Goal: Task Accomplishment & Management: Manage account settings

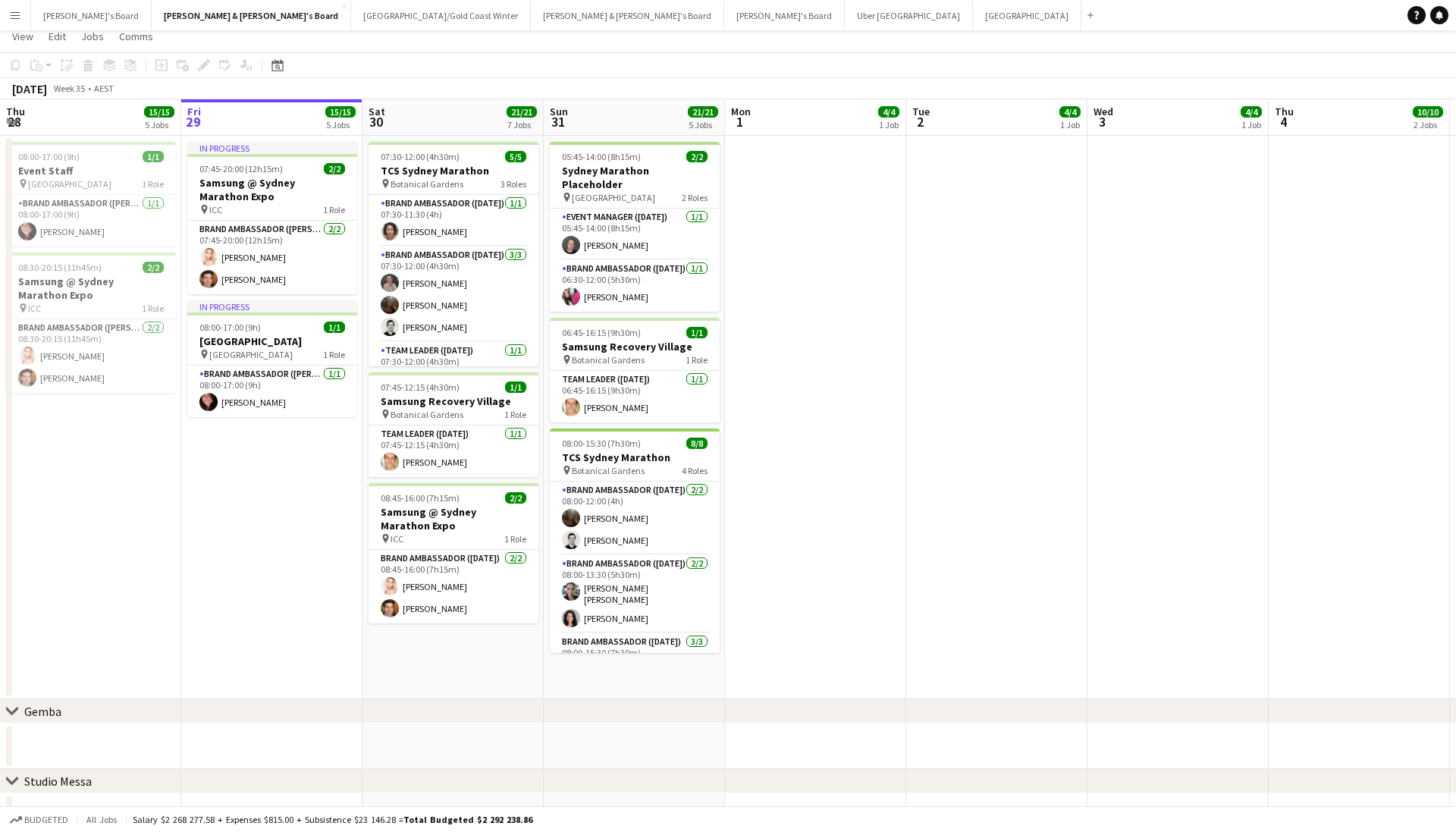
scroll to position [16, 0]
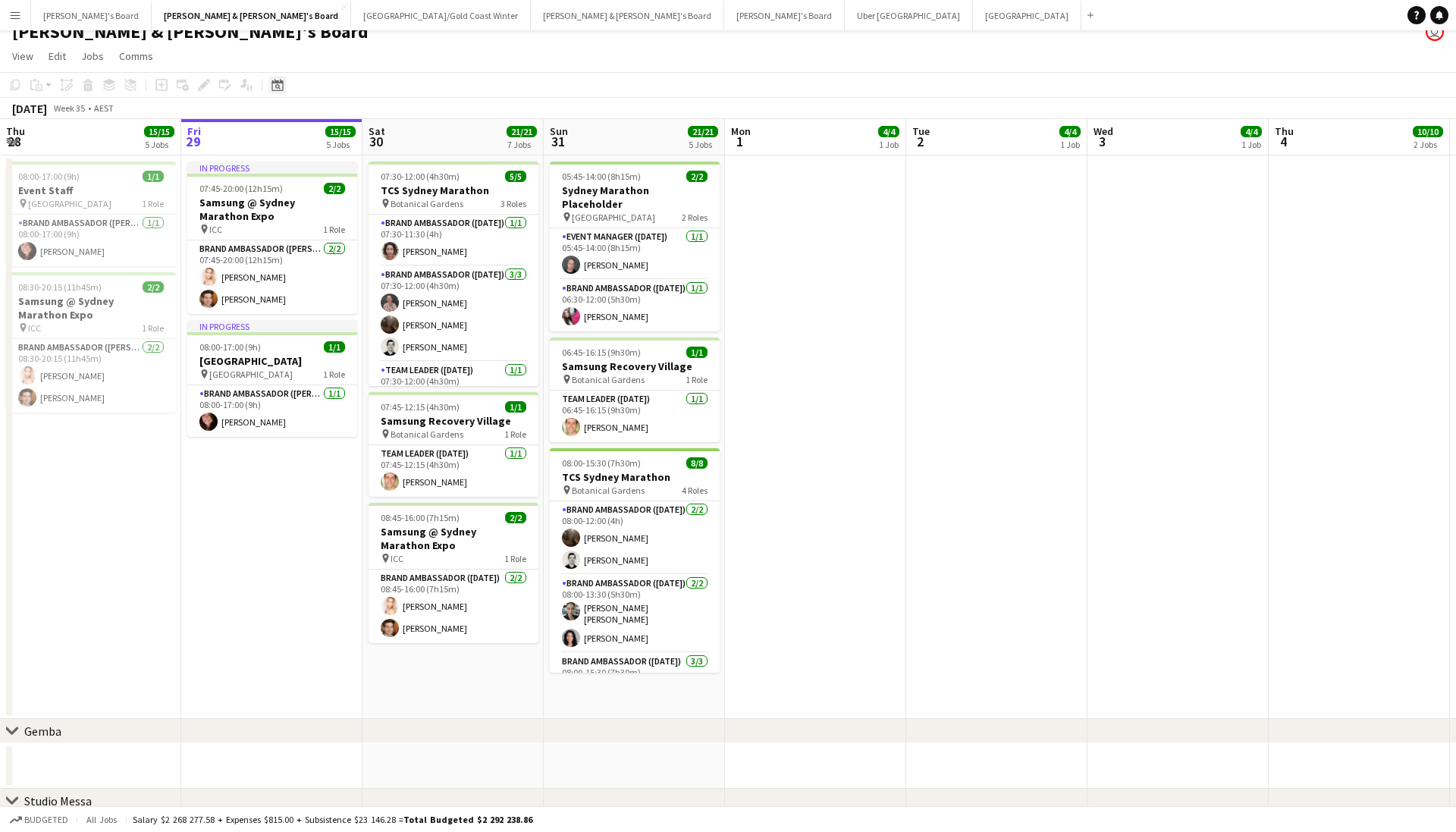
click at [282, 93] on div "Date picker" at bounding box center [277, 84] width 18 height 18
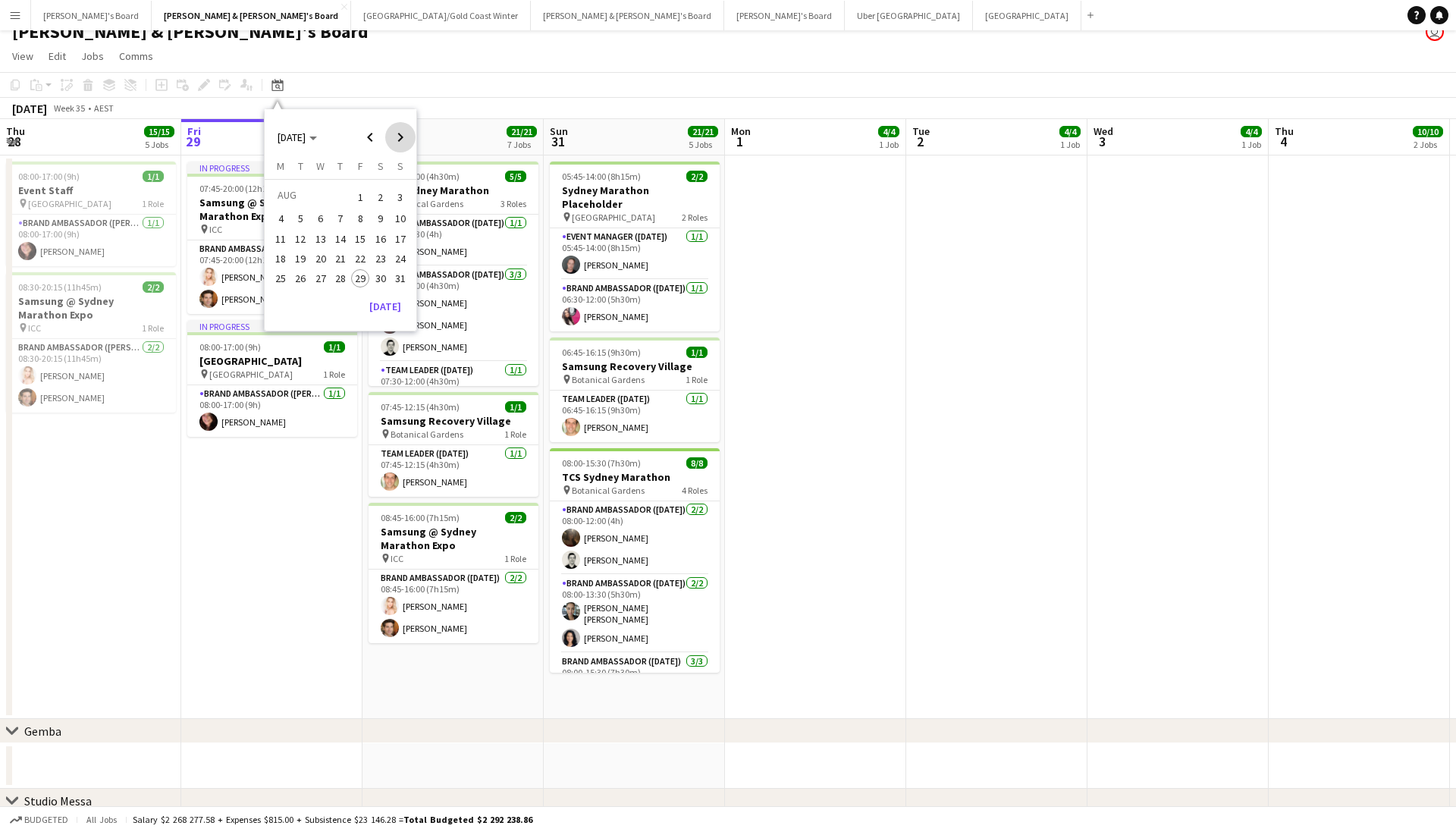
click at [398, 145] on span "Next month" at bounding box center [400, 137] width 31 height 31
click at [298, 209] on span "2" at bounding box center [301, 215] width 18 height 18
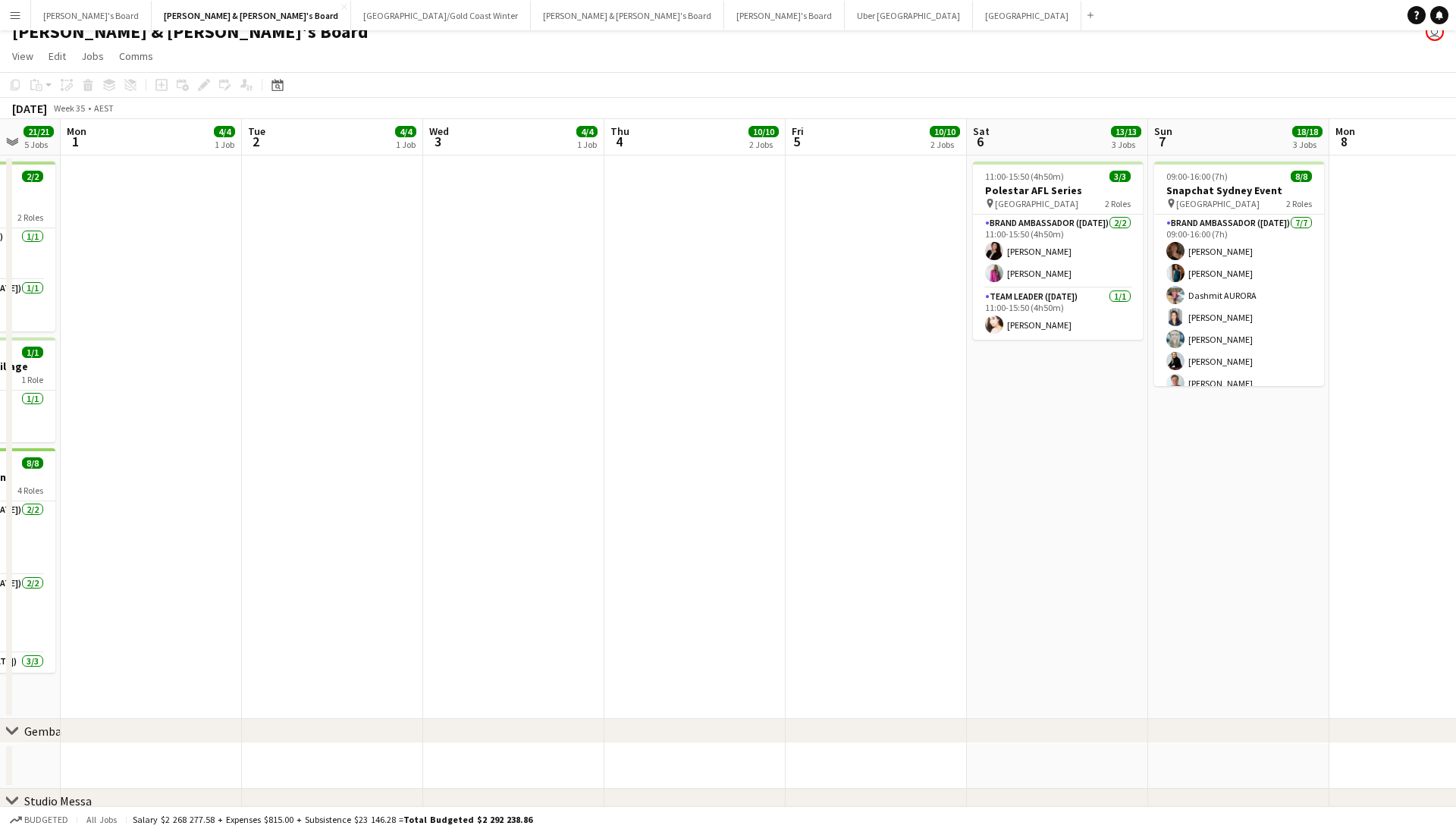
drag, startPoint x: 821, startPoint y: 445, endPoint x: 607, endPoint y: 445, distance: 214.0
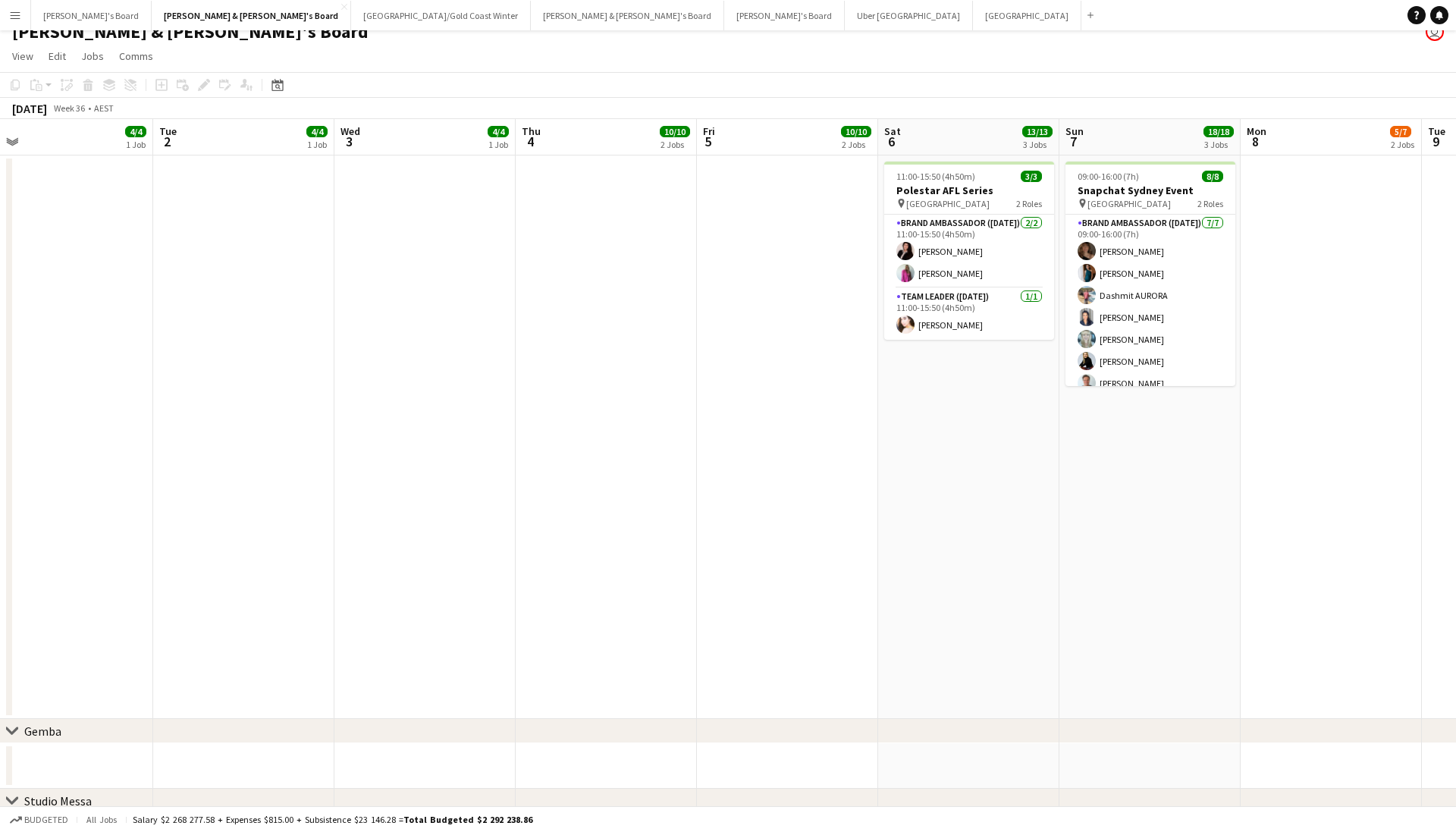
scroll to position [0, 593]
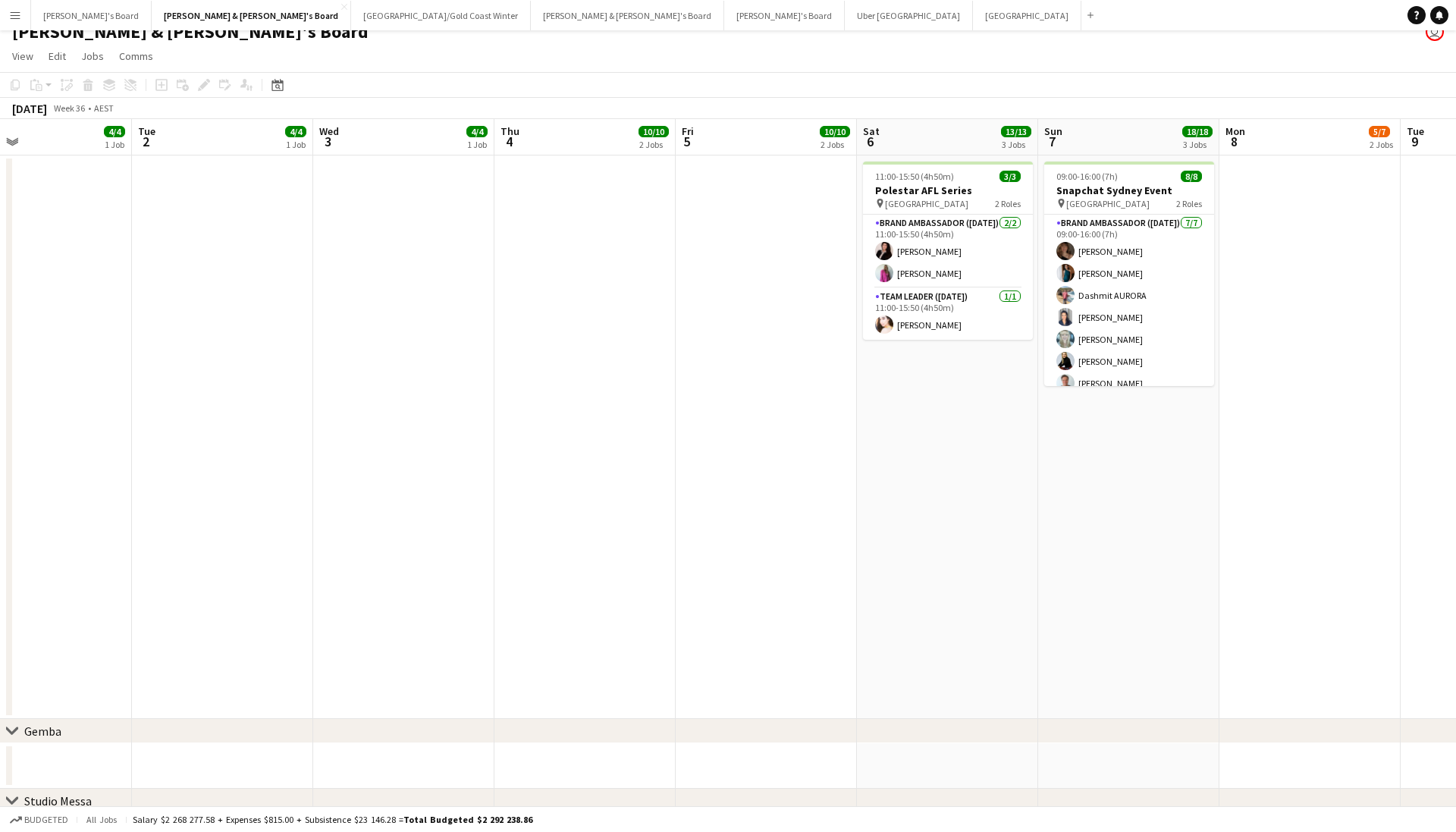
drag, startPoint x: 720, startPoint y: 458, endPoint x: 610, endPoint y: 490, distance: 114.6
click at [808, 453] on app-date-cell at bounding box center [766, 438] width 181 height 564
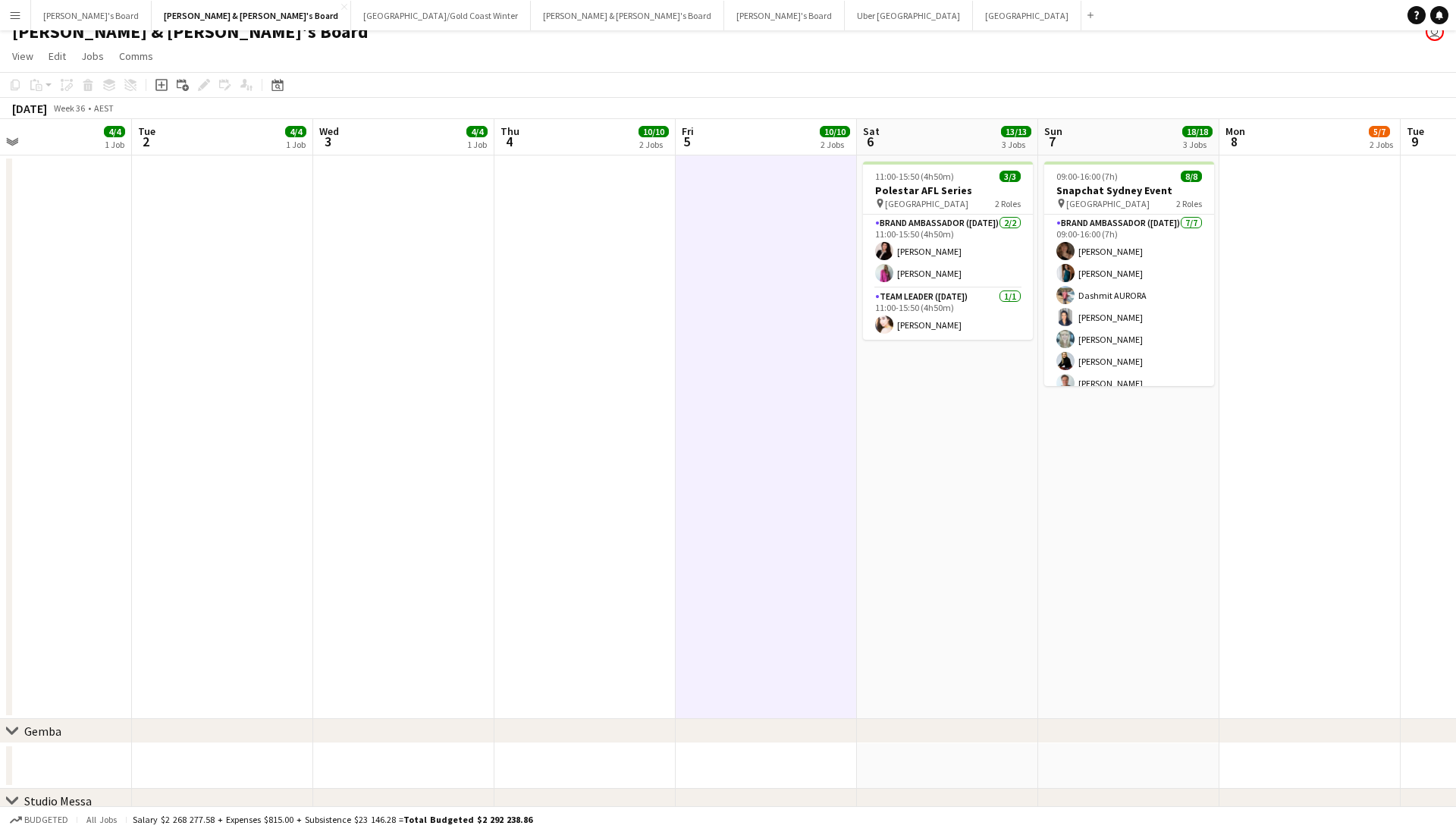
click at [953, 442] on app-date-cell "11:00-15:50 (4h50m) 3/3 Polestar AFL Series pin Cranbourne East 2 Roles Brand A…" at bounding box center [948, 438] width 181 height 564
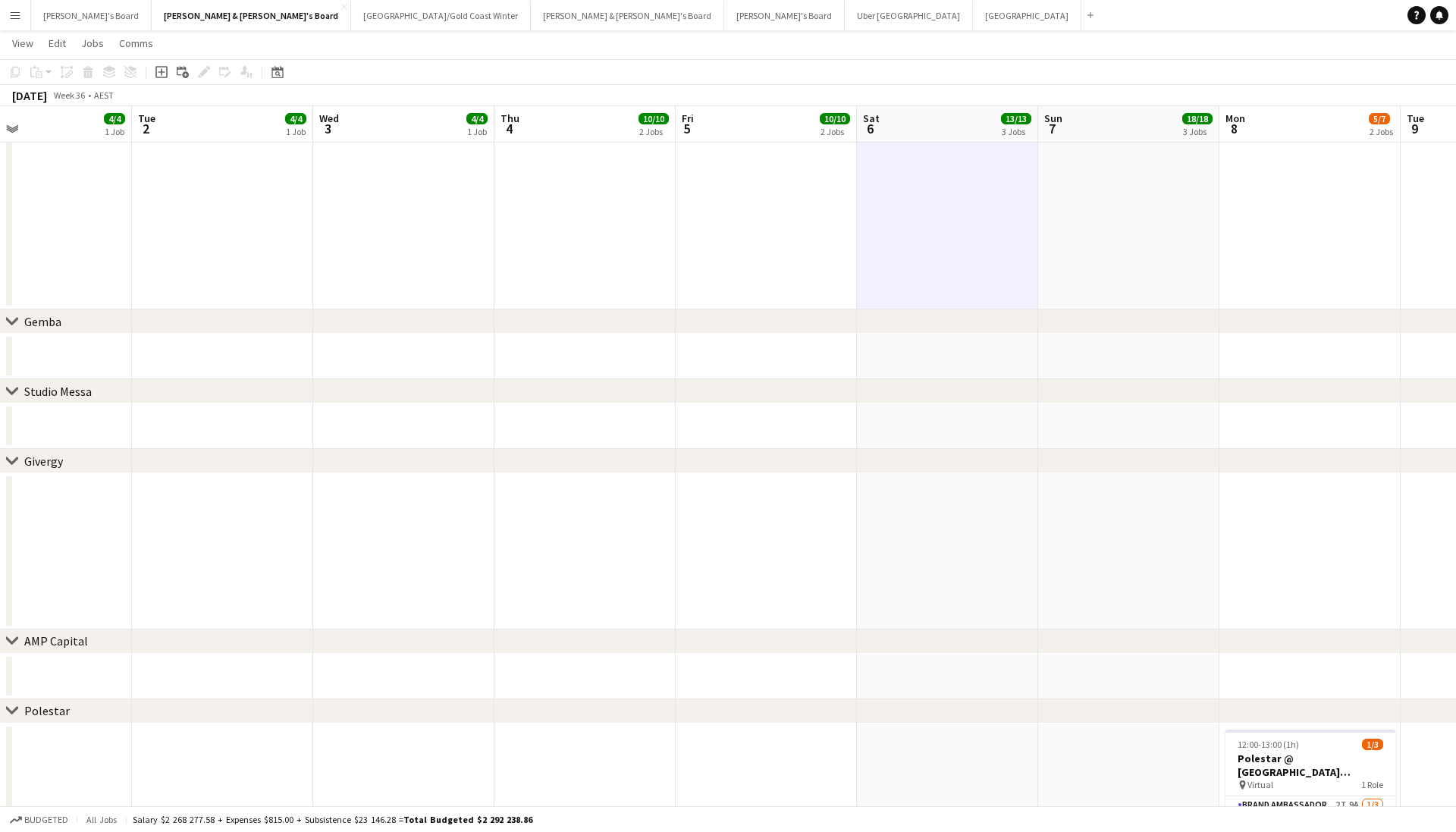
scroll to position [420, 0]
click at [844, 16] on button "Uber Sydney Close" at bounding box center [908, 16] width 128 height 30
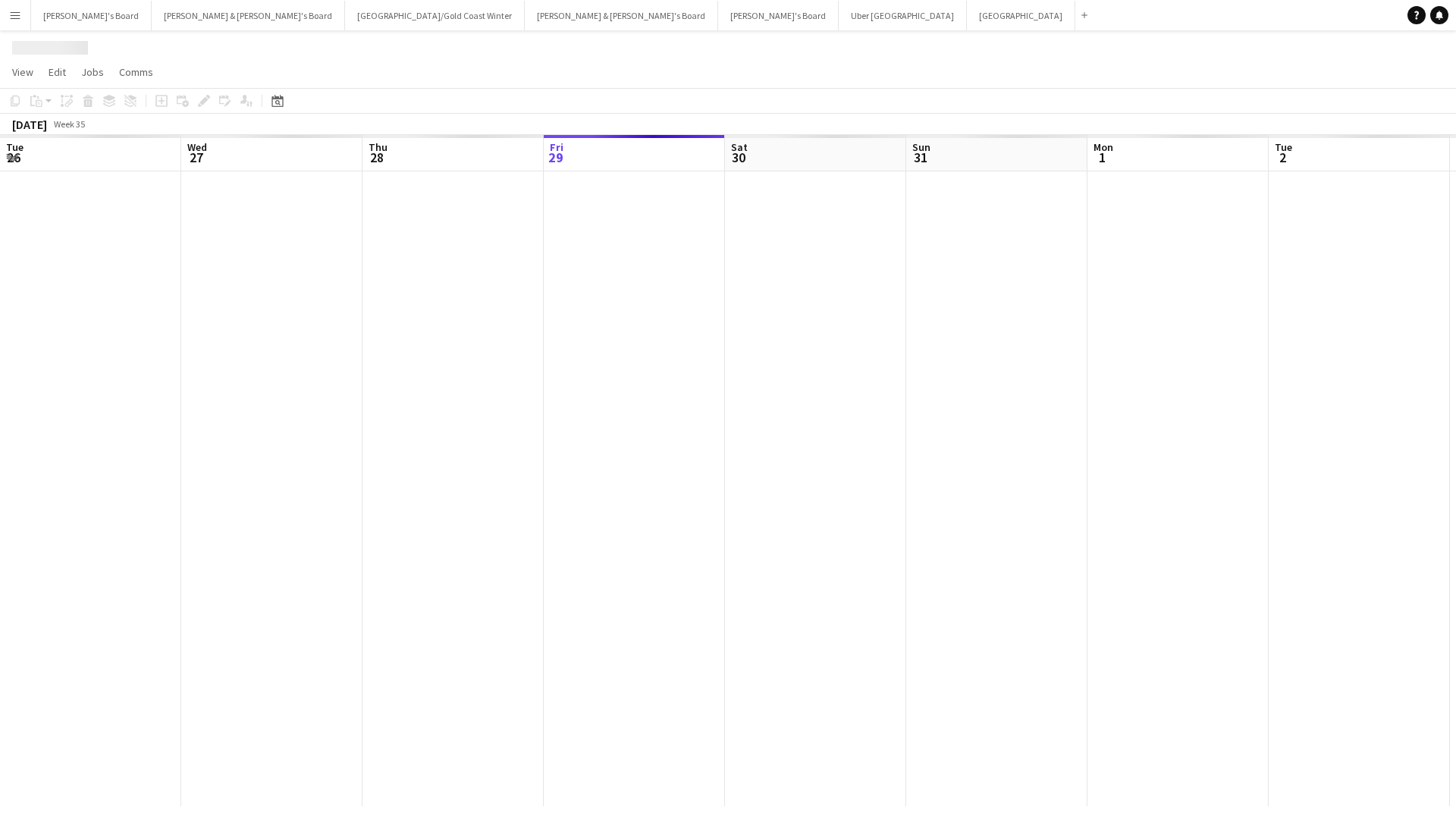
scroll to position [0, 363]
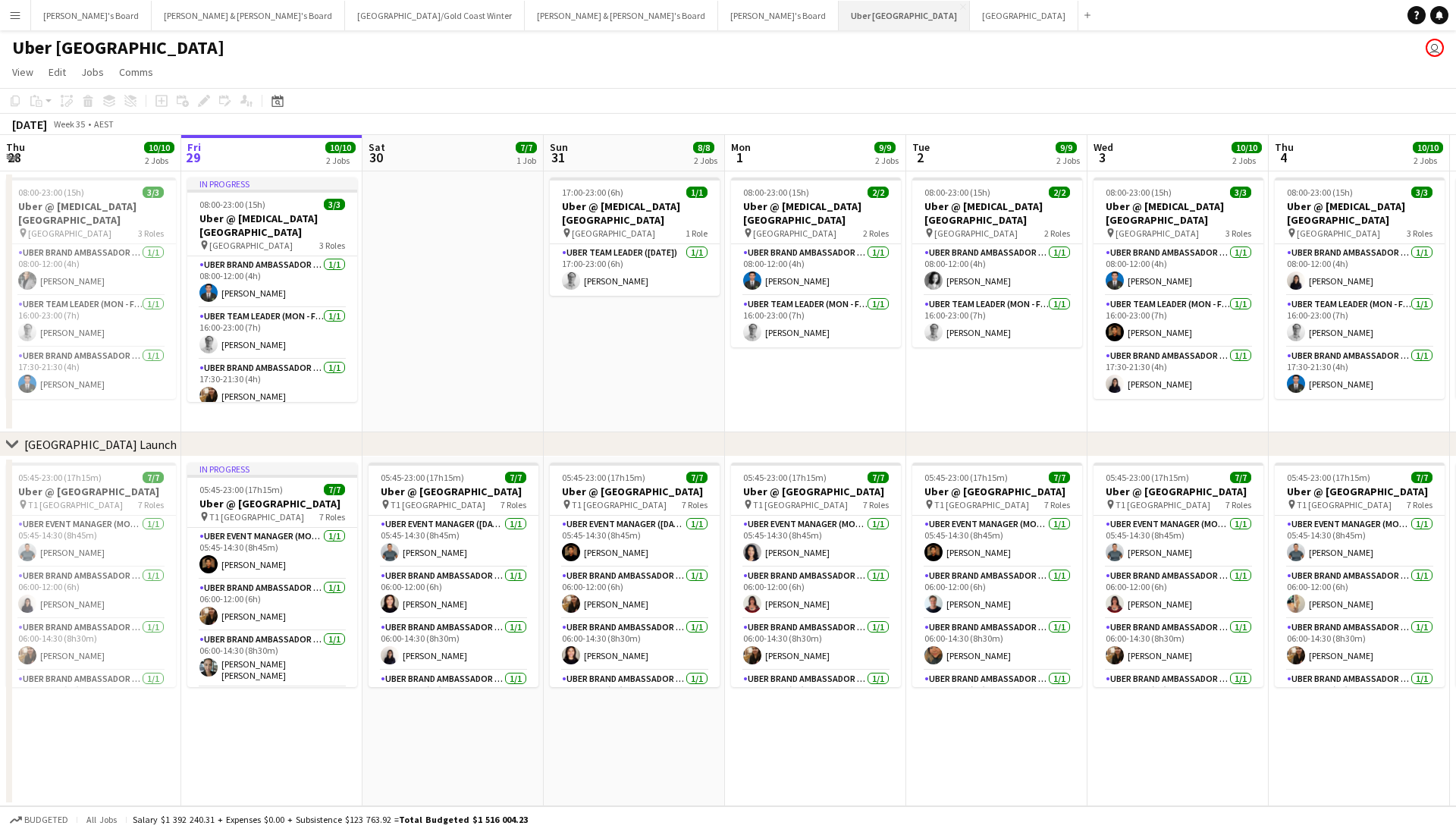
click at [839, 10] on button "Uber Sydney Close" at bounding box center [904, 16] width 131 height 30
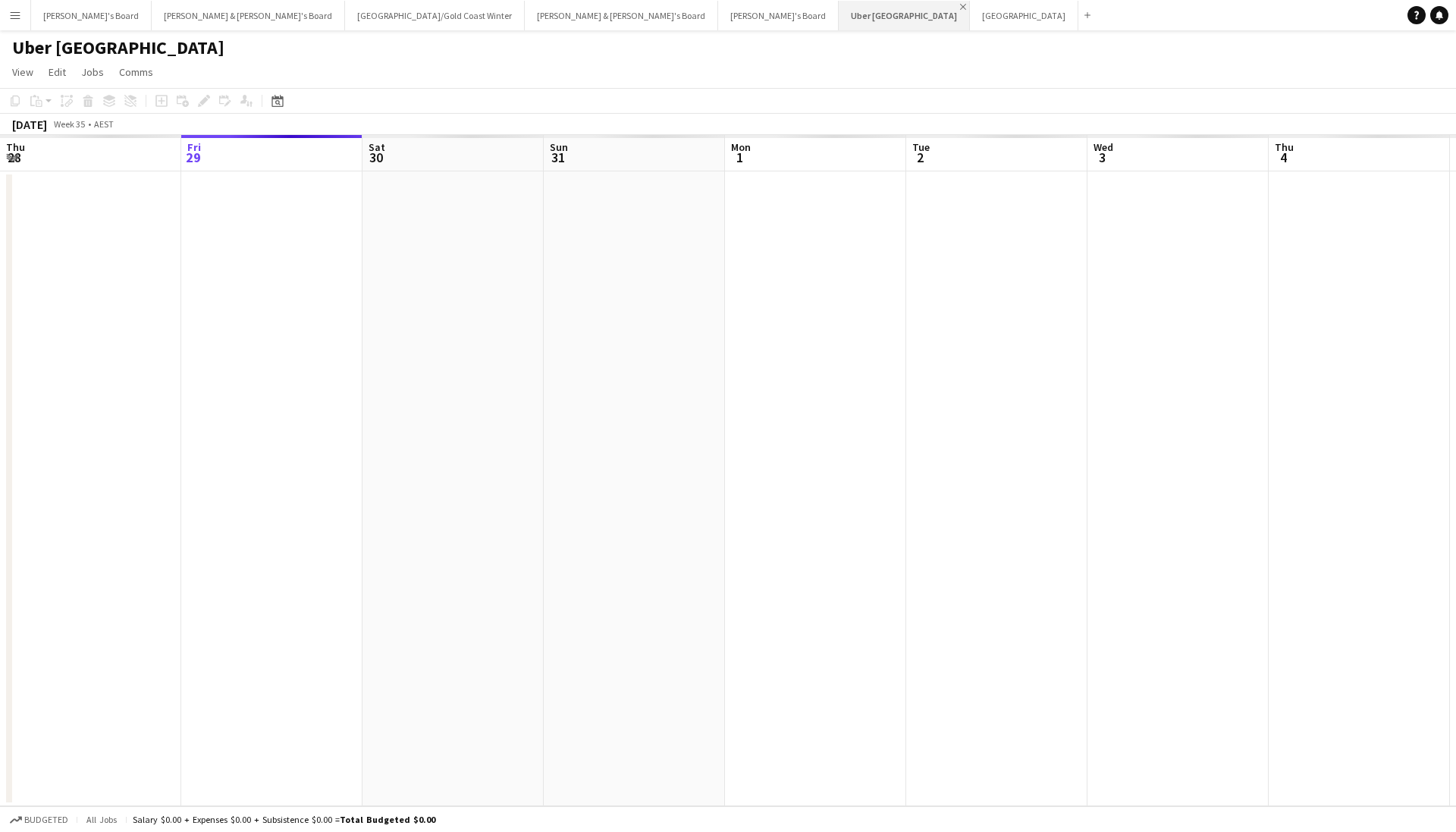
click at [960, 6] on app-icon "Close" at bounding box center [963, 7] width 6 height 6
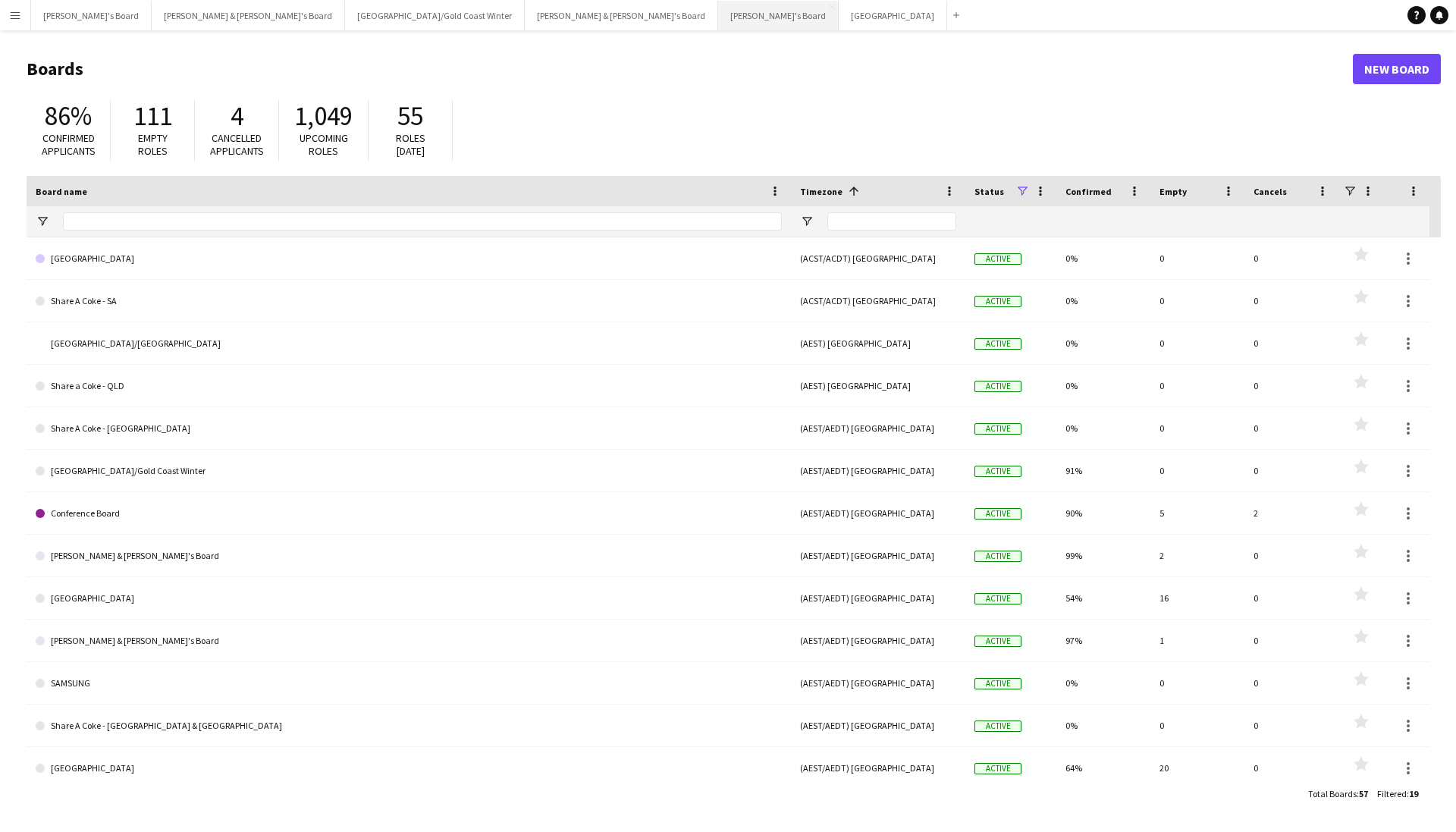
click at [718, 24] on button "Vicky's Board Close" at bounding box center [778, 16] width 120 height 30
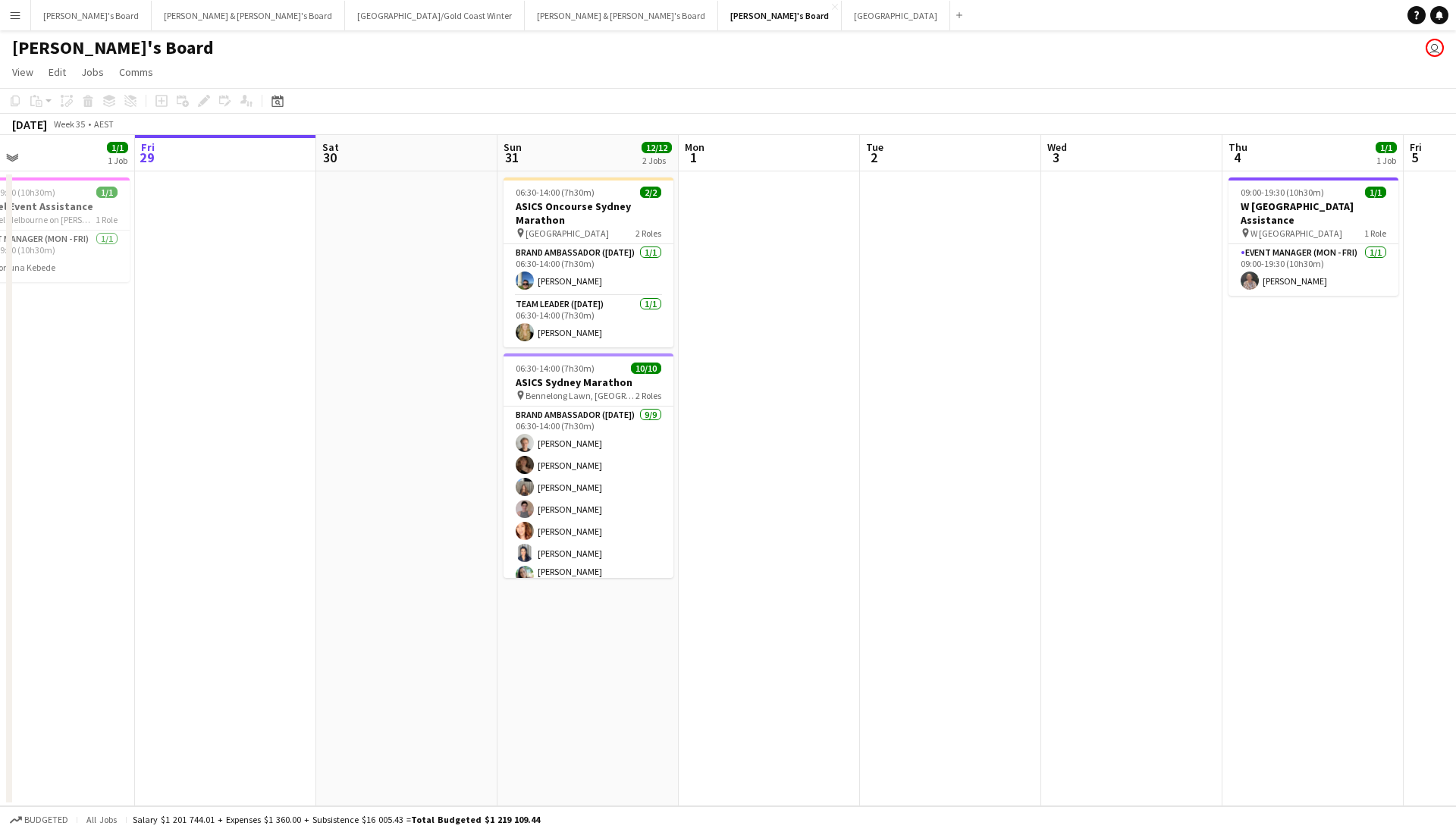
scroll to position [0, 409]
drag, startPoint x: 431, startPoint y: 287, endPoint x: 387, endPoint y: 309, distance: 49.2
click at [387, 309] on app-calendar-viewport "Tue 26 6/6 3 Jobs Wed 27 3/3 1 Job Thu 28 1/1 1 Job Fri 29 Sat 30 Sun 31 12/12 …" at bounding box center [728, 471] width 1456 height 671
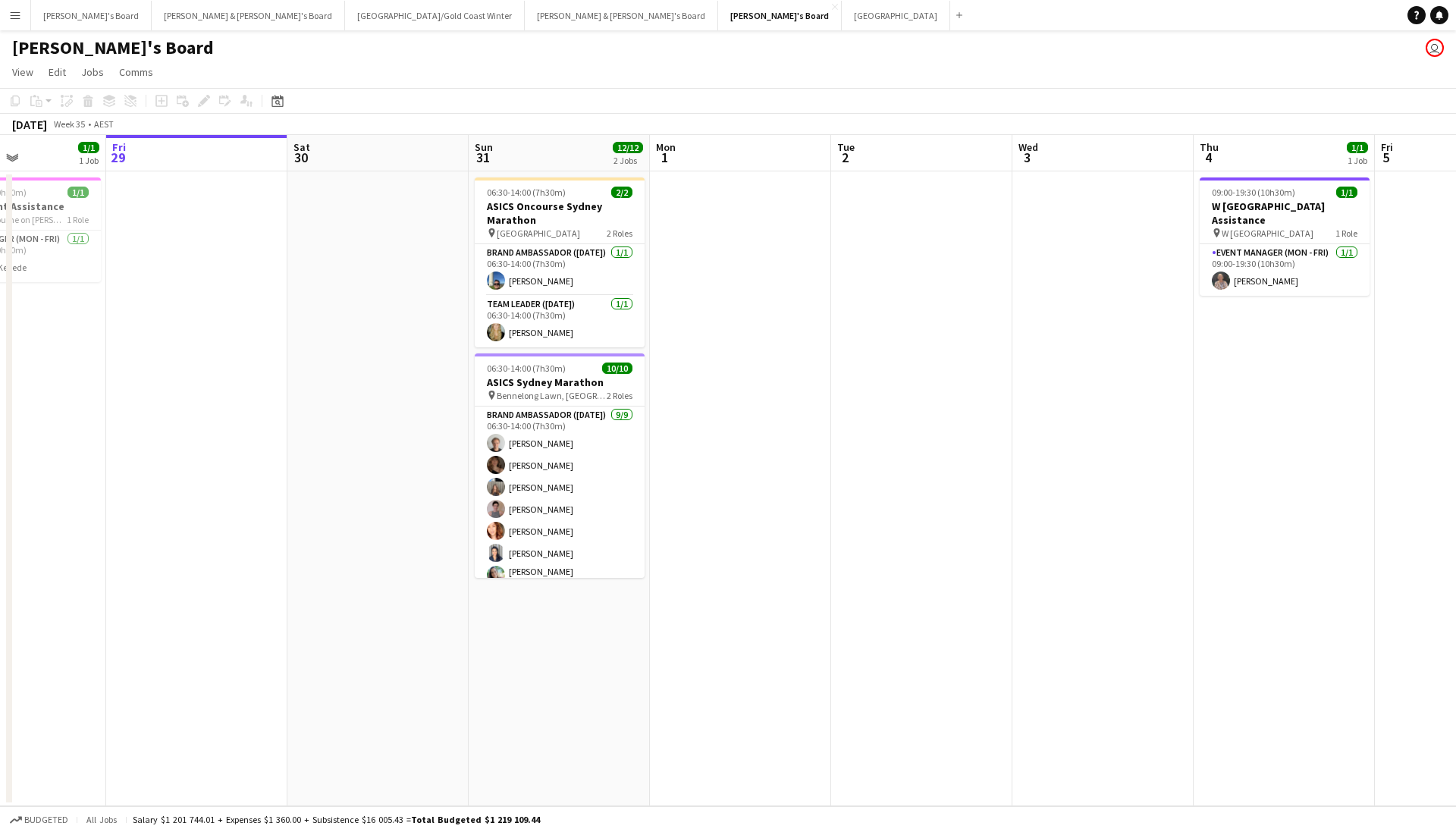
drag, startPoint x: 735, startPoint y: 331, endPoint x: 707, endPoint y: 344, distance: 30.9
click at [707, 344] on app-calendar-viewport "Tue 26 6/6 3 Jobs Wed 27 3/3 1 Job Thu 28 1/1 1 Job Fri 29 Sat 30 Sun 31 12/12 …" at bounding box center [728, 471] width 1456 height 671
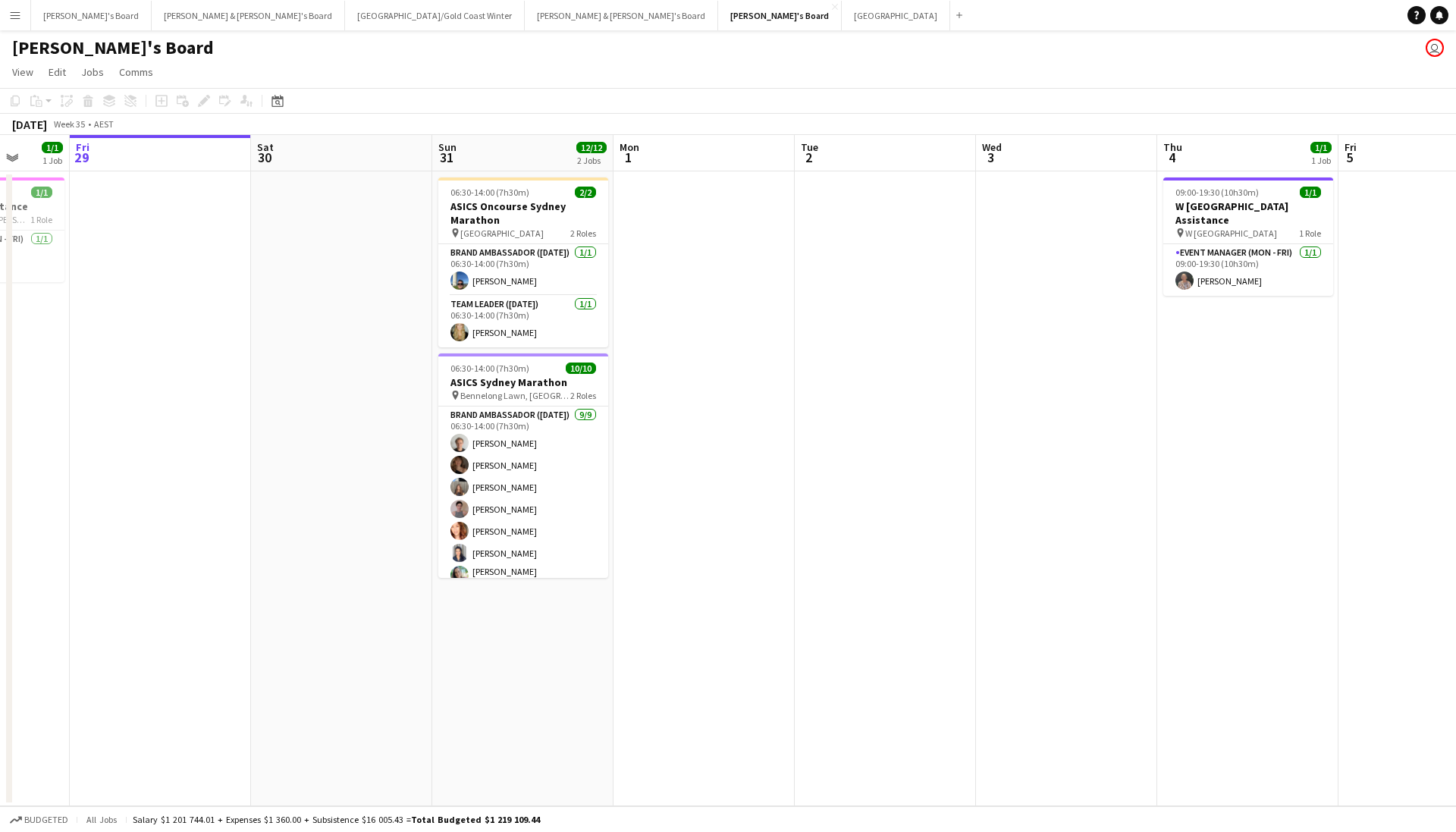
drag, startPoint x: 862, startPoint y: 327, endPoint x: 824, endPoint y: 334, distance: 38.6
click at [824, 334] on app-calendar-viewport "Tue 26 6/6 3 Jobs Wed 27 3/3 1 Job Thu 28 1/1 1 Job Fri 29 Sat 30 Sun 31 12/12 …" at bounding box center [728, 471] width 1456 height 671
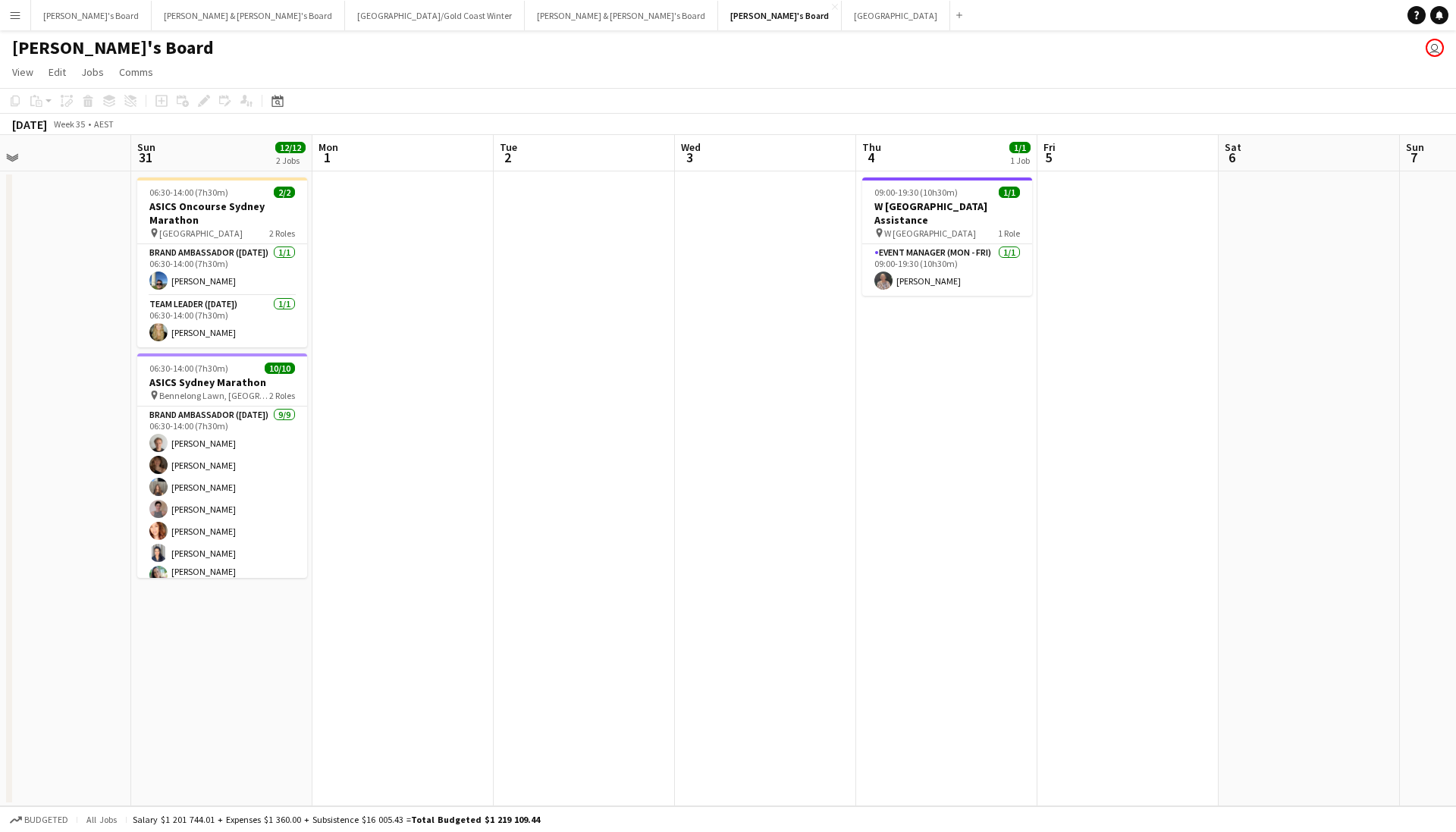
drag, startPoint x: 1019, startPoint y: 289, endPoint x: 719, endPoint y: 357, distance: 307.6
click at [719, 357] on app-calendar-viewport "Tue 26 6/6 3 Jobs Wed 27 3/3 1 Job Thu 28 1/1 1 Job Fri 29 Sat 30 Sun 31 12/12 …" at bounding box center [728, 471] width 1456 height 671
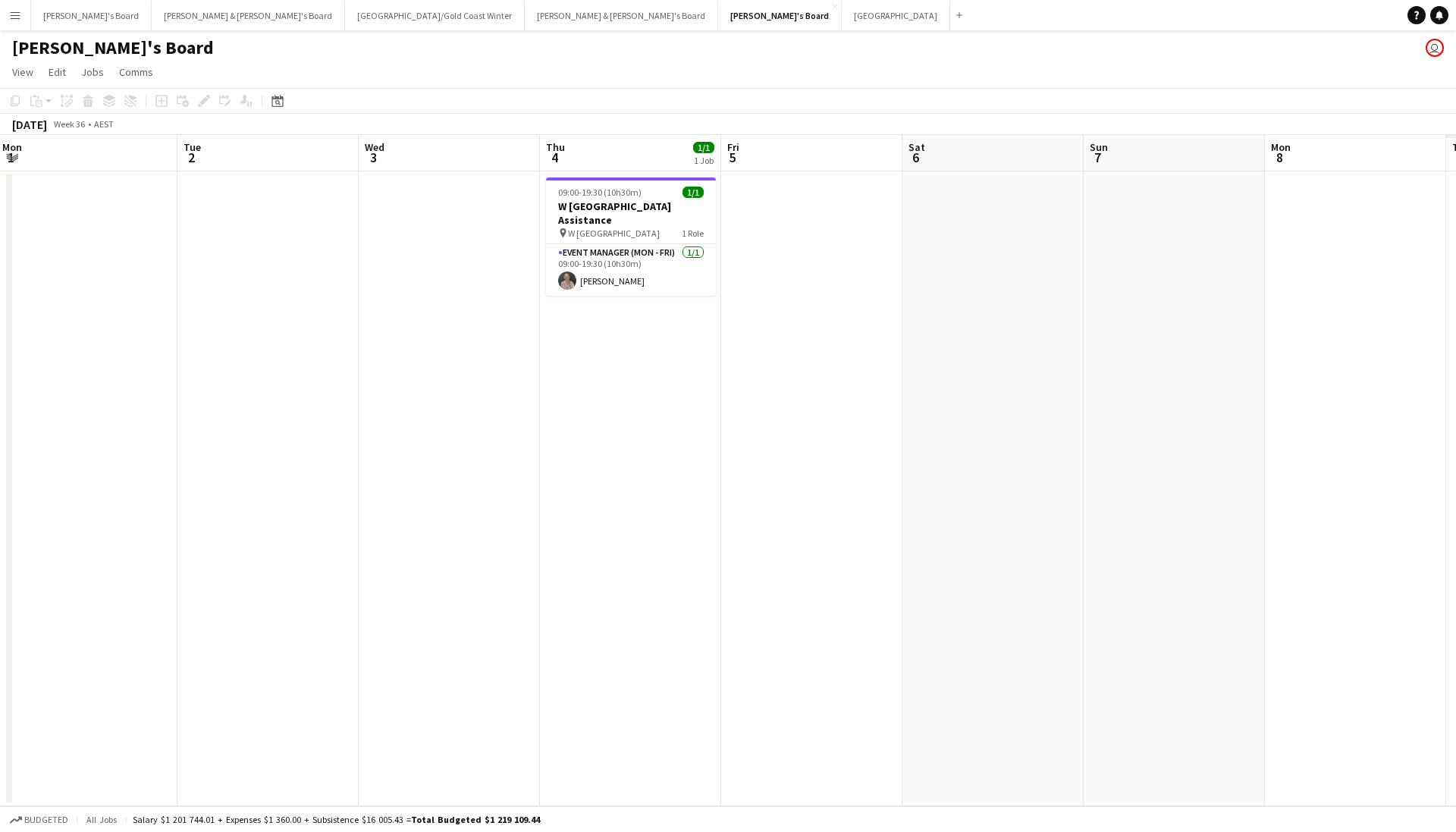
scroll to position [0, 766]
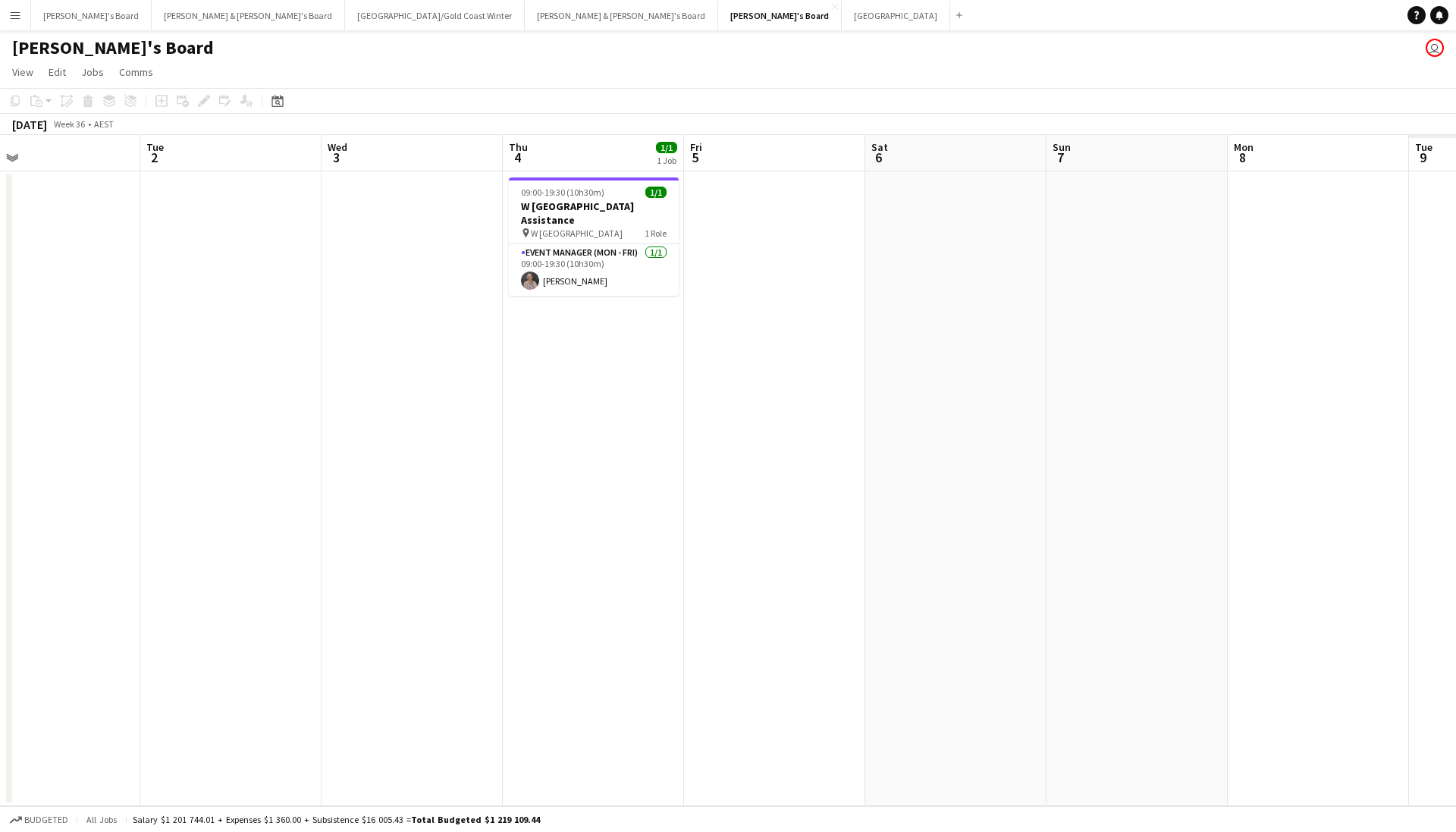
drag, startPoint x: 1062, startPoint y: 390, endPoint x: 717, endPoint y: 468, distance: 353.7
click at [717, 468] on app-calendar-viewport "Thu 28 1/1 1 Job Fri 29 Sat 30 Sun 31 12/12 2 Jobs Mon 1 Tue 2 Wed 3 Thu 4 1/1 …" at bounding box center [728, 471] width 1456 height 671
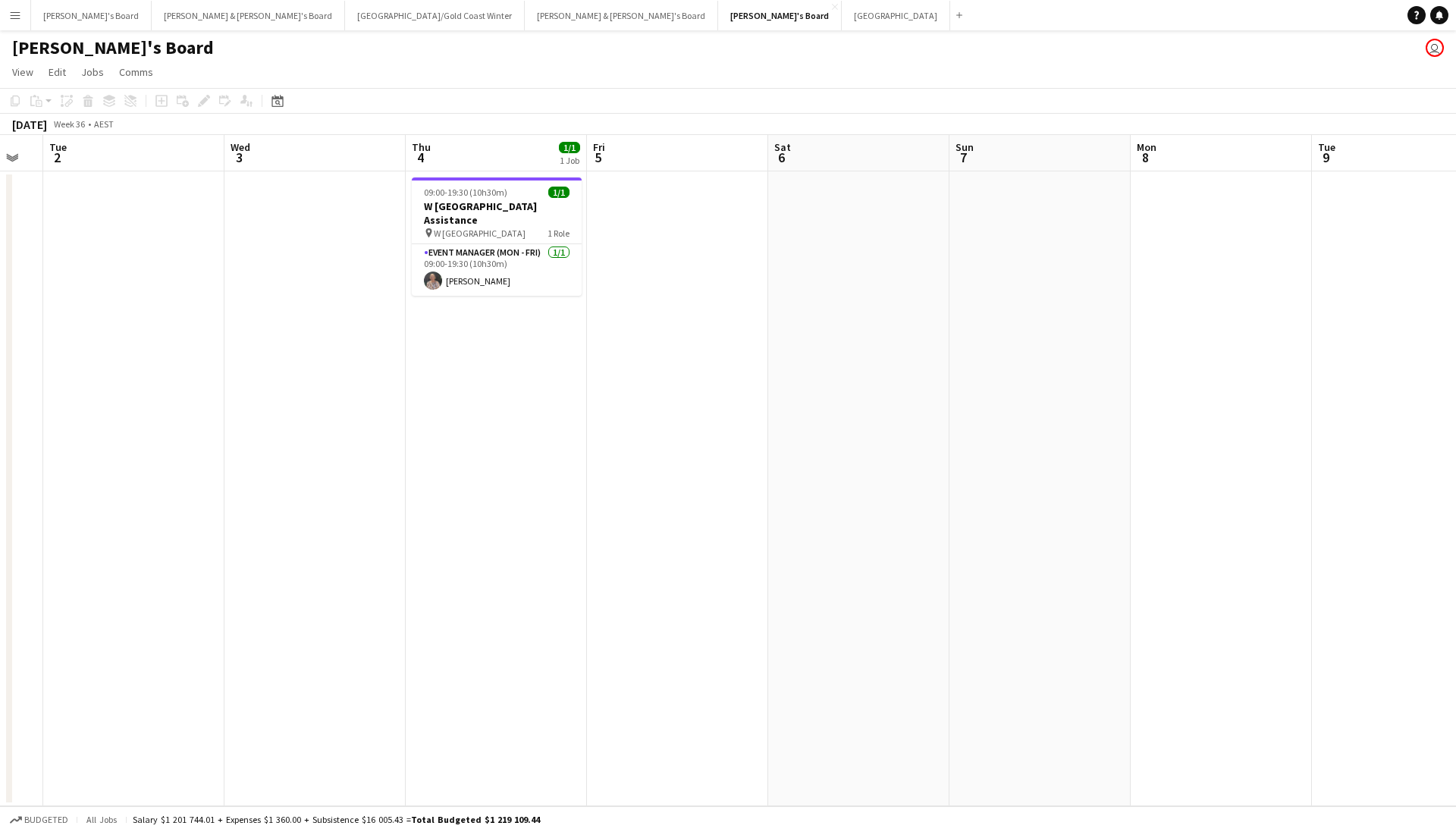
scroll to position [0, 319]
drag, startPoint x: 1226, startPoint y: 406, endPoint x: 1130, endPoint y: 475, distance: 118.2
click at [1130, 475] on app-calendar-viewport "Sun 31 12/12 2 Jobs Mon 1 Tue 2 Wed 3 Thu 4 1/1 1 Job Fri 5 Sat 6 Sun 7 Mon 8 T…" at bounding box center [728, 471] width 1456 height 671
click at [508, 257] on app-card-role "Event Manager (Mon - Fri) 1/1 09:00-19:30 (10h30m) Kathryn Molloy" at bounding box center [497, 270] width 170 height 52
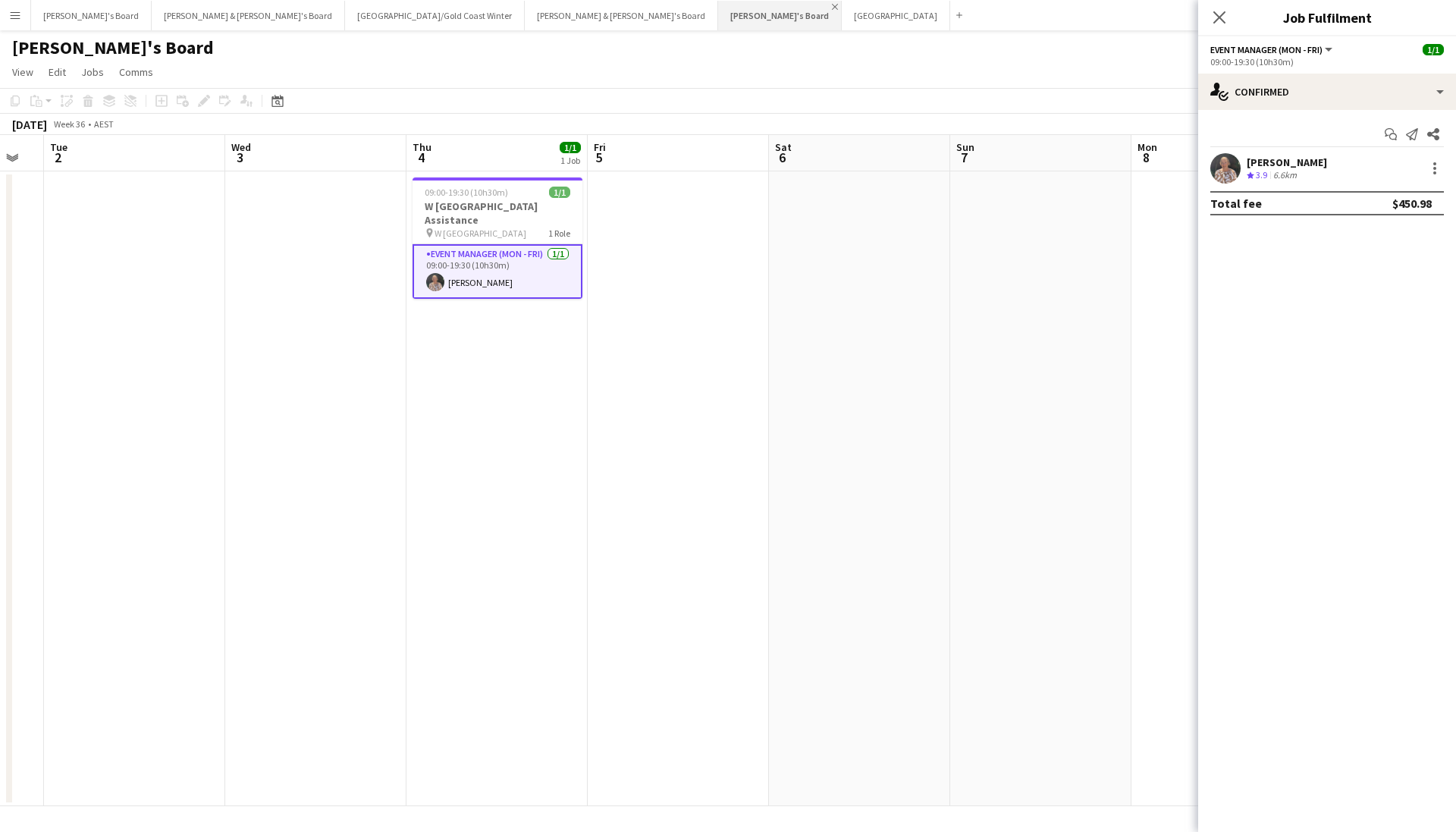
click at [832, 7] on app-icon "Close" at bounding box center [835, 7] width 6 height 6
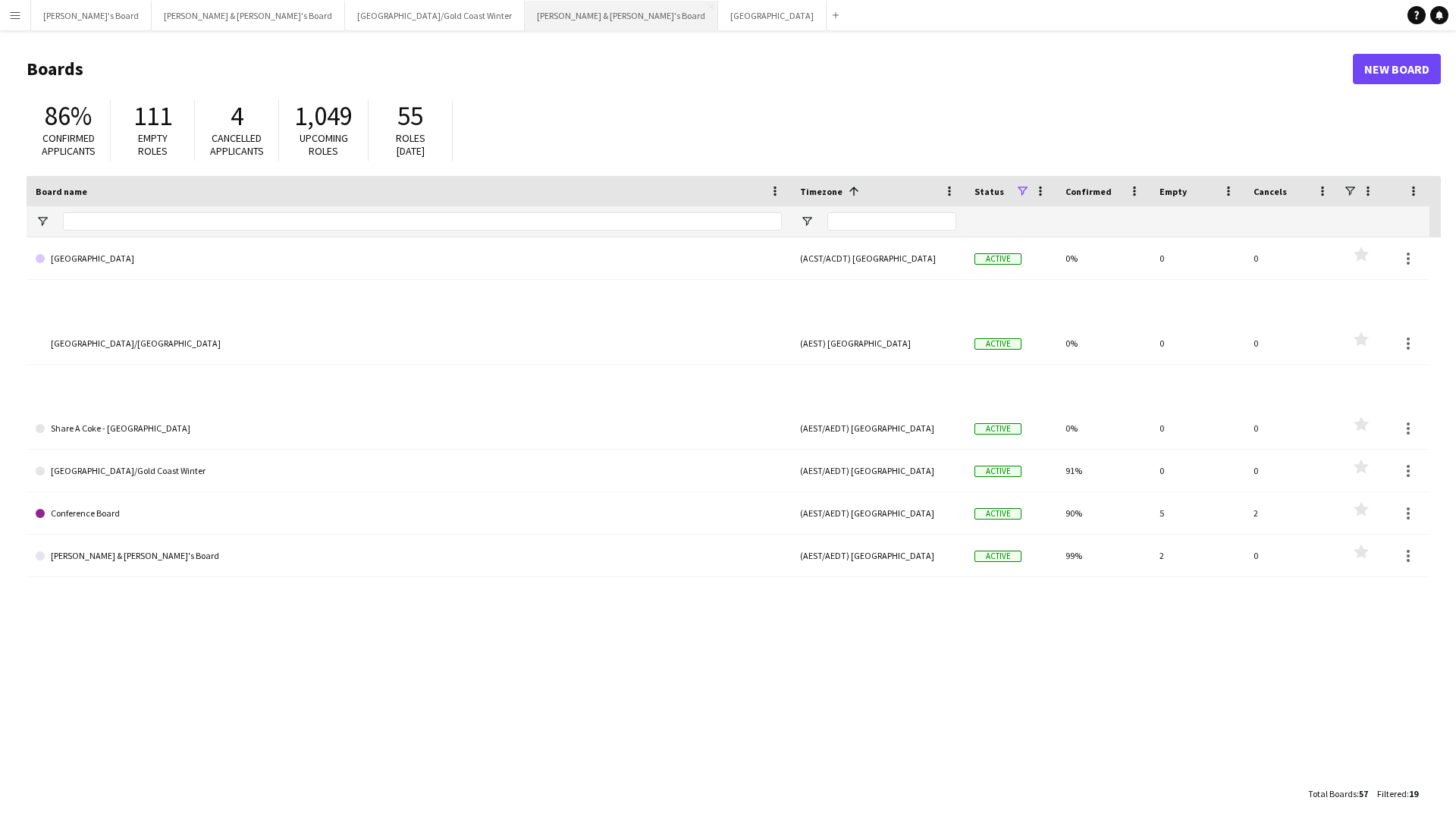
click at [525, 20] on button "James & Arrence's Board Close" at bounding box center [622, 16] width 194 height 30
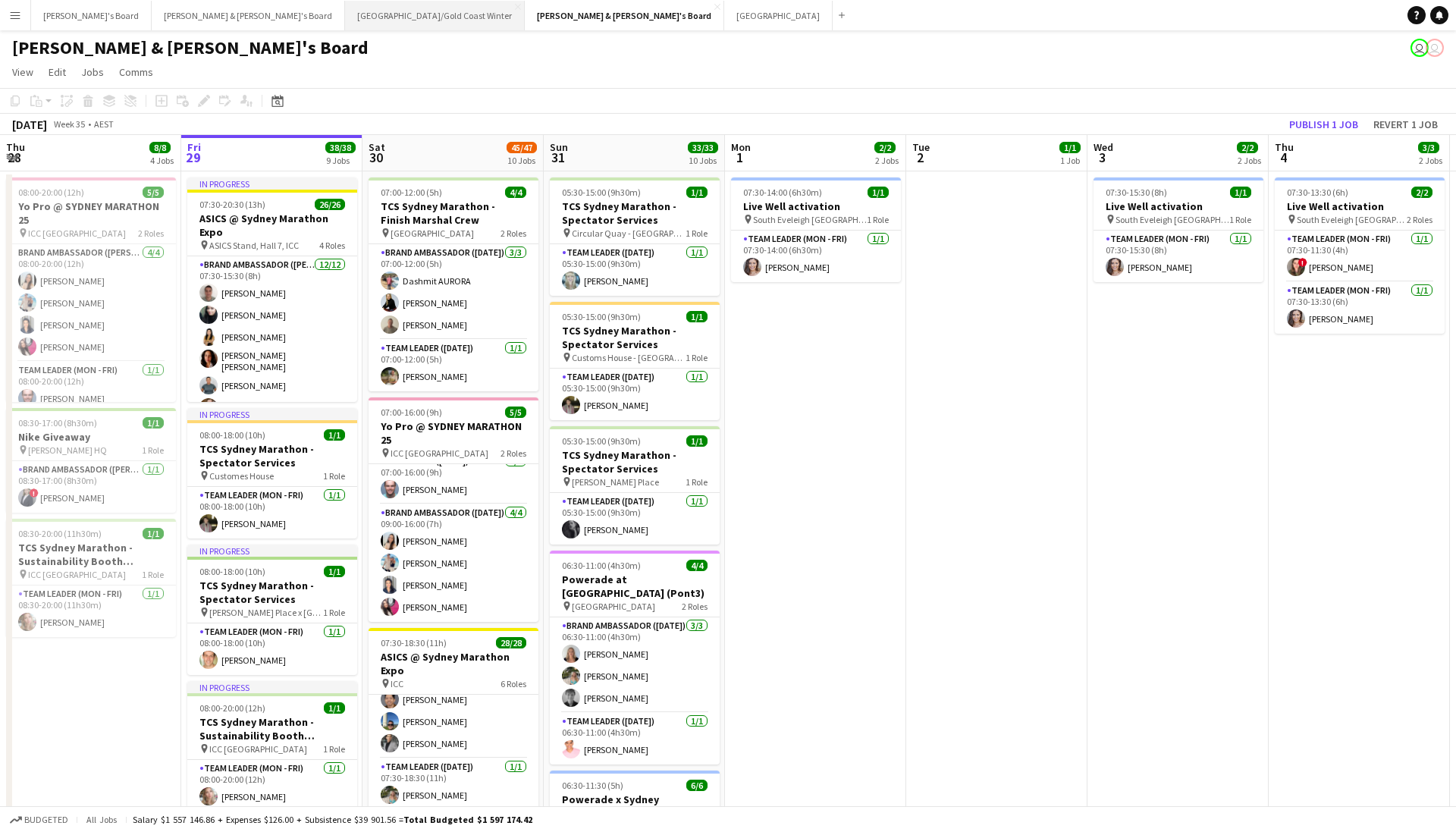
click at [345, 25] on button "Brisbane/Gold Coast Winter Close" at bounding box center [434, 16] width 179 height 30
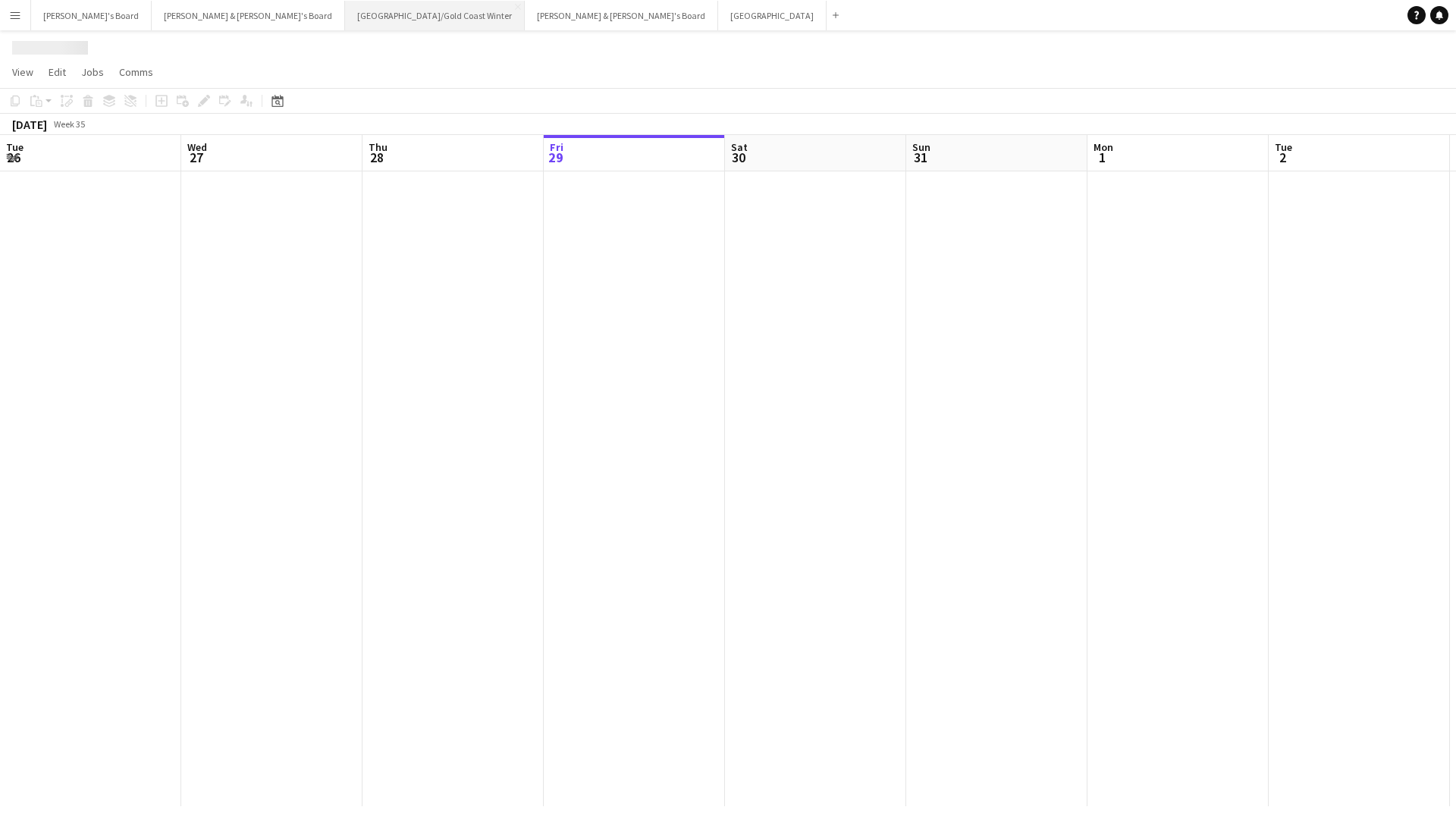
scroll to position [0, 363]
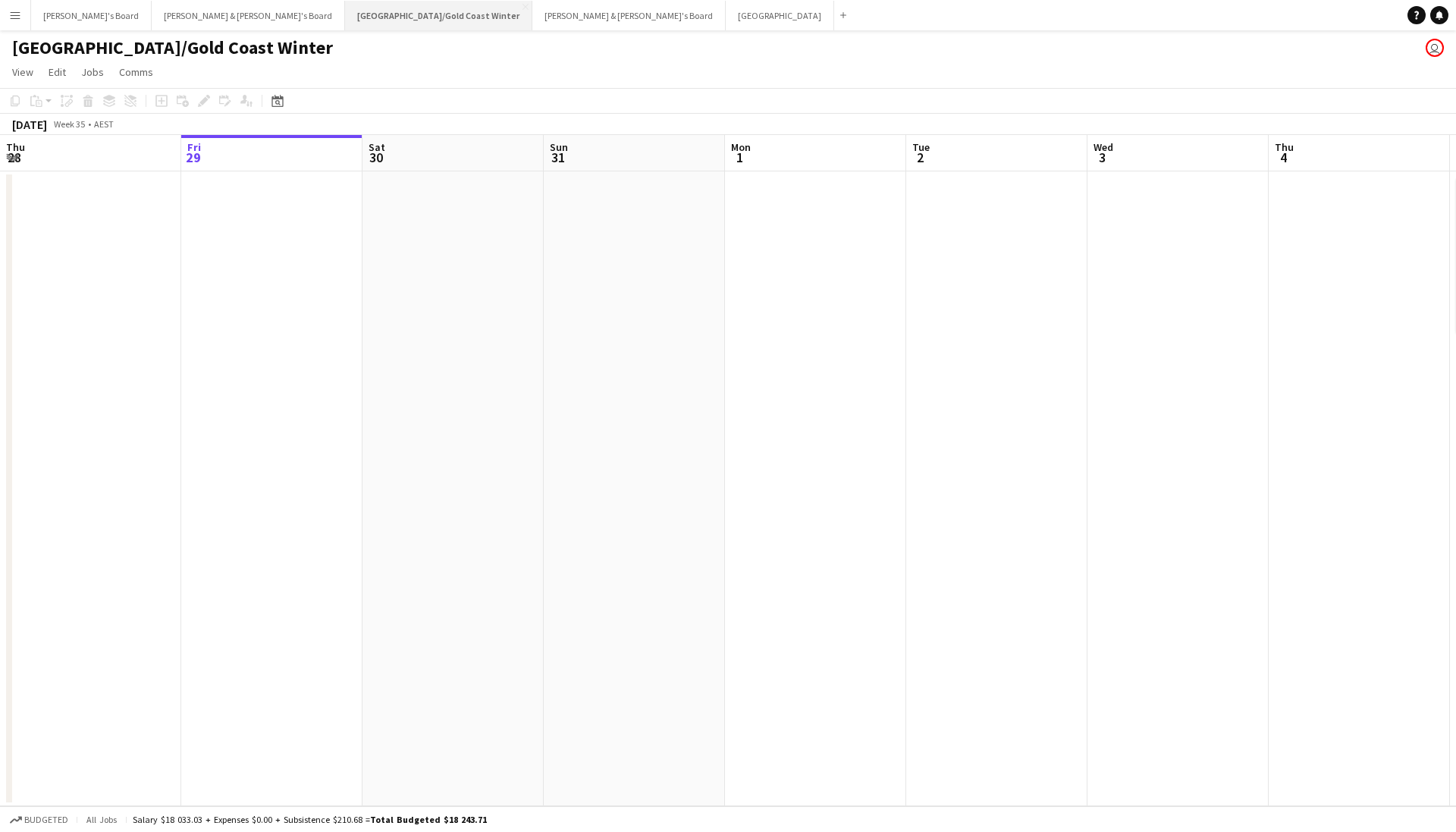
click at [345, 9] on button "Brisbane/Gold Coast Winter Close" at bounding box center [438, 16] width 187 height 30
click at [276, 99] on icon at bounding box center [277, 100] width 11 height 12
click at [401, 161] on span "Next month" at bounding box center [400, 153] width 31 height 31
click at [283, 252] on span "8" at bounding box center [280, 250] width 18 height 18
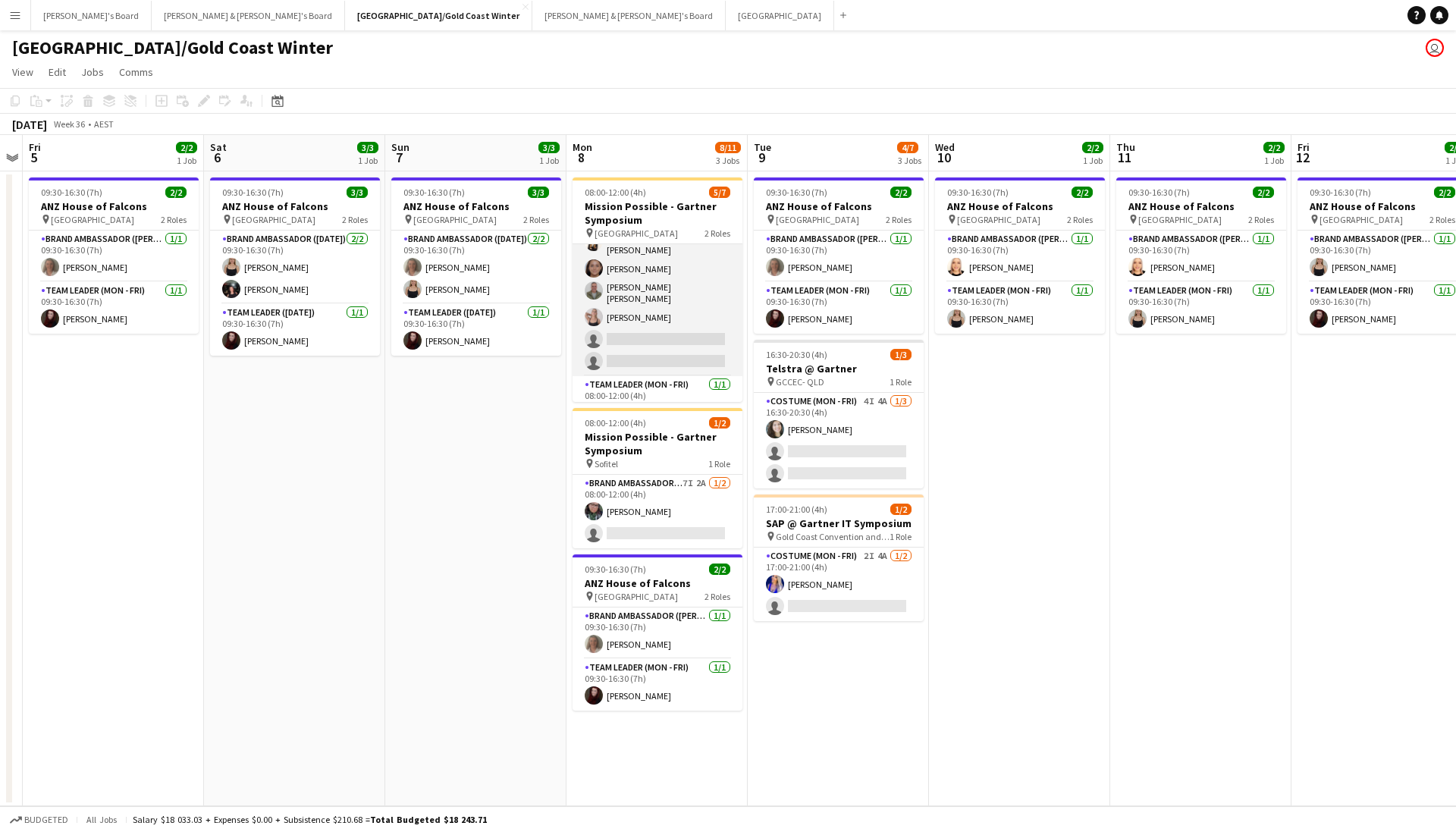
scroll to position [55, 0]
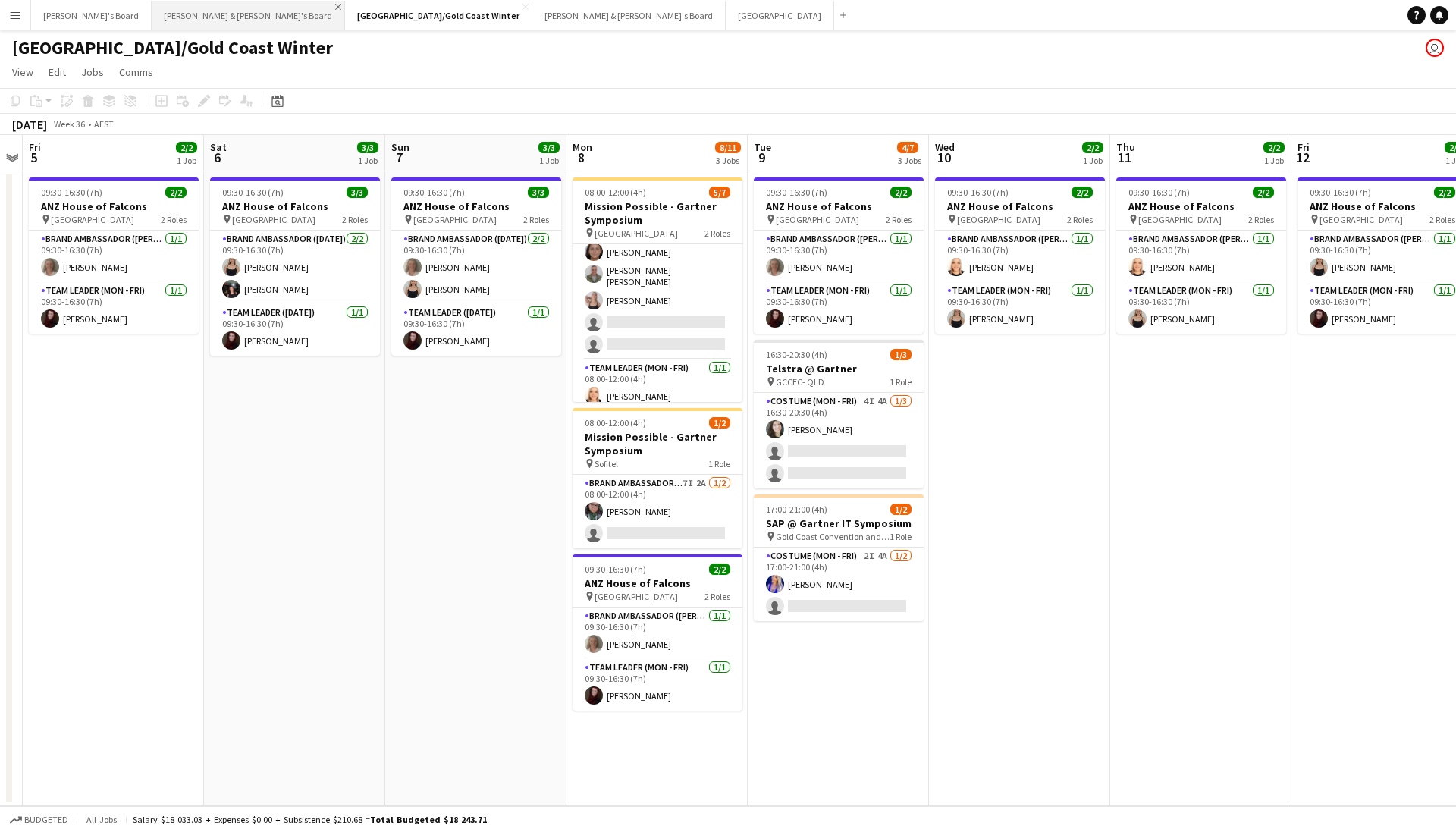
click at [335, 6] on app-icon "Close" at bounding box center [338, 7] width 6 height 6
click at [211, 20] on button "Brisbane/Gold Coast Winter Close" at bounding box center [246, 16] width 187 height 30
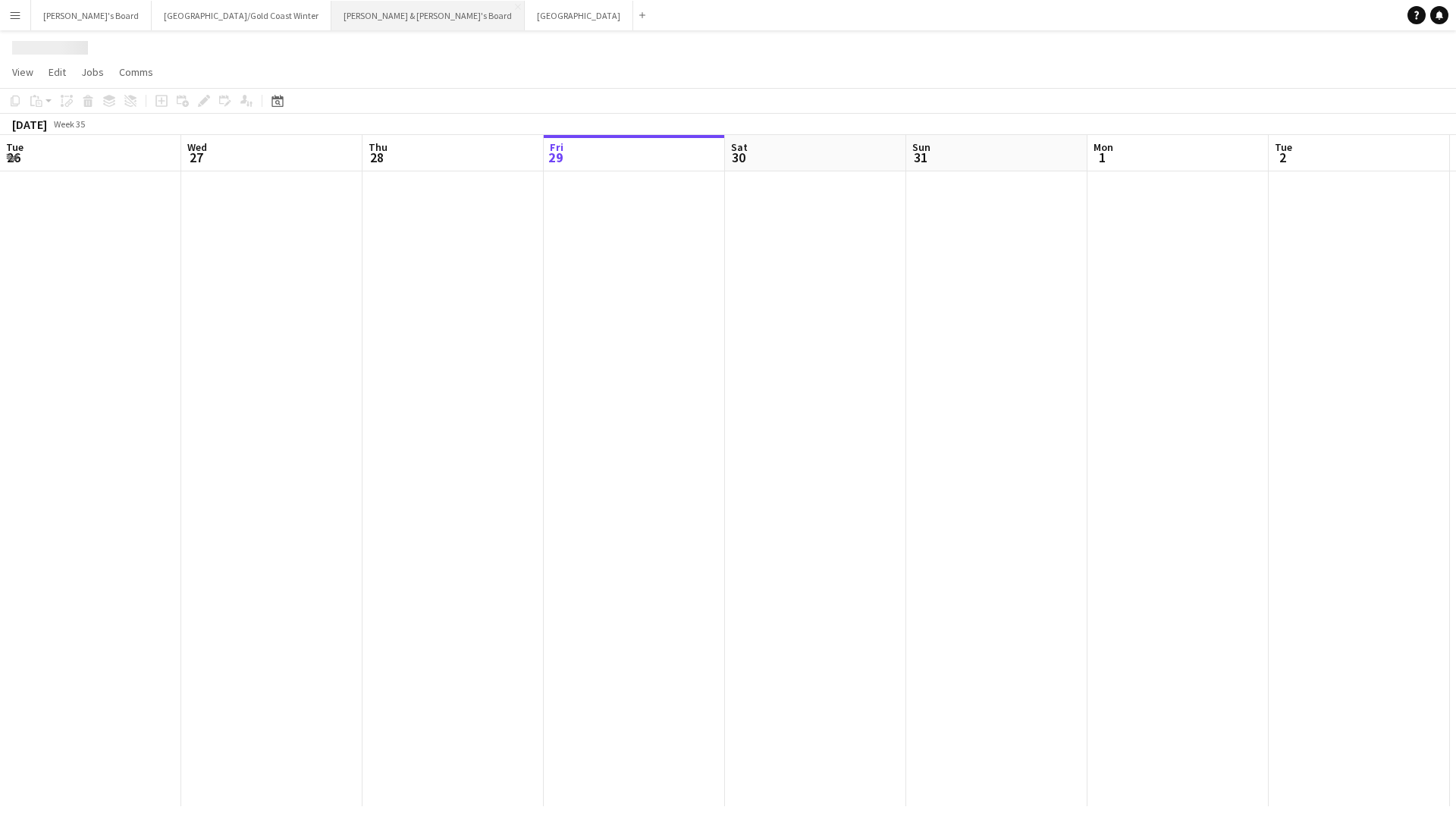
scroll to position [0, 363]
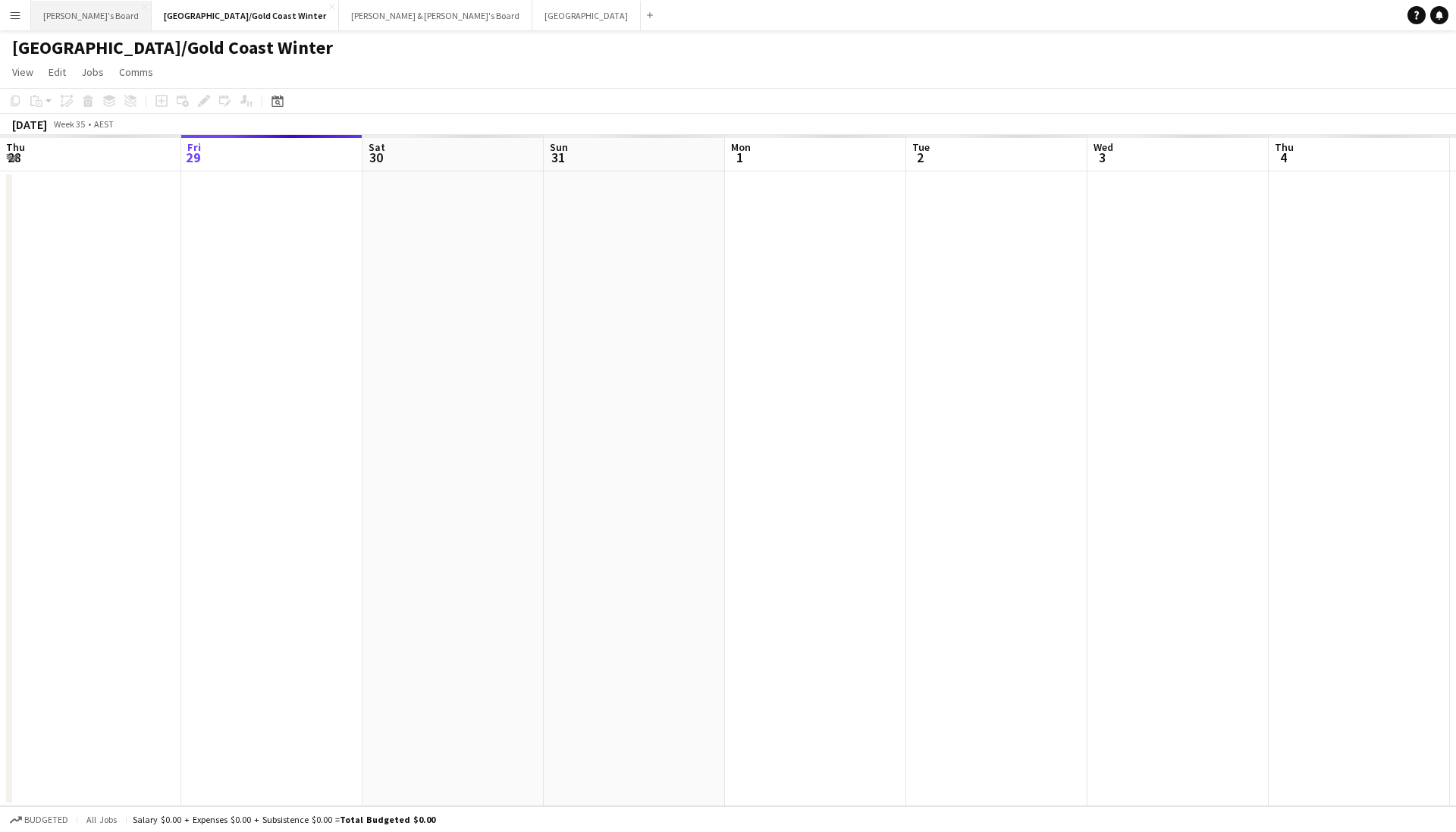
click at [60, 23] on button "Tennille's Board Close" at bounding box center [91, 16] width 120 height 30
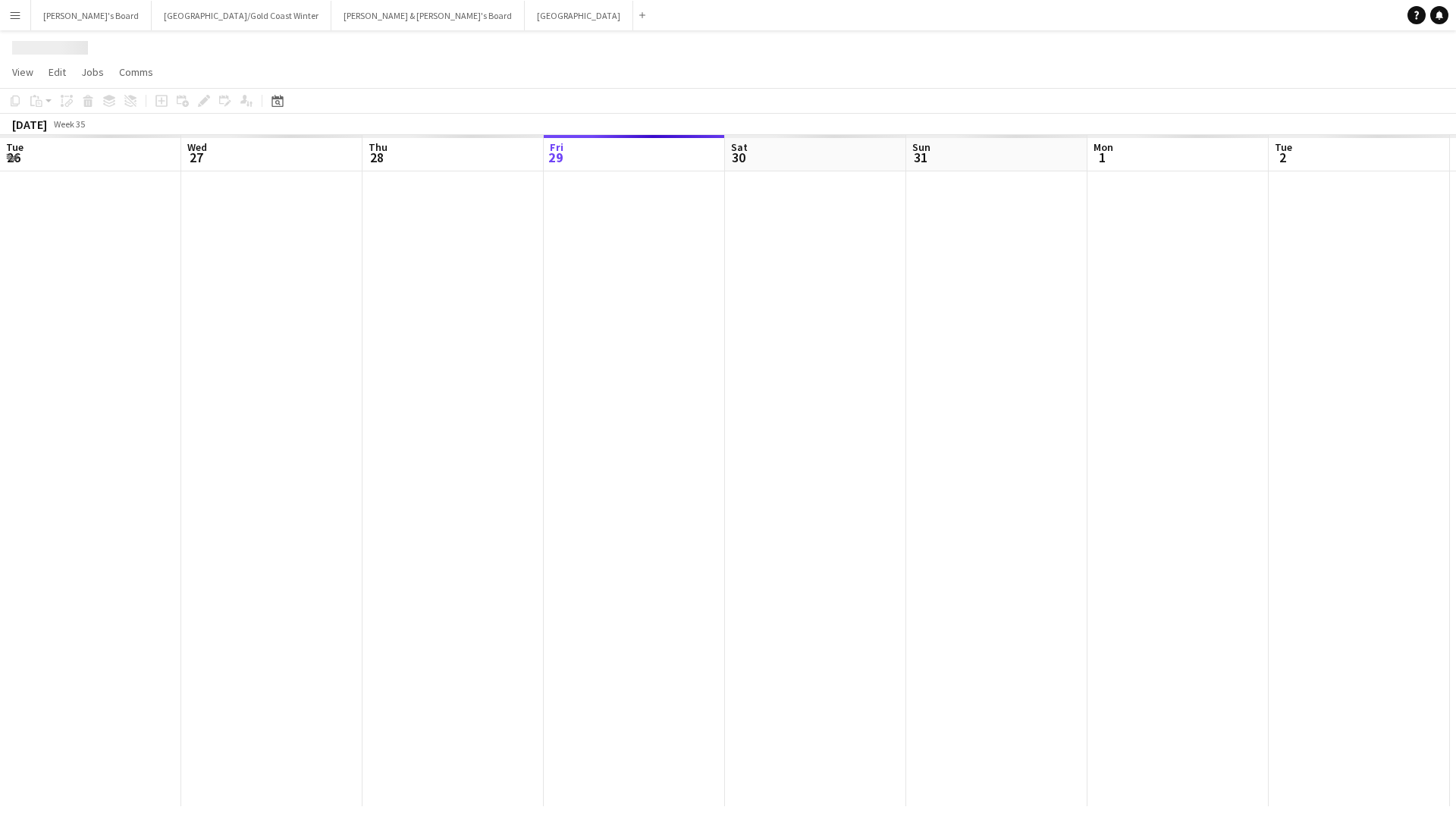
scroll to position [0, 363]
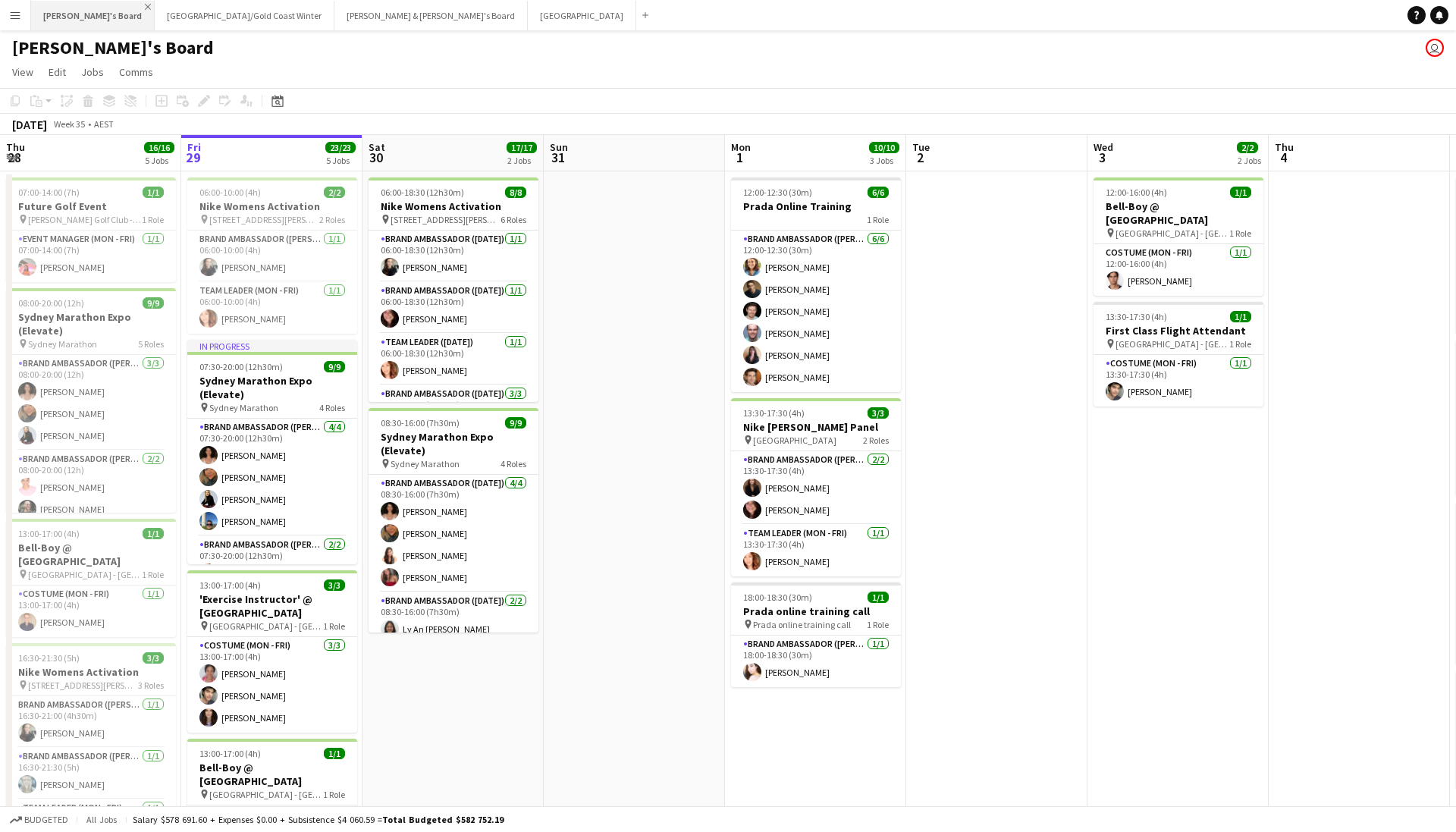
click at [145, 6] on app-icon "Close" at bounding box center [148, 7] width 6 height 6
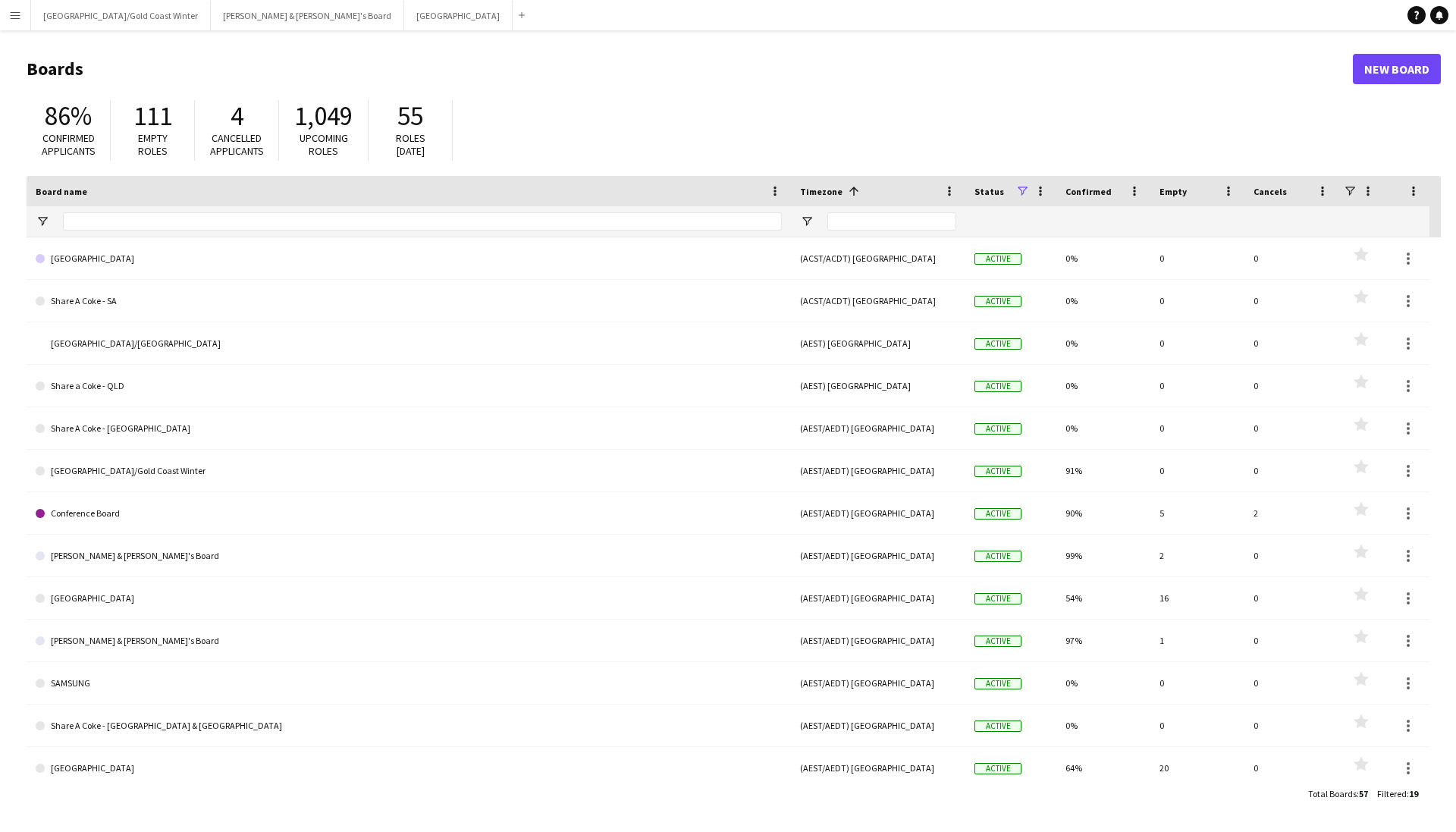
click at [22, 20] on button "Menu" at bounding box center [15, 15] width 31 height 31
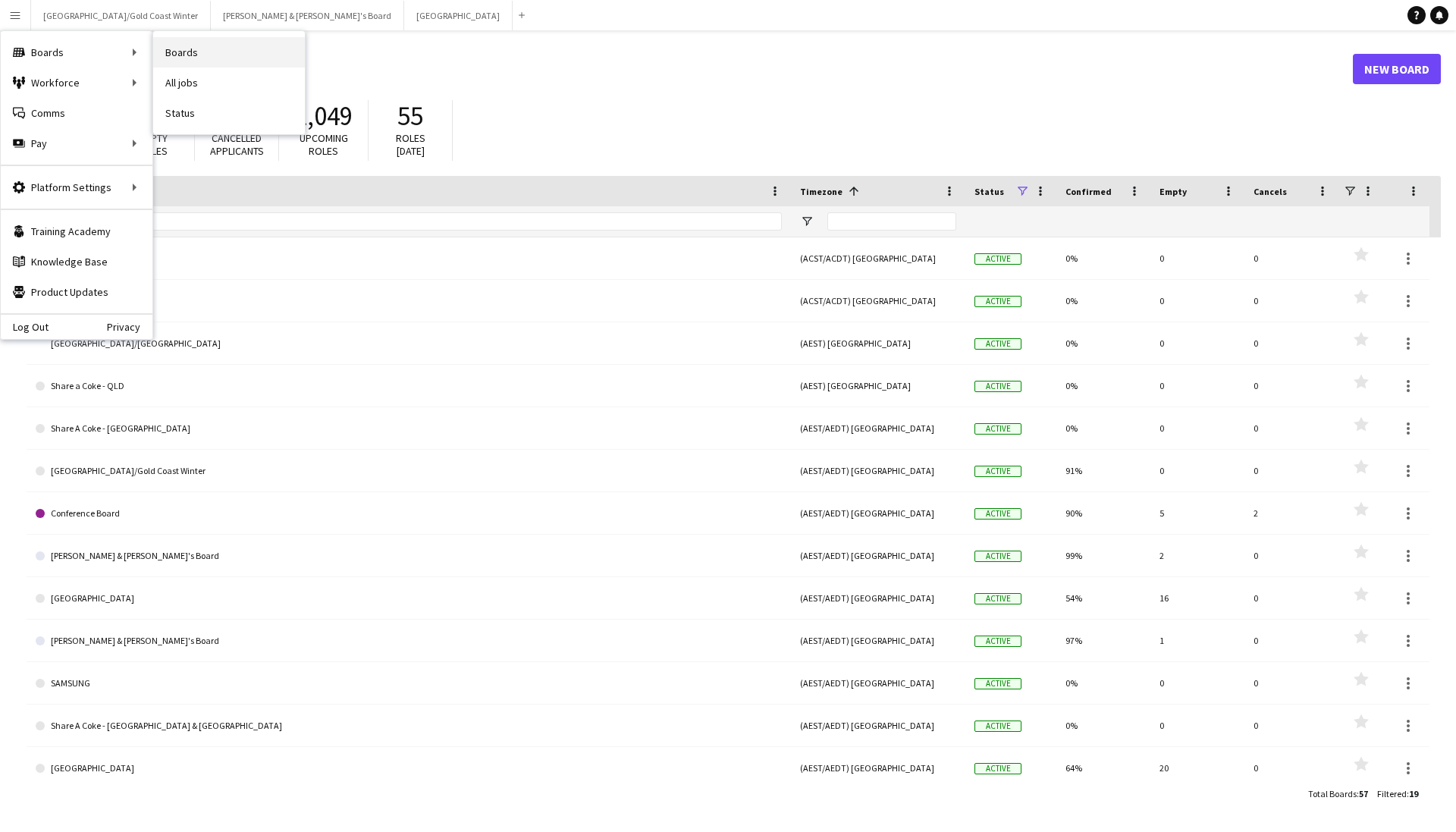
click at [194, 47] on link "Boards" at bounding box center [229, 52] width 152 height 31
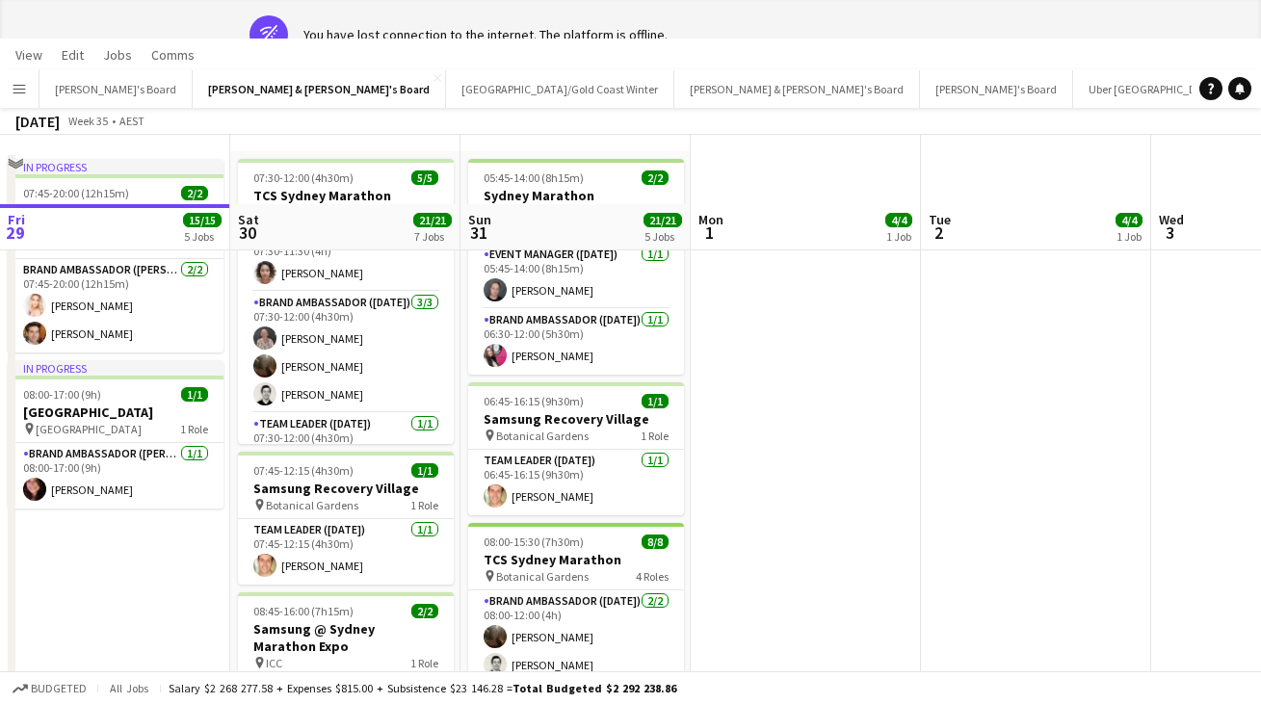
scroll to position [0, 660]
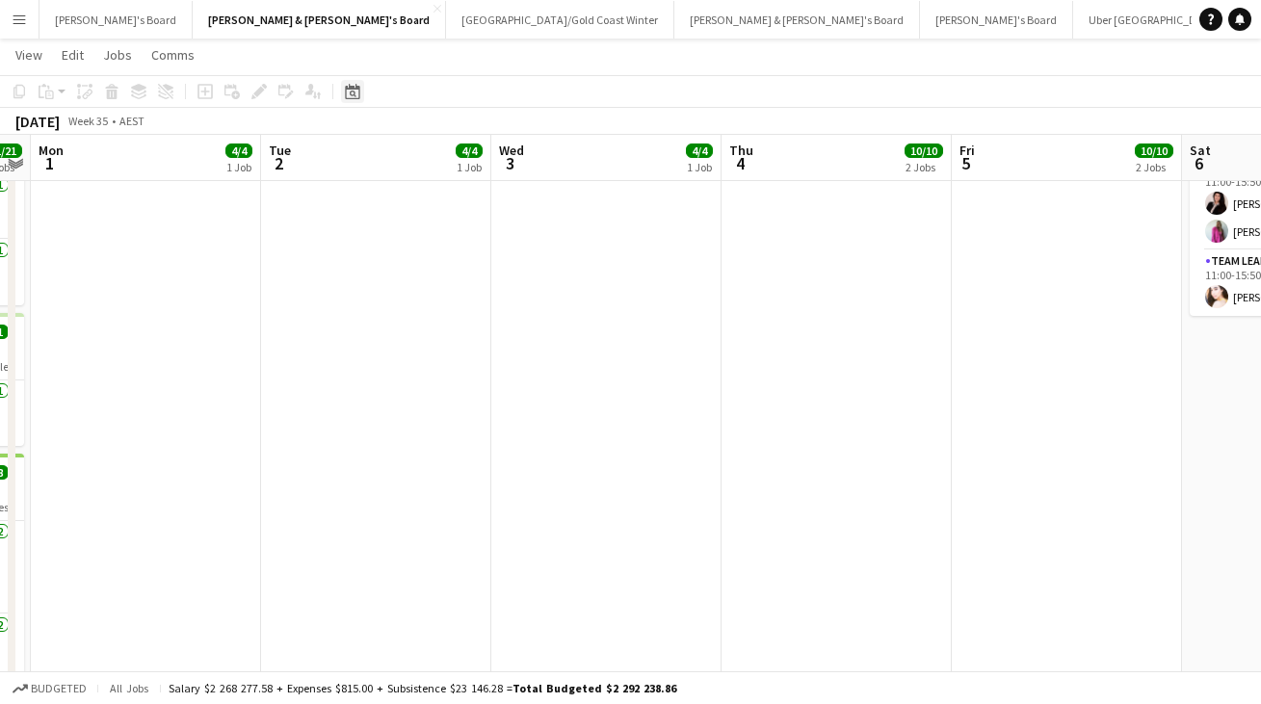
click at [360, 85] on div "Date picker" at bounding box center [352, 91] width 23 height 23
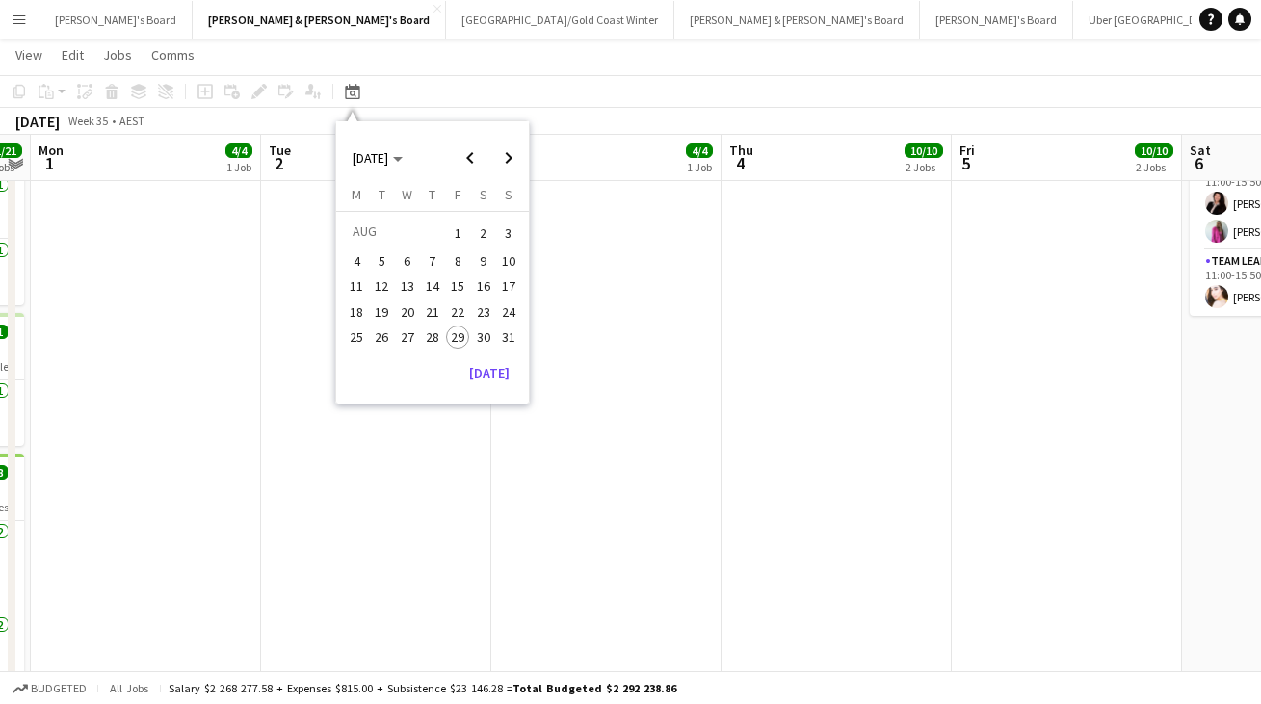
click at [478, 329] on span "30" at bounding box center [483, 337] width 23 height 23
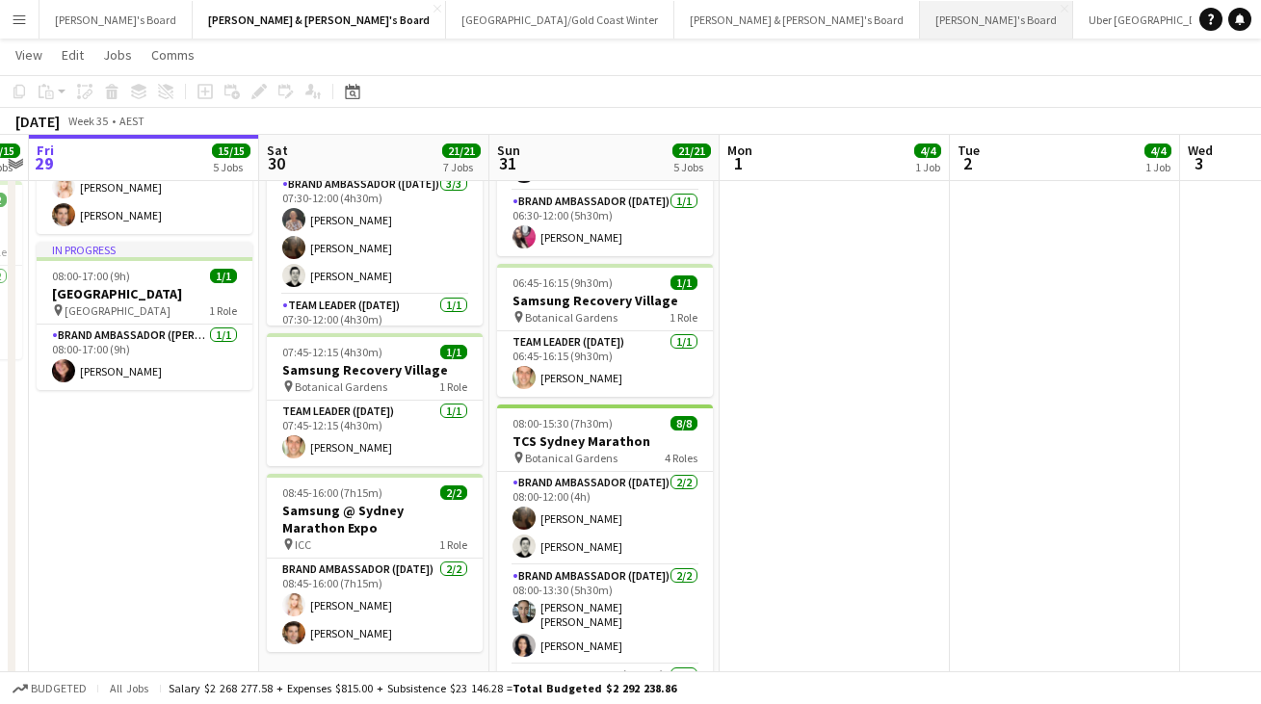
scroll to position [179, 0]
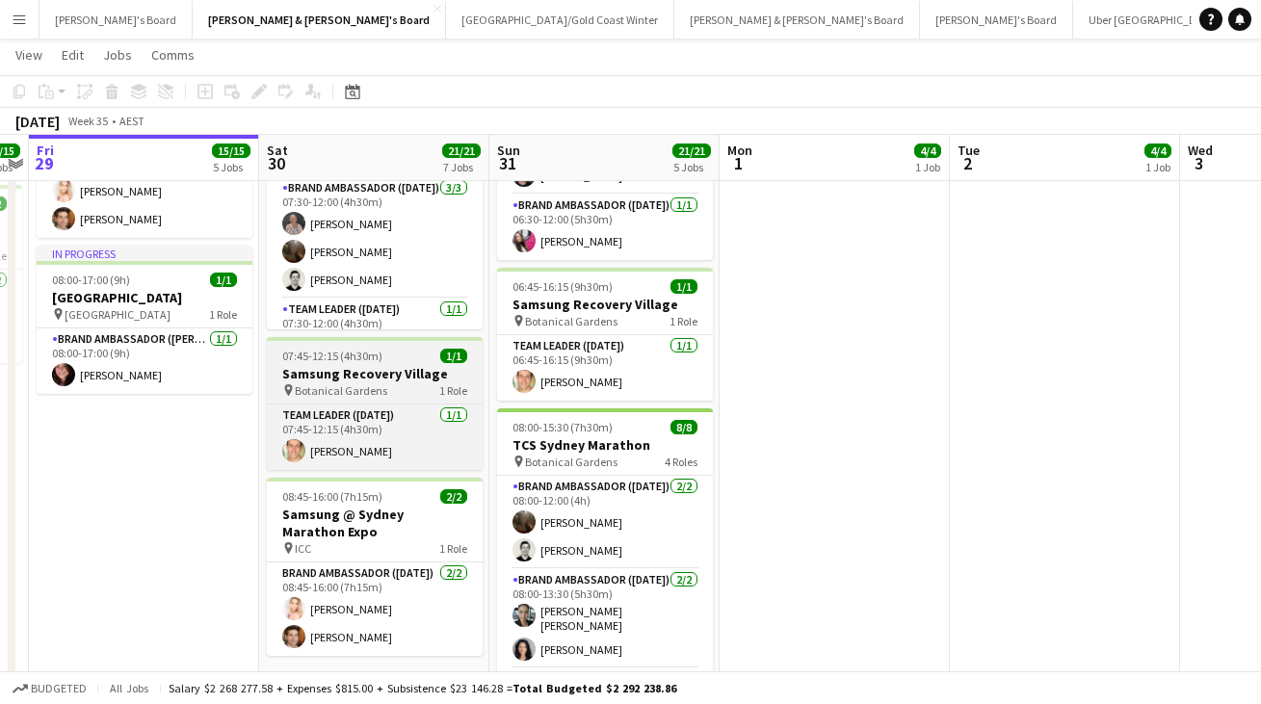
click at [374, 386] on span "Botanical Gardens" at bounding box center [341, 390] width 92 height 14
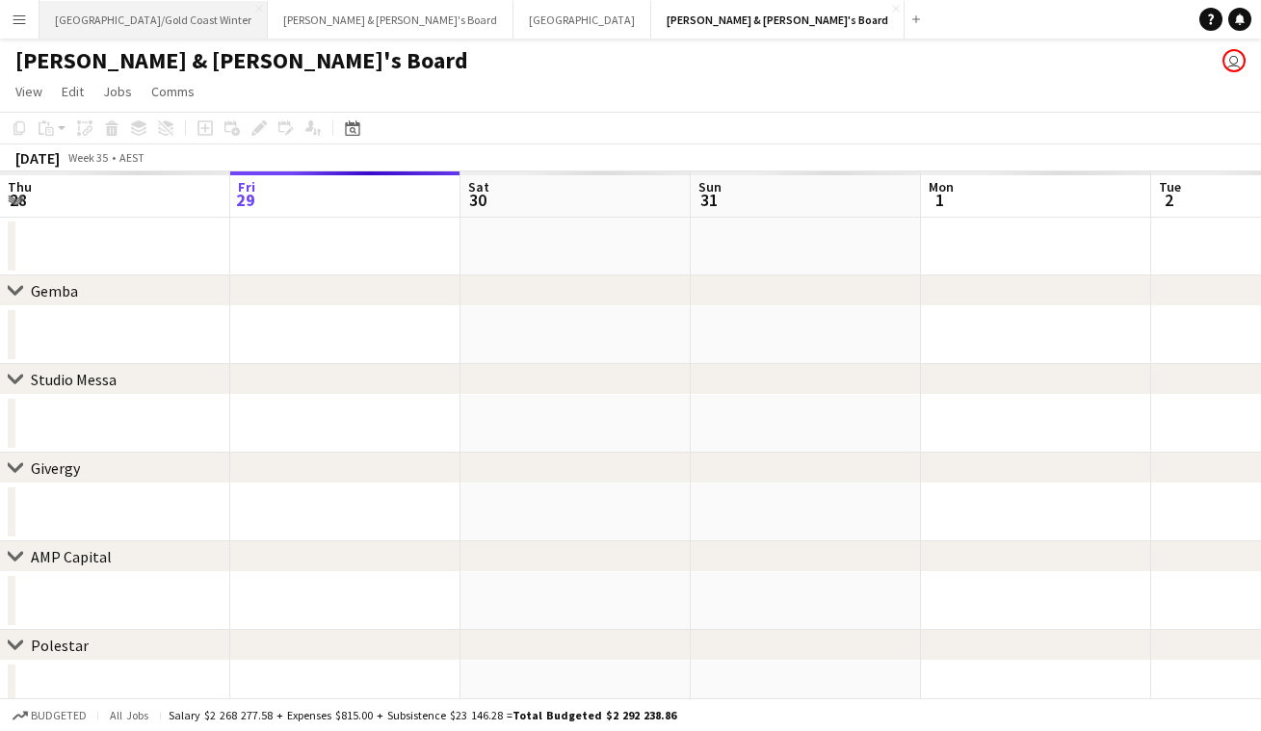
click at [177, 16] on button "[GEOGRAPHIC_DATA]/[GEOGRAPHIC_DATA] Winter Close" at bounding box center [154, 20] width 228 height 38
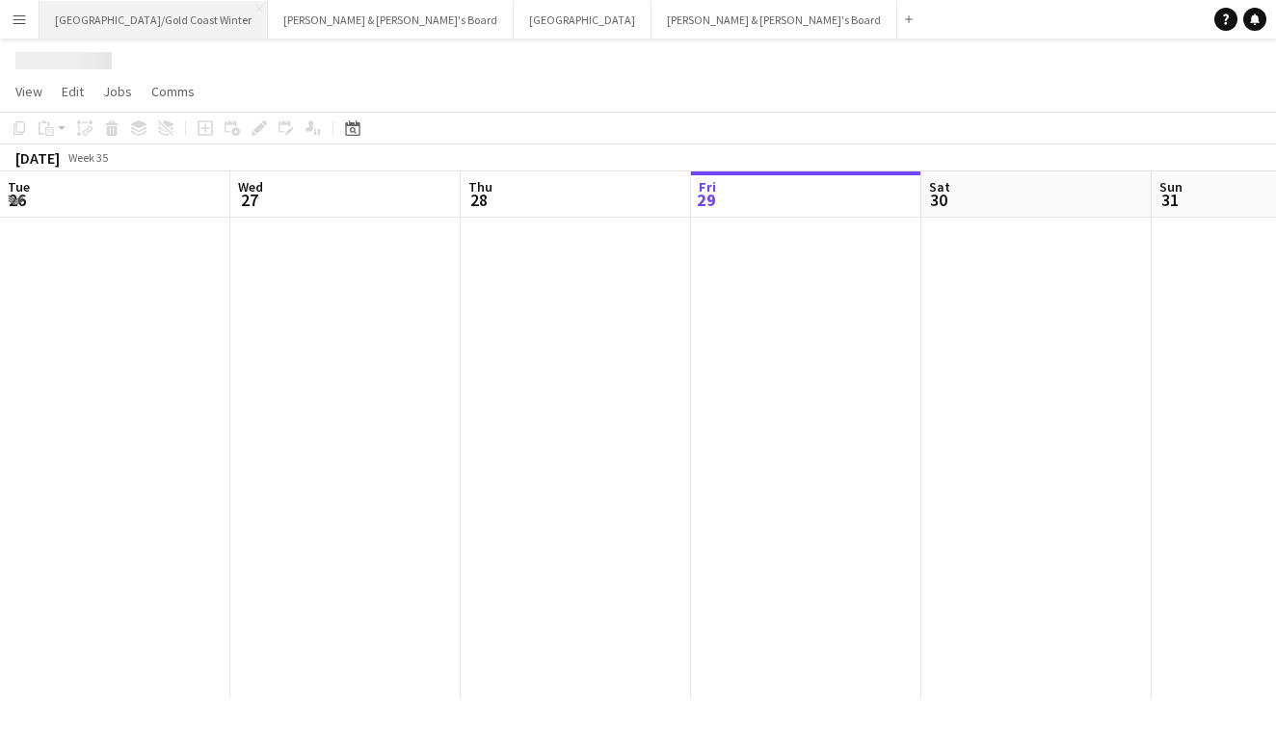
scroll to position [0, 461]
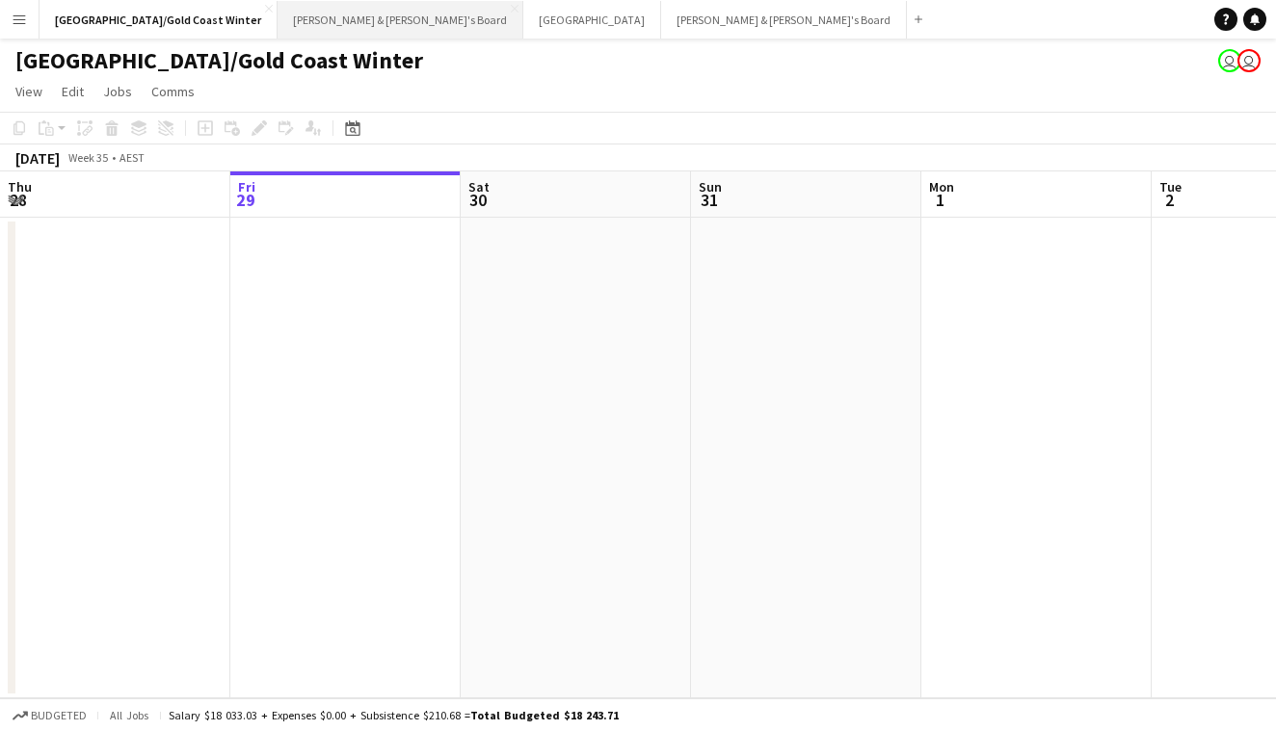
click at [304, 19] on button "[PERSON_NAME] & [PERSON_NAME]'s Board Close" at bounding box center [400, 20] width 246 height 38
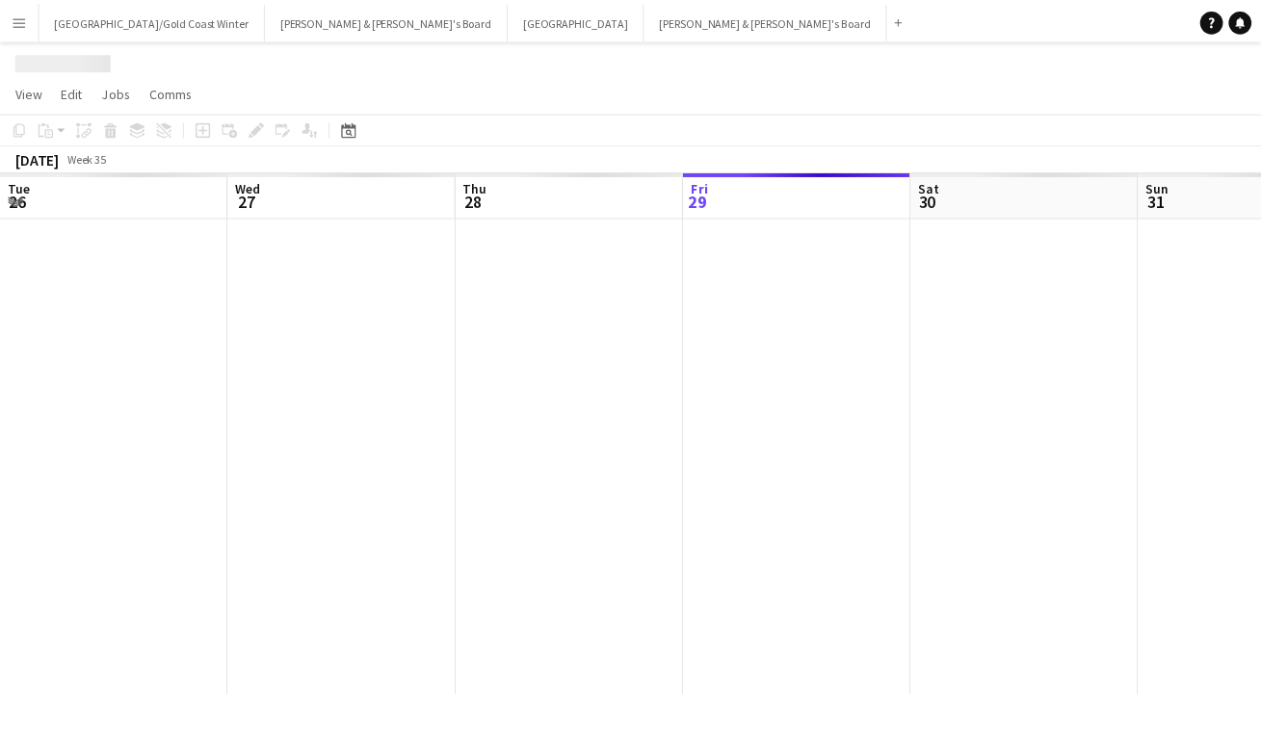
scroll to position [0, 461]
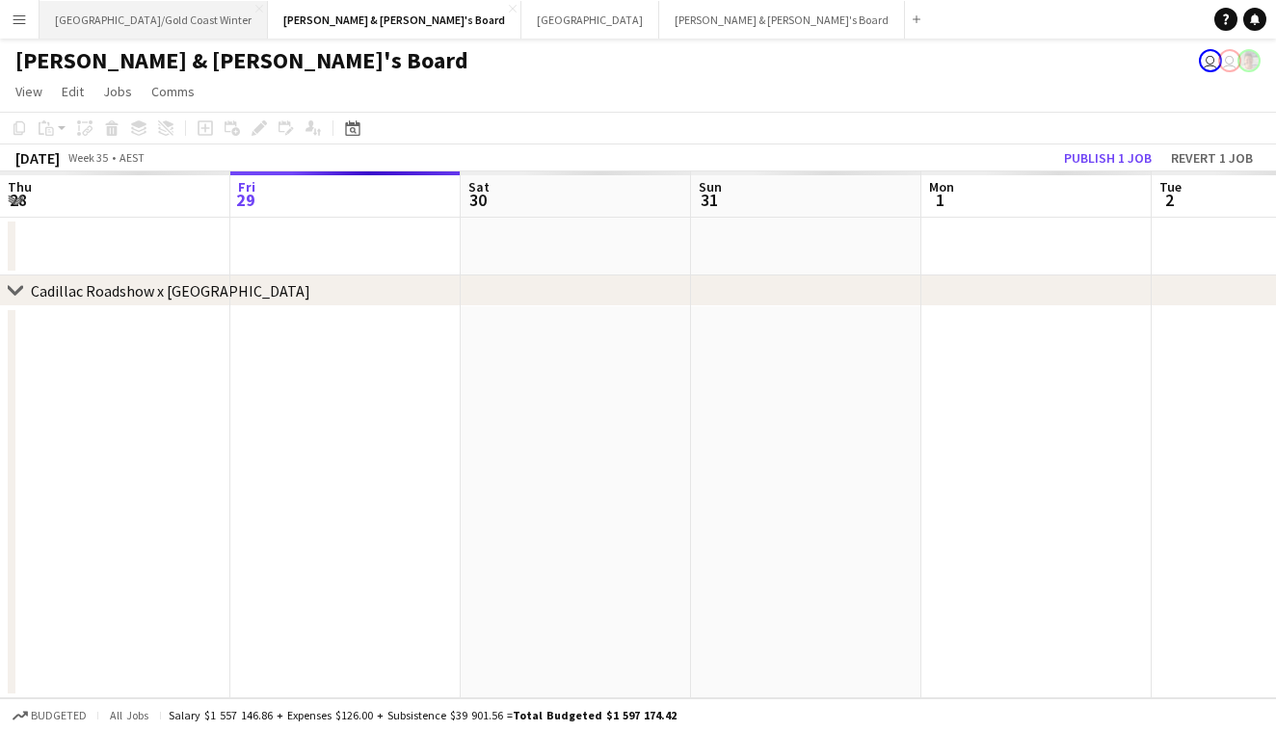
drag, startPoint x: 305, startPoint y: 30, endPoint x: 146, endPoint y: 15, distance: 159.6
click at [146, 15] on div "Brisbane/Gold Coast Winter Close James & Arrence's Board Close Sydney Close Nei…" at bounding box center [483, 19] width 889 height 39
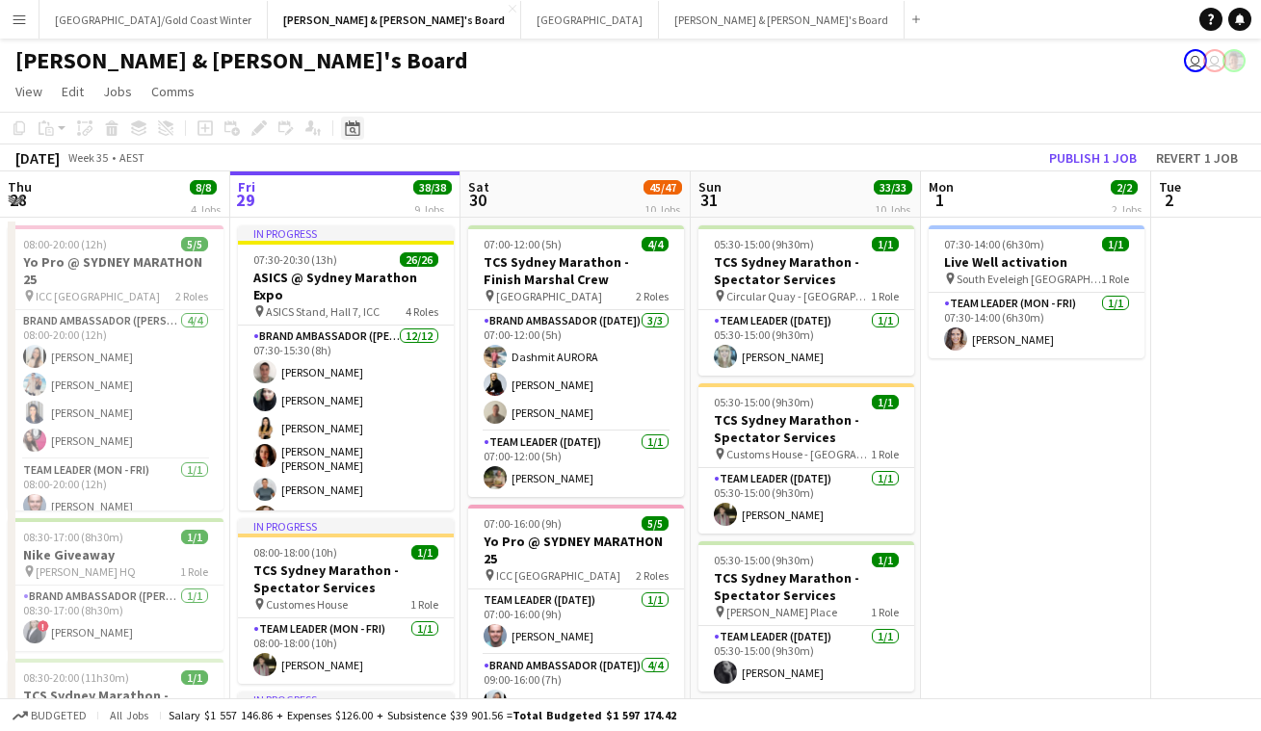
click at [357, 126] on icon at bounding box center [352, 127] width 14 height 15
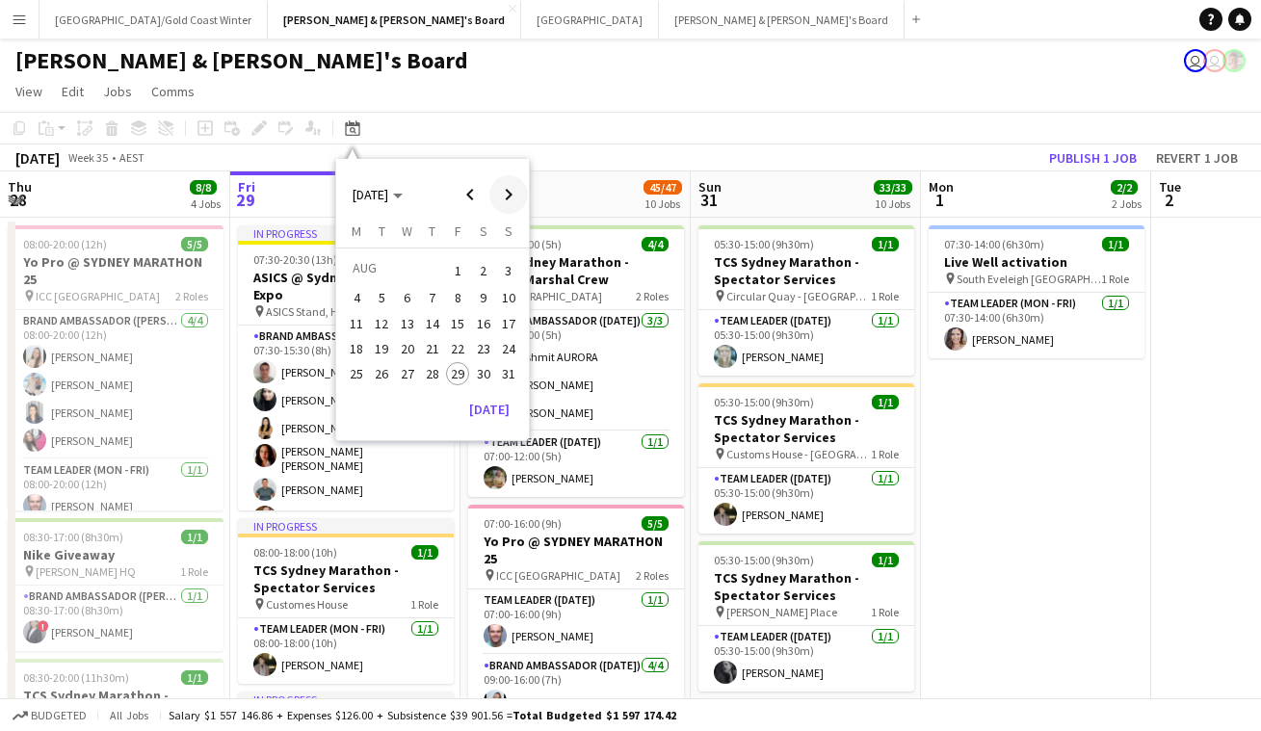
click at [510, 196] on span "Next month" at bounding box center [508, 194] width 39 height 39
click at [462, 302] on span "5" at bounding box center [457, 293] width 23 height 23
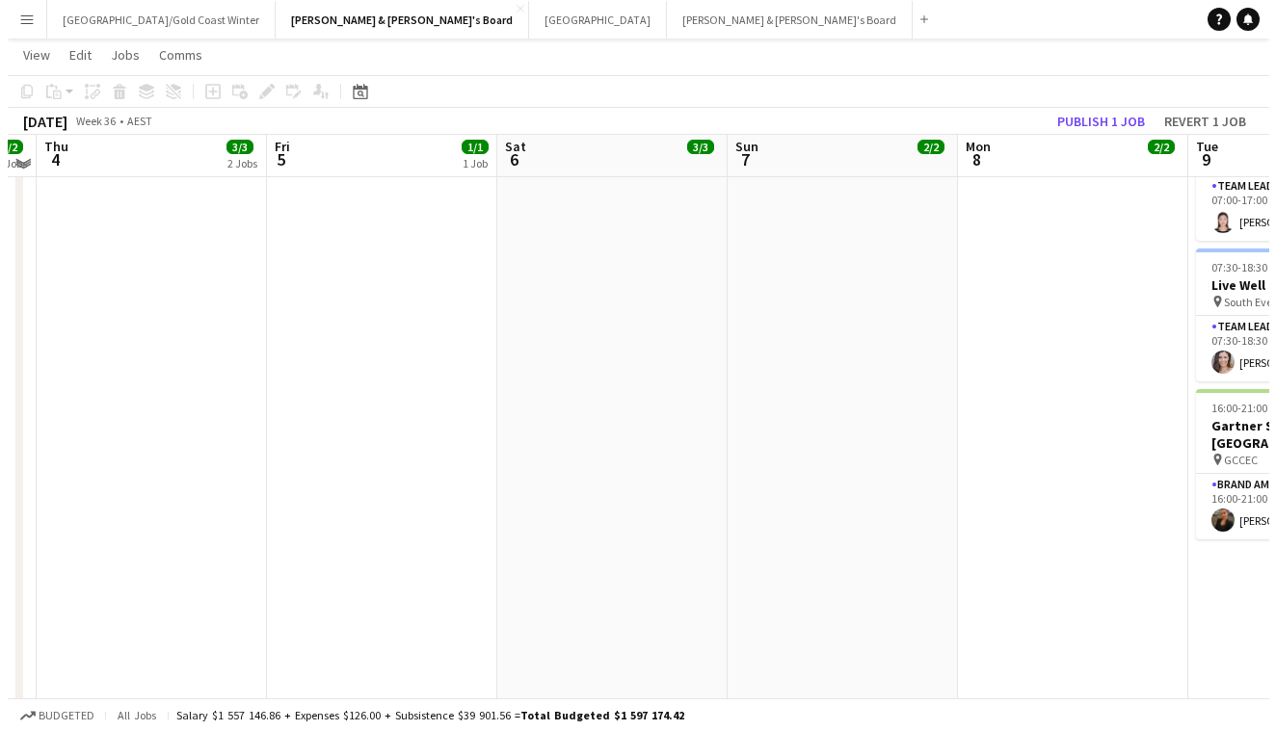
scroll to position [0, 0]
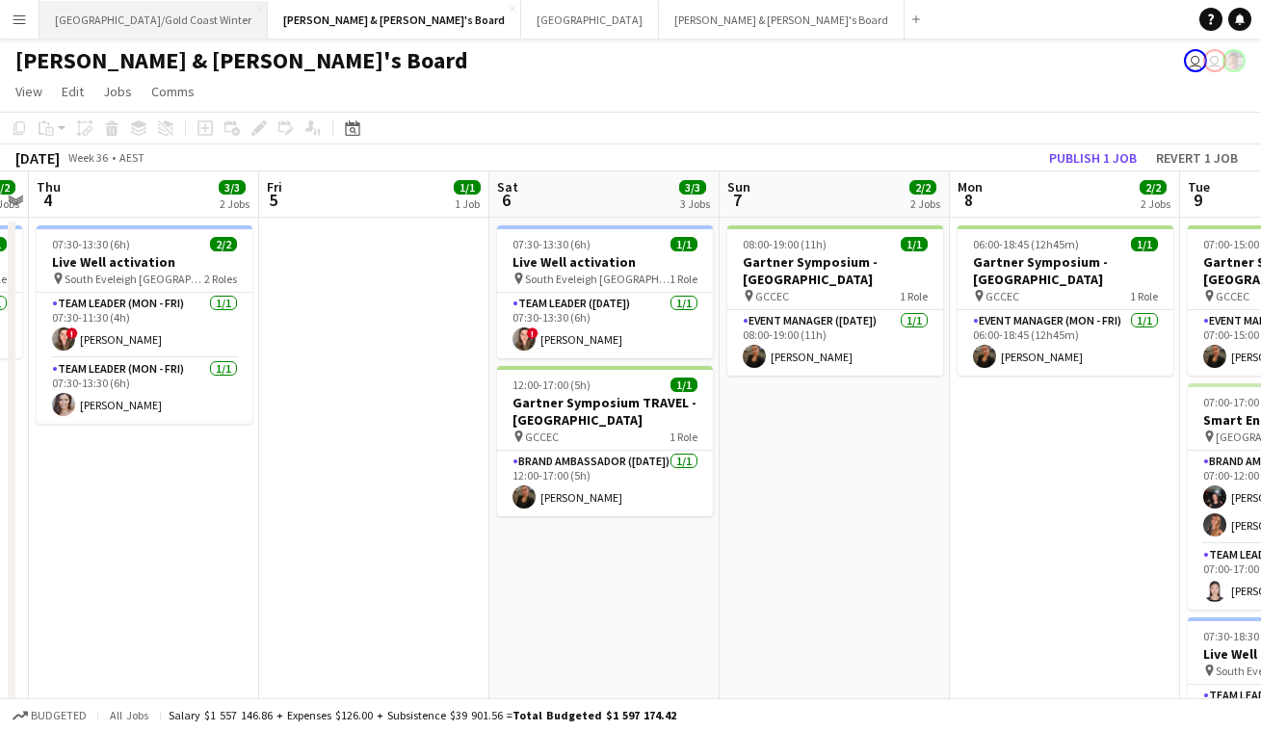
click at [134, 26] on button "Brisbane/Gold Coast Winter Close" at bounding box center [154, 20] width 228 height 38
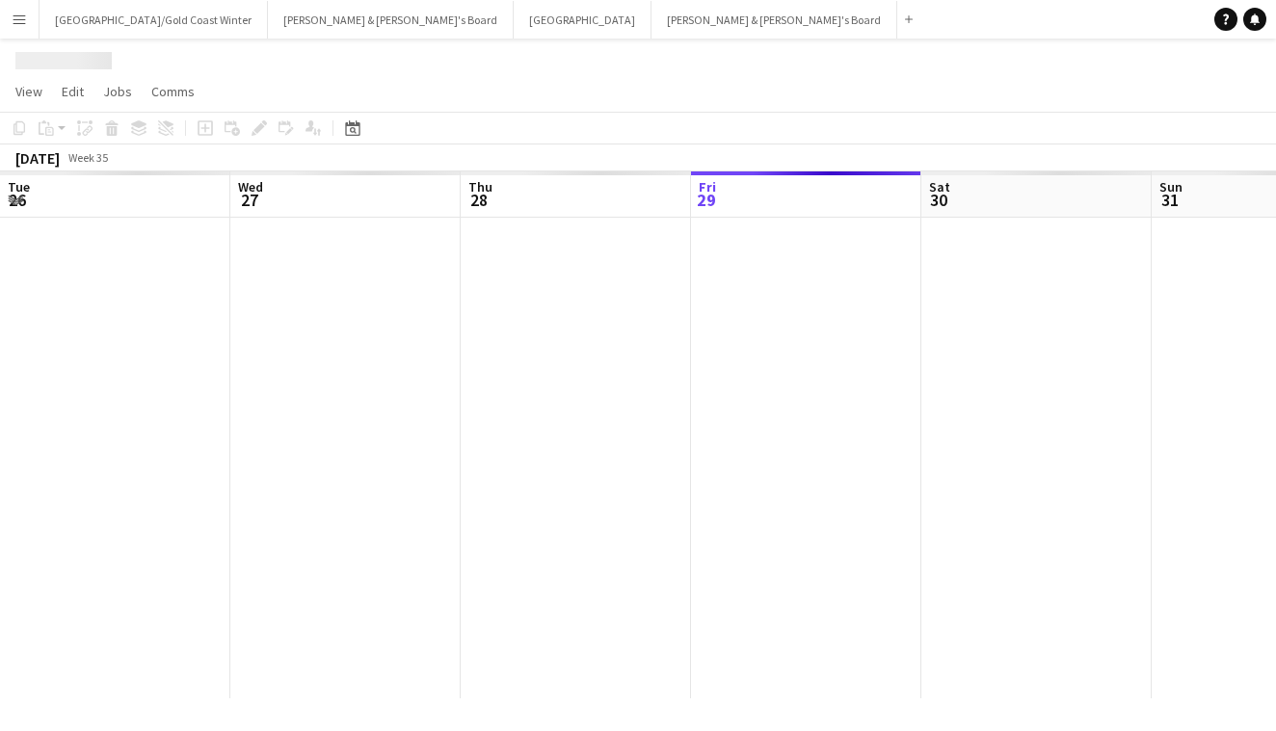
scroll to position [0, 461]
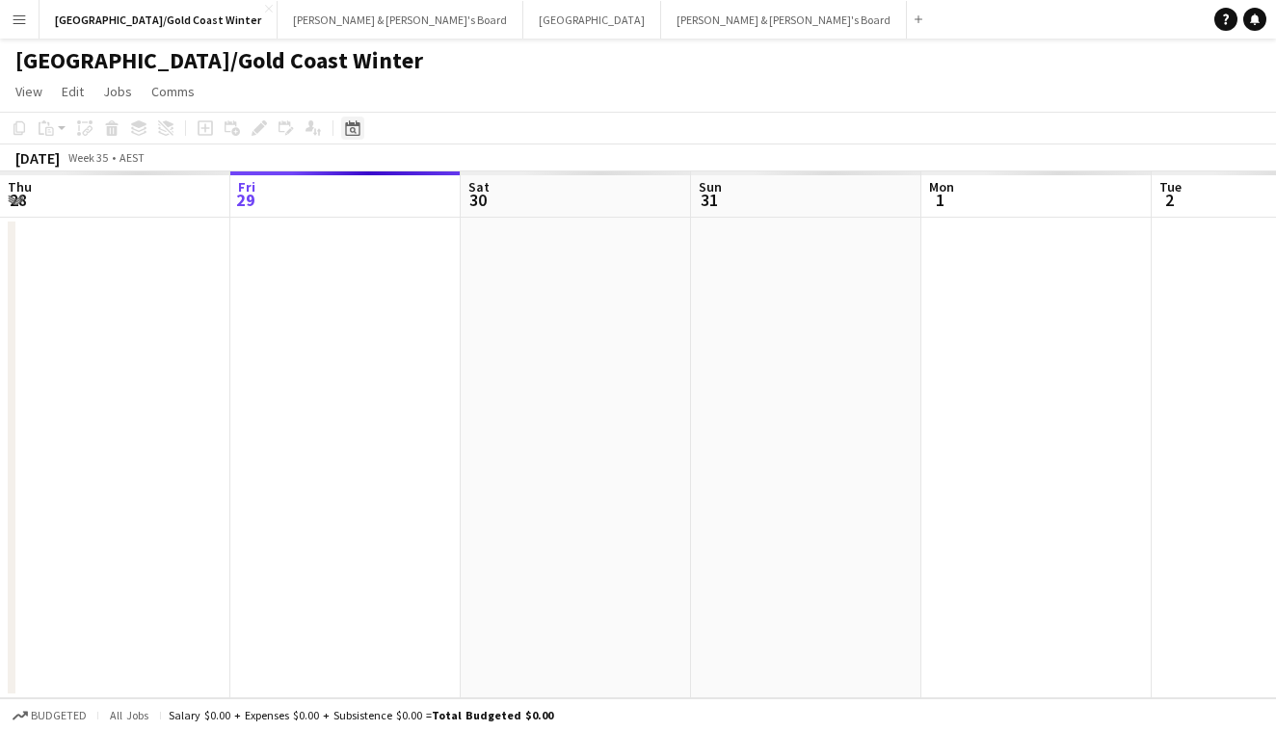
click at [352, 134] on icon "Date picker" at bounding box center [352, 127] width 15 height 15
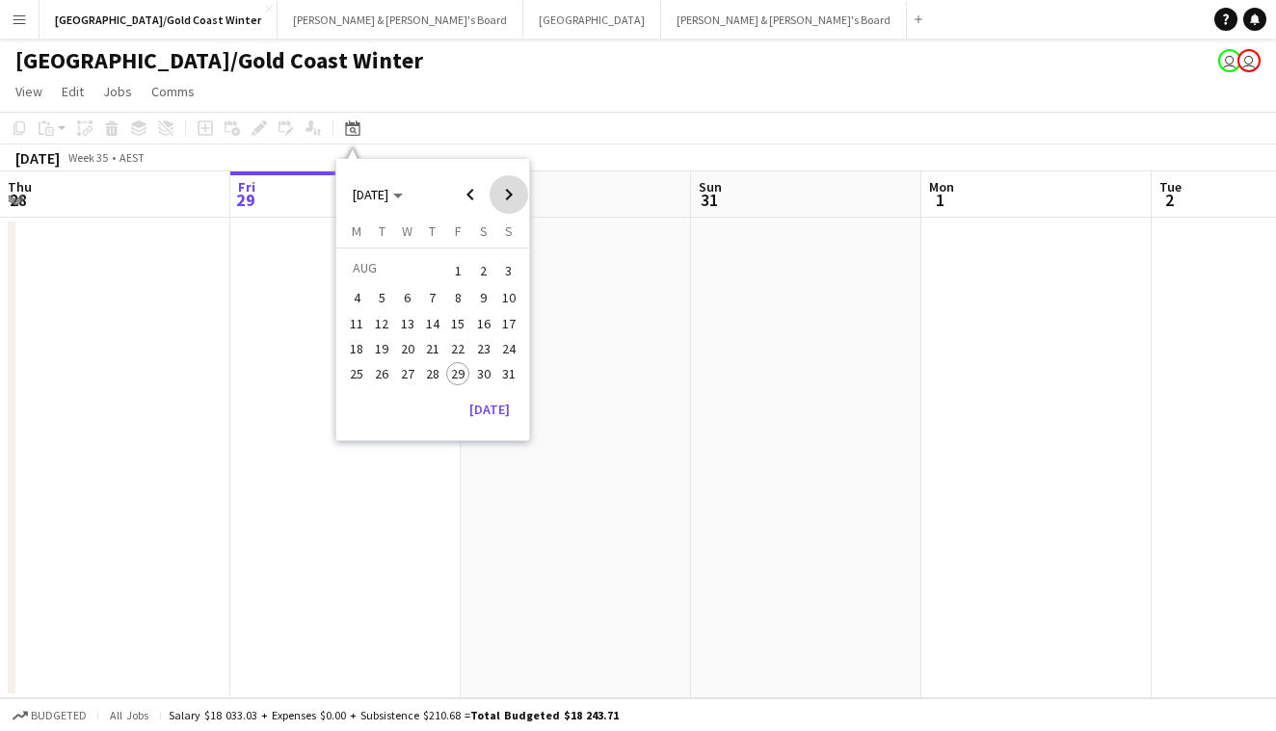
click at [520, 199] on span "Next month" at bounding box center [508, 194] width 39 height 39
click at [464, 288] on span "5" at bounding box center [457, 293] width 23 height 23
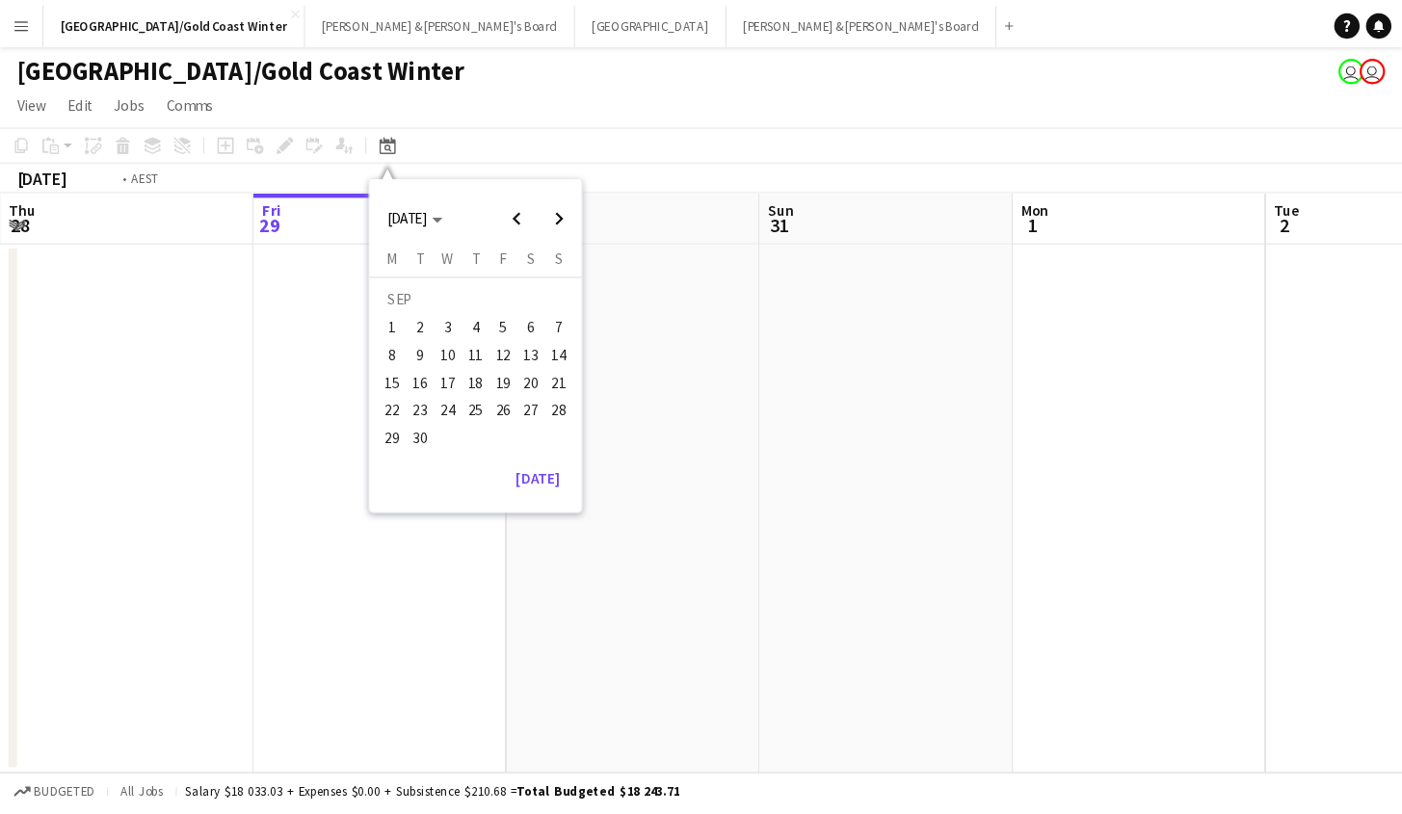
scroll to position [0, 662]
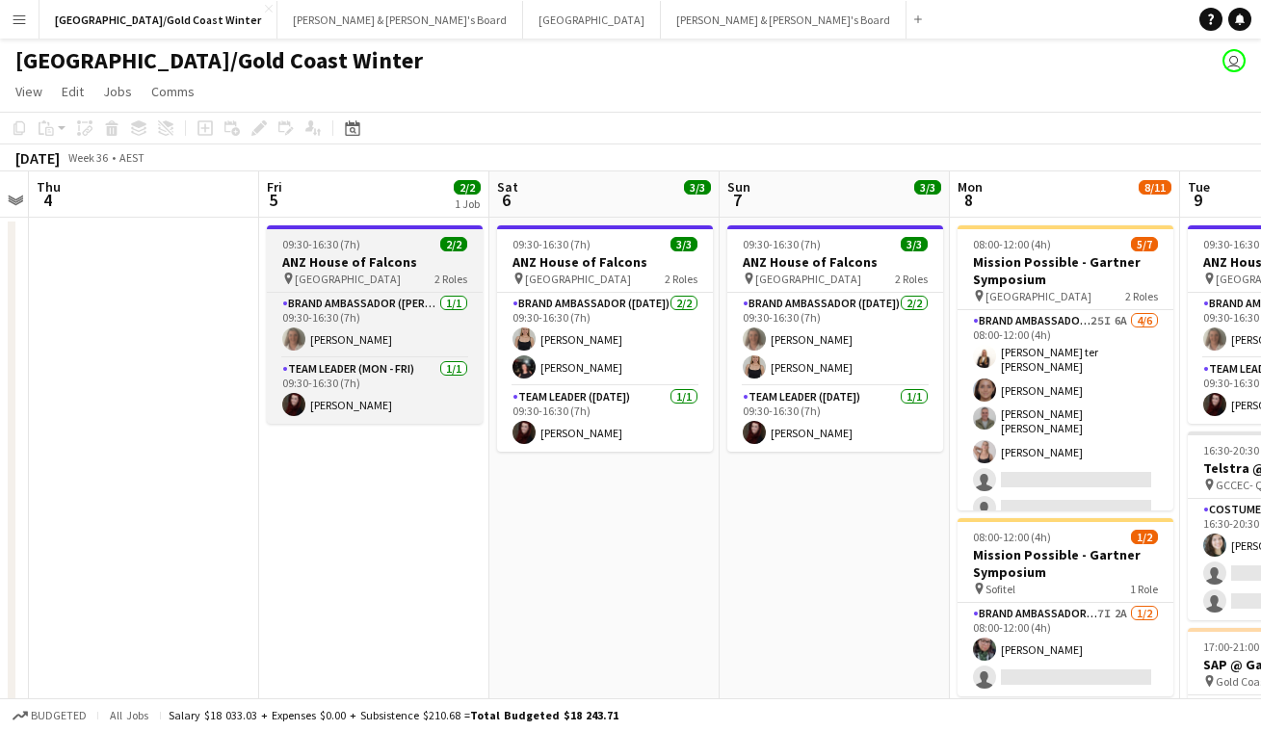
click at [397, 265] on h3 "ANZ House of Falcons" at bounding box center [375, 261] width 216 height 17
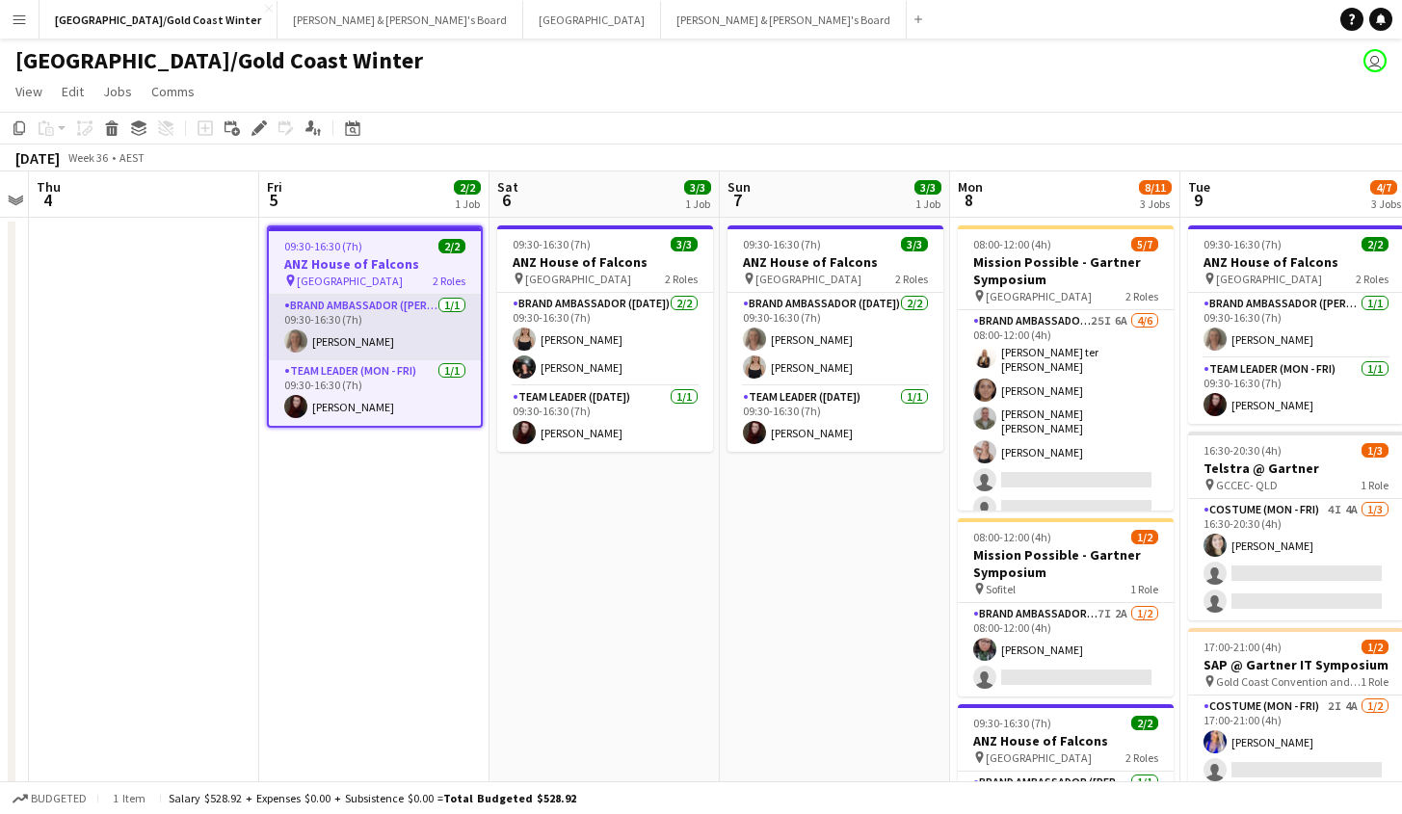
click at [356, 332] on app-card-role "Brand Ambassador (Mon - Fri) 1/1 09:30-16:30 (7h) Lesley Merriman" at bounding box center [375, 328] width 212 height 66
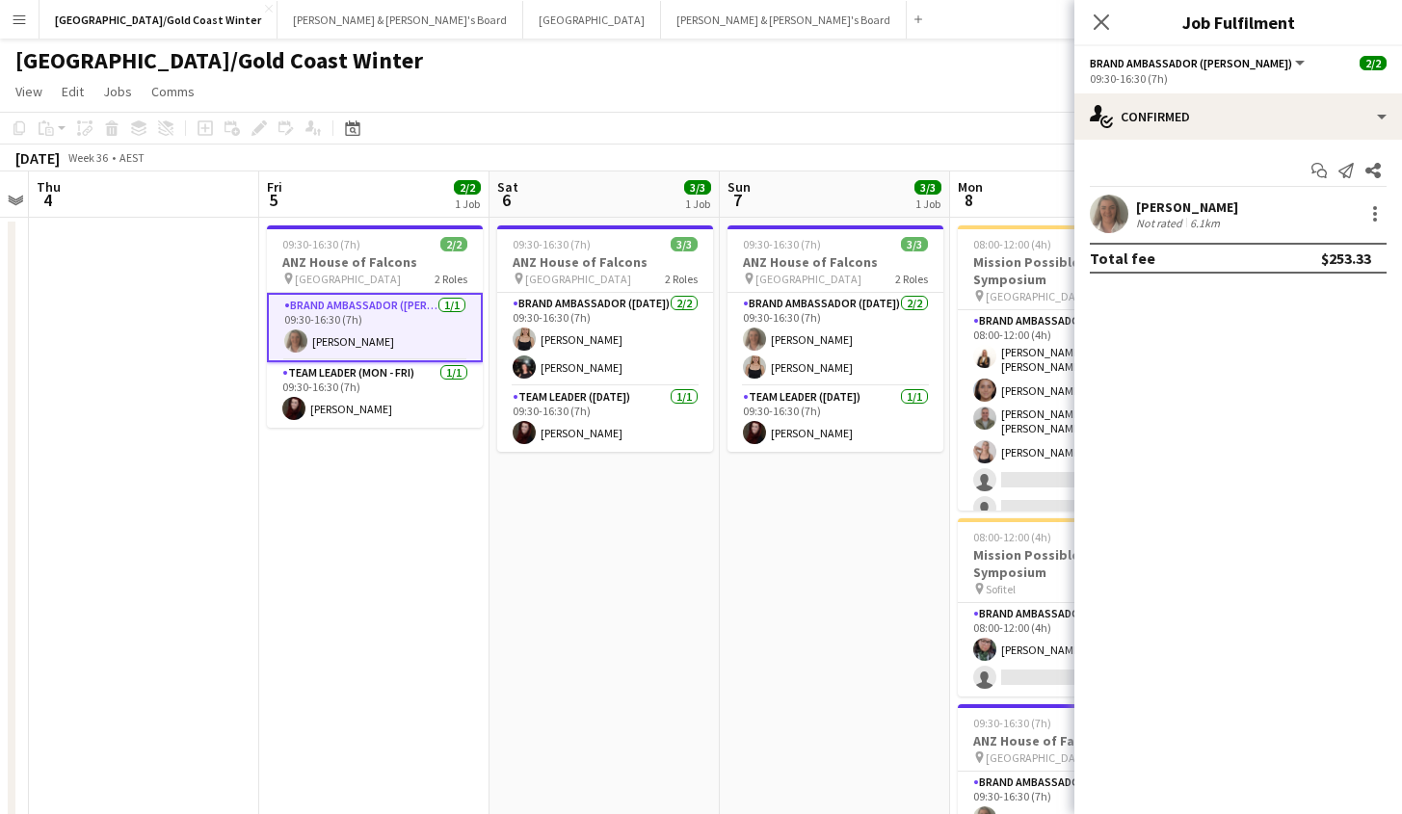
click at [1172, 204] on div "Lesley Merriman" at bounding box center [1187, 206] width 102 height 17
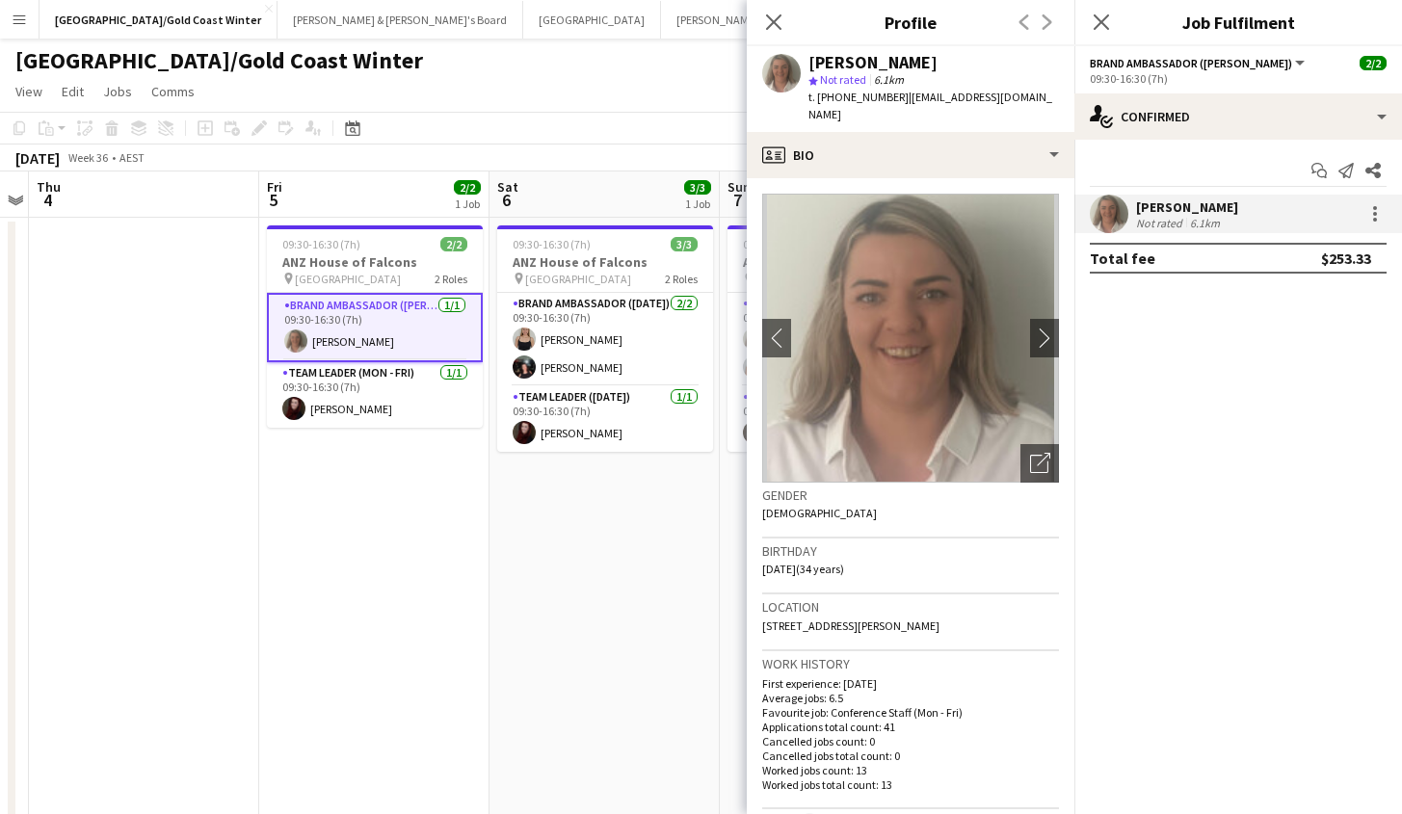
click at [854, 97] on span "t. +61402820133" at bounding box center [858, 97] width 100 height 14
copy span "61402820133"
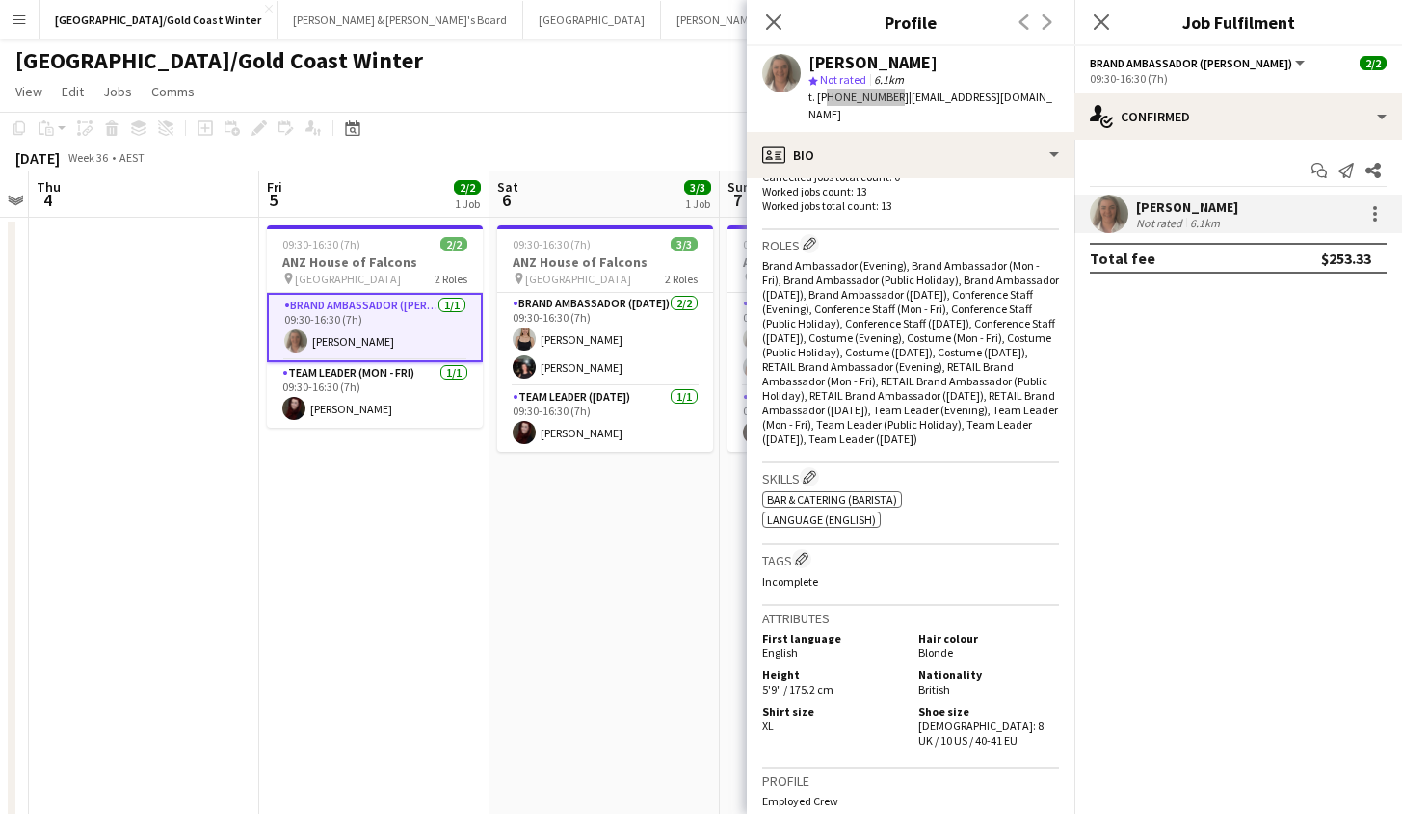
scroll to position [762, 0]
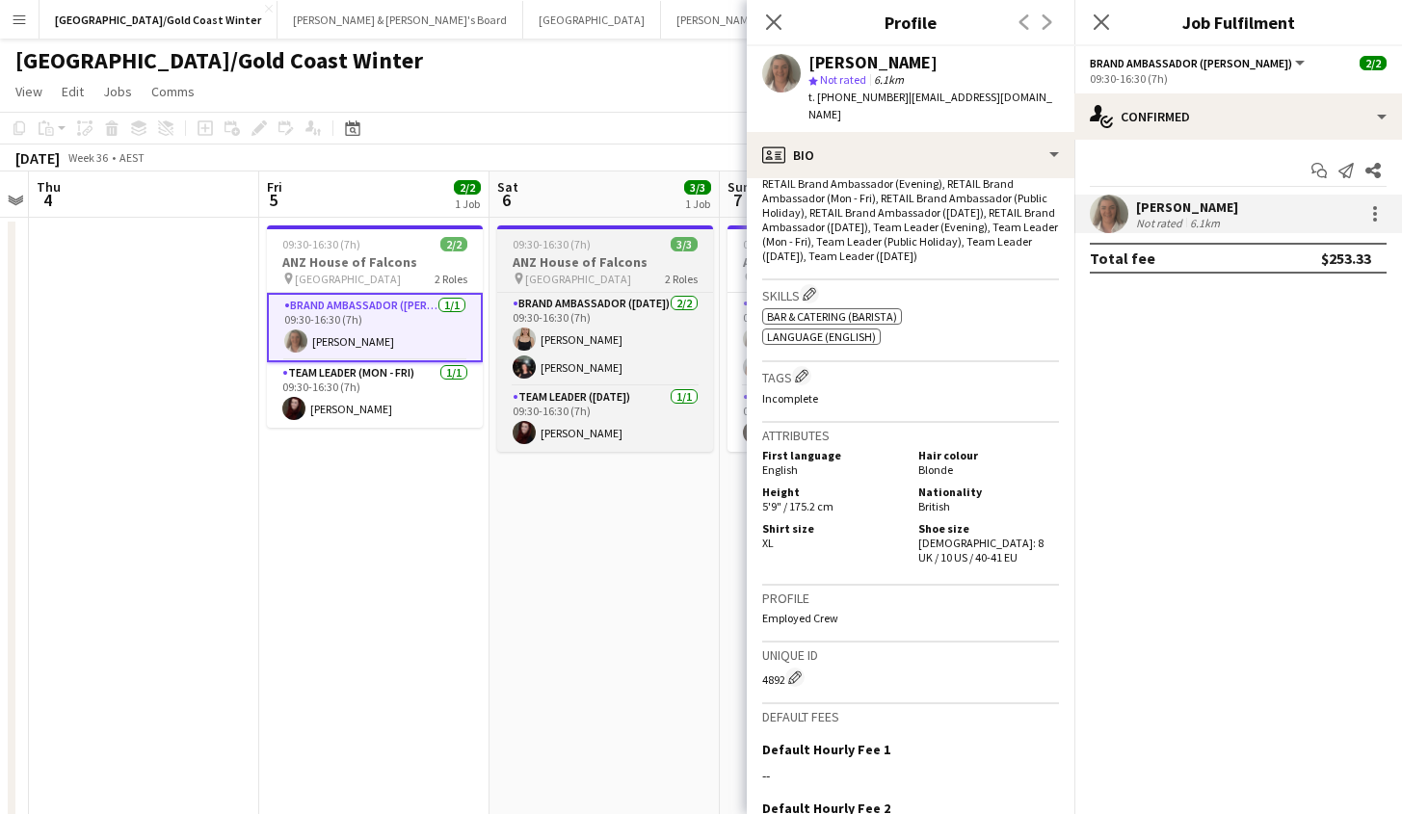
click at [615, 270] on h3 "ANZ House of Falcons" at bounding box center [605, 261] width 216 height 17
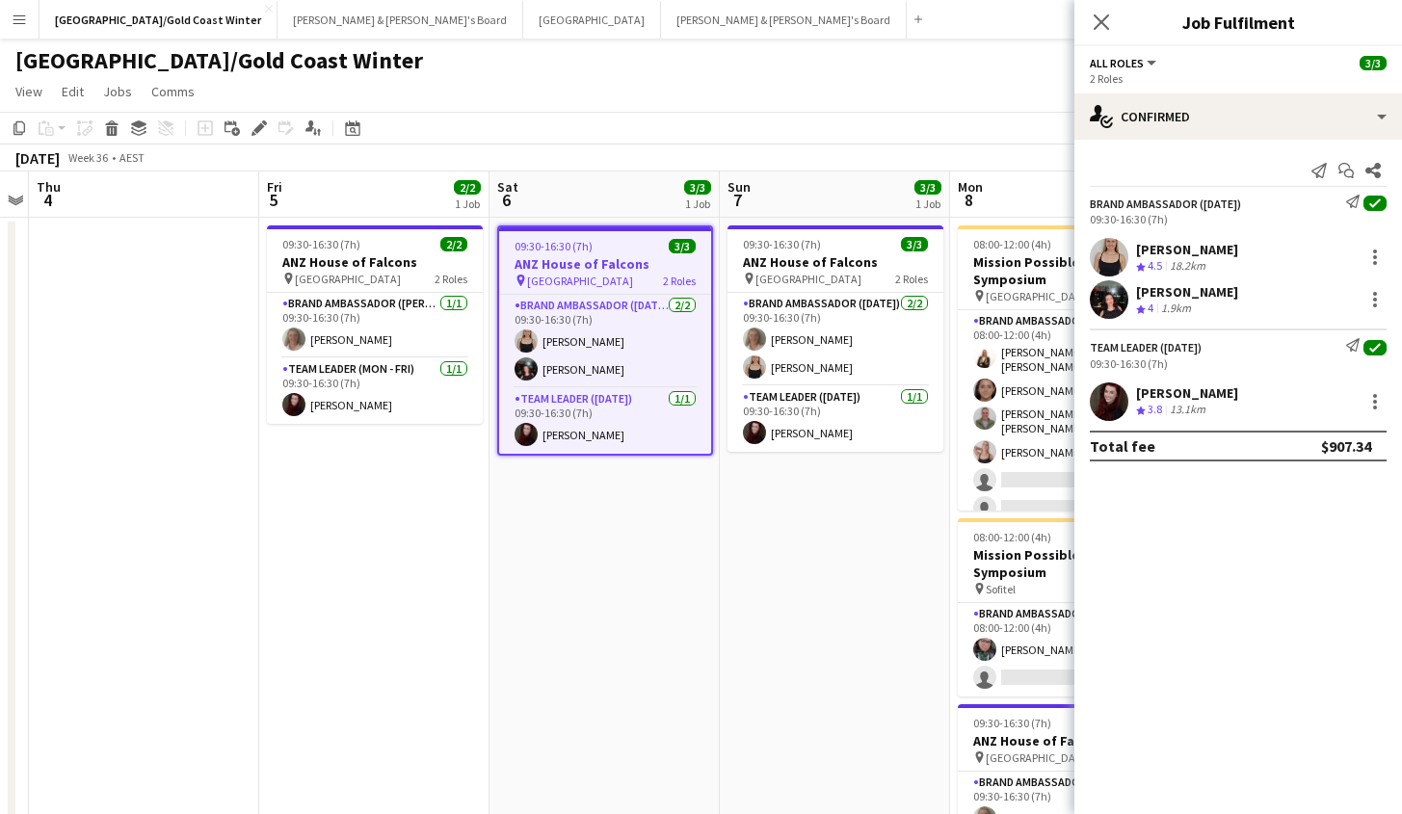
click at [1123, 299] on app-user-avatar at bounding box center [1109, 299] width 39 height 39
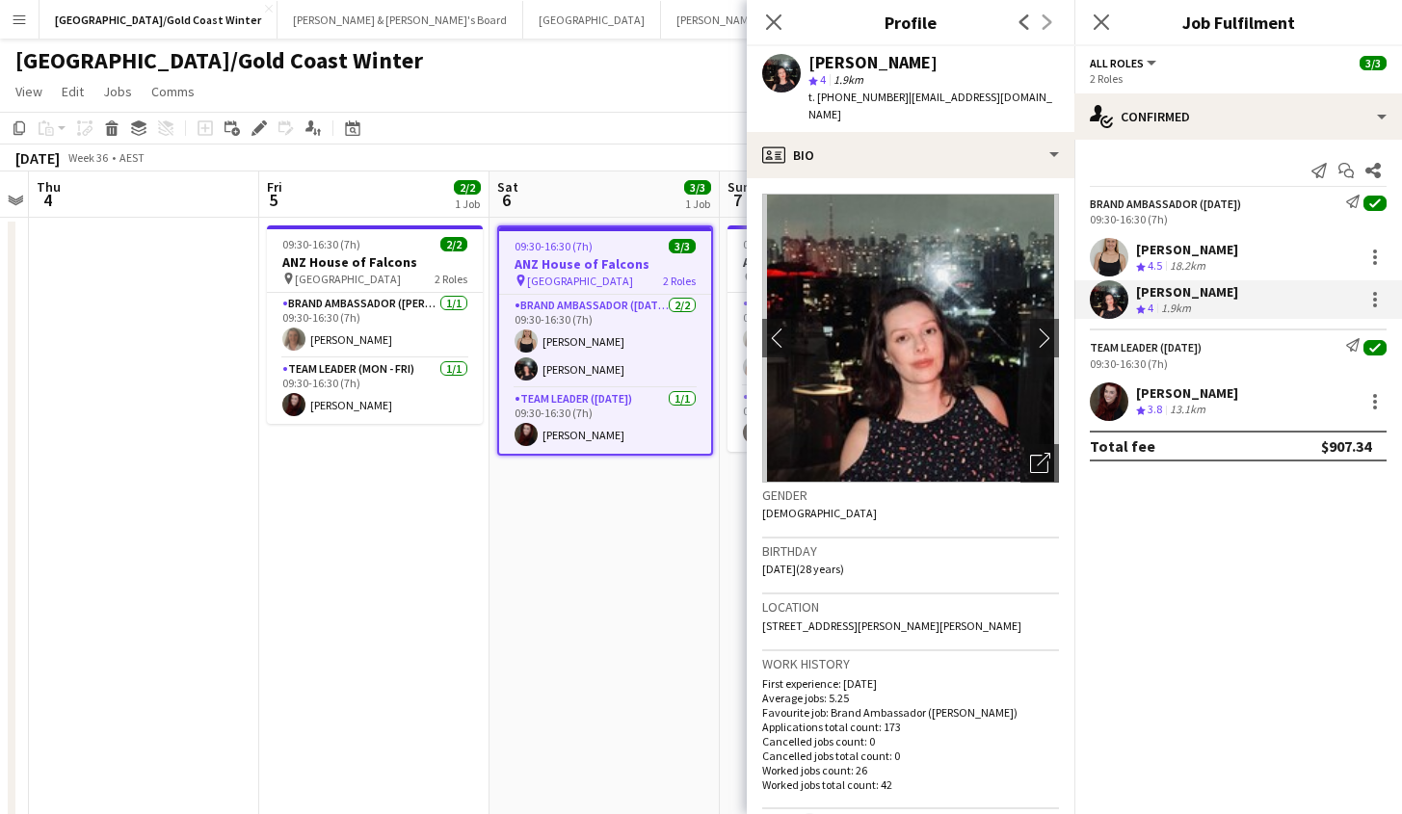
click at [880, 68] on div "Gabriella Kochhann" at bounding box center [872, 62] width 129 height 17
copy div "Gabriella Kochhann"
drag, startPoint x: 834, startPoint y: 99, endPoint x: 891, endPoint y: 98, distance: 56.9
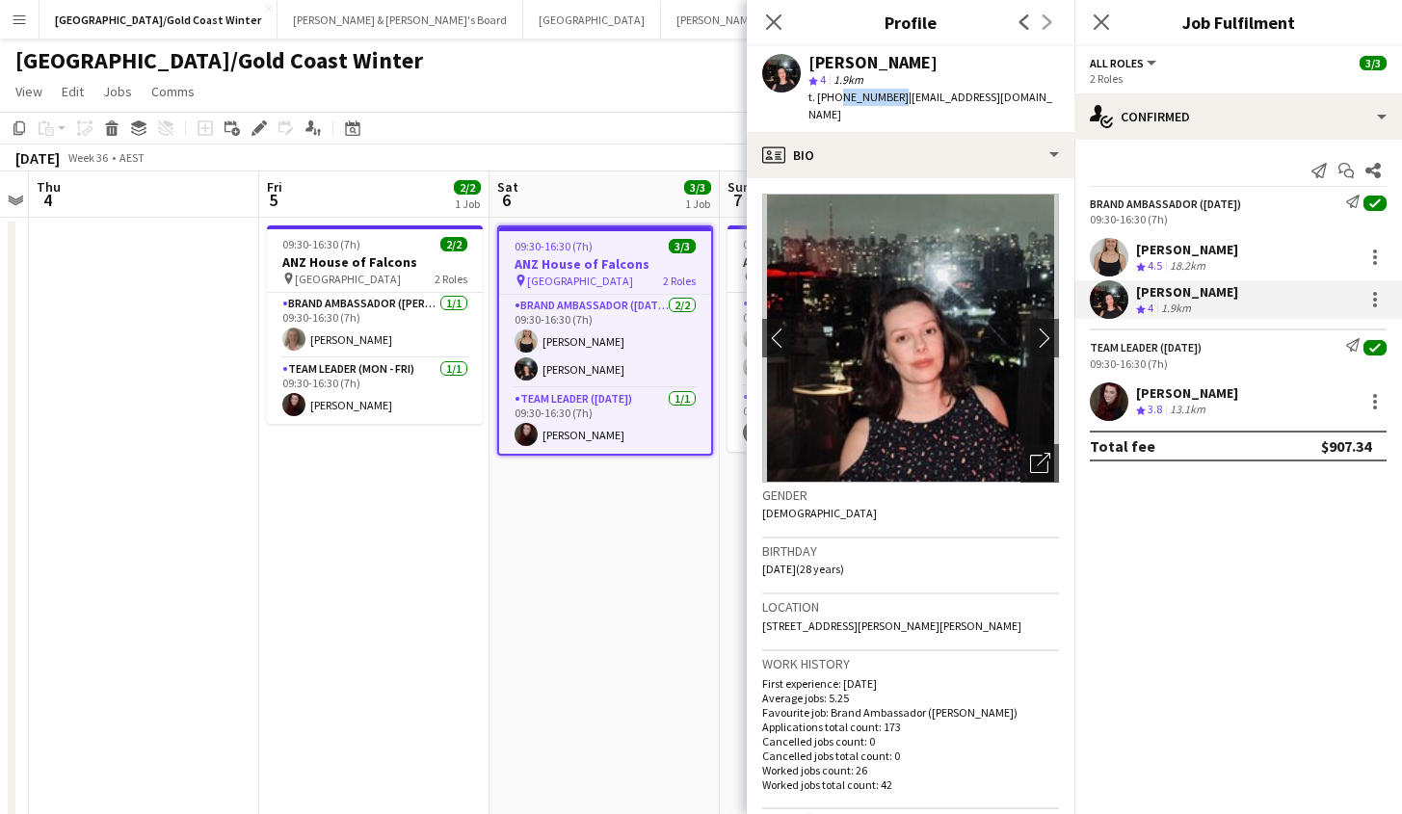
click at [891, 98] on span "t. +610433546047" at bounding box center [858, 97] width 100 height 14
copy span "0433546047"
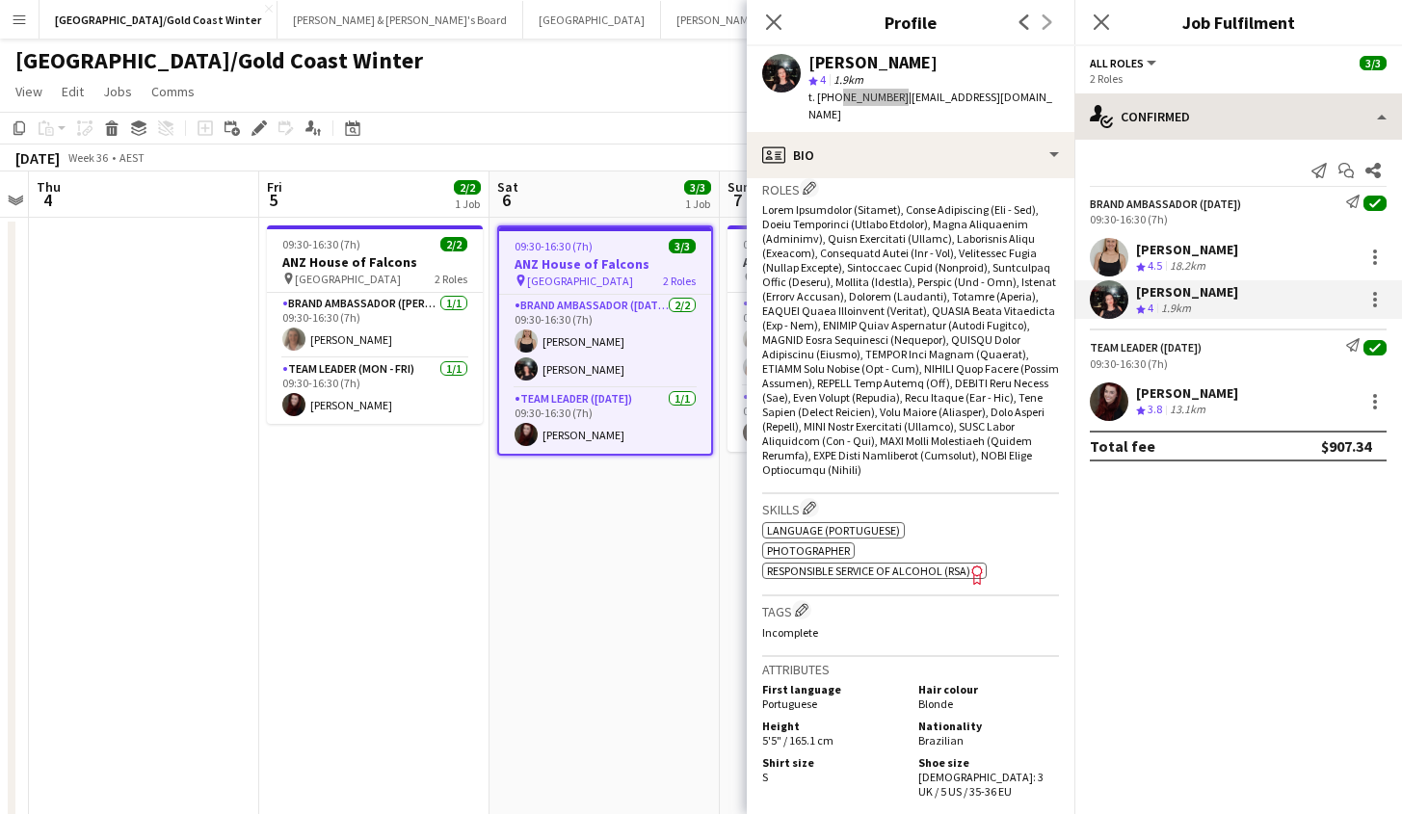
scroll to position [663, 0]
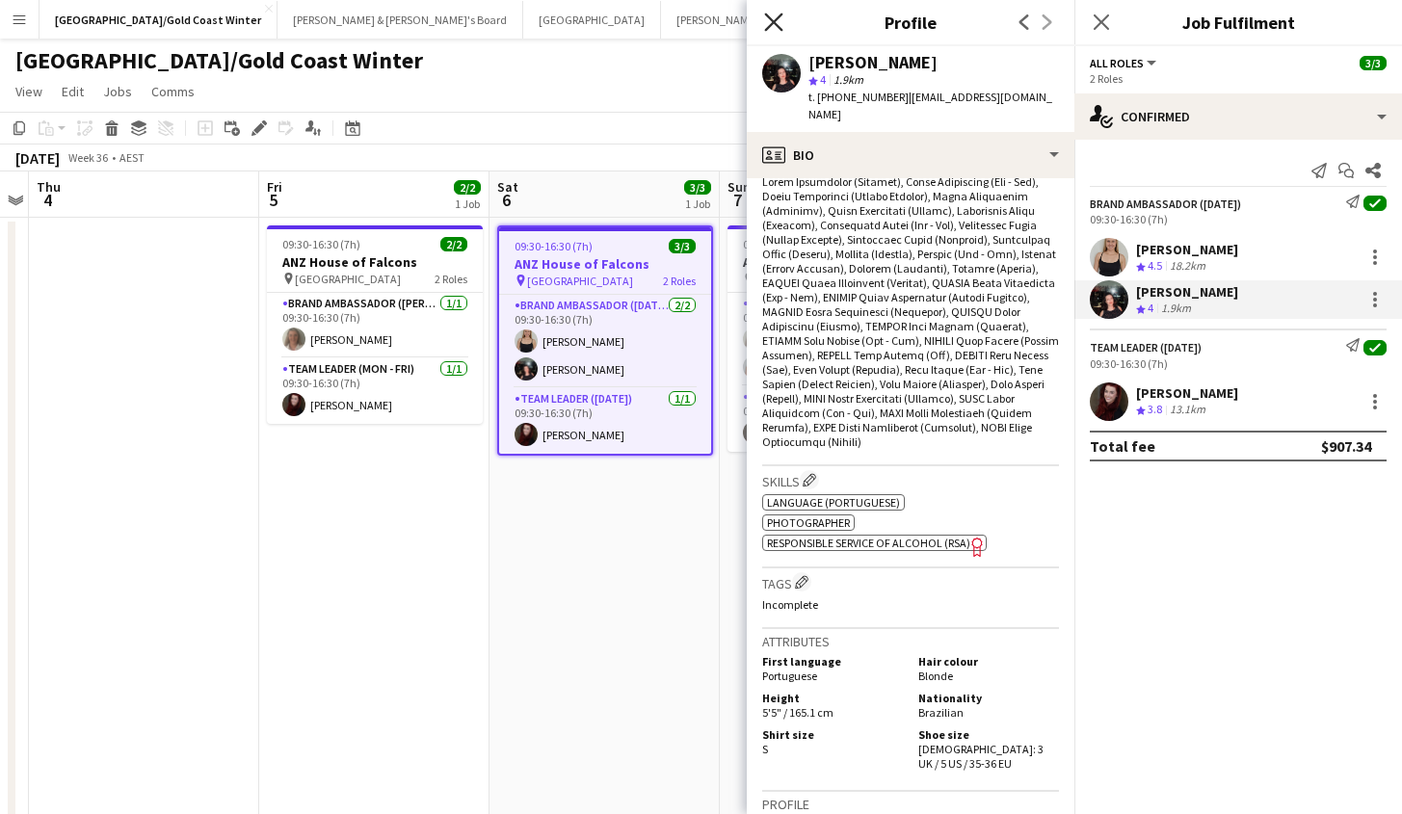
click at [777, 20] on icon at bounding box center [773, 22] width 18 height 18
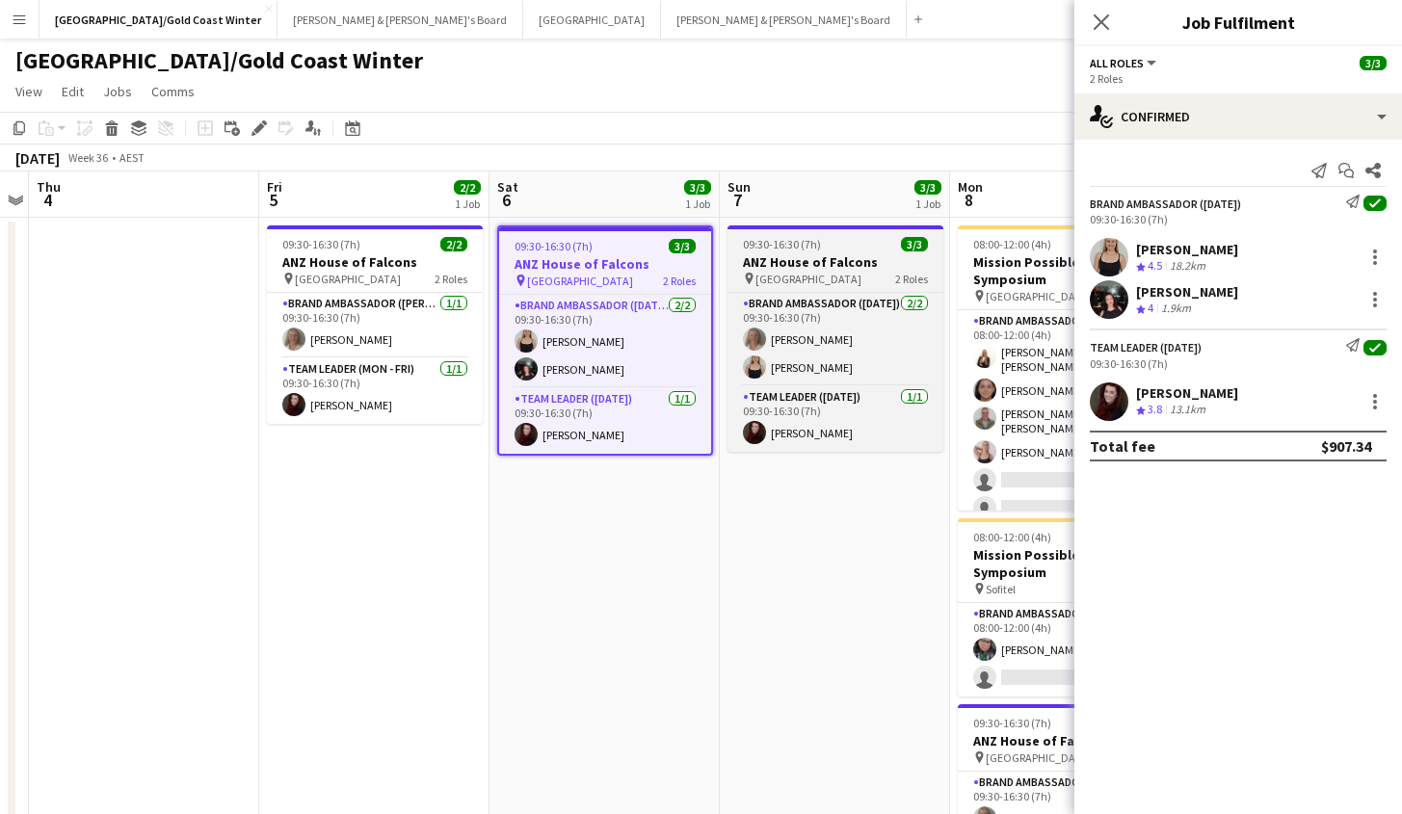
click at [814, 232] on app-job-card "09:30-16:30 (7h) 3/3 ANZ House of Falcons pin Brisbane 2 Roles Brand Ambassador…" at bounding box center [835, 338] width 216 height 226
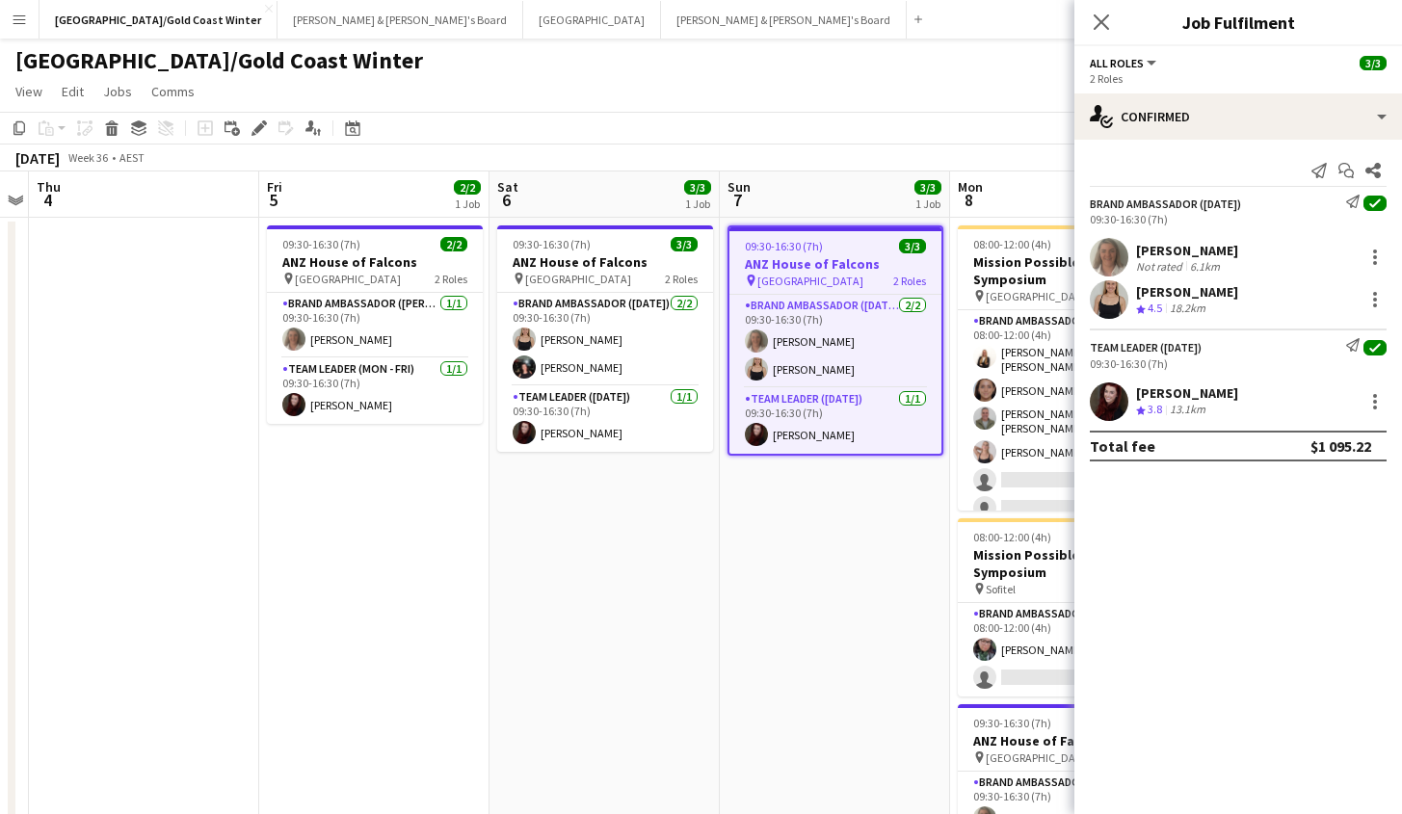
click at [1123, 24] on div "Close pop-in" at bounding box center [1101, 22] width 54 height 44
click at [1112, 23] on app-icon "Close pop-in" at bounding box center [1102, 23] width 28 height 28
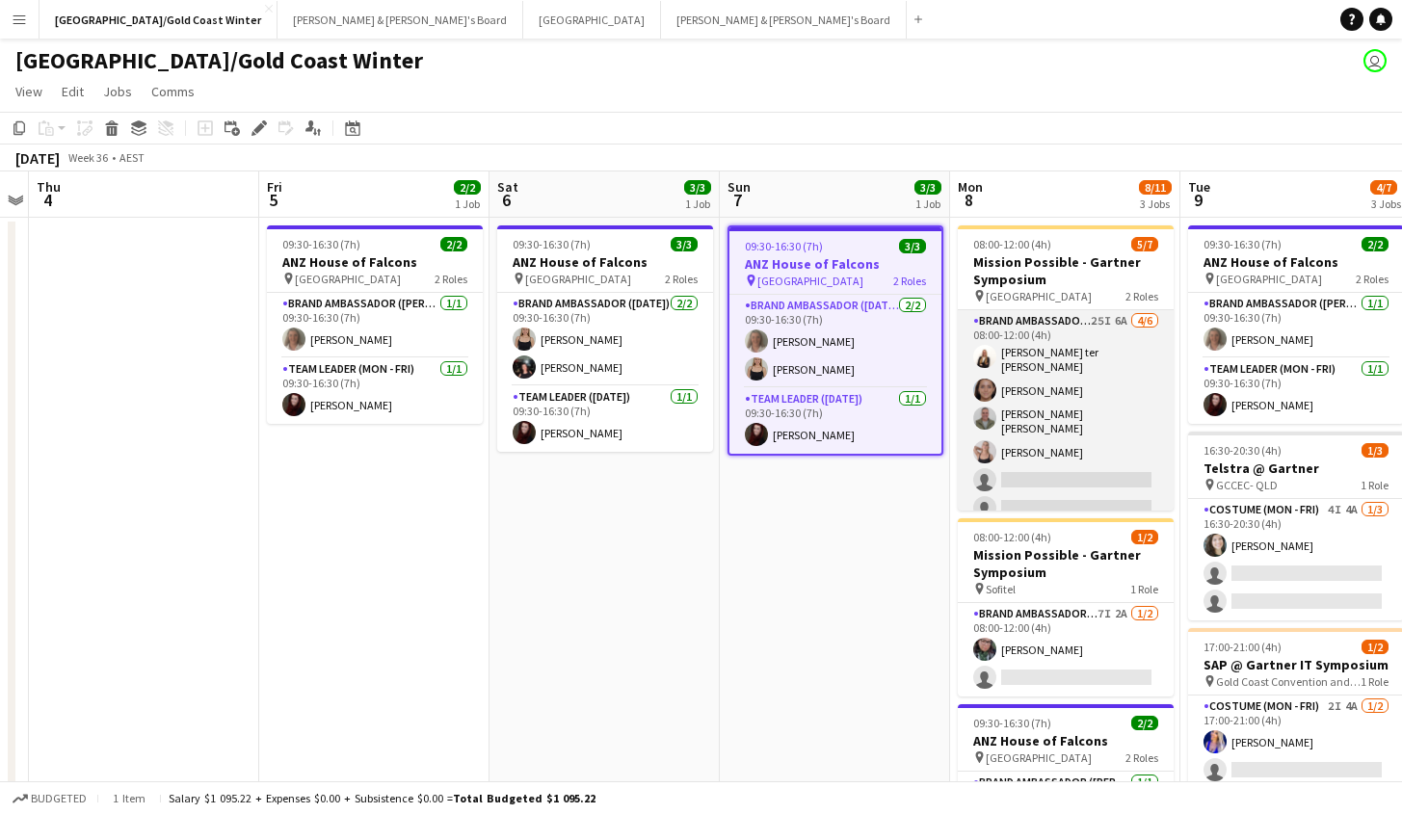
scroll to position [25, 0]
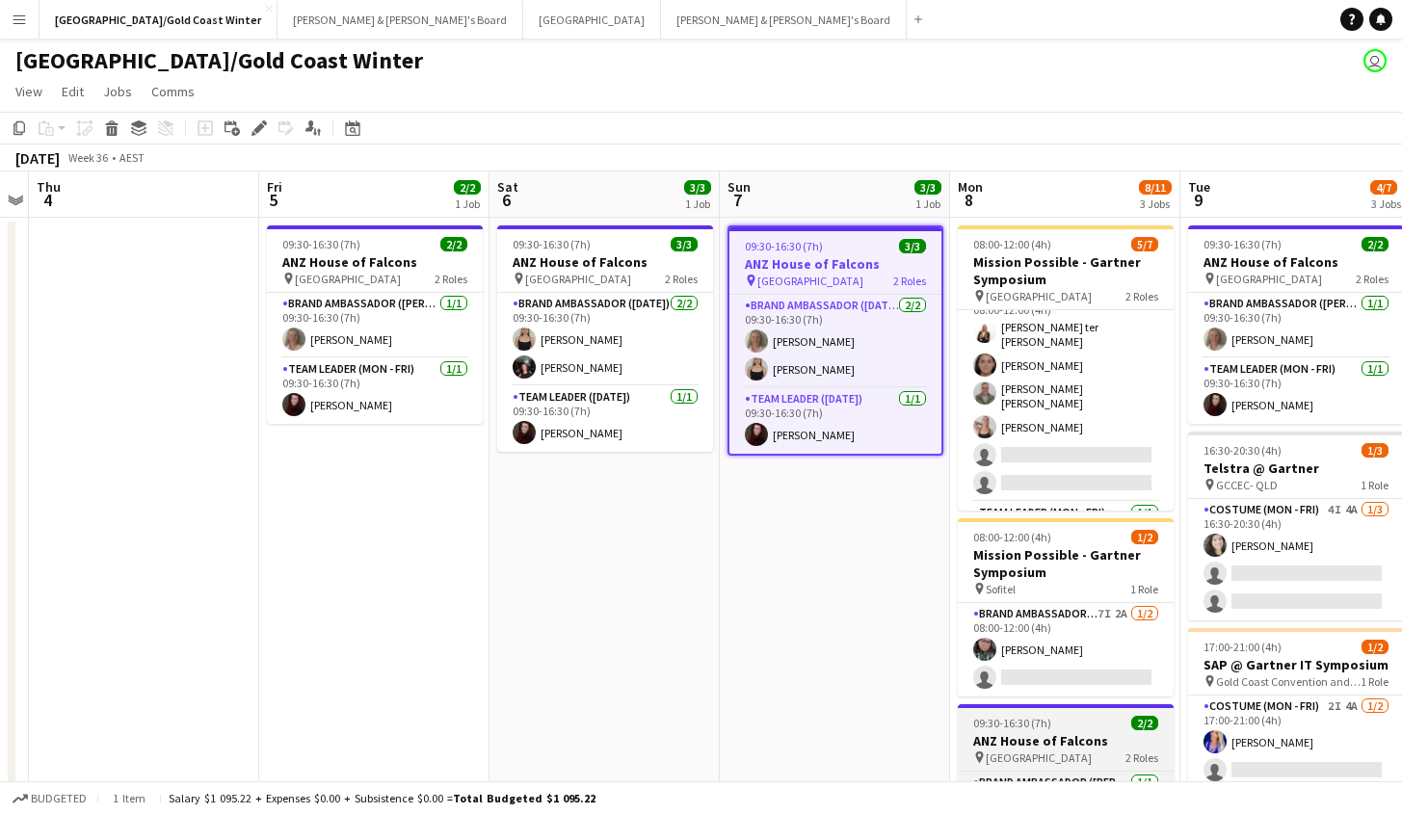
click at [1070, 730] on h3 "ANZ House of Falcons" at bounding box center [1066, 740] width 216 height 17
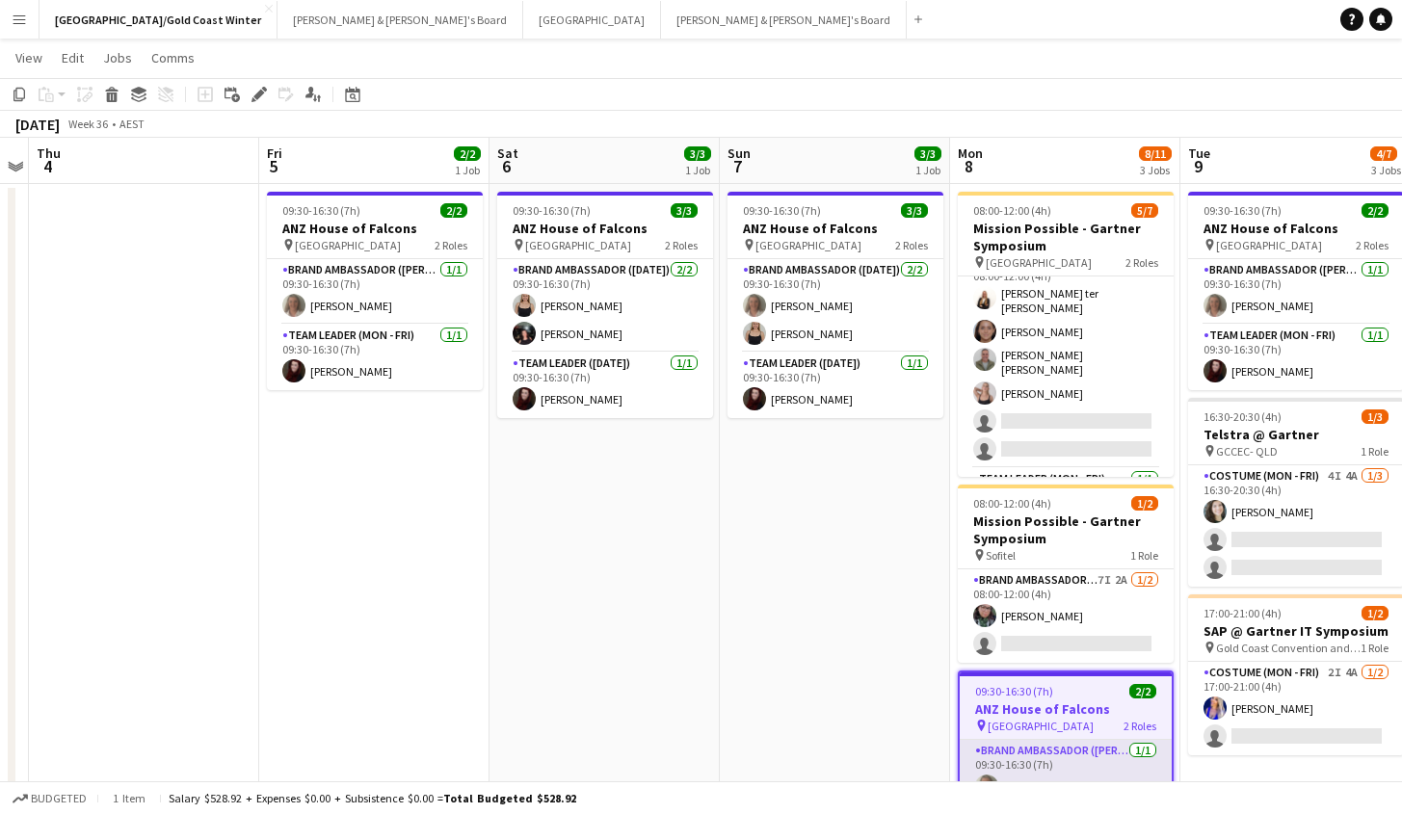
scroll to position [120, 0]
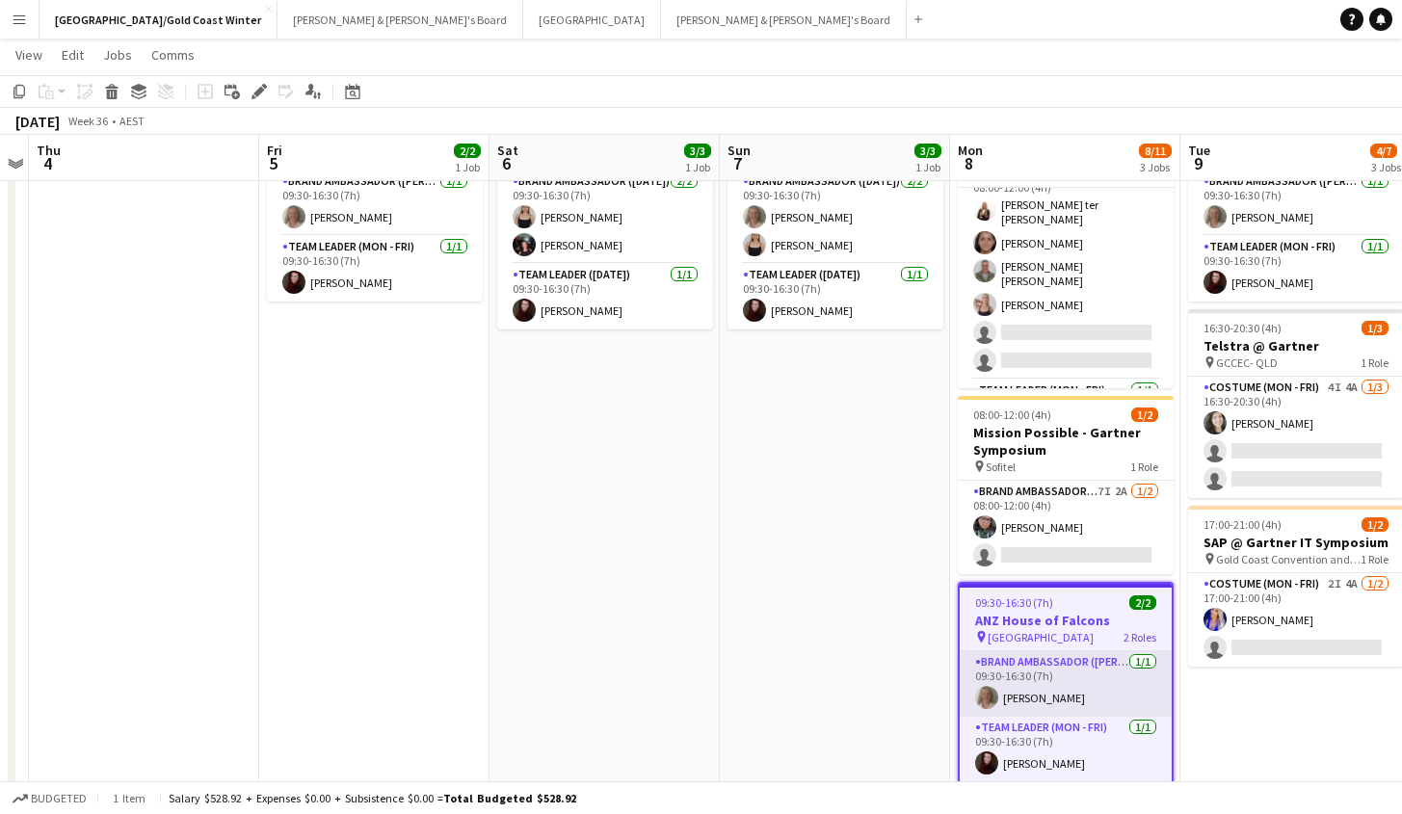
click at [1010, 674] on app-card-role "Brand Ambassador (Mon - Fri) 1/1 09:30-16:30 (7h) Lesley Merriman" at bounding box center [1066, 684] width 212 height 66
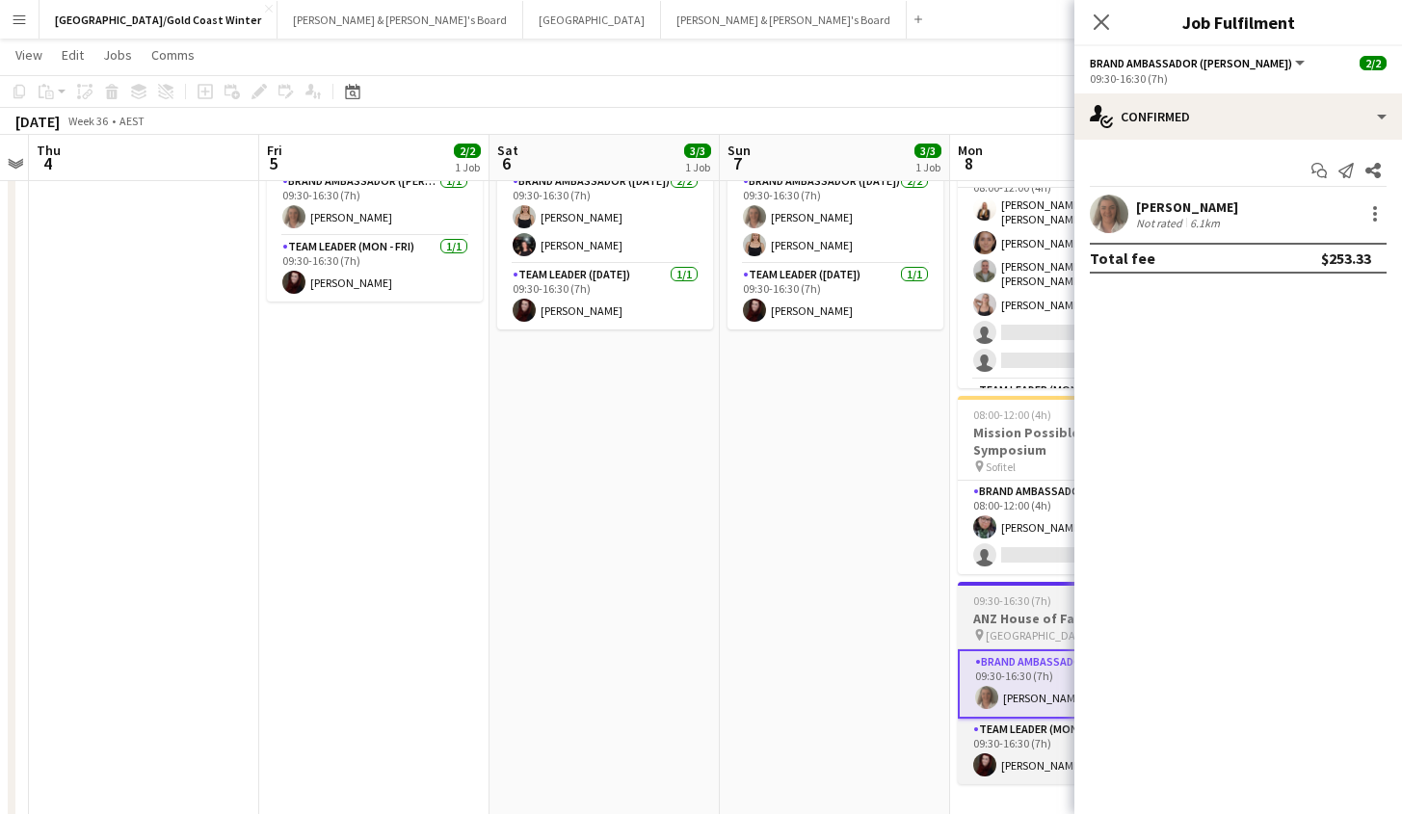
click at [1035, 612] on h3 "ANZ House of Falcons" at bounding box center [1066, 618] width 216 height 17
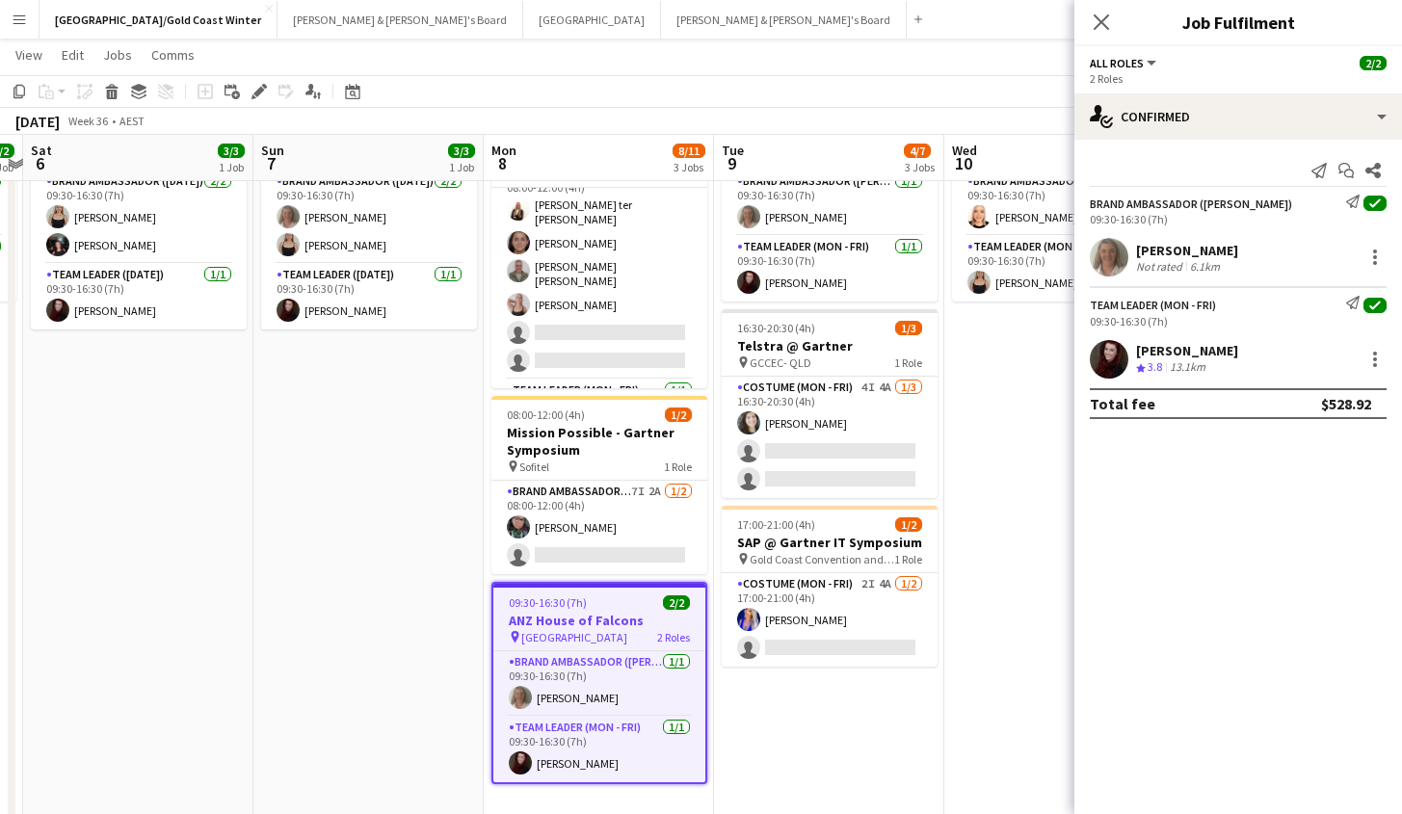
drag, startPoint x: 583, startPoint y: 567, endPoint x: 112, endPoint y: 580, distance: 471.3
click at [112, 580] on app-calendar-viewport "Wed 3 Thu 4 Fri 5 2/2 1 Job Sat 6 3/3 1 Job Sun 7 3/3 1 Job Mon 8 8/11 3 Jobs T…" at bounding box center [701, 388] width 1402 height 867
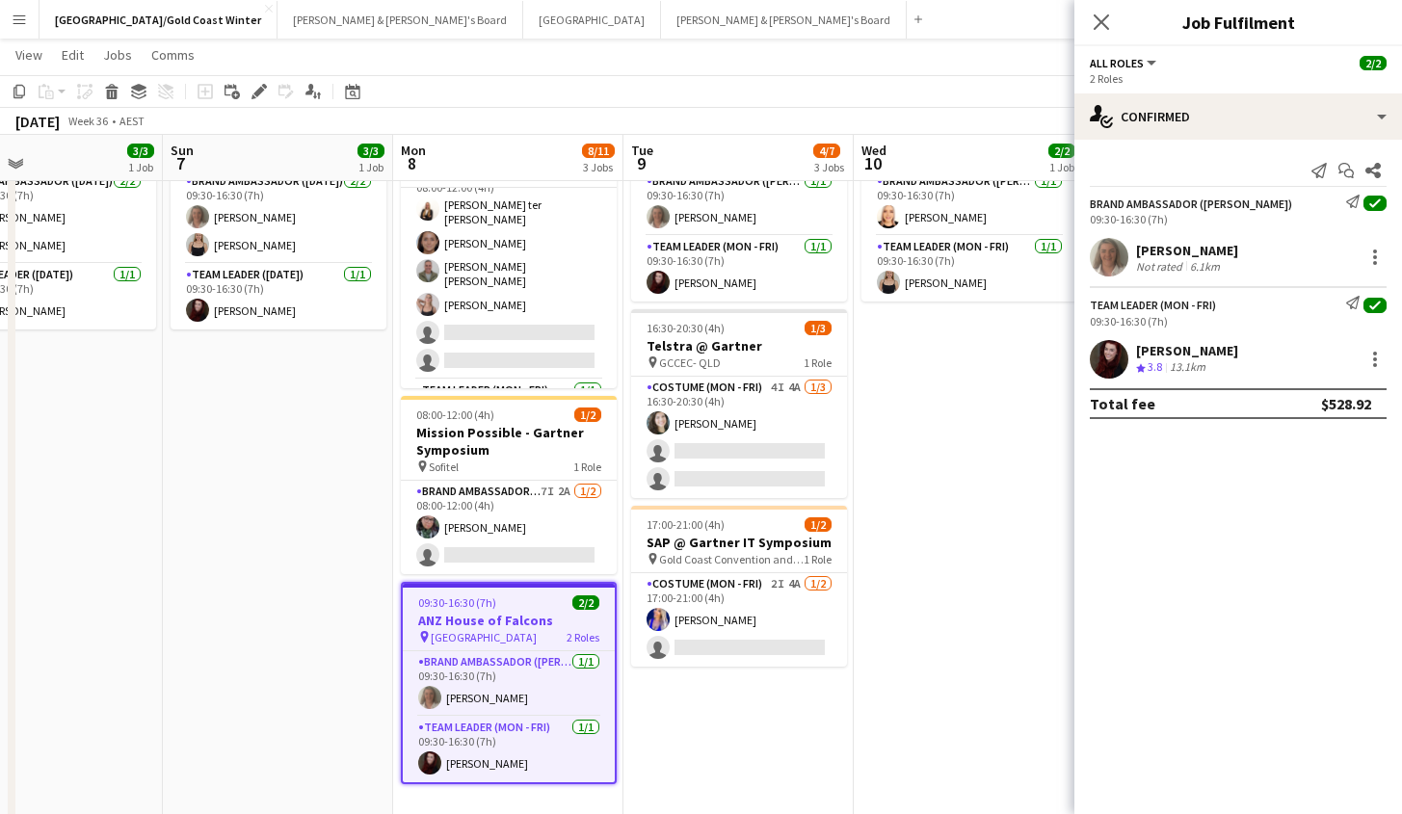
scroll to position [0, 763]
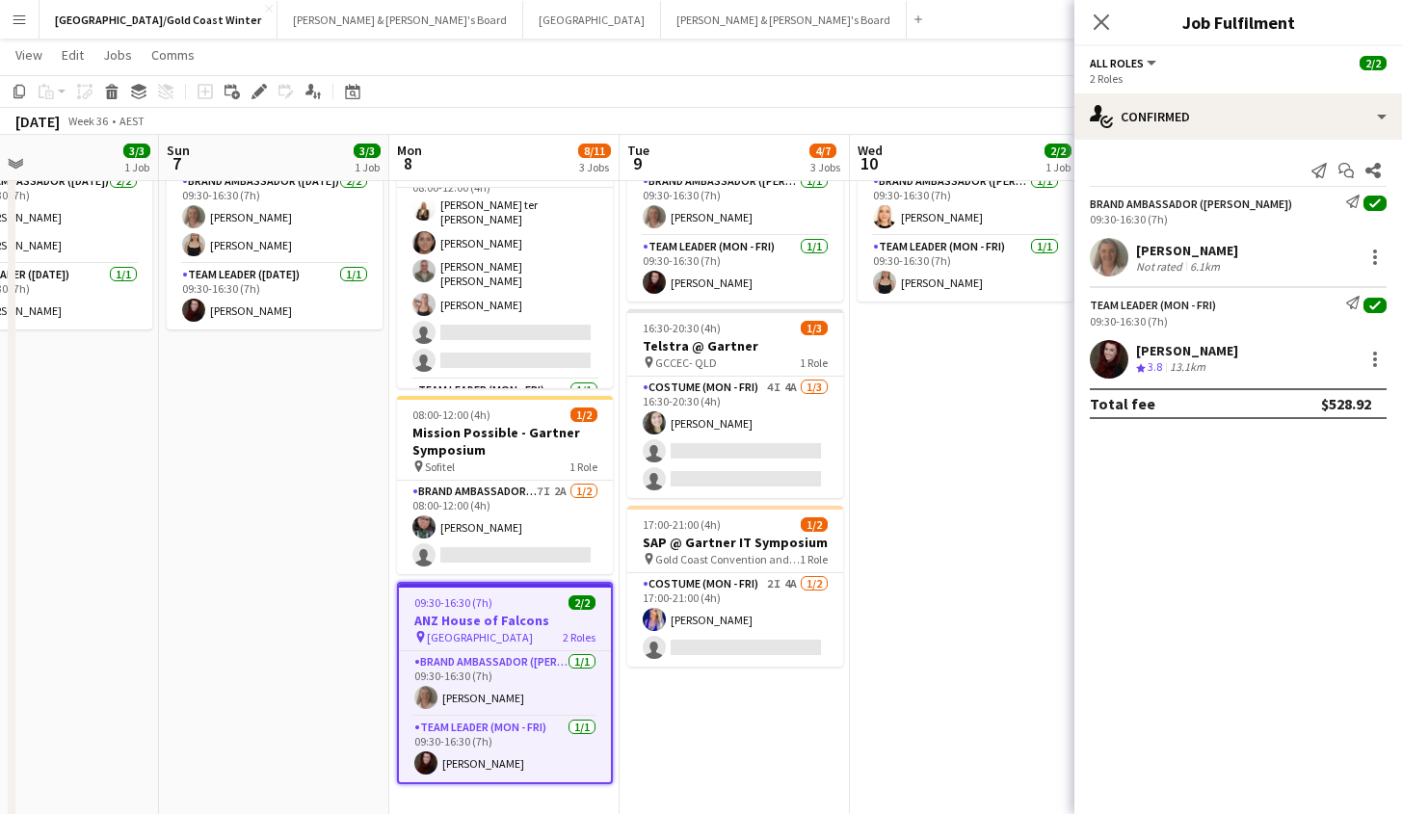
drag, startPoint x: 246, startPoint y: 554, endPoint x: 311, endPoint y: 519, distance: 74.1
click at [175, 566] on app-calendar-viewport "Wed 3 Thu 4 Fri 5 2/2 1 Job Sat 6 3/3 1 Job Sun 7 3/3 1 Job Mon 8 8/11 3 Jobs T…" at bounding box center [701, 388] width 1402 height 867
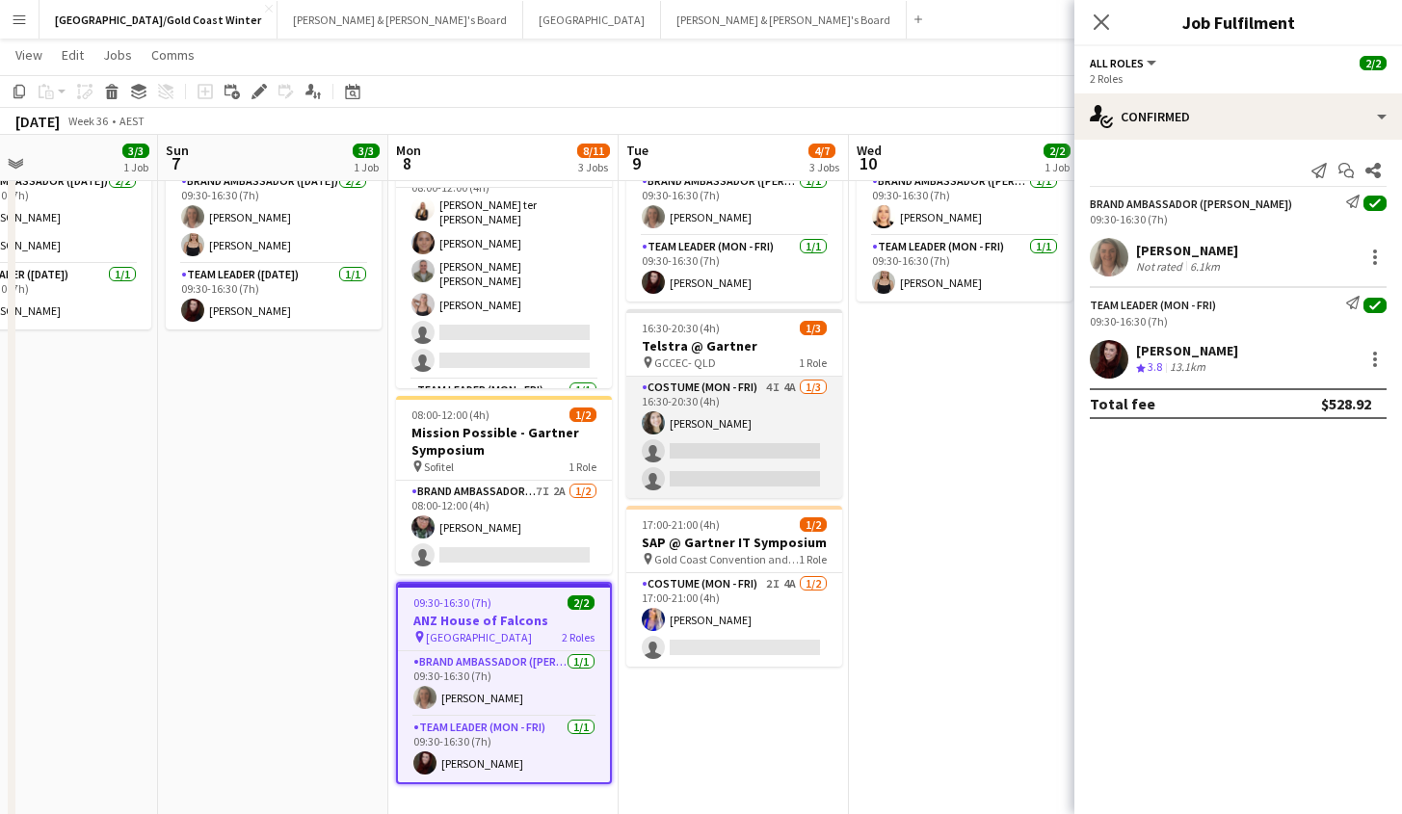
scroll to position [98, 0]
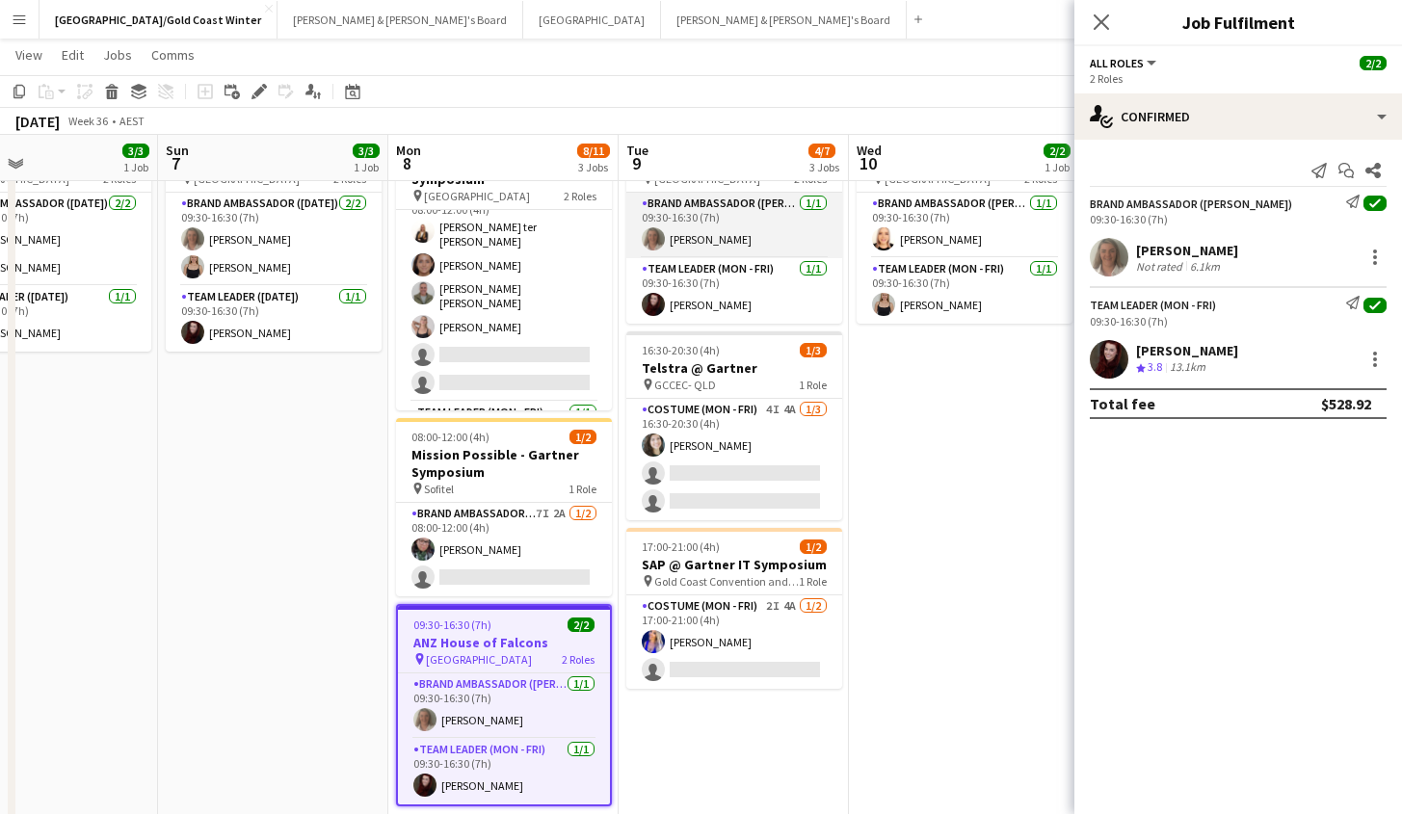
click at [710, 243] on app-card-role "Brand Ambassador (Mon - Fri) 1/1 09:30-16:30 (7h) Lesley Merriman" at bounding box center [734, 226] width 216 height 66
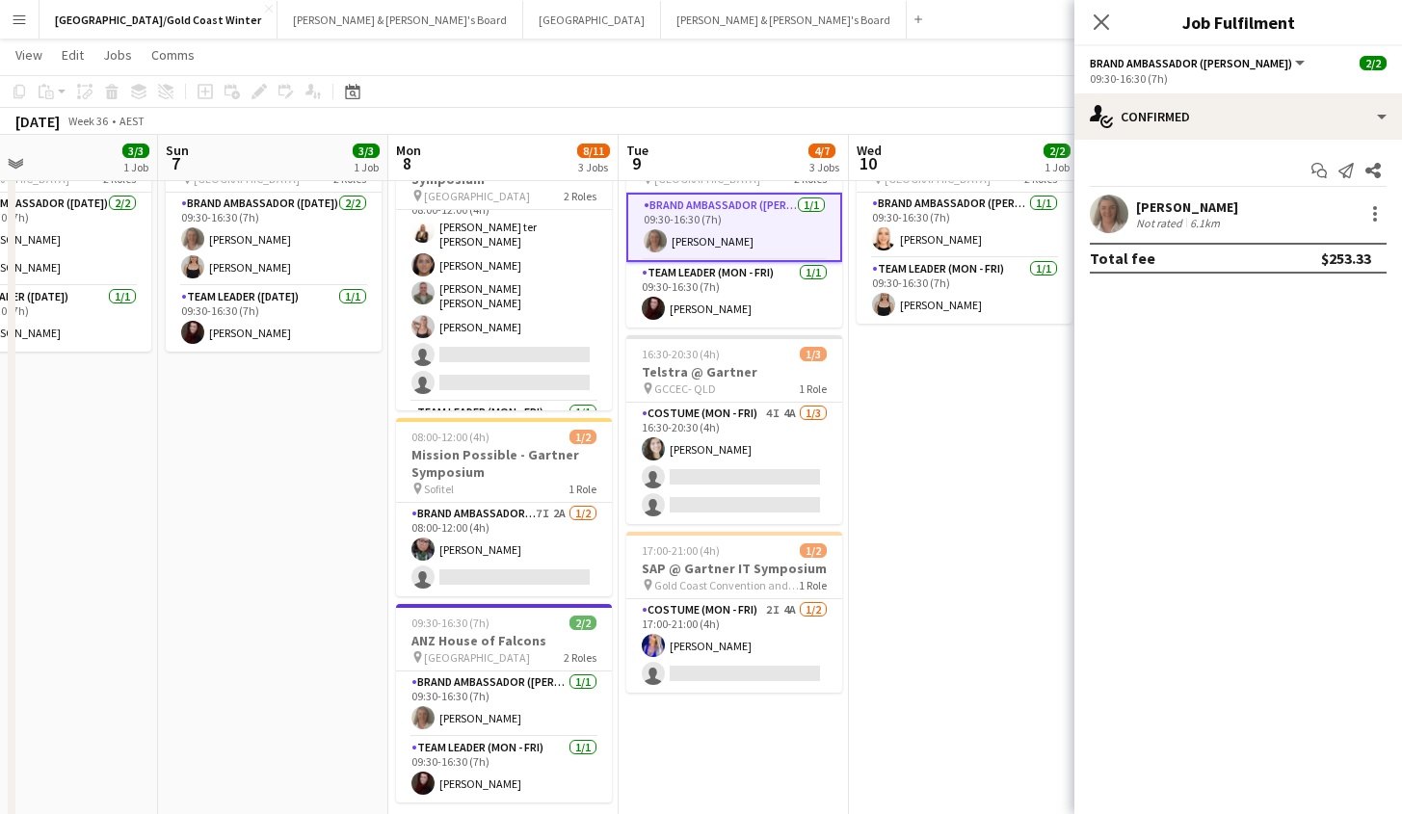
scroll to position [65, 0]
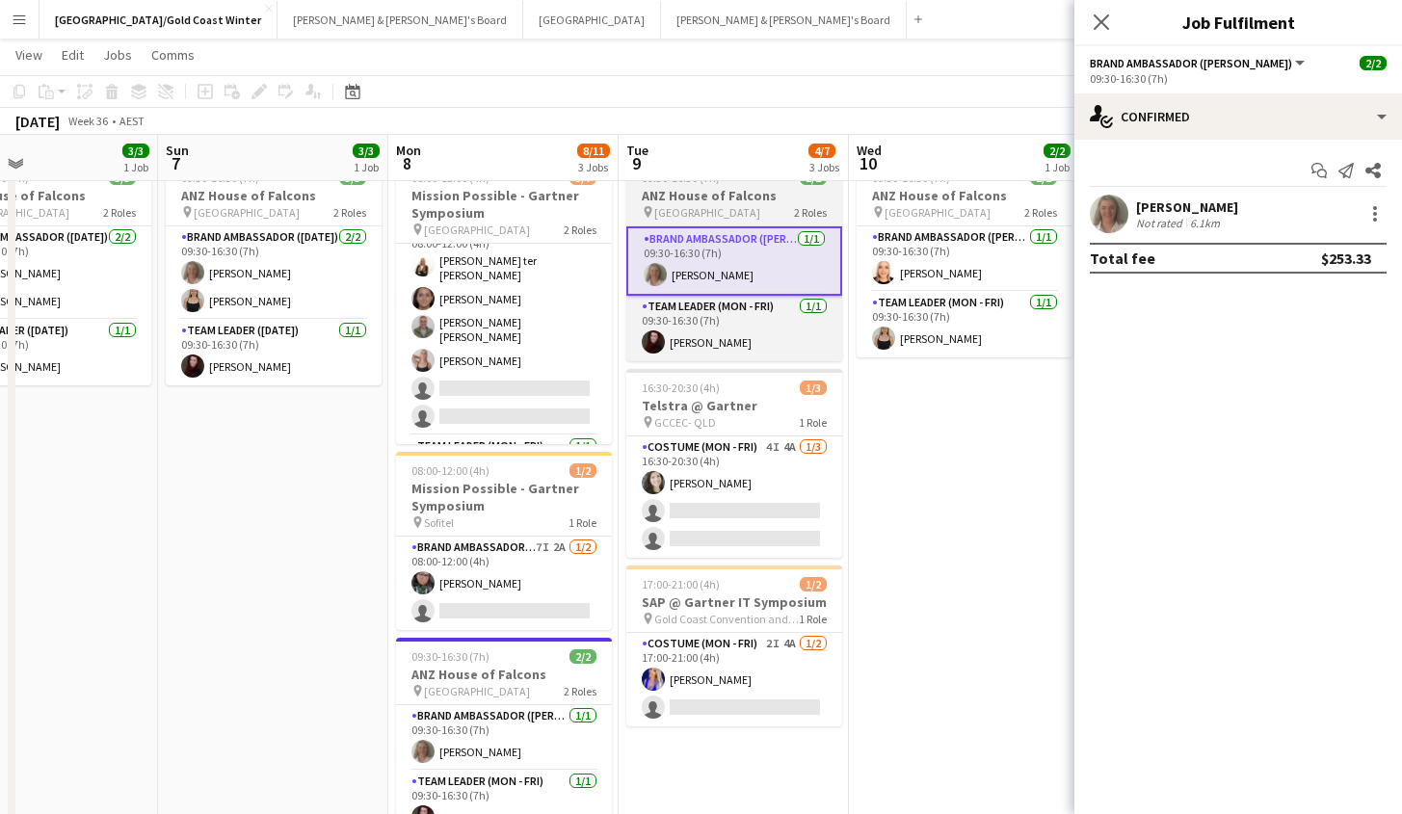
click at [760, 222] on app-job-card "09:30-16:30 (7h) 2/2 ANZ House of Falcons pin Brisbane 2 Roles Brand Ambassador…" at bounding box center [734, 260] width 216 height 202
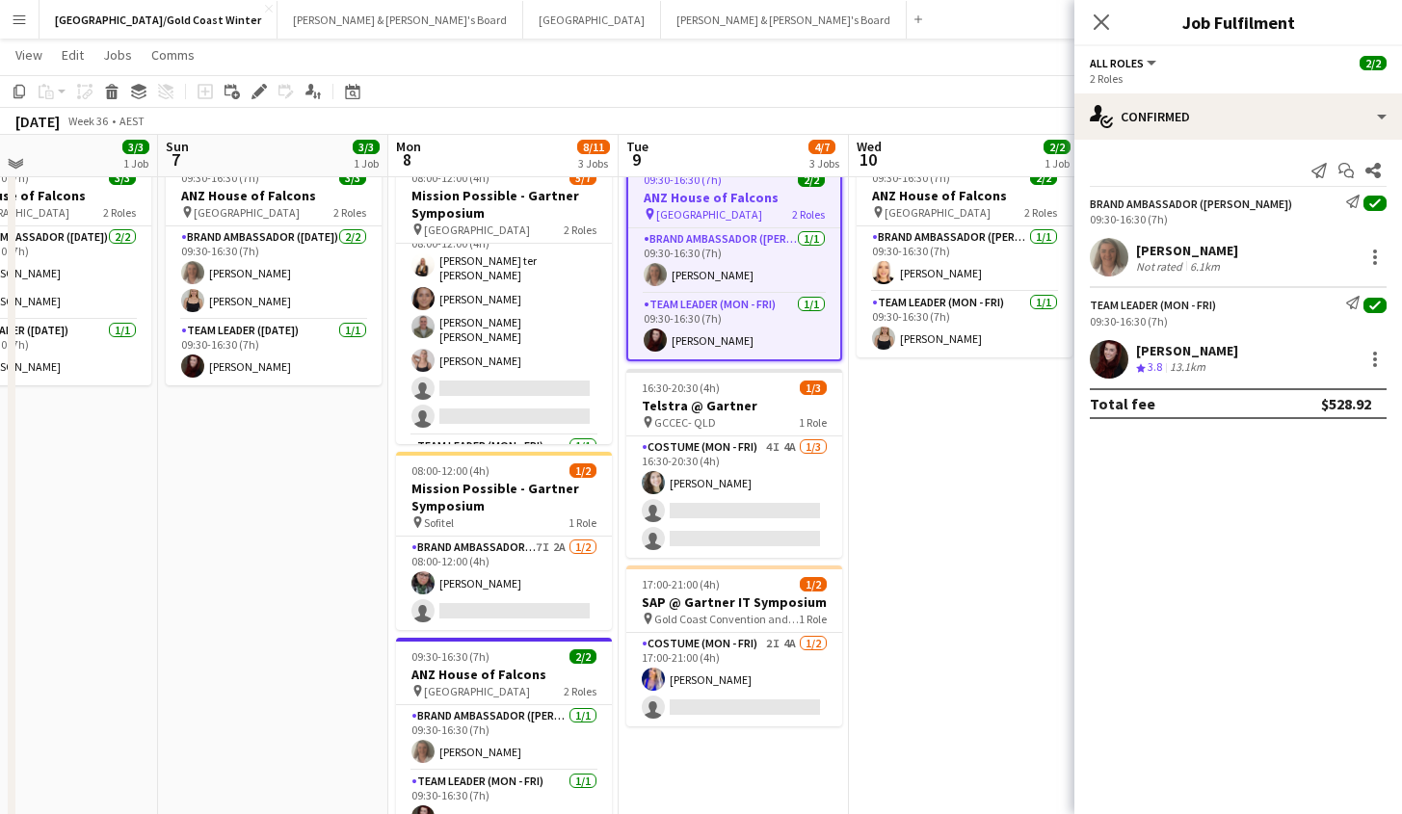
scroll to position [0, 0]
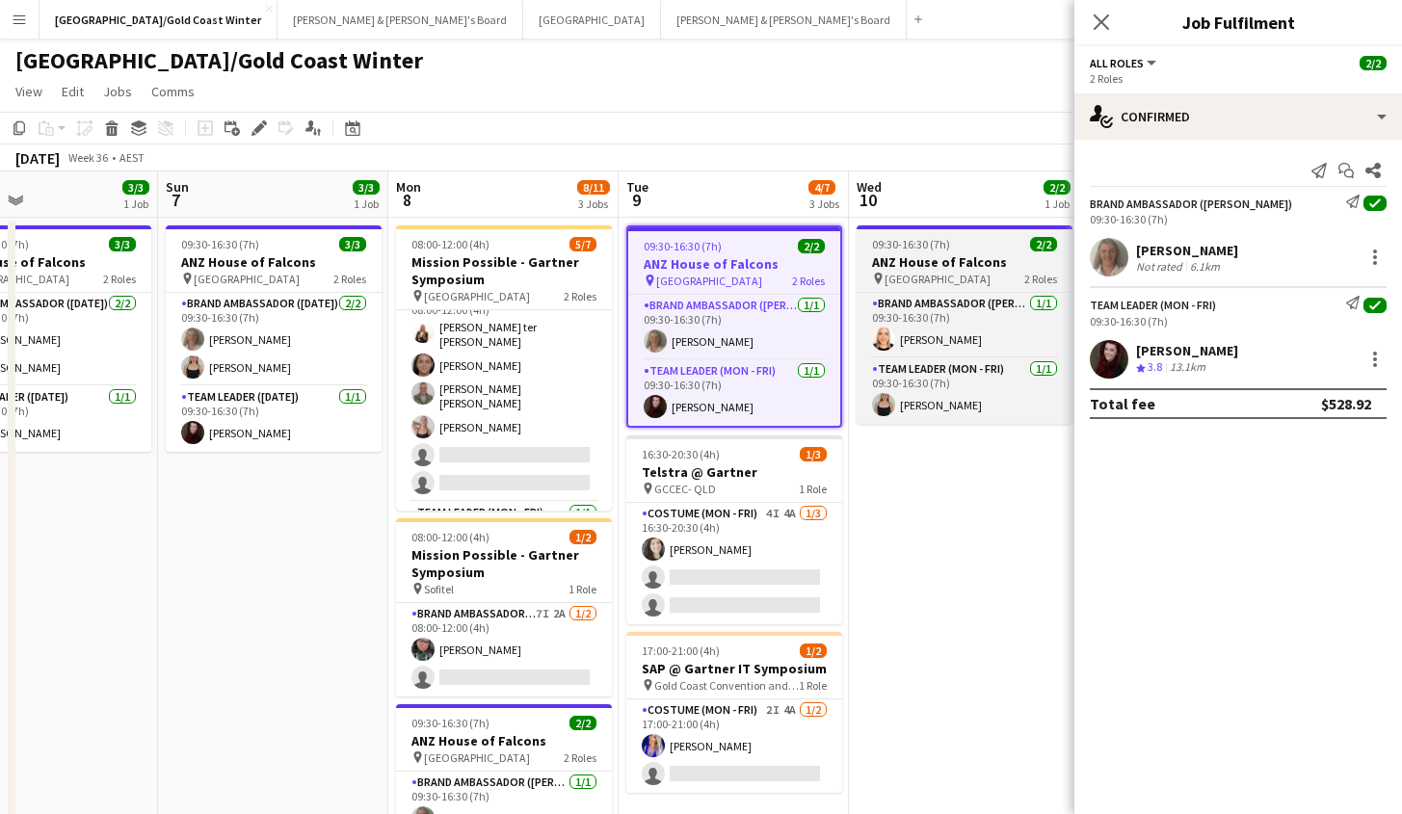
click at [954, 271] on div "pin Brisbane 2 Roles" at bounding box center [965, 278] width 216 height 15
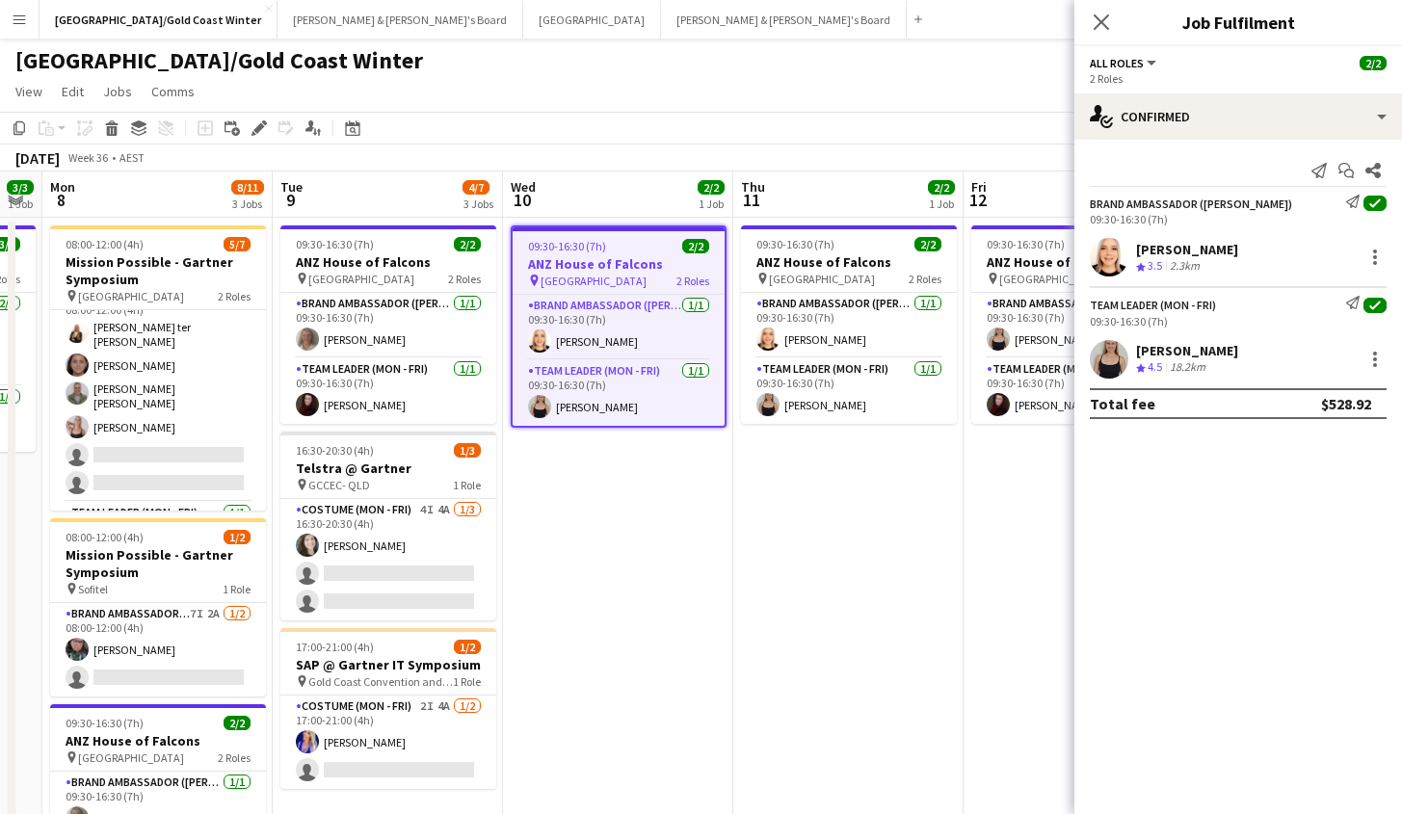
drag, startPoint x: 1374, startPoint y: 371, endPoint x: 538, endPoint y: 626, distance: 874.4
click at [530, 628] on app-calendar-viewport "Fri 5 2/2 1 Job Sat 6 3/3 1 Job Sun 7 3/3 1 Job Mon 8 8/11 3 Jobs Tue 9 4/7 3 J…" at bounding box center [701, 558] width 1402 height 773
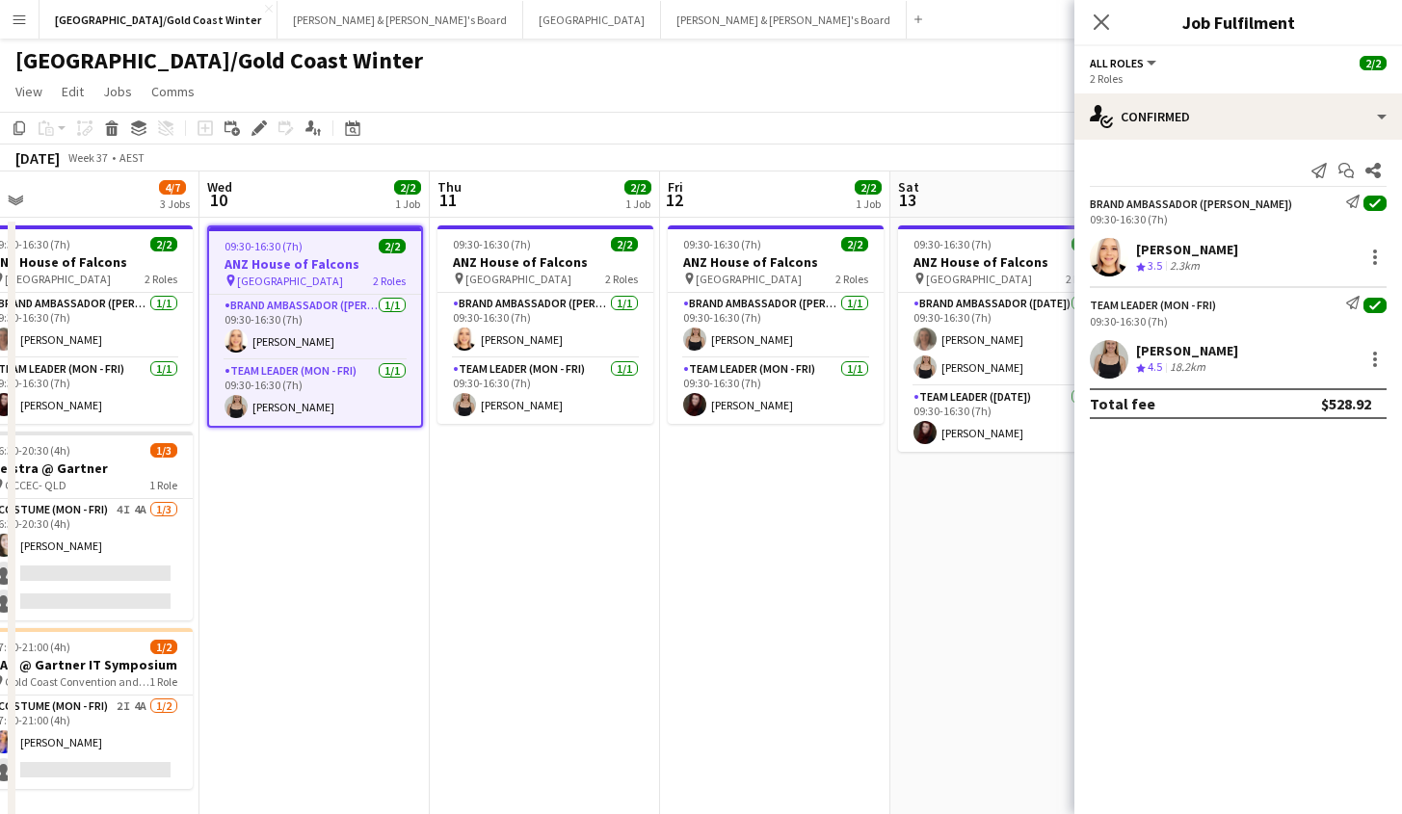
drag, startPoint x: 720, startPoint y: 616, endPoint x: 495, endPoint y: 587, distance: 226.3
click at [439, 662] on app-calendar-viewport "Fri 5 2/2 1 Job Sat 6 3/3 1 Job Sun 7 3/3 1 Job Mon 8 8/11 3 Jobs Tue 9 4/7 3 J…" at bounding box center [701, 558] width 1402 height 773
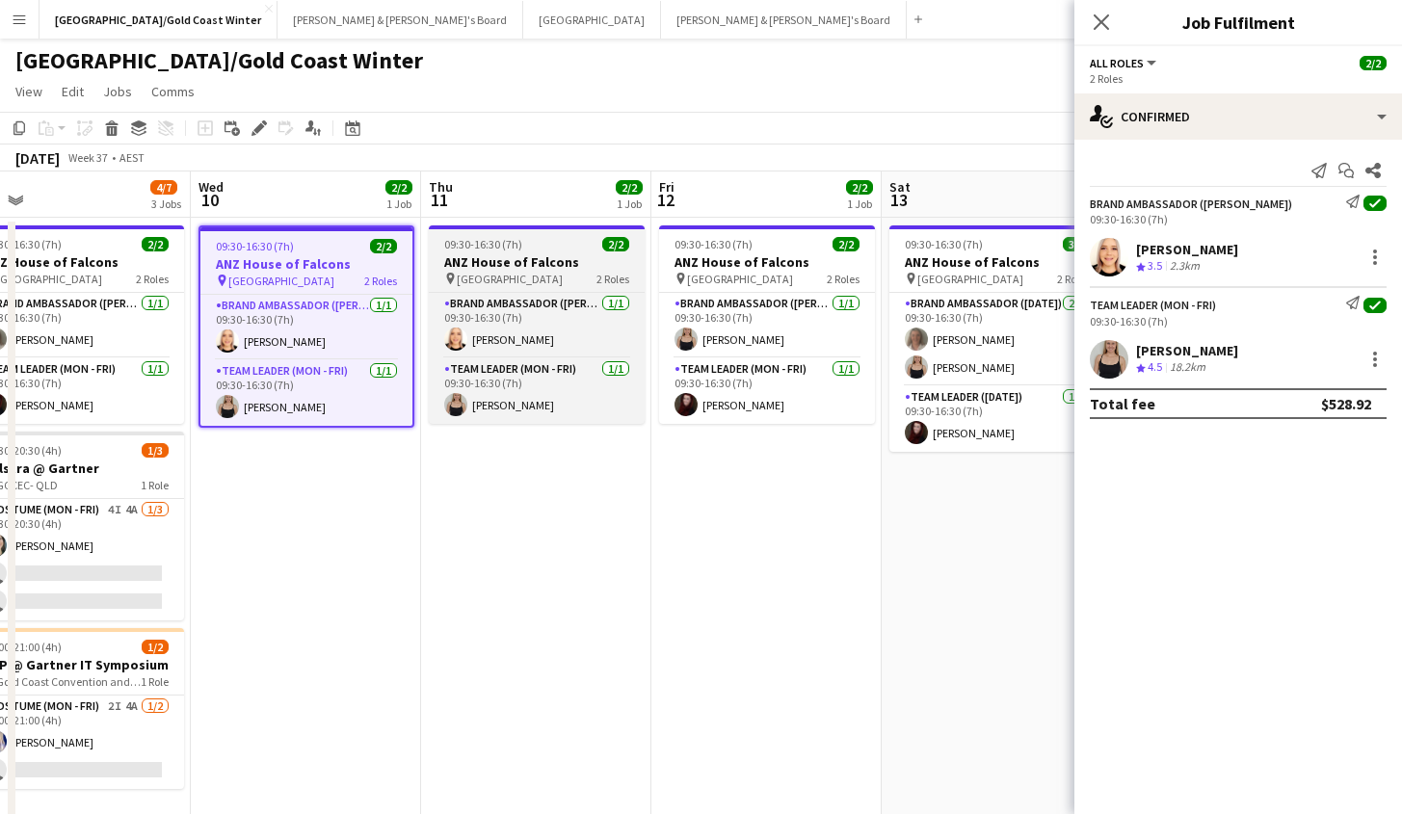
click at [562, 290] on app-job-card "09:30-16:30 (7h) 2/2 ANZ House of Falcons pin Brisbane 2 Roles Brand Ambassador…" at bounding box center [537, 324] width 216 height 198
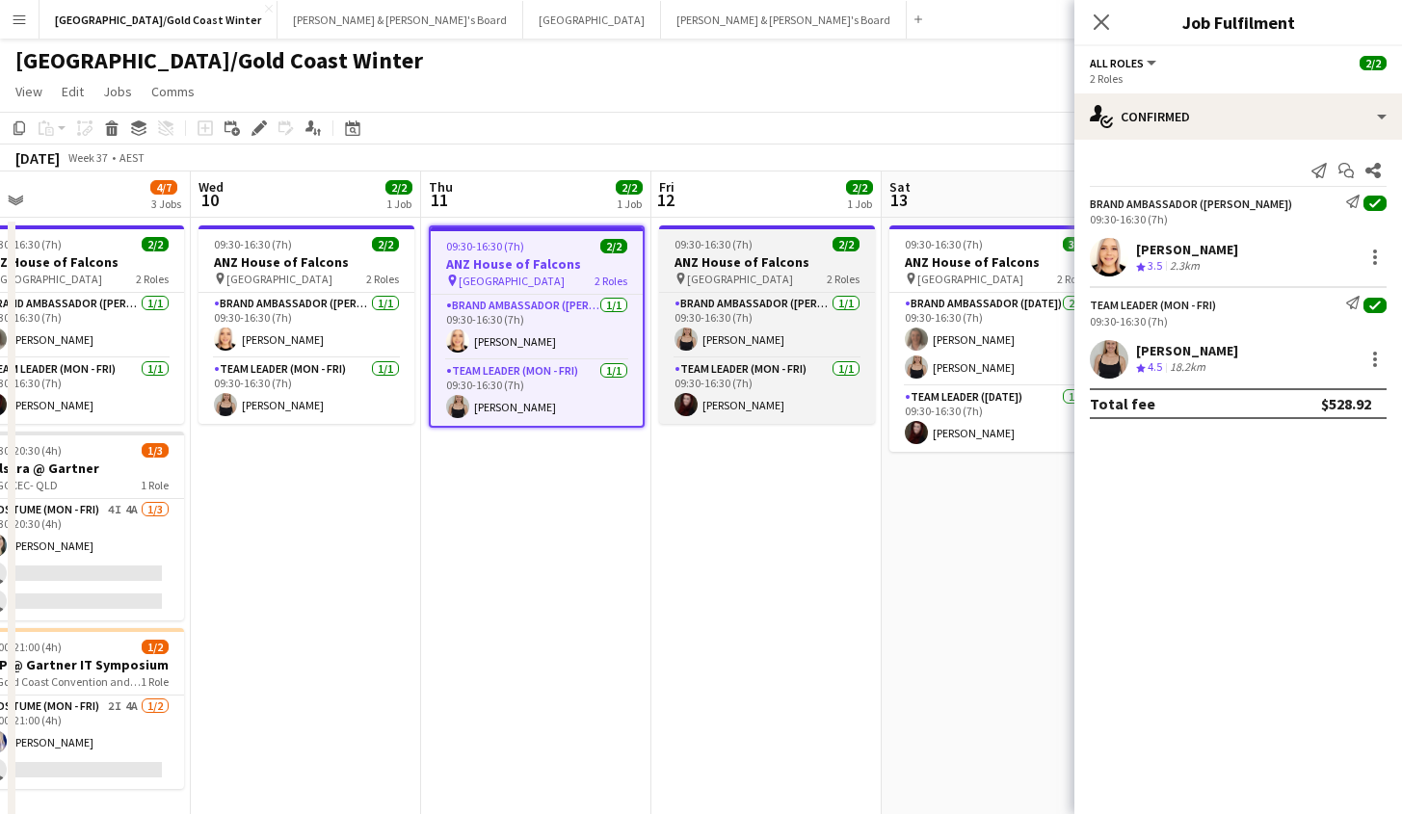
click at [779, 270] on h3 "ANZ House of Falcons" at bounding box center [767, 261] width 216 height 17
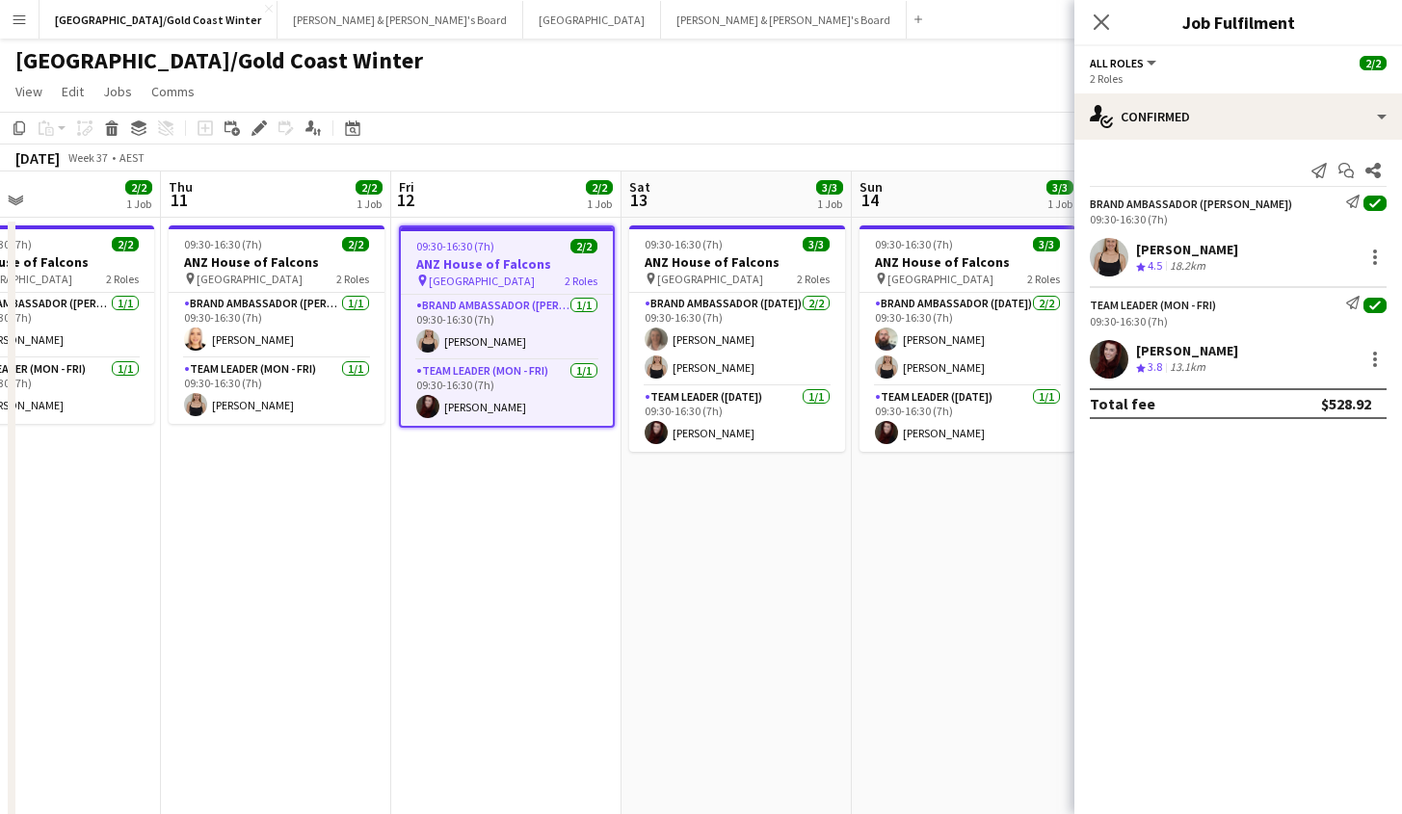
drag, startPoint x: 852, startPoint y: 631, endPoint x: 628, endPoint y: 655, distance: 224.8
click at [593, 674] on app-calendar-viewport "Sun 7 3/3 1 Job Mon 8 8/11 3 Jobs Tue 9 4/7 3 Jobs Wed 10 2/2 1 Job Thu 11 2/2 …" at bounding box center [701, 558] width 1402 height 773
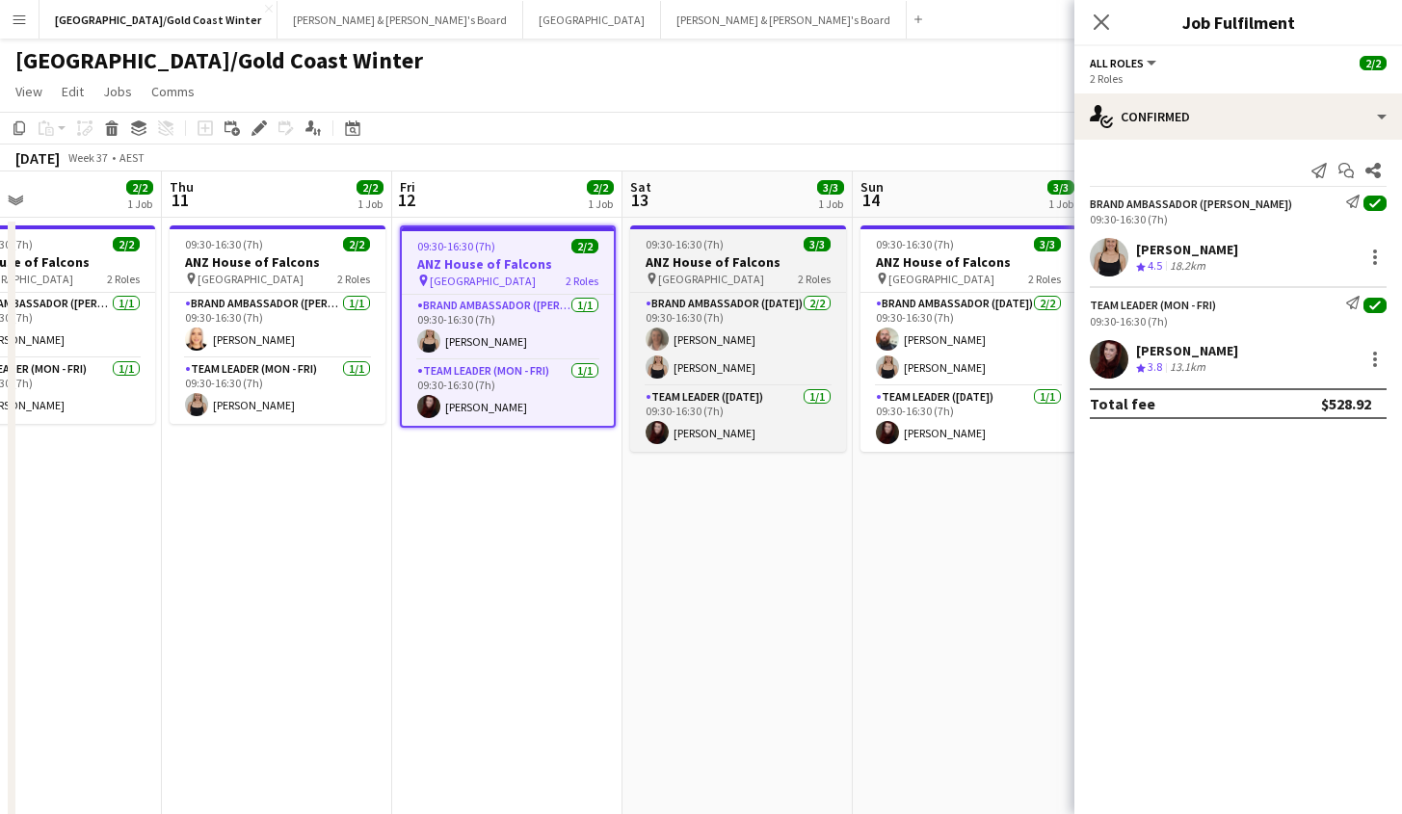
click at [717, 273] on div "pin Brisbane 2 Roles" at bounding box center [738, 278] width 216 height 15
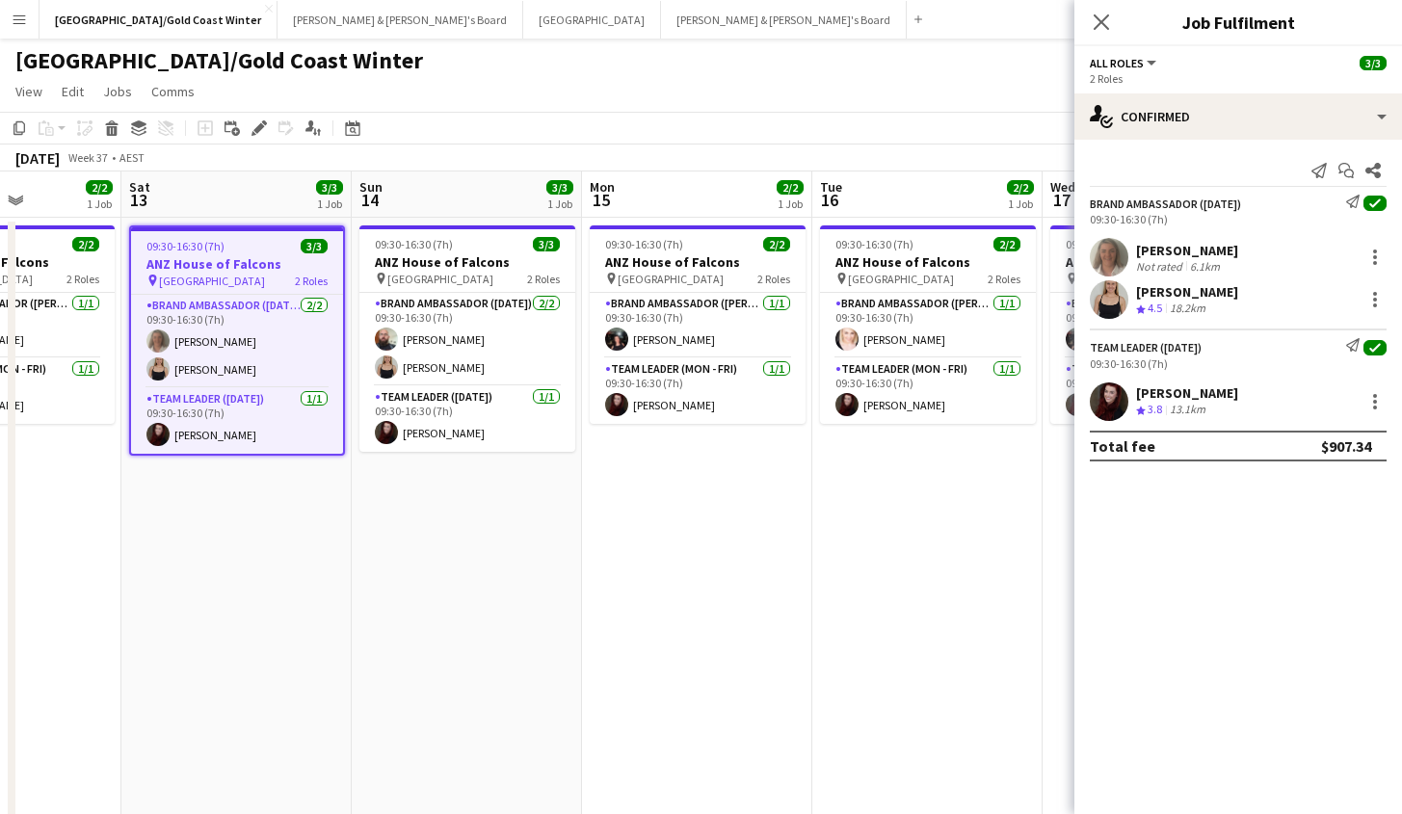
scroll to position [0, 519]
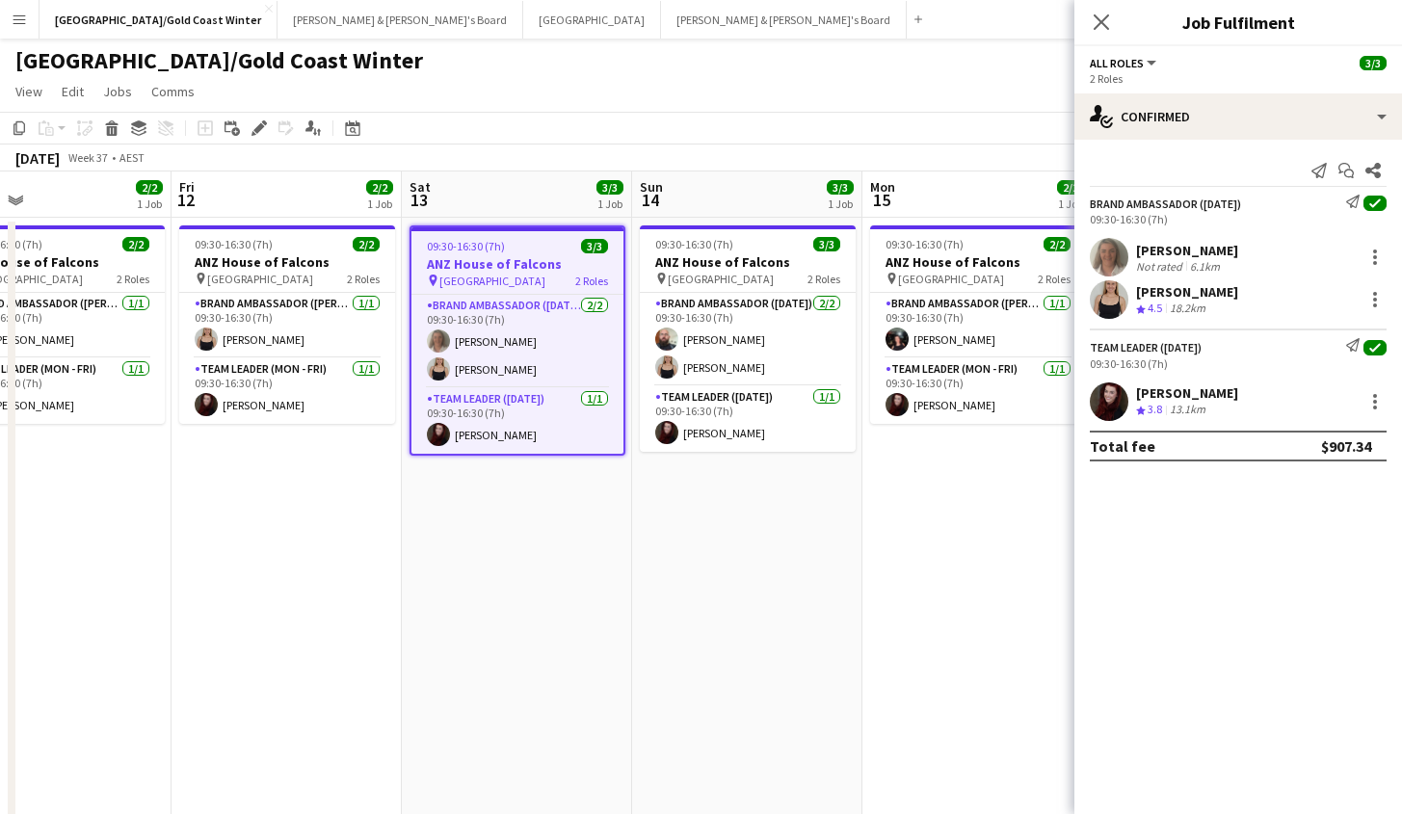
drag, startPoint x: 846, startPoint y: 603, endPoint x: 654, endPoint y: 595, distance: 191.9
click at [627, 612] on app-calendar-viewport "Tue 9 4/7 3 Jobs Wed 10 2/2 1 Job Thu 11 2/2 1 Job Fri 12 2/2 1 Job Sat 13 3/3 …" at bounding box center [701, 558] width 1402 height 773
click at [731, 274] on div "pin Brisbane 2 Roles" at bounding box center [748, 278] width 216 height 15
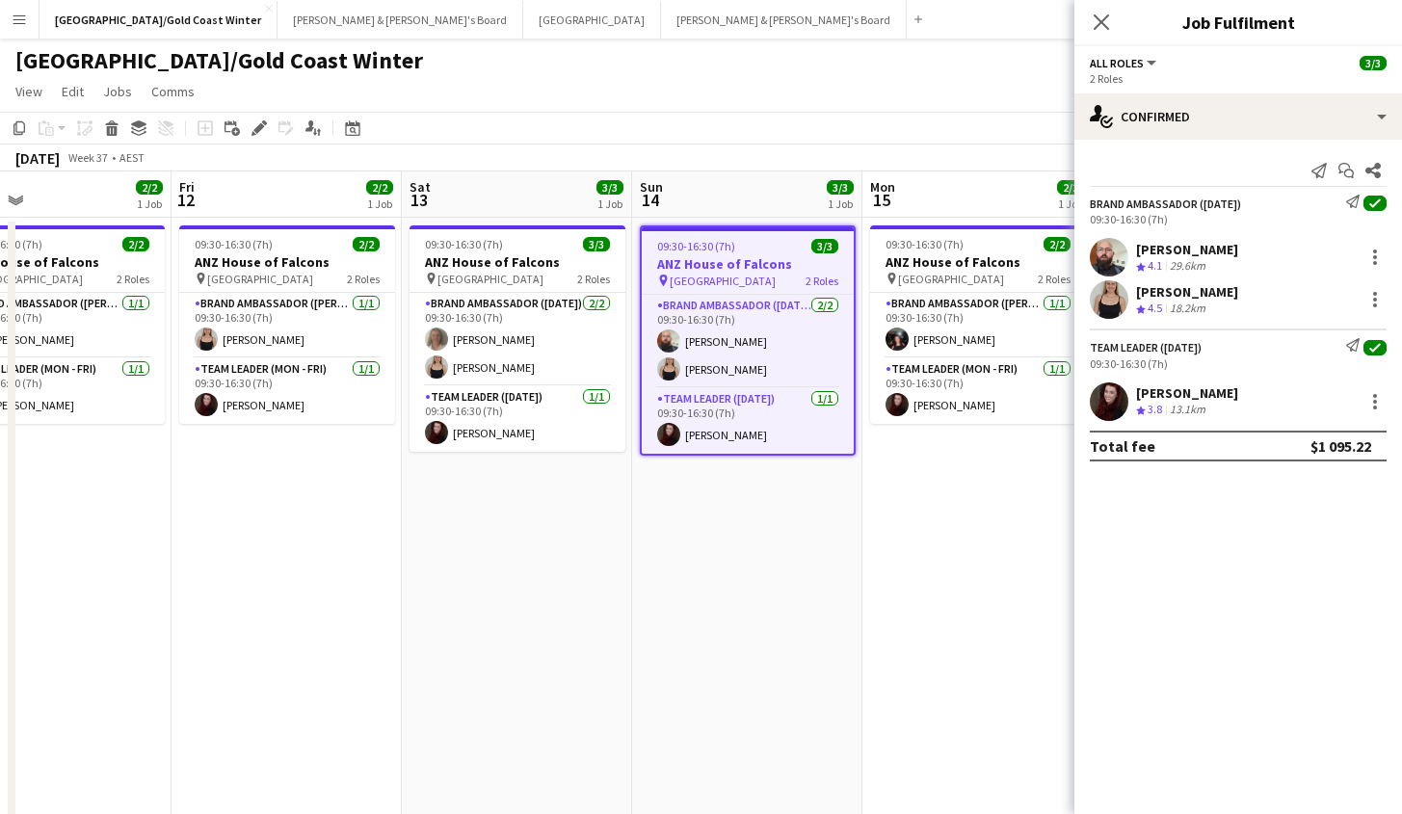
click at [1166, 249] on div "Ricky Chaplin" at bounding box center [1187, 249] width 102 height 17
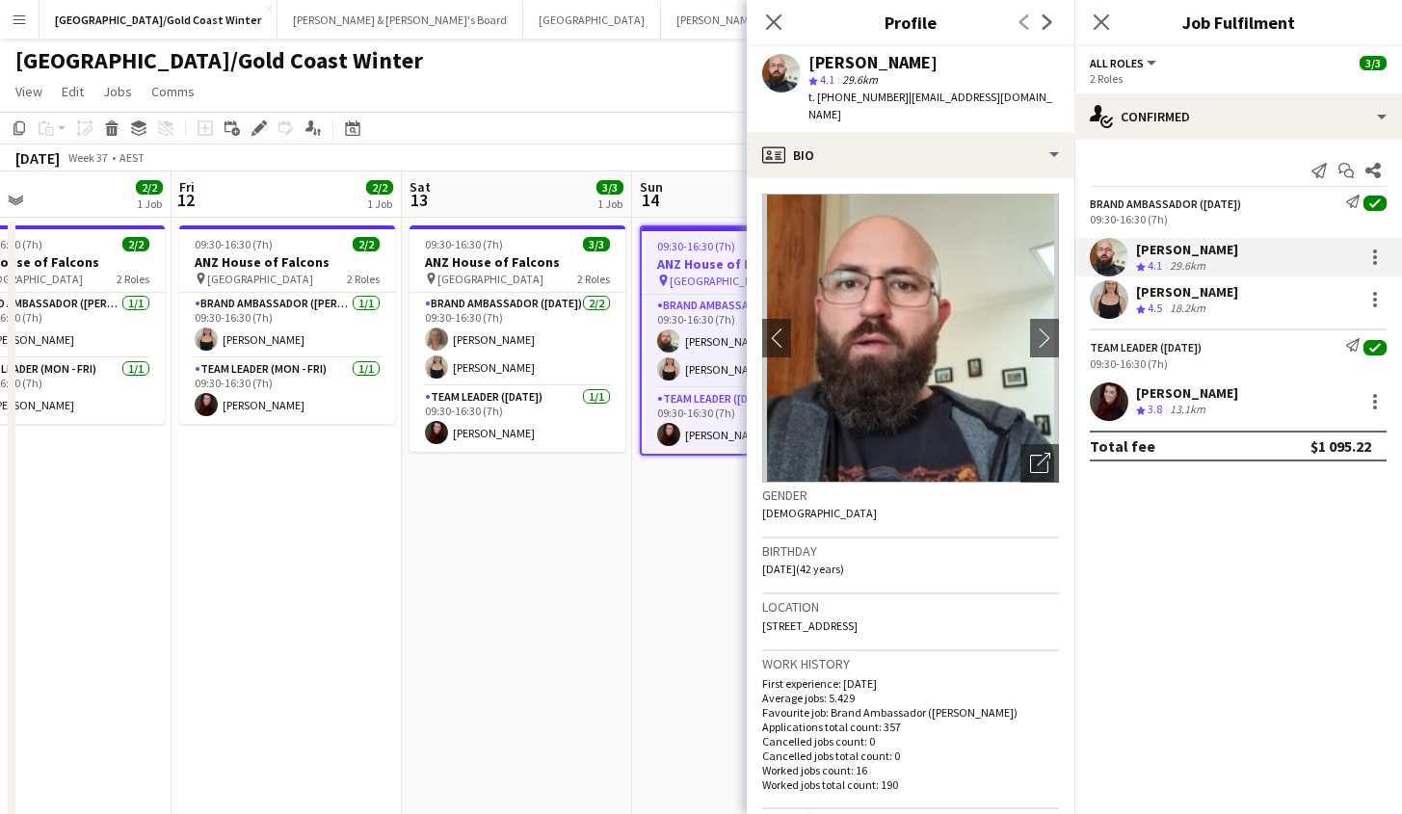
click at [834, 97] on span "t. +61417103291" at bounding box center [858, 97] width 100 height 14
copy span "61417103291"
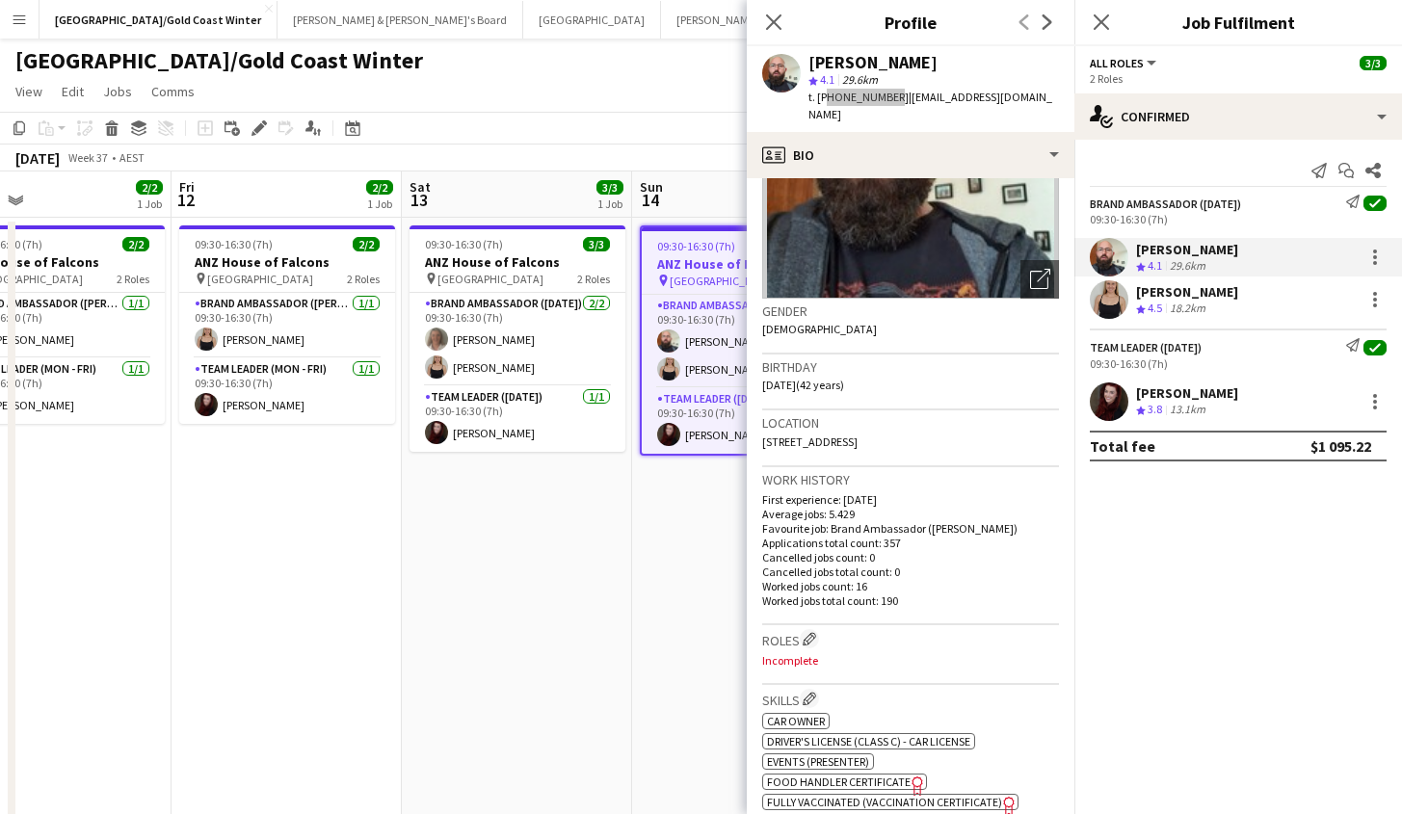
scroll to position [543, 0]
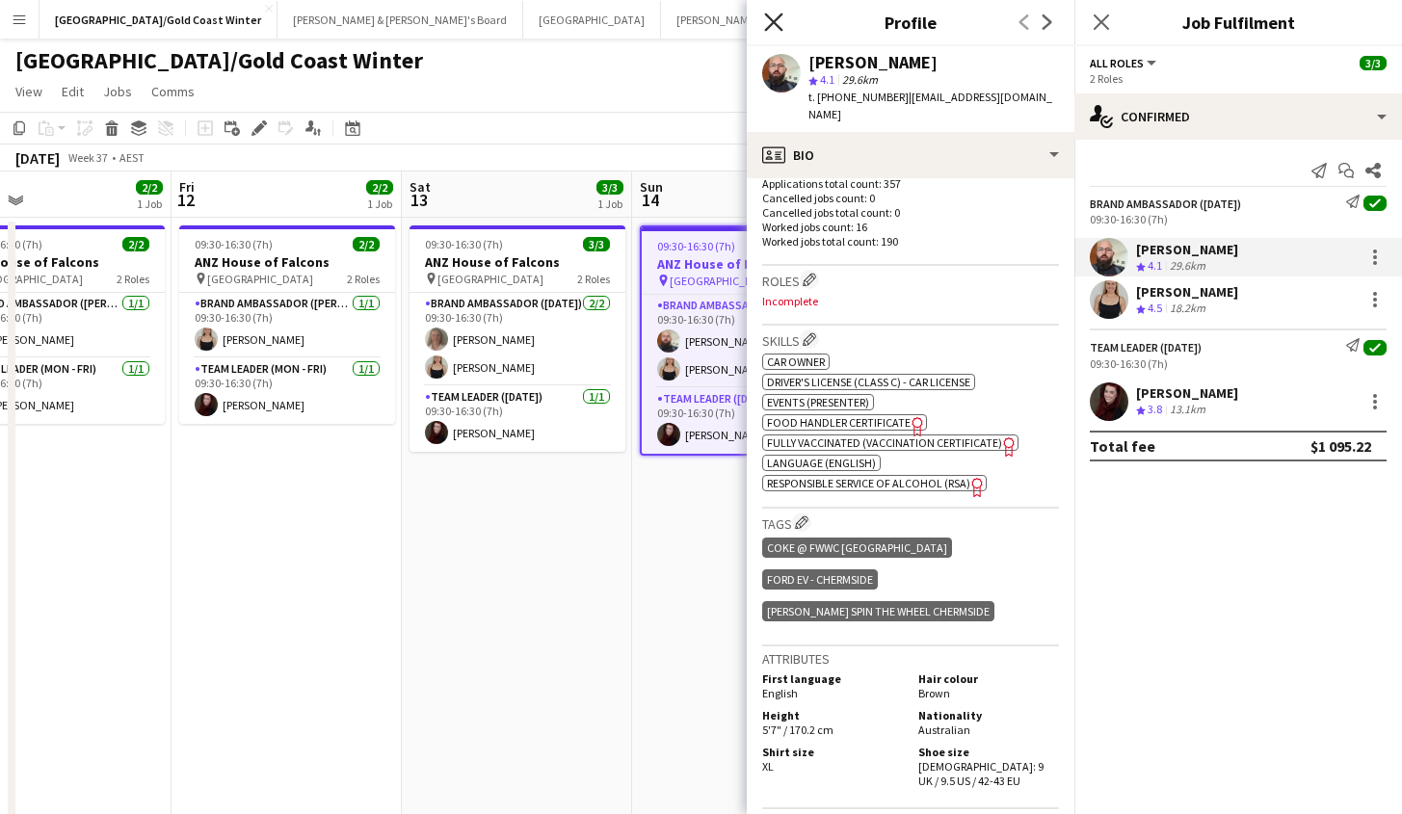
click at [767, 18] on icon "Close pop-in" at bounding box center [773, 22] width 18 height 18
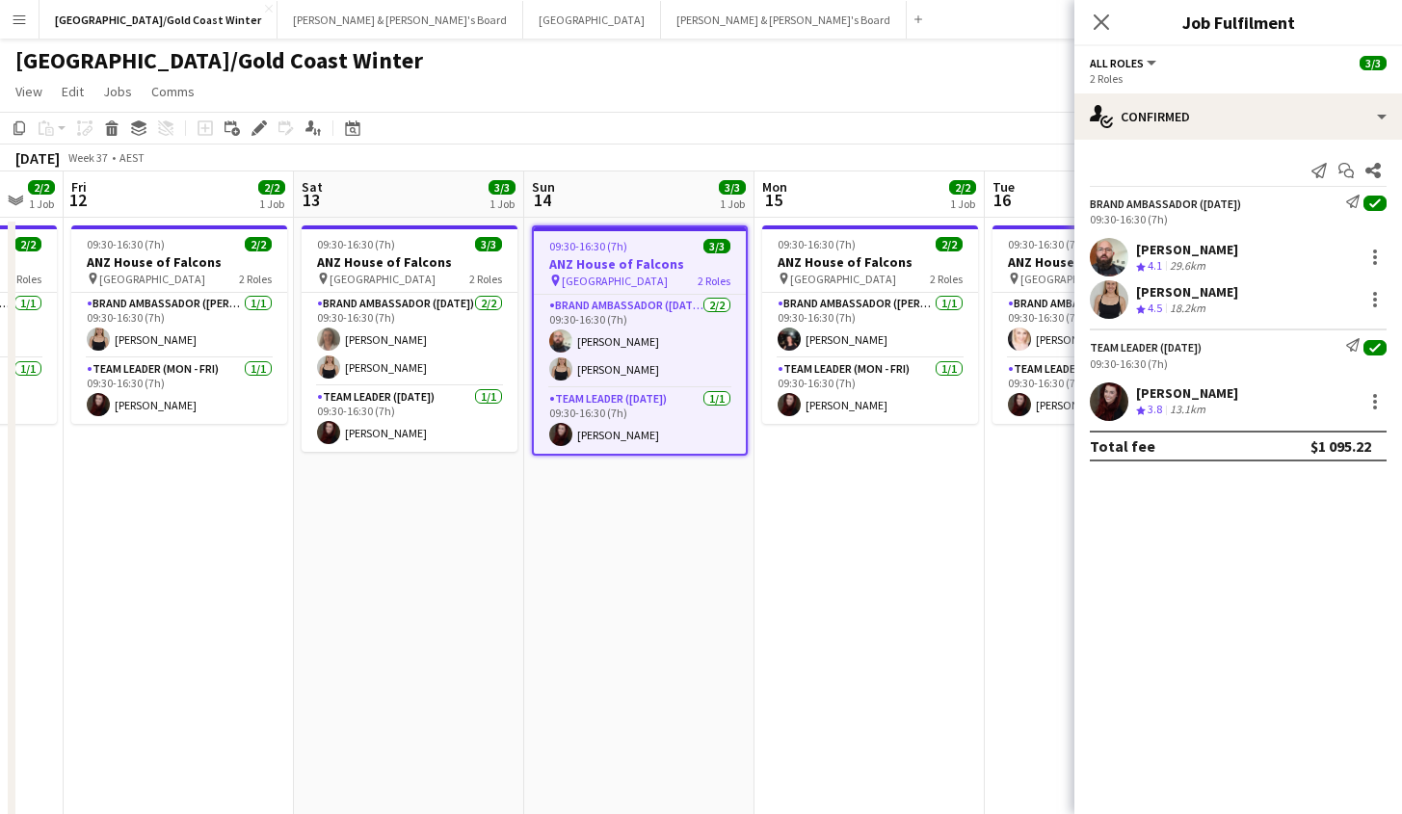
scroll to position [0, 729]
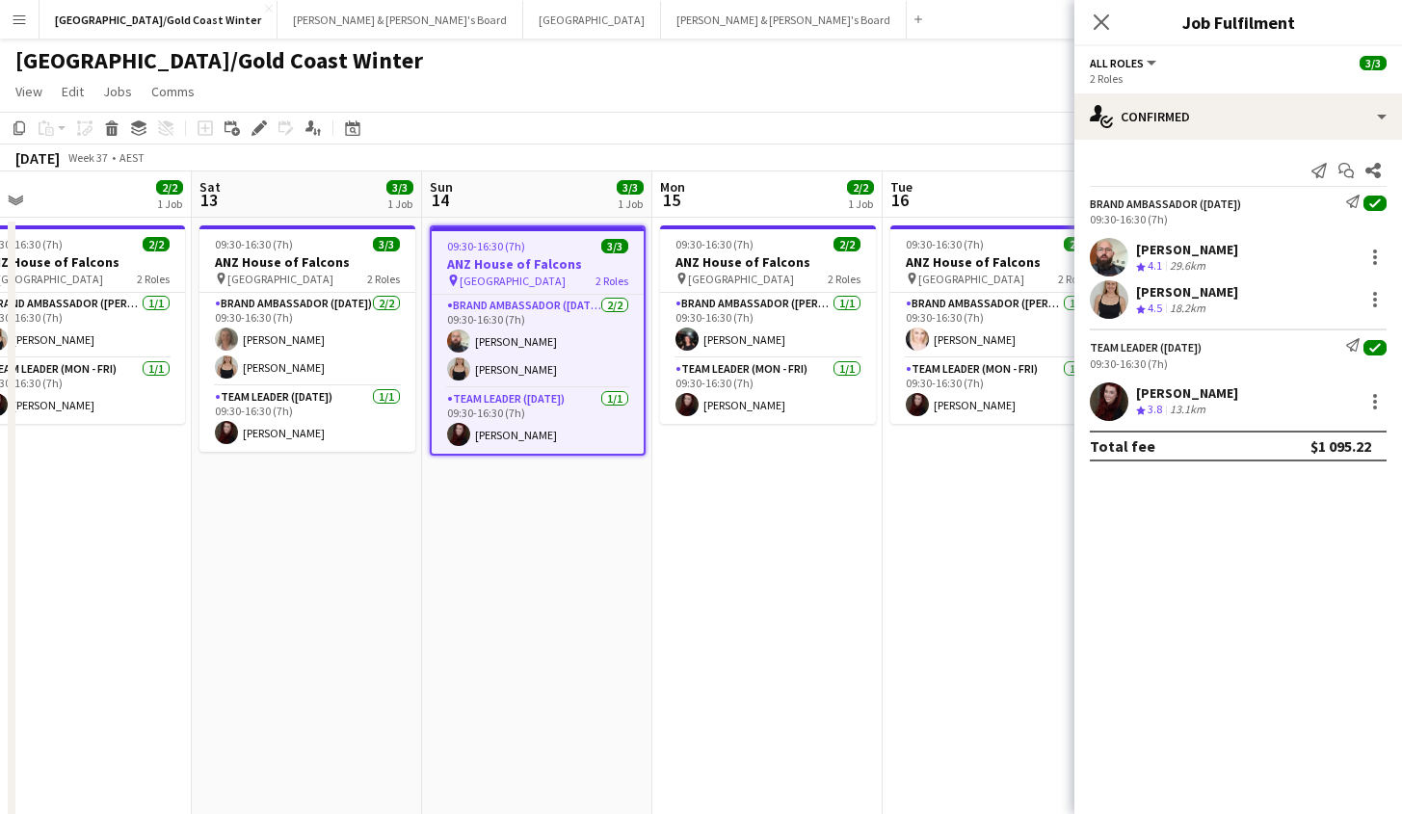
drag, startPoint x: 635, startPoint y: 526, endPoint x: 429, endPoint y: 531, distance: 206.2
click at [425, 535] on app-calendar-viewport "Tue 9 4/7 3 Jobs Wed 10 2/2 1 Job Thu 11 2/2 1 Job Fri 12 2/2 1 Job Sat 13 3/3 …" at bounding box center [701, 558] width 1402 height 773
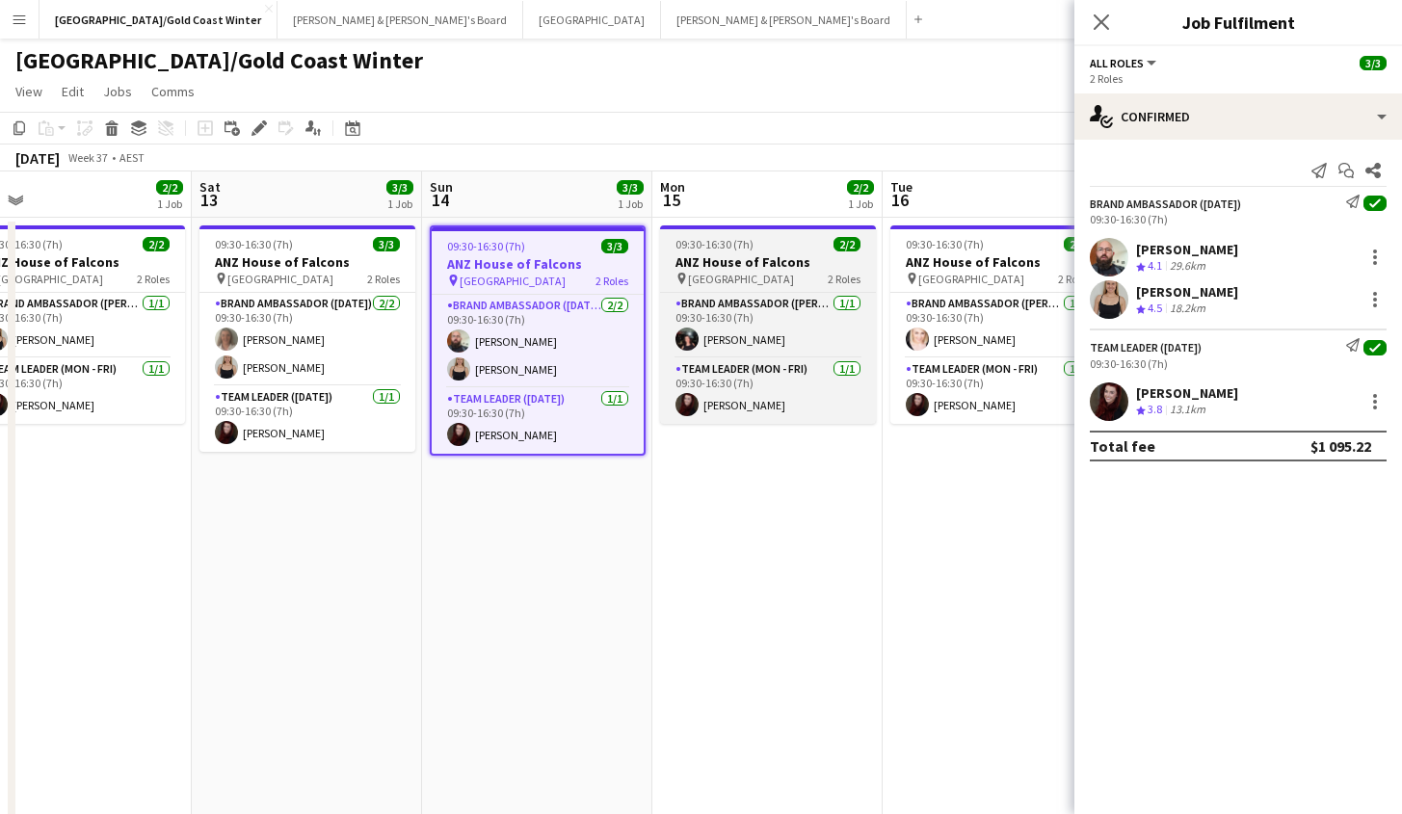
click at [785, 269] on h3 "ANZ House of Falcons" at bounding box center [768, 261] width 216 height 17
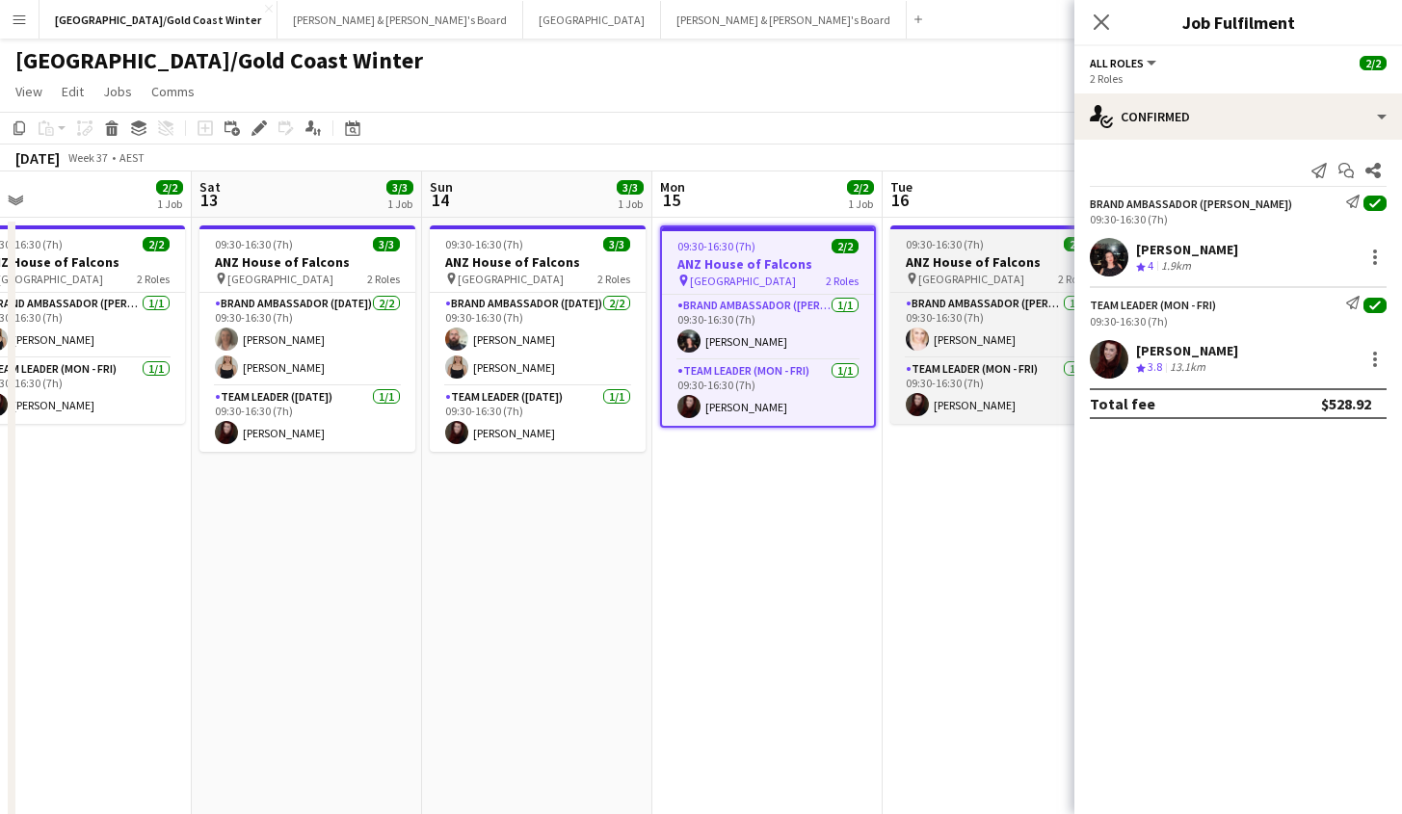
click at [1003, 280] on div "pin Brisbane 2 Roles" at bounding box center [998, 278] width 216 height 15
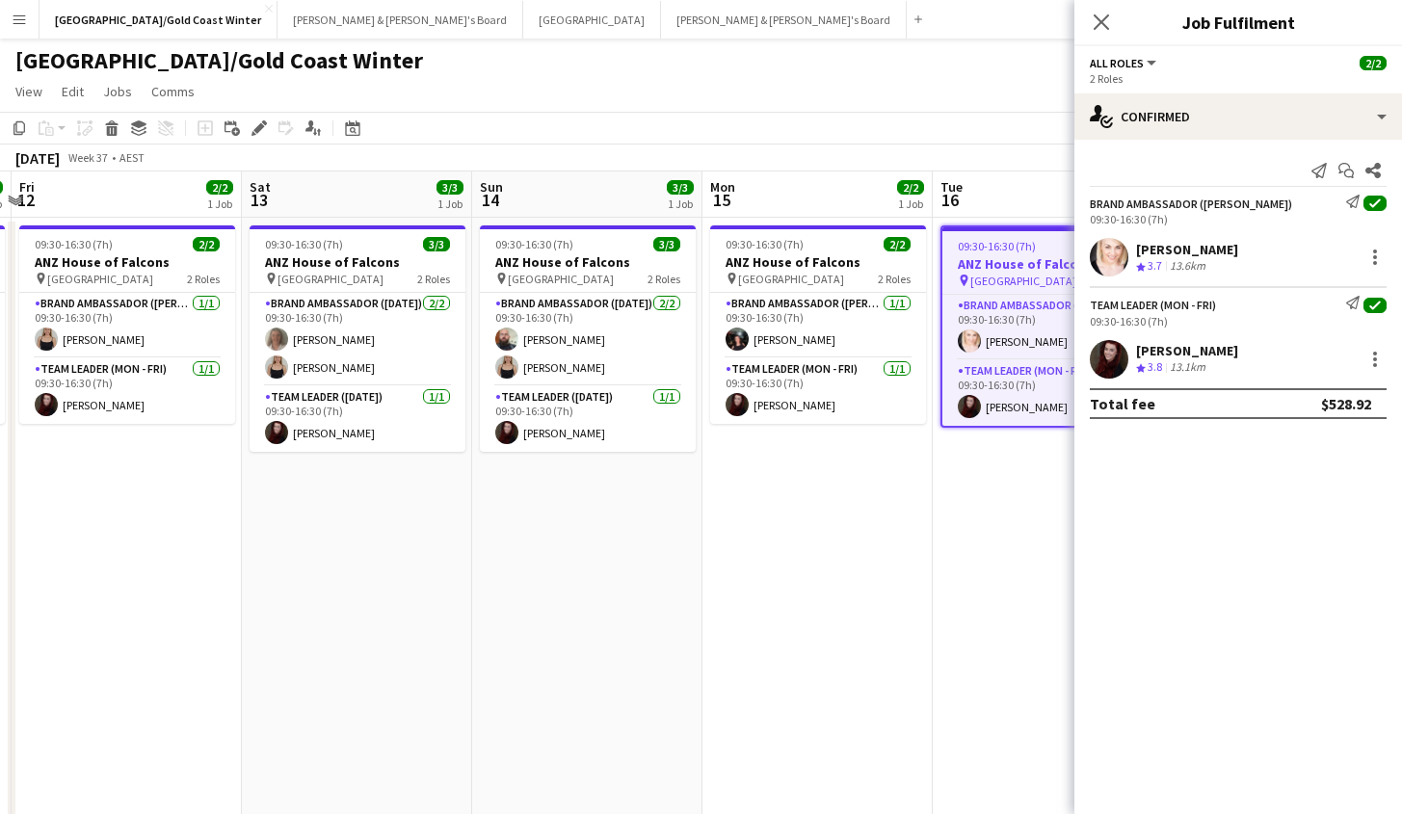
drag, startPoint x: 376, startPoint y: 571, endPoint x: 226, endPoint y: 576, distance: 149.4
click at [16, 588] on app-calendar-viewport "Tue 9 4/7 3 Jobs Wed 10 2/2 1 Job Thu 11 2/2 1 Job Fri 12 2/2 1 Job Sat 13 3/3 …" at bounding box center [701, 558] width 1402 height 773
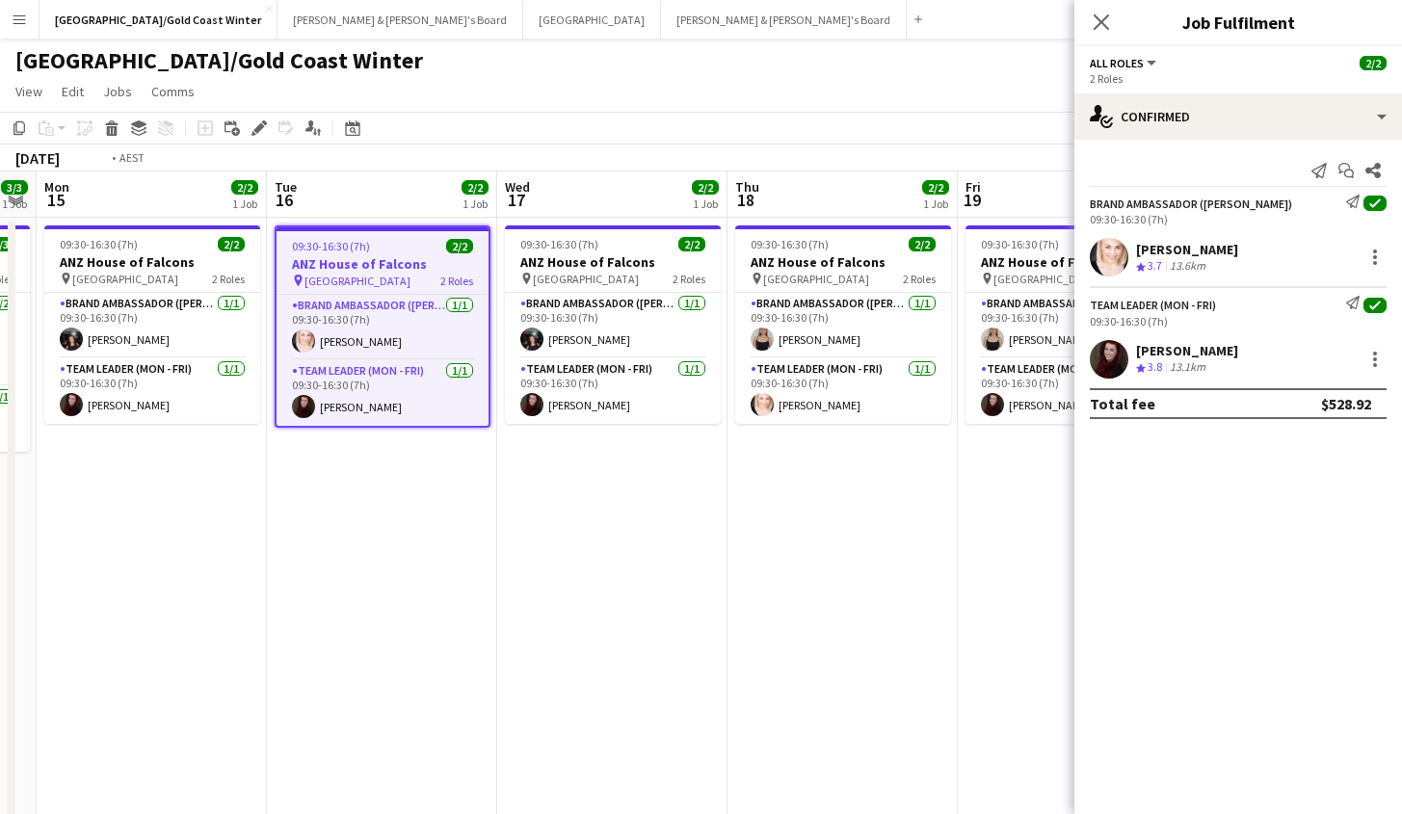
scroll to position [0, 928]
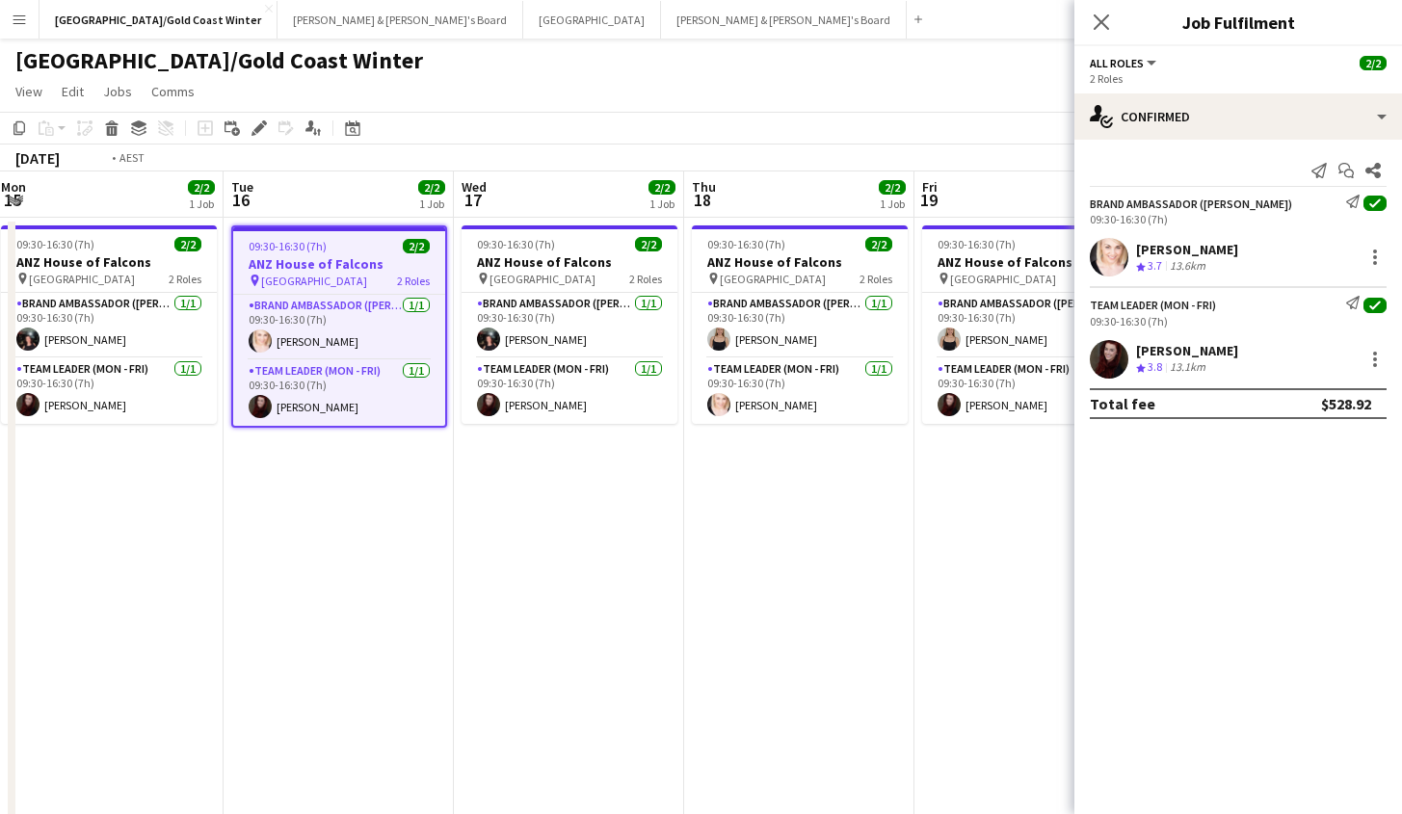
drag, startPoint x: 725, startPoint y: 592, endPoint x: 480, endPoint y: 614, distance: 245.7
click at [480, 614] on app-calendar-viewport "Thu 11 2/2 1 Job Fri 12 2/2 1 Job Sat 13 3/3 1 Job Sun 14 3/3 1 Job Mon 15 2/2 …" at bounding box center [701, 558] width 1402 height 773
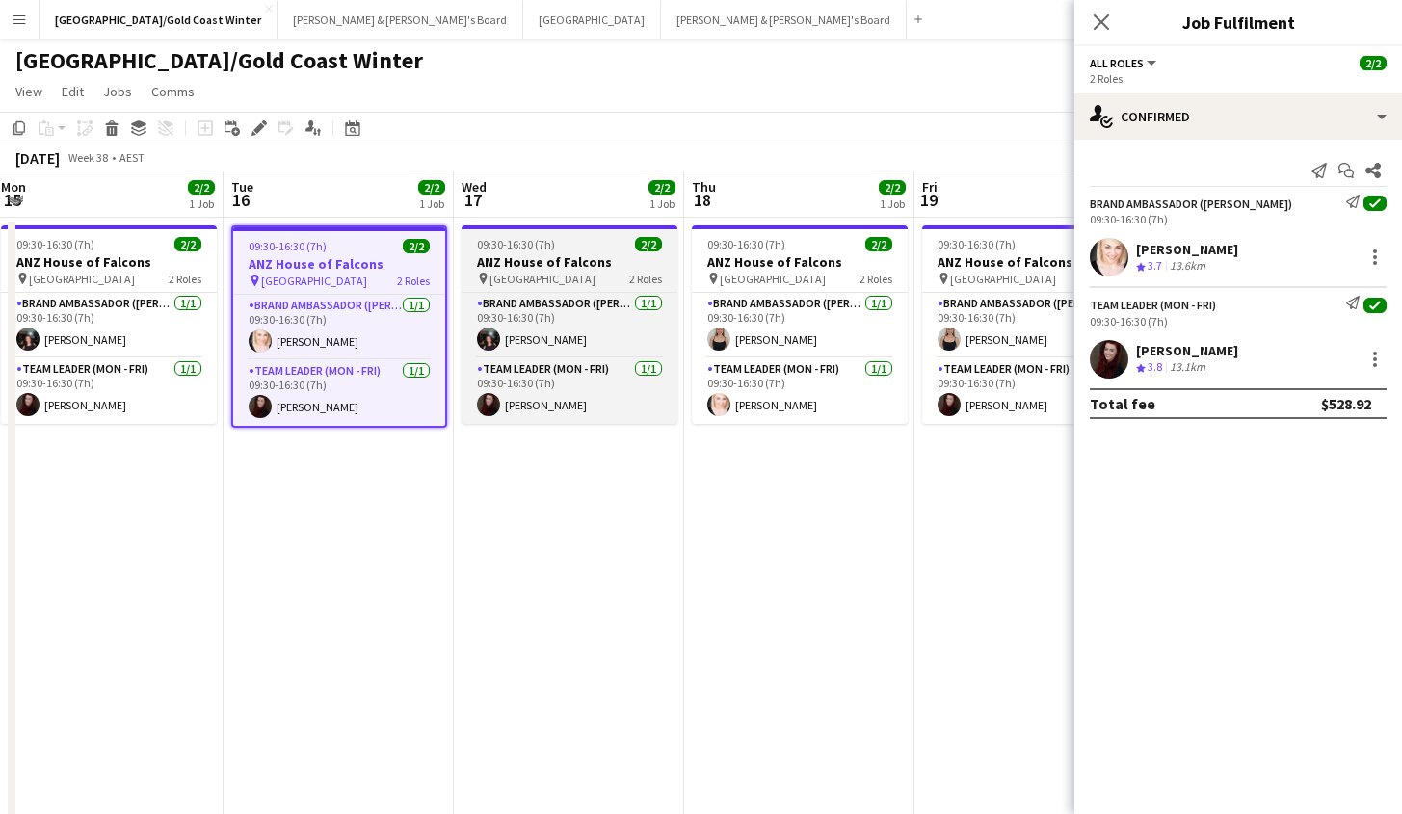
click at [587, 270] on h3 "ANZ House of Falcons" at bounding box center [570, 261] width 216 height 17
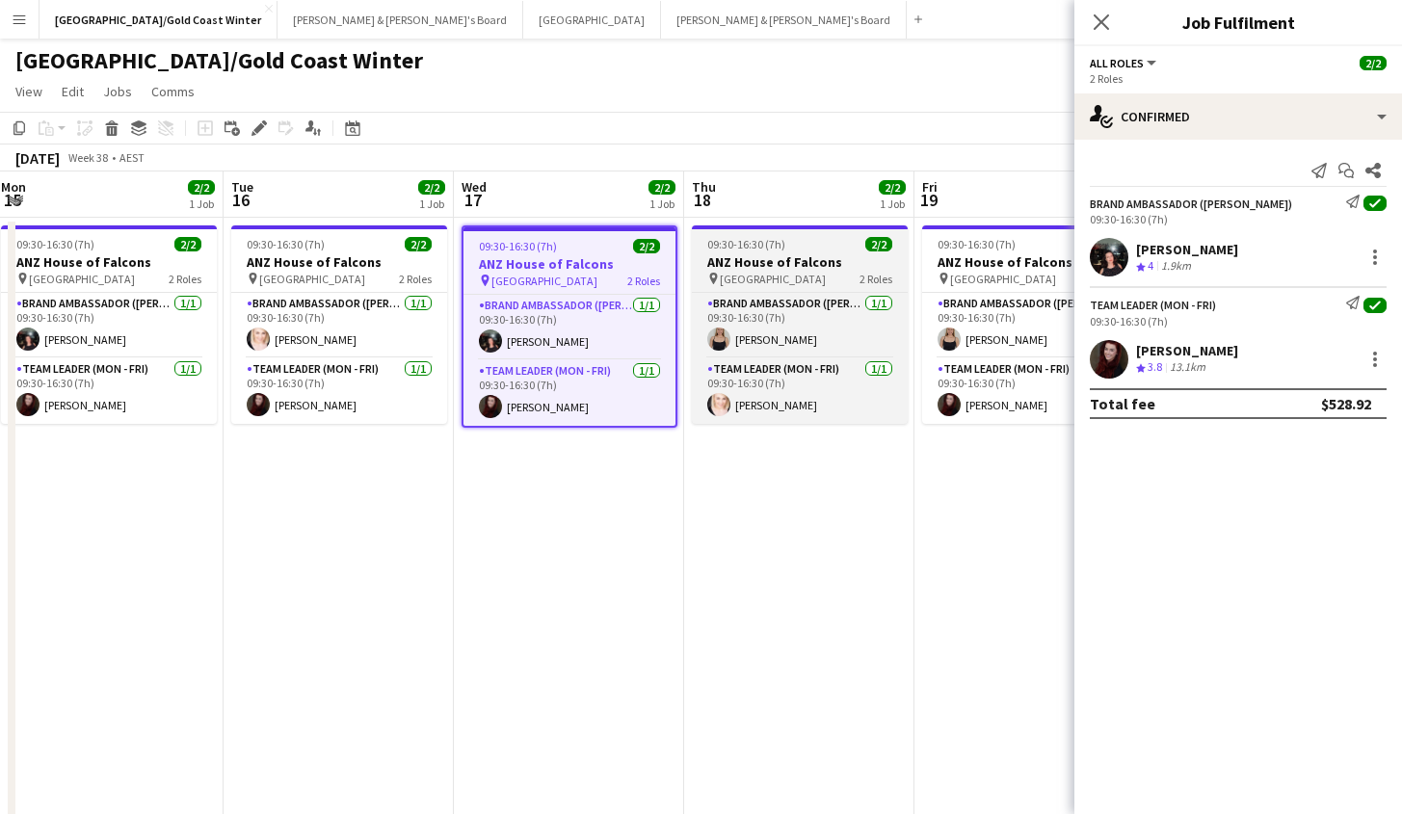
click at [795, 277] on div "pin Brisbane 2 Roles" at bounding box center [800, 278] width 216 height 15
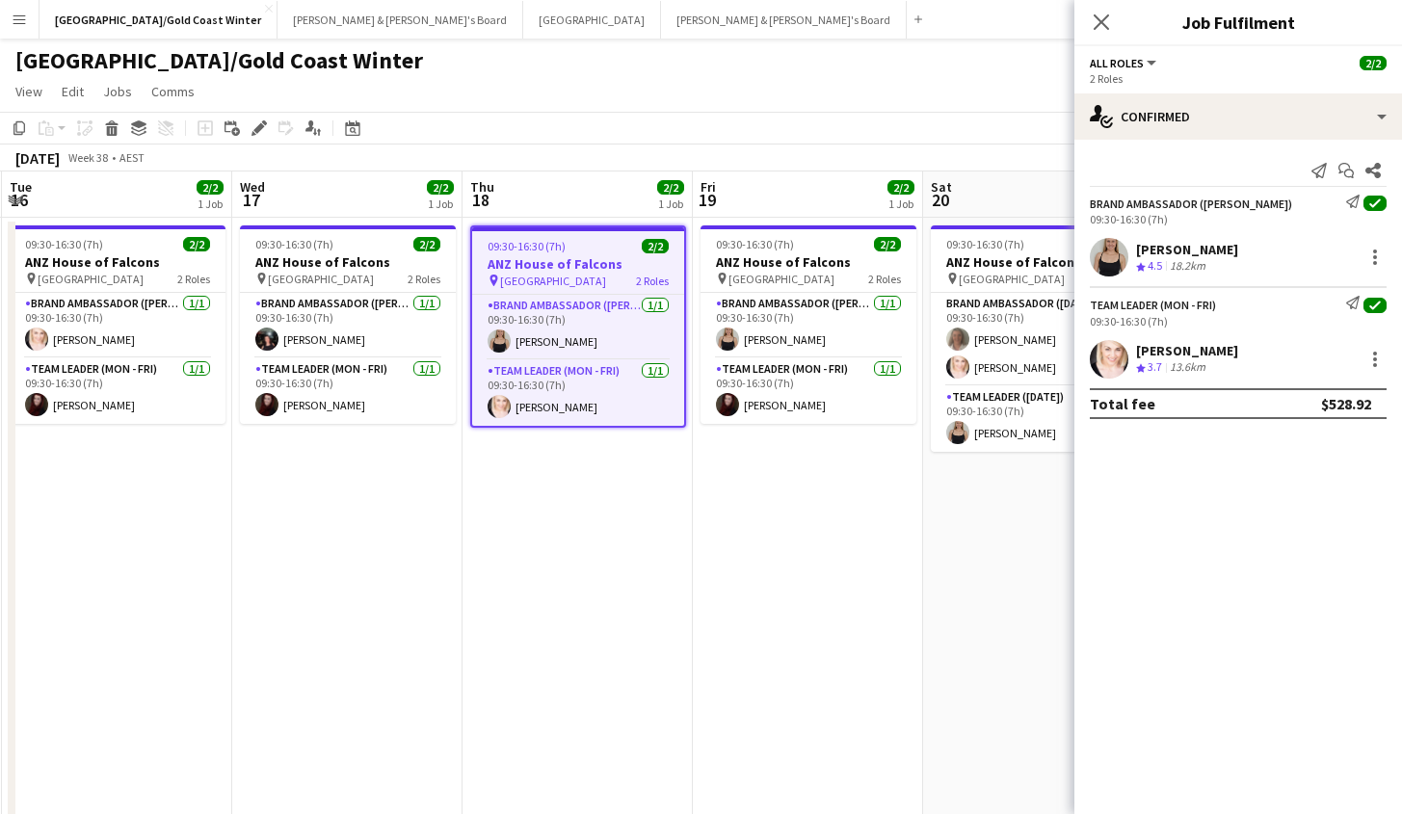
scroll to position [0, 788]
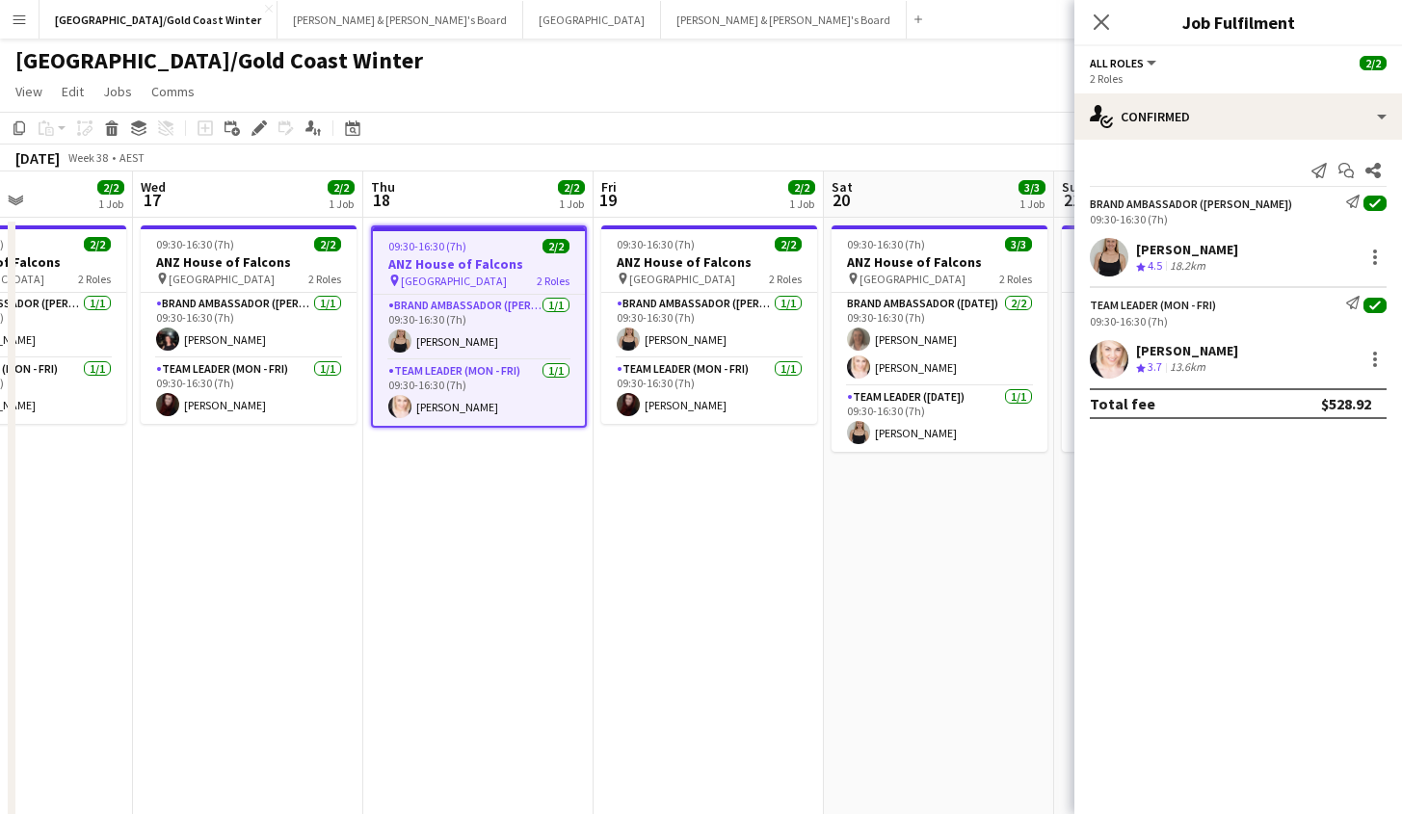
drag, startPoint x: 755, startPoint y: 592, endPoint x: 436, endPoint y: 585, distance: 319.0
click at [436, 585] on app-calendar-viewport "Sat 13 3/3 1 Job Sun 14 3/3 1 Job Mon 15 2/2 1 Job Tue 16 2/2 1 Job Wed 17 2/2 …" at bounding box center [701, 558] width 1402 height 773
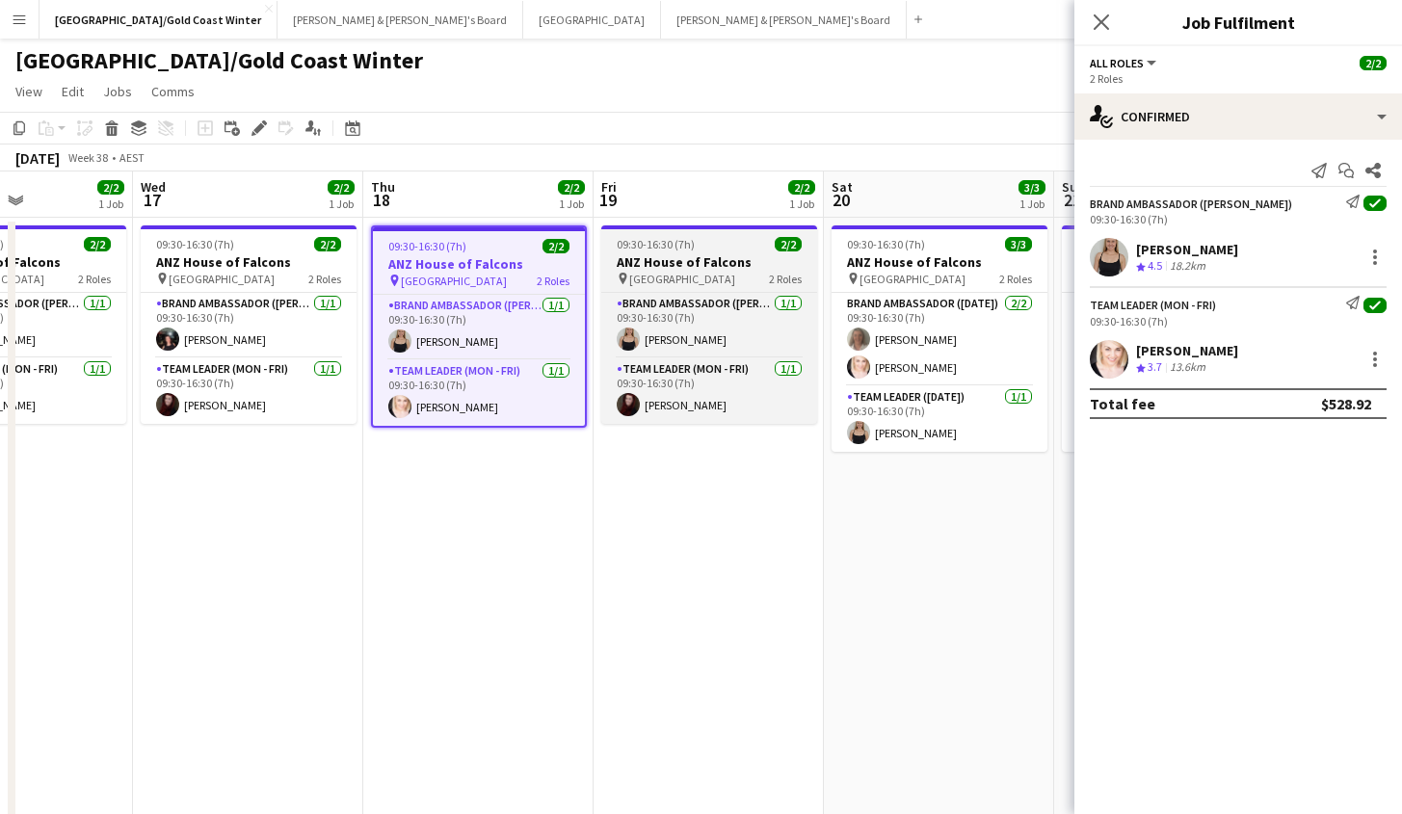
click at [727, 264] on h3 "ANZ House of Falcons" at bounding box center [709, 261] width 216 height 17
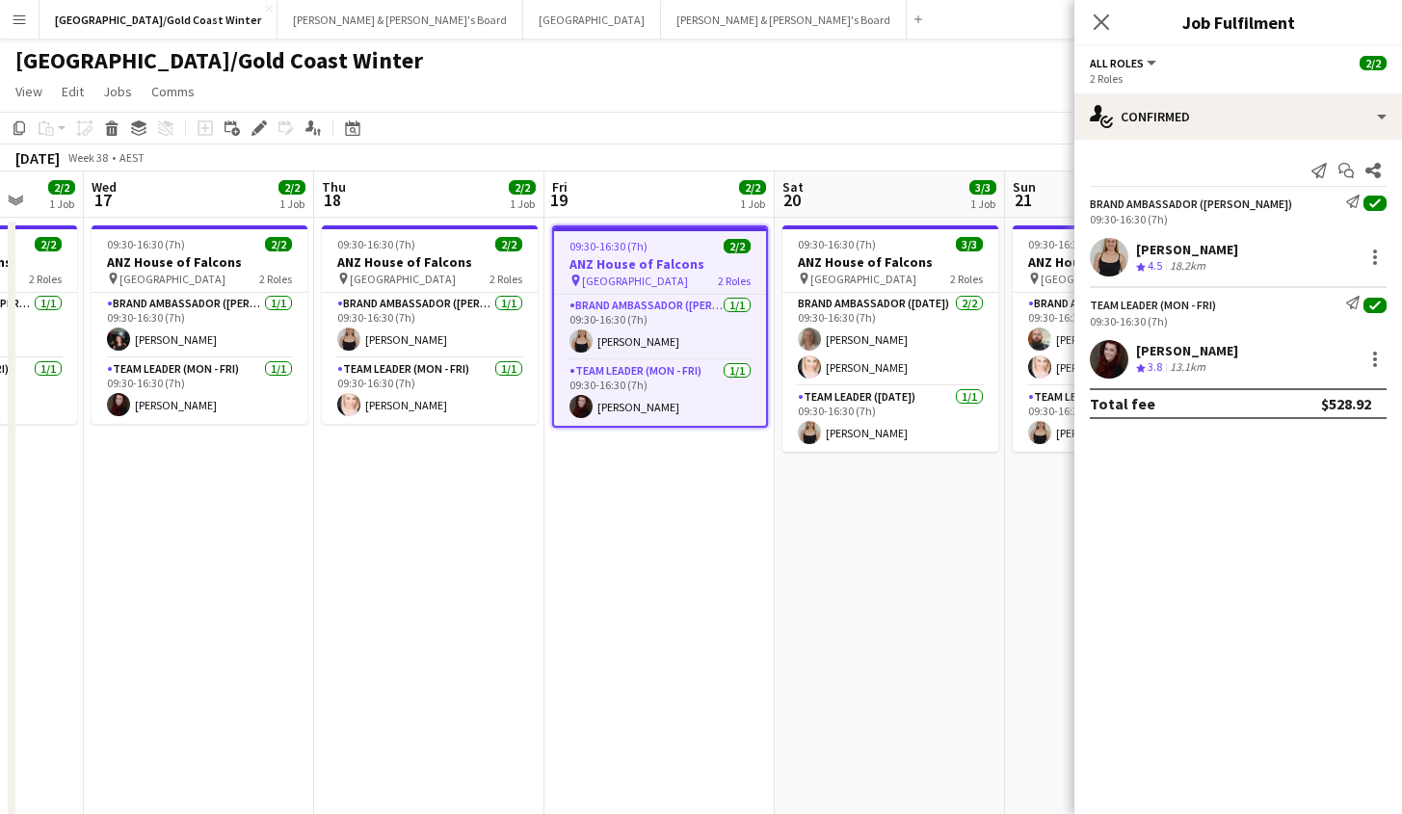
scroll to position [0, 844]
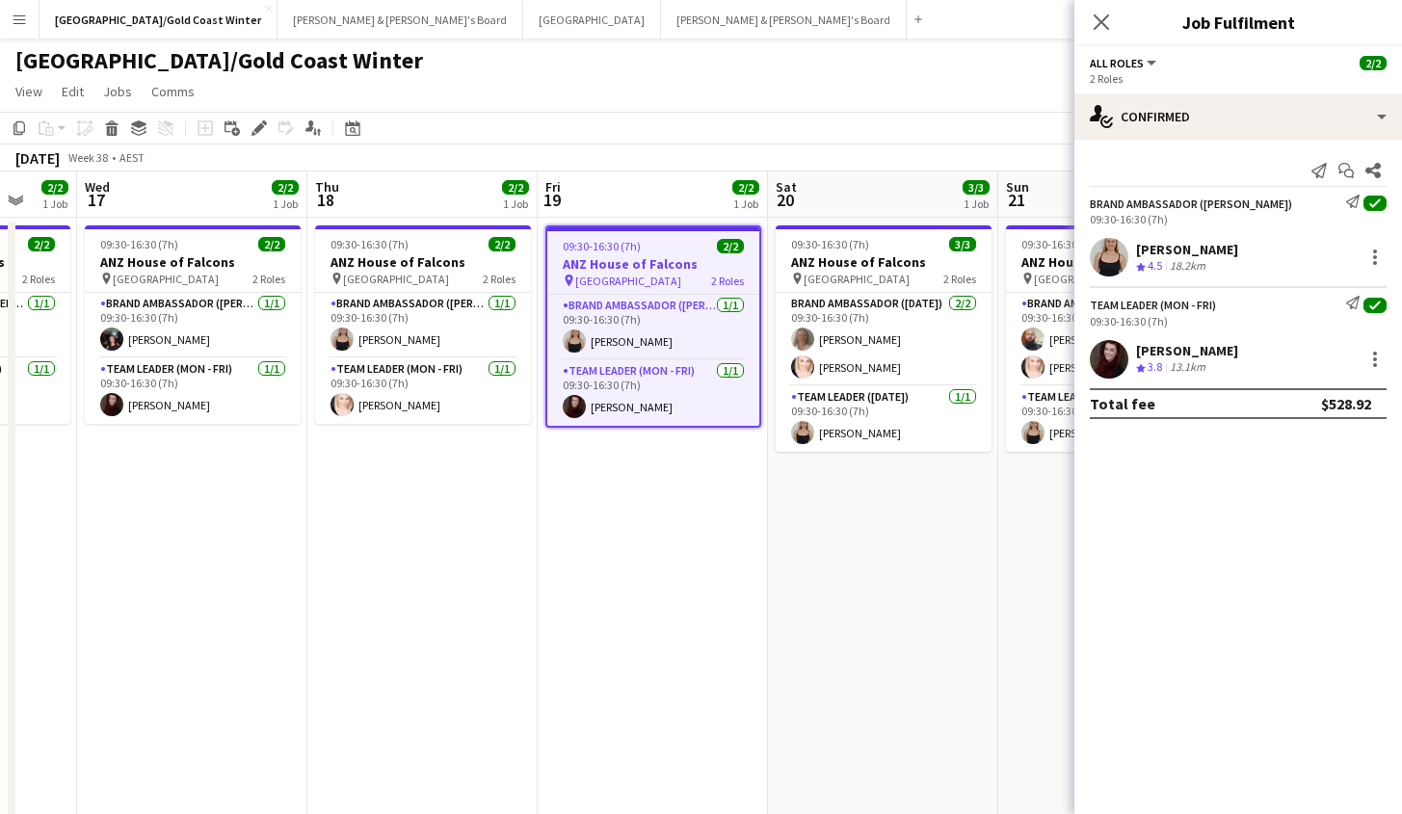
drag, startPoint x: 857, startPoint y: 623, endPoint x: 794, endPoint y: 565, distance: 85.9
click at [801, 612] on app-calendar-viewport "Sat 13 3/3 1 Job Sun 14 3/3 1 Job Mon 15 2/2 1 Job Tue 16 2/2 1 Job Wed 17 2/2 …" at bounding box center [701, 558] width 1402 height 773
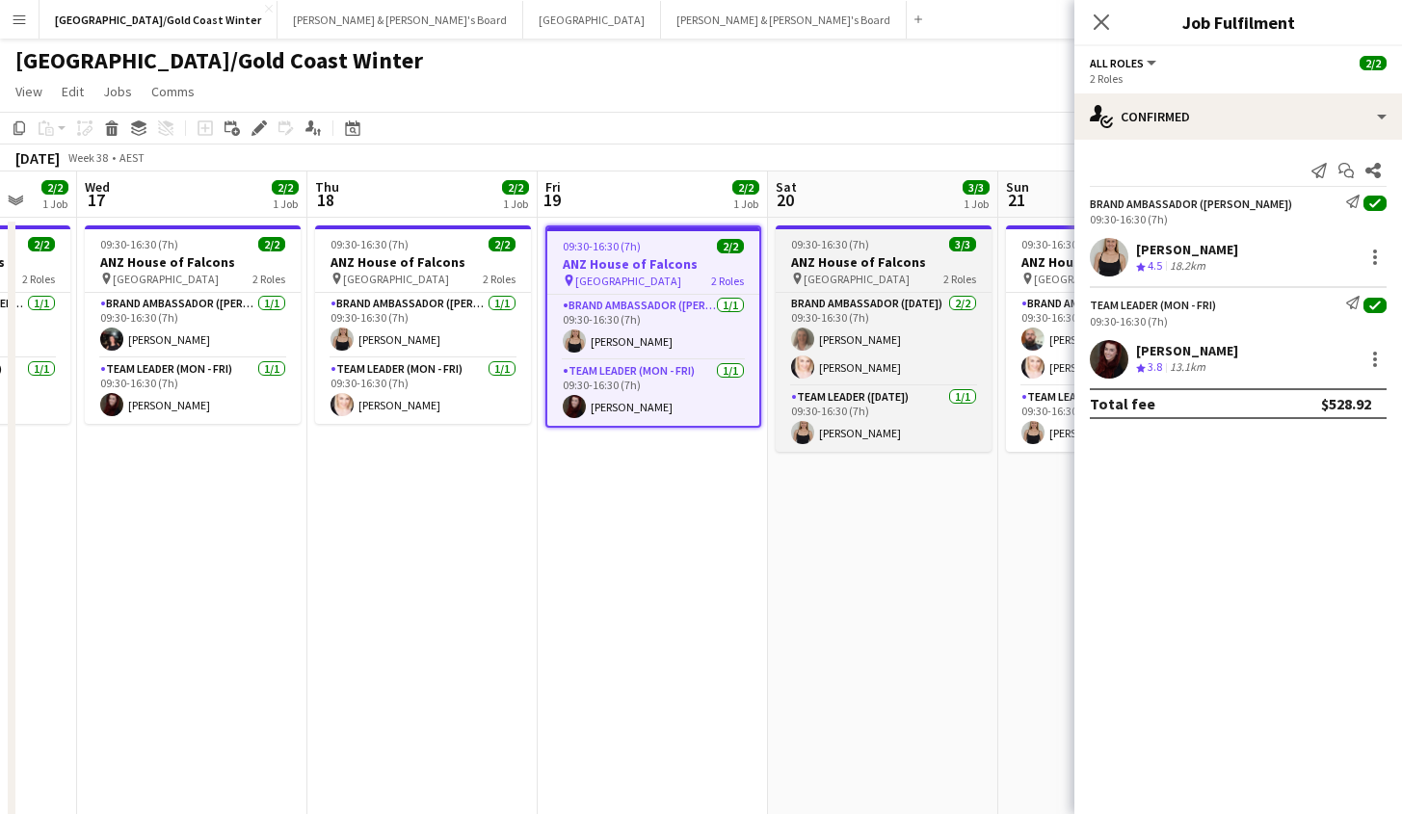
click at [889, 274] on div "pin Brisbane 2 Roles" at bounding box center [884, 278] width 216 height 15
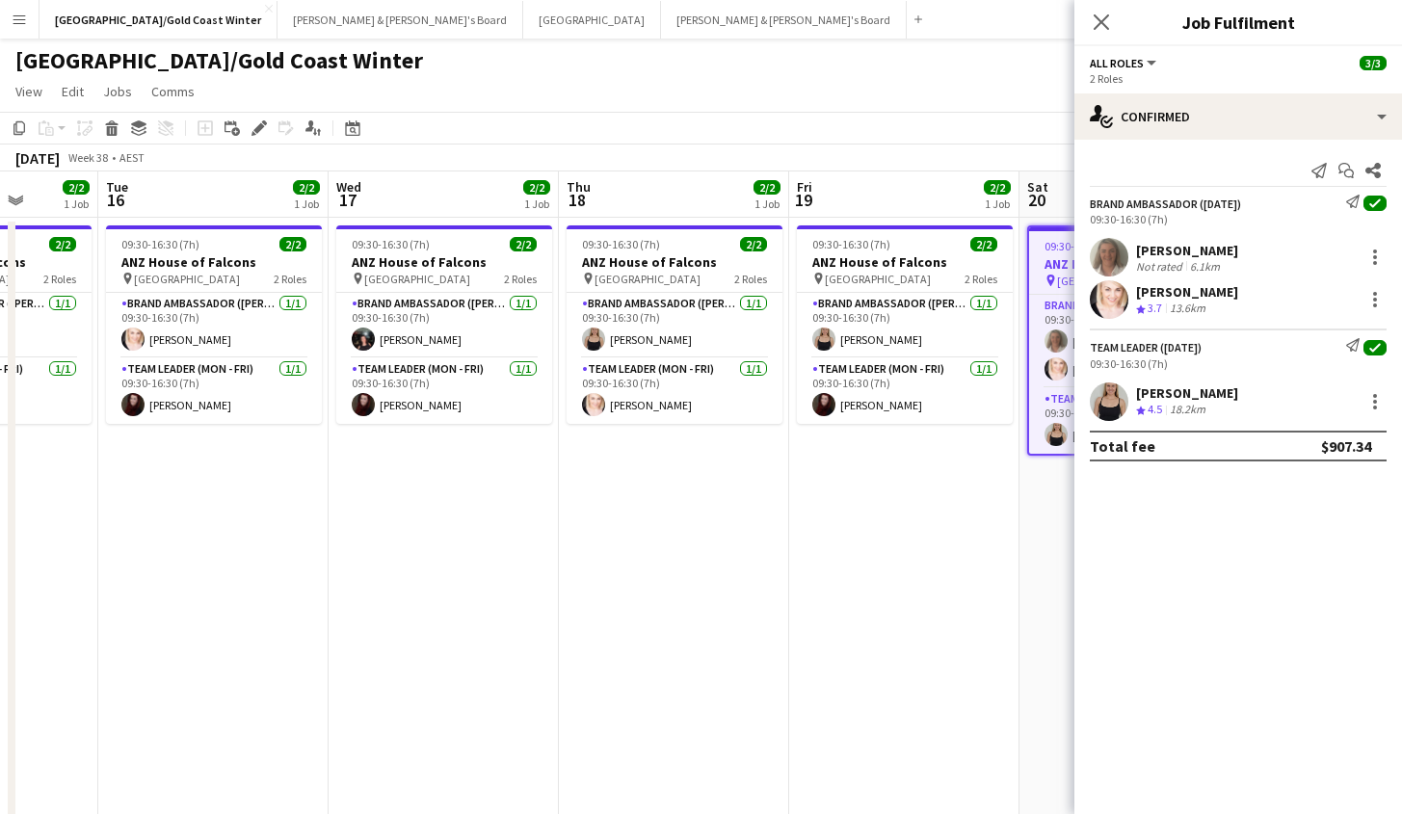
drag, startPoint x: 529, startPoint y: 571, endPoint x: 353, endPoint y: 570, distance: 176.3
click at [346, 579] on app-calendar-viewport "Sat 13 3/3 1 Job Sun 14 3/3 1 Job Mon 15 2/2 1 Job Tue 16 2/2 1 Job Wed 17 2/2 …" at bounding box center [701, 558] width 1402 height 773
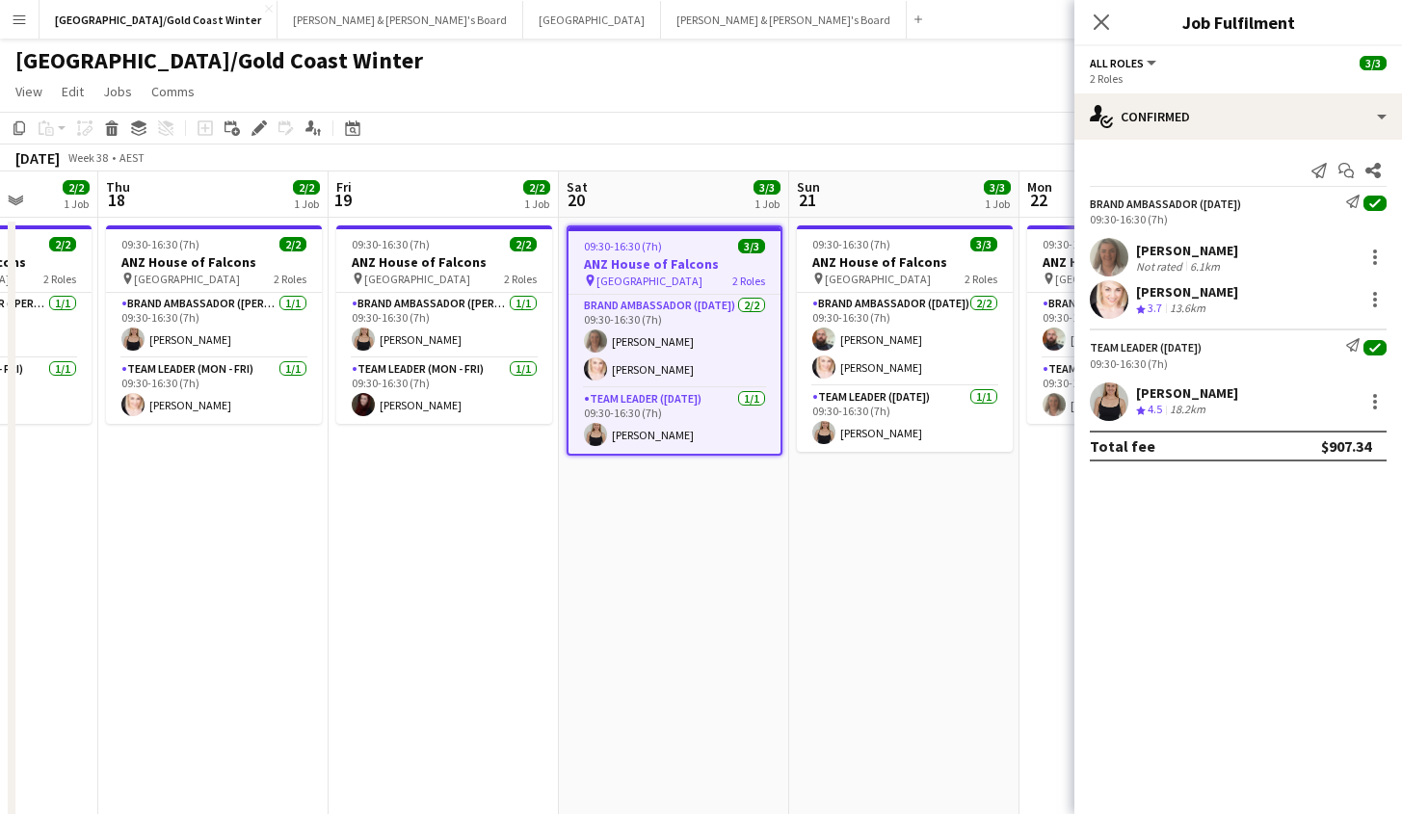
scroll to position [0, 592]
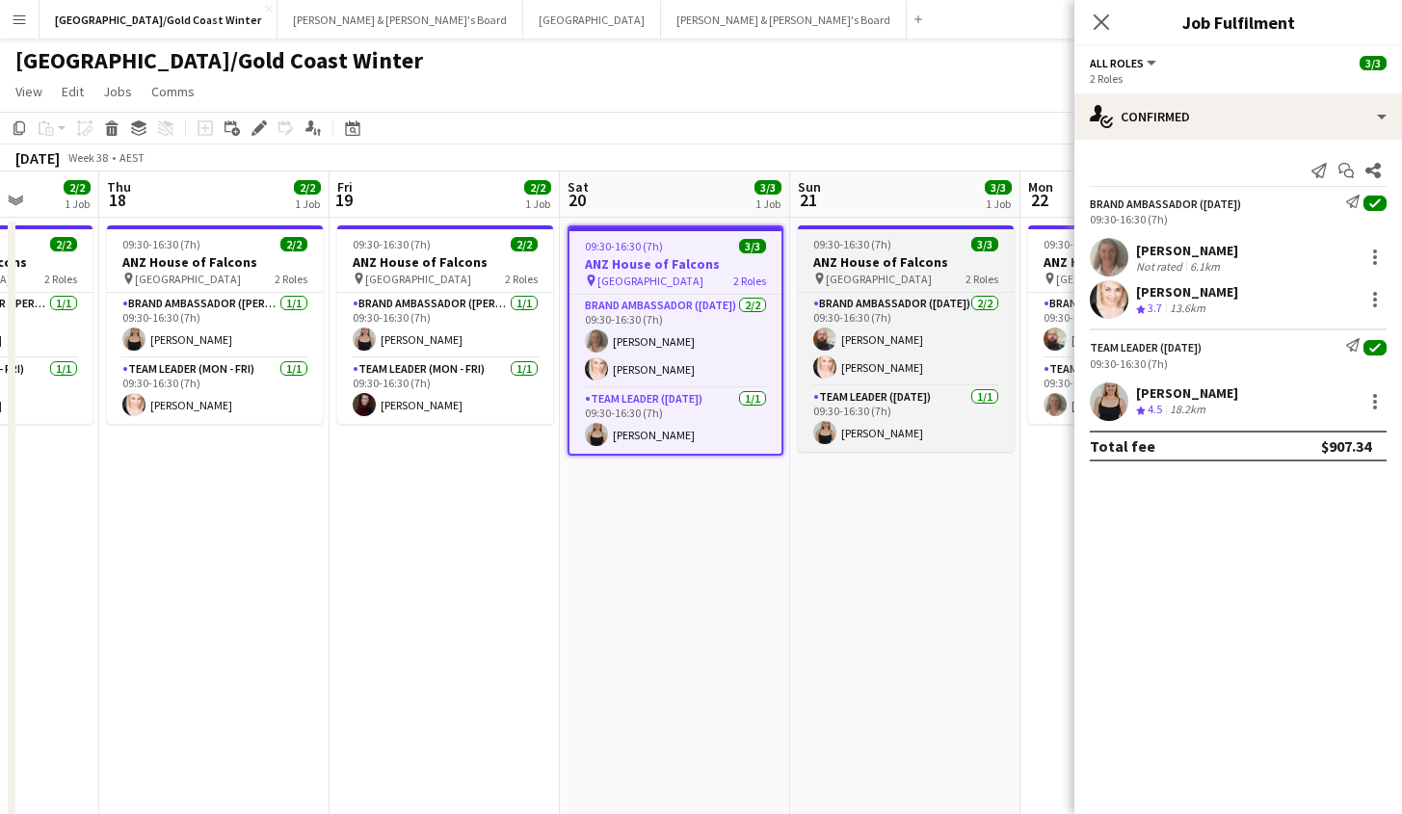
click at [955, 275] on div "pin Brisbane 2 Roles" at bounding box center [906, 278] width 216 height 15
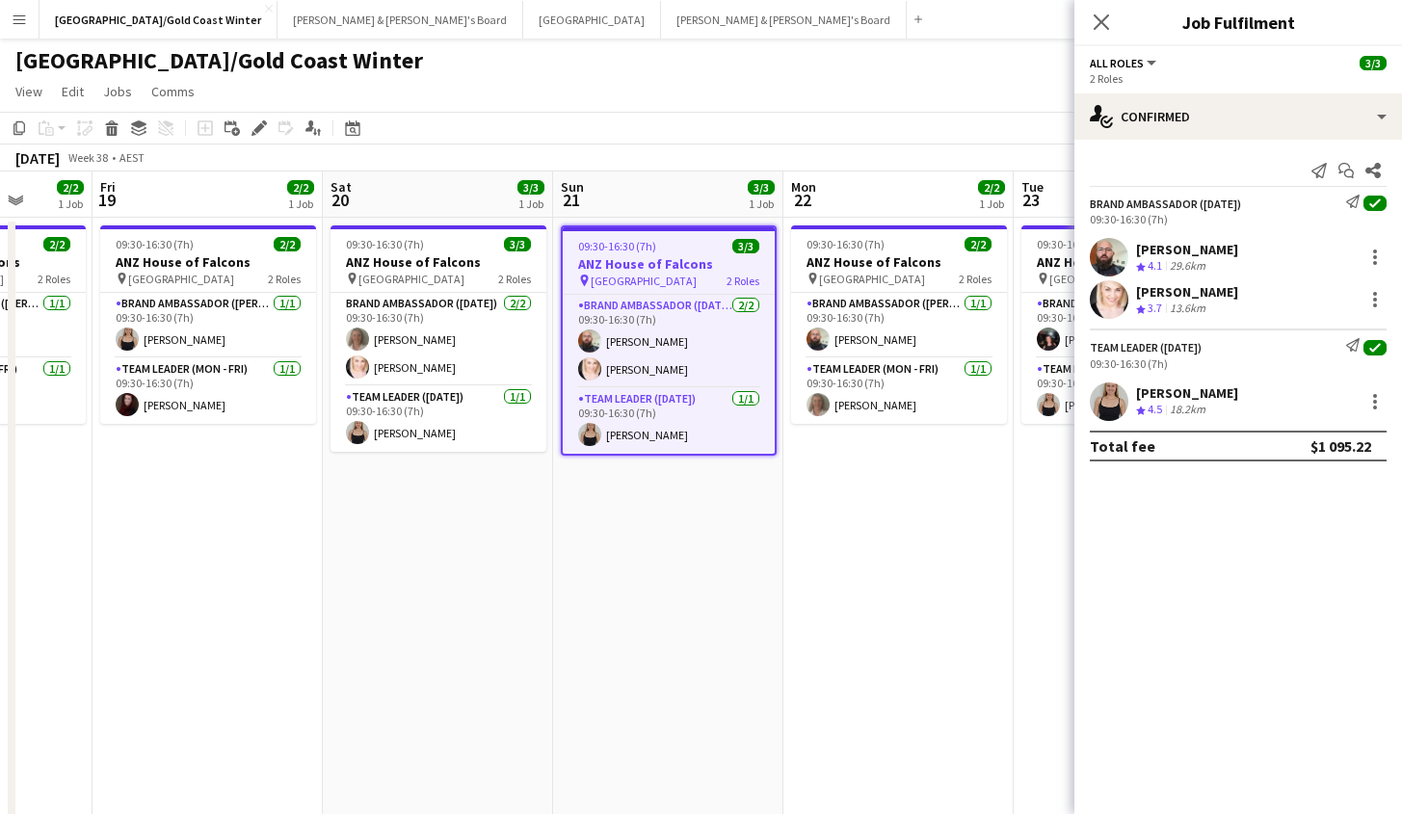
drag, startPoint x: 433, startPoint y: 642, endPoint x: 220, endPoint y: 656, distance: 213.4
click at [220, 657] on app-calendar-viewport "Mon 15 2/2 1 Job Tue 16 2/2 1 Job Wed 17 2/2 1 Job Thu 18 2/2 1 Job Fri 19 2/2 …" at bounding box center [701, 558] width 1402 height 773
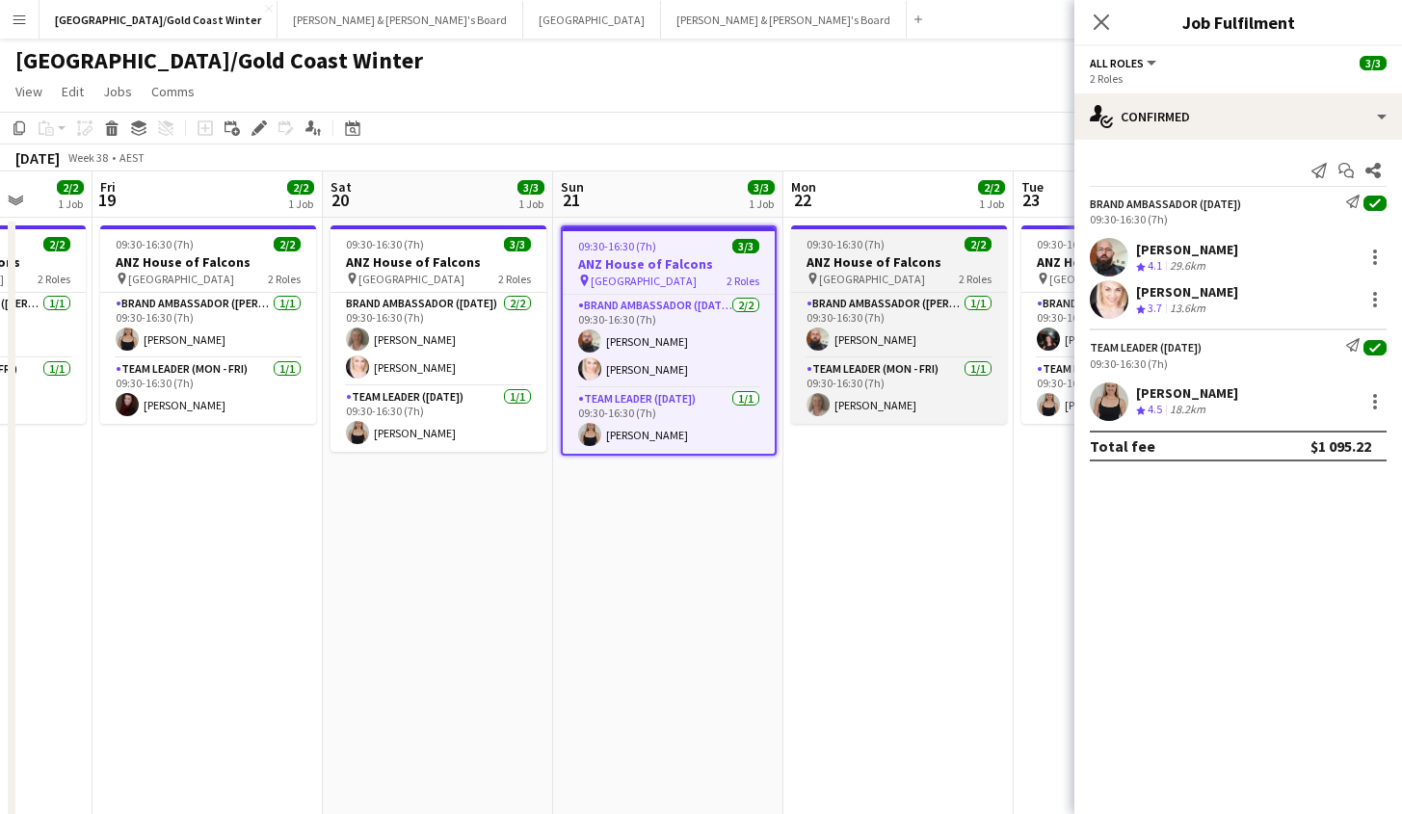
click at [905, 255] on h3 "ANZ House of Falcons" at bounding box center [899, 261] width 216 height 17
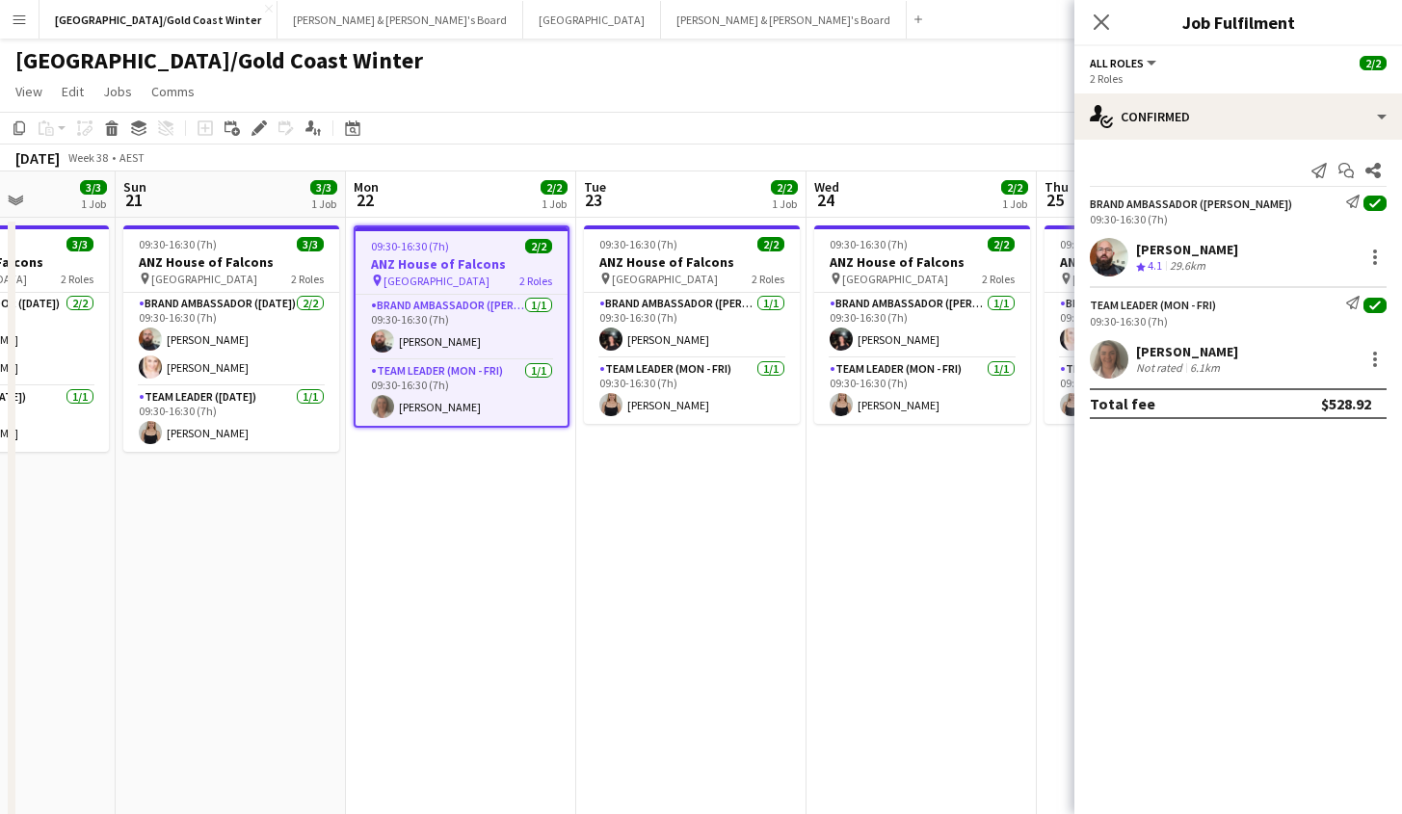
drag, startPoint x: 550, startPoint y: 679, endPoint x: 322, endPoint y: 651, distance: 230.1
click at [109, 678] on app-calendar-viewport "Wed 17 2/2 1 Job Thu 18 2/2 1 Job Fri 19 2/2 1 Job Sat 20 3/3 1 Job Sun 21 3/3 …" at bounding box center [701, 558] width 1402 height 773
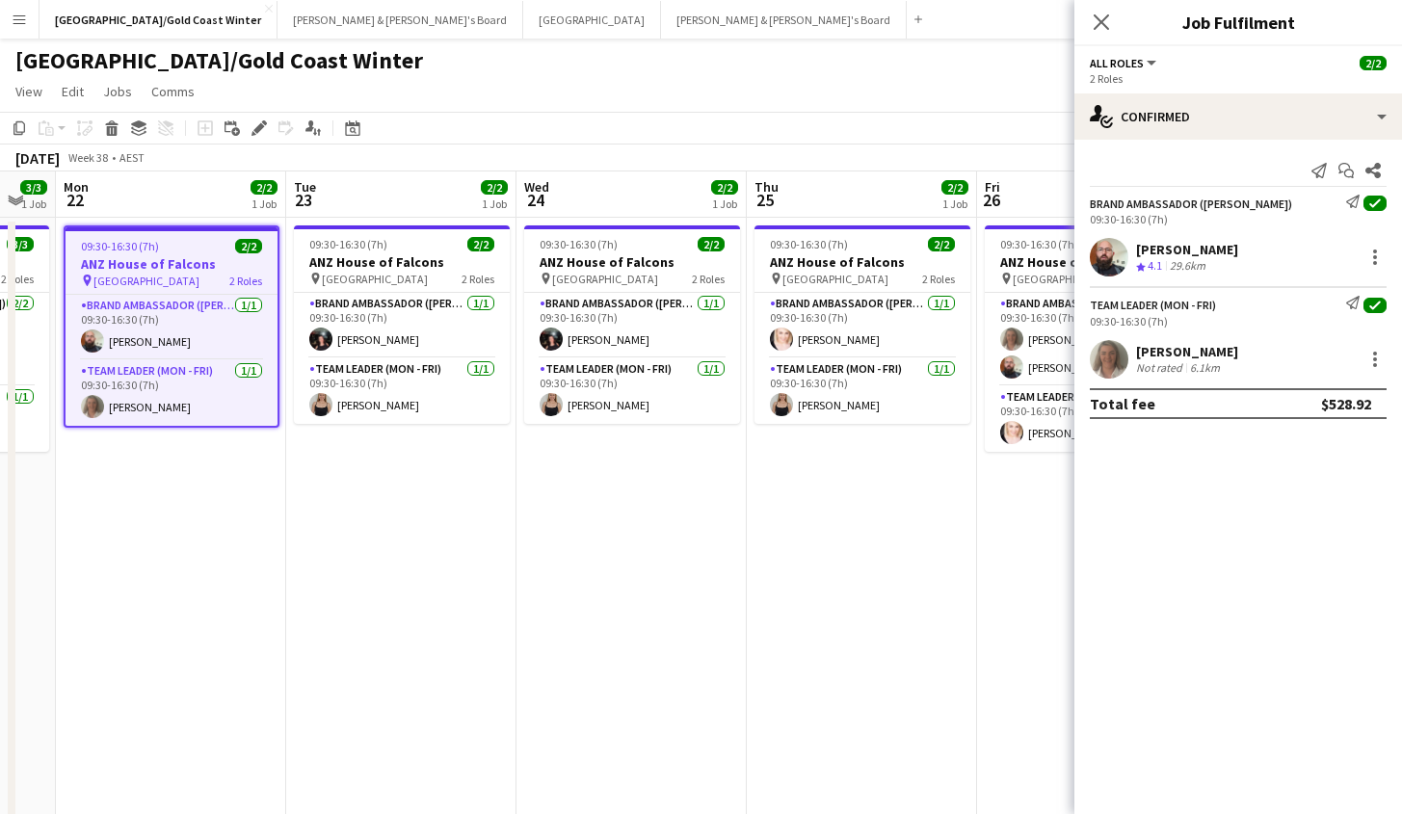
scroll to position [0, 654]
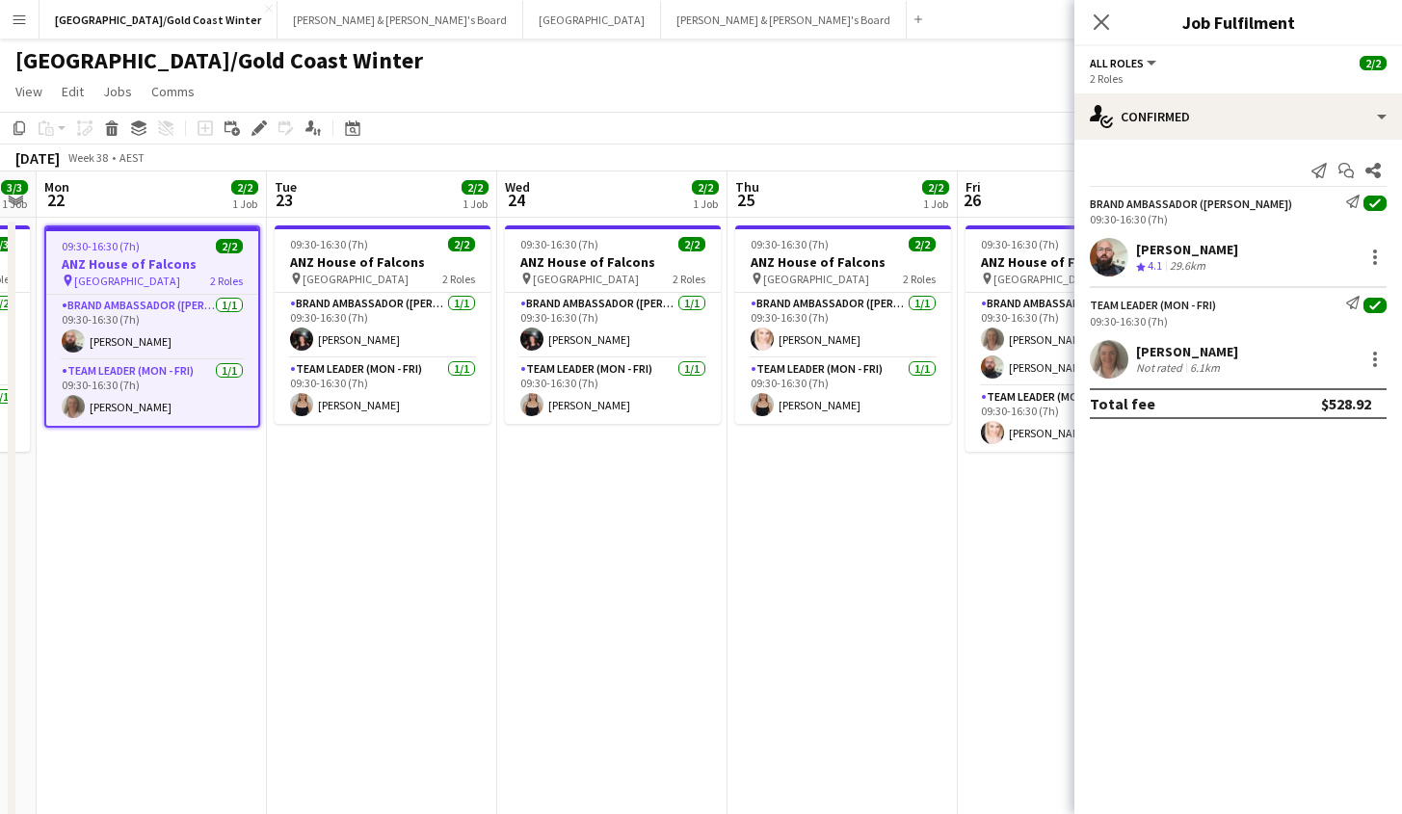
drag, startPoint x: 450, startPoint y: 660, endPoint x: 173, endPoint y: 671, distance: 276.7
click at [173, 671] on app-calendar-viewport "Fri 19 2/2 1 Job Sat 20 3/3 1 Job Sun 21 3/3 1 Job Mon 22 2/2 1 Job Tue 23 2/2 …" at bounding box center [701, 558] width 1402 height 773
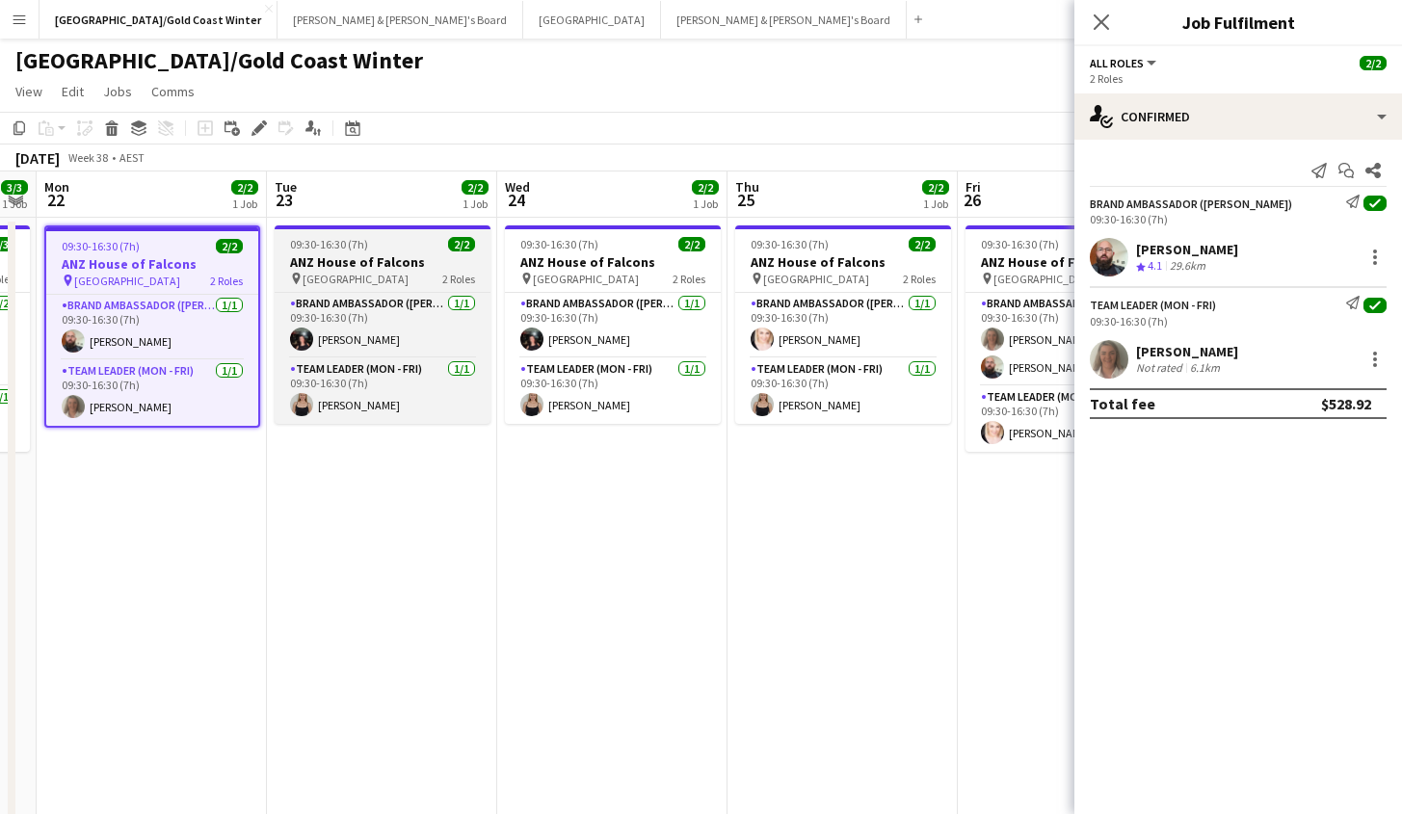
click at [345, 242] on span "09:30-16:30 (7h)" at bounding box center [329, 244] width 78 height 14
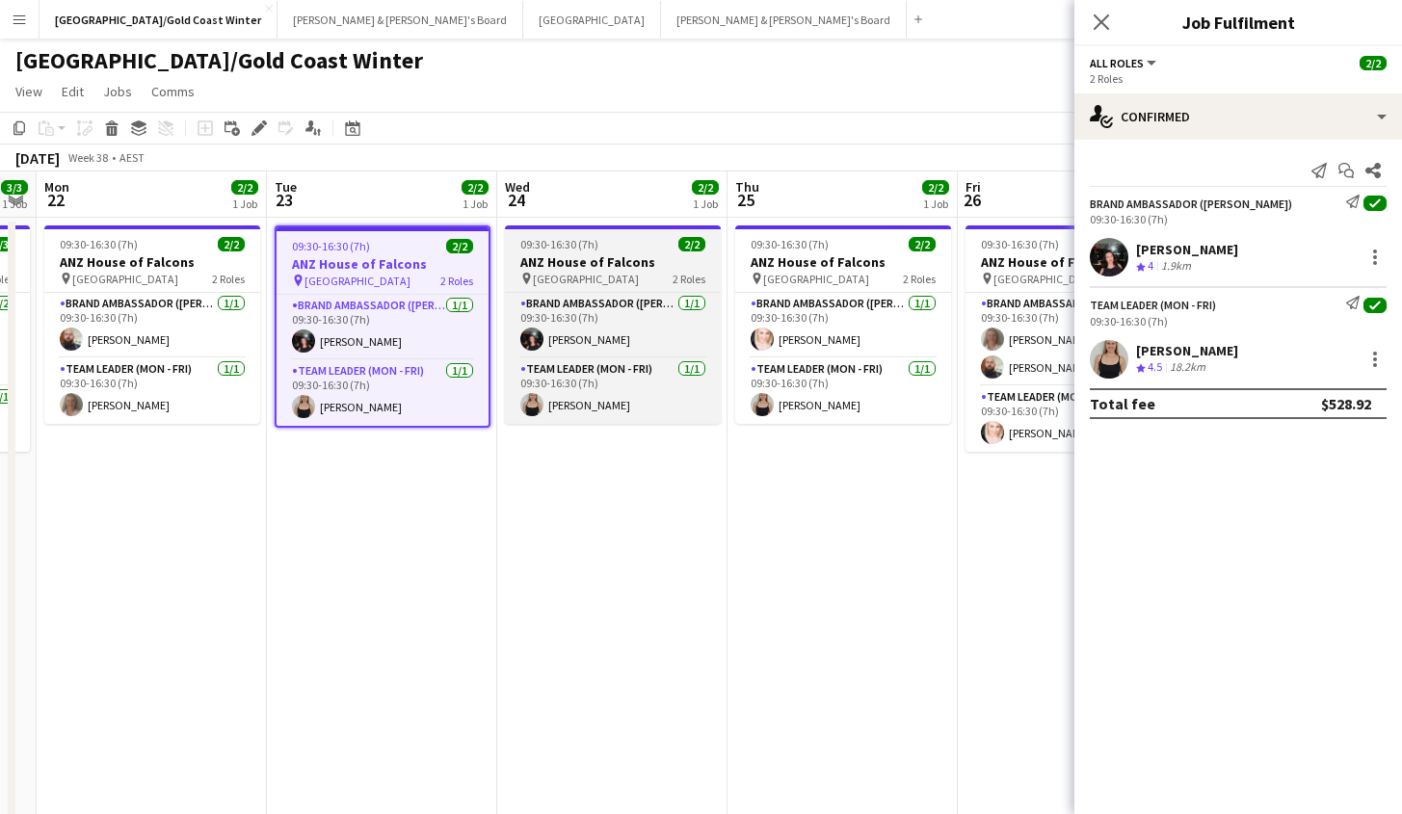
click at [593, 279] on div "pin Brisbane 2 Roles" at bounding box center [613, 278] width 216 height 15
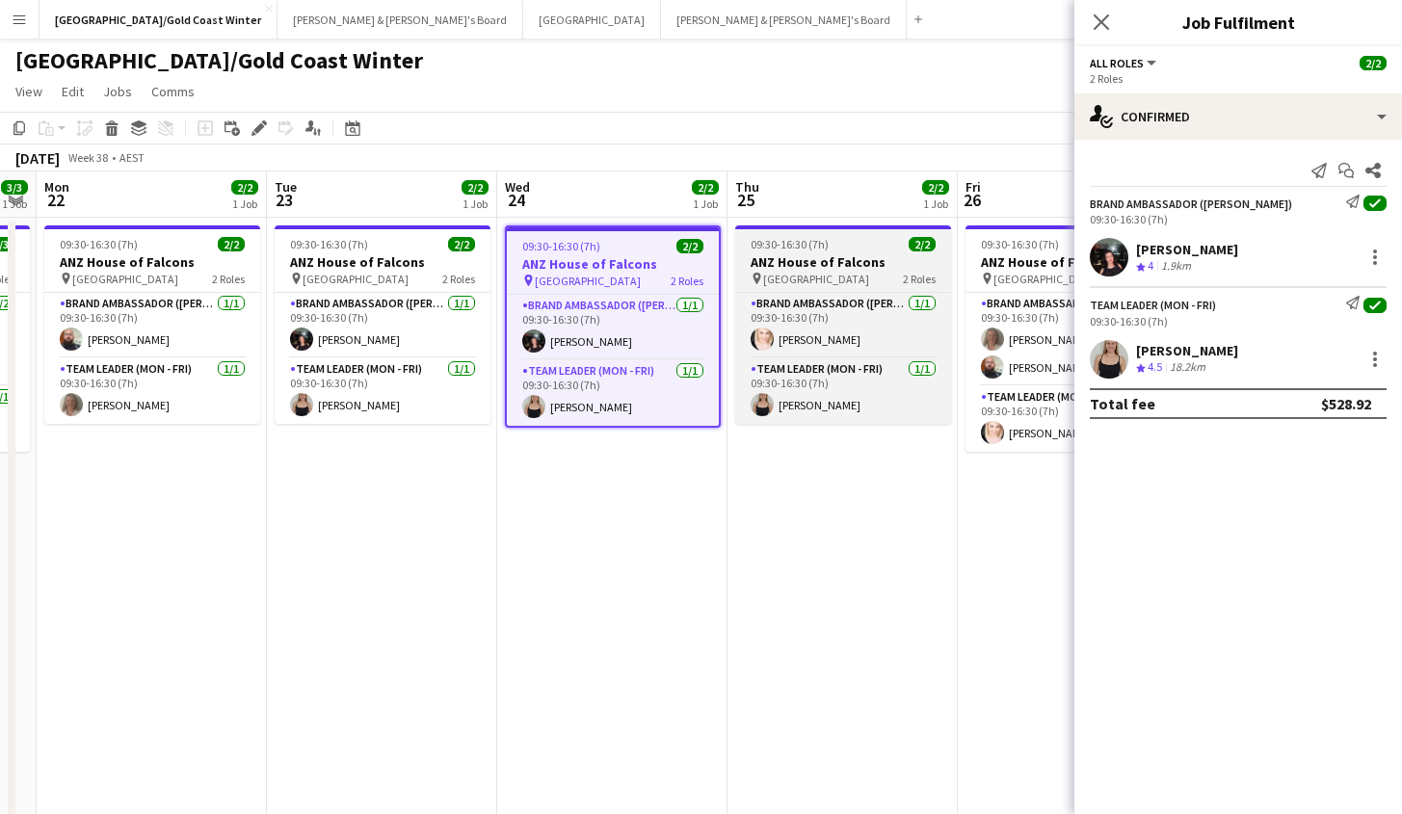
click at [856, 269] on h3 "ANZ House of Falcons" at bounding box center [843, 261] width 216 height 17
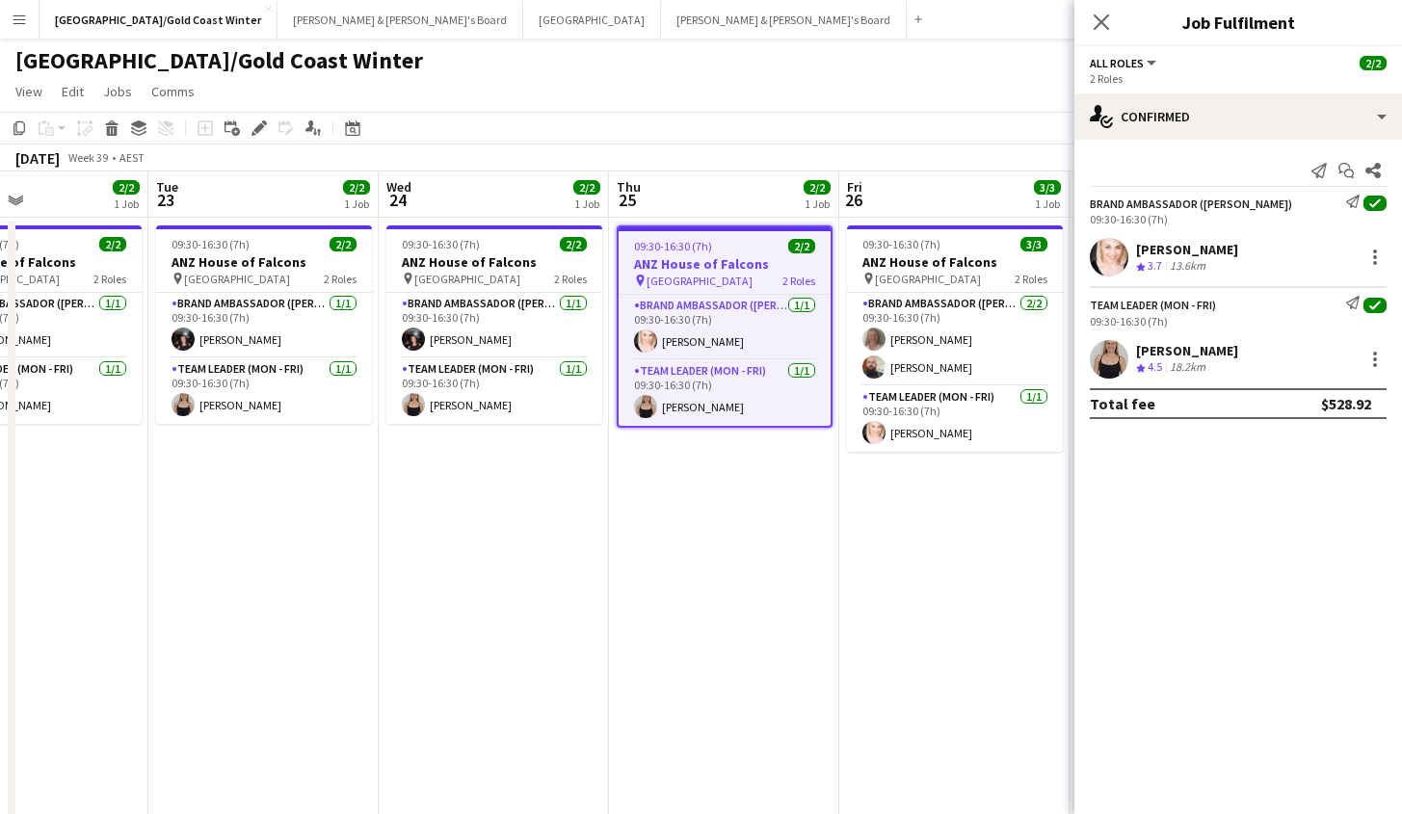
scroll to position [0, 800]
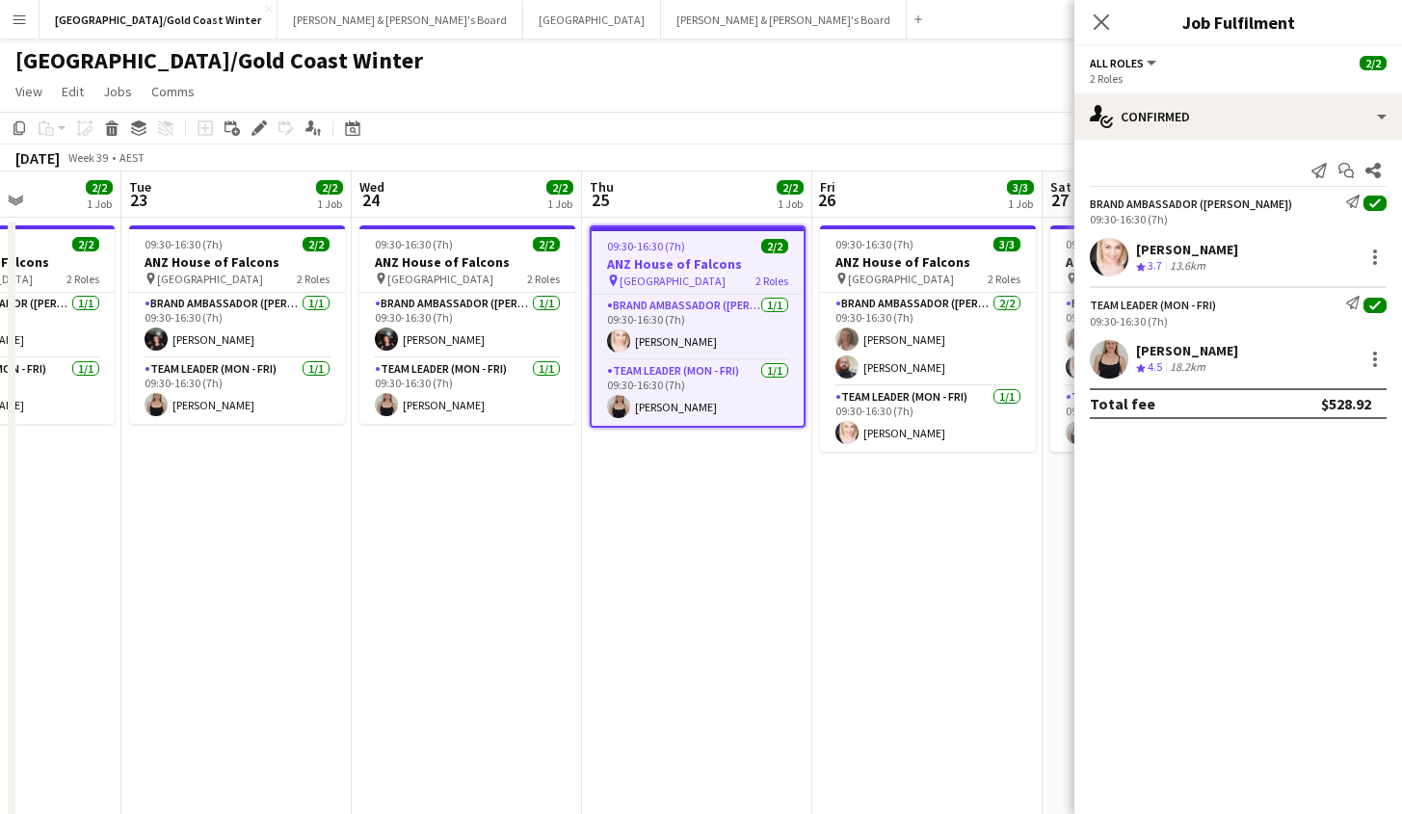
drag, startPoint x: 975, startPoint y: 642, endPoint x: 843, endPoint y: 476, distance: 211.9
click at [837, 636] on app-calendar-viewport "Fri 19 2/2 1 Job Sat 20 3/3 1 Job Sun 21 3/3 1 Job Mon 22 2/2 1 Job Tue 23 2/2 …" at bounding box center [701, 558] width 1402 height 773
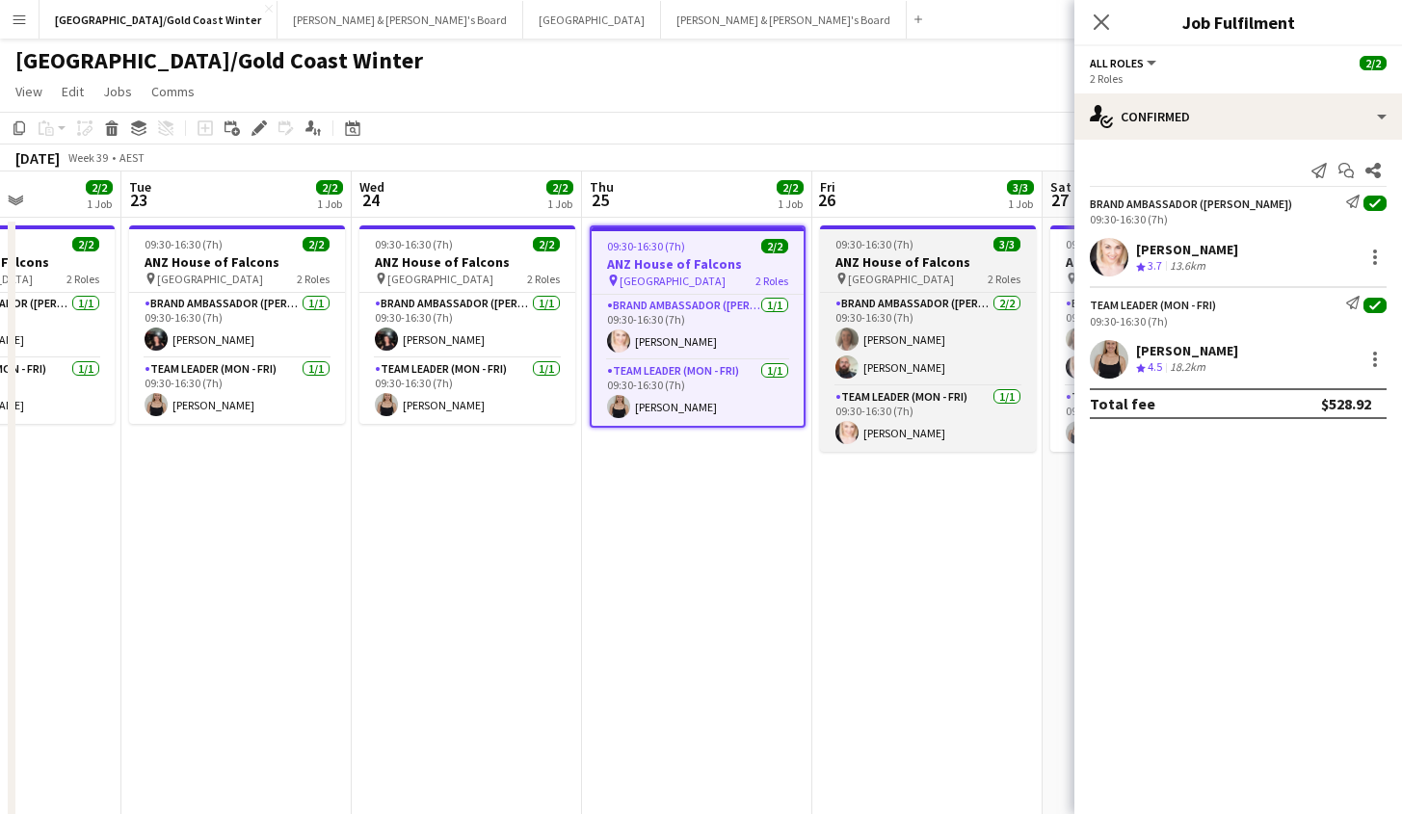
click at [911, 260] on h3 "ANZ House of Falcons" at bounding box center [928, 261] width 216 height 17
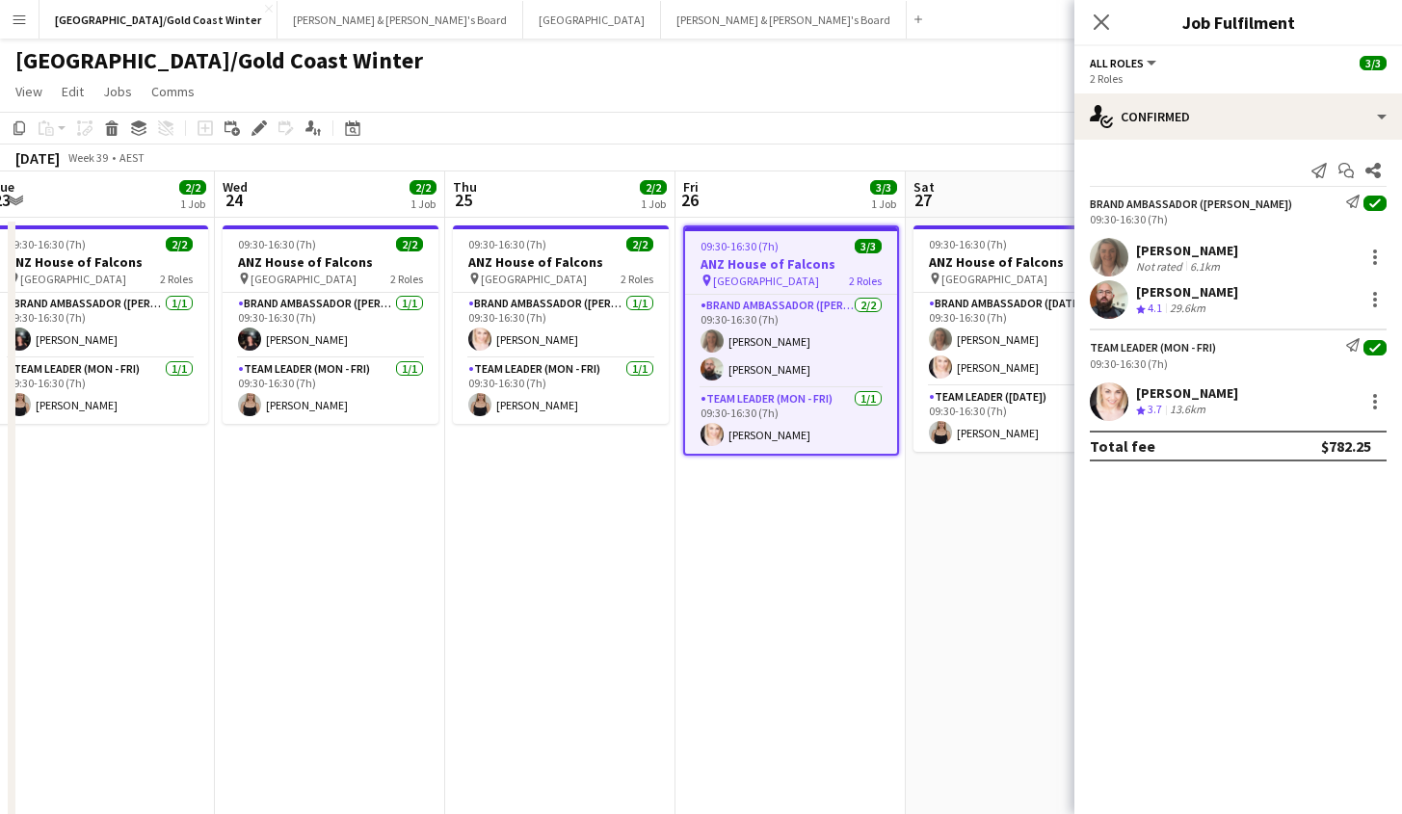
scroll to position [0, 937]
drag, startPoint x: 846, startPoint y: 550, endPoint x: 705, endPoint y: 529, distance: 142.3
click at [705, 529] on app-calendar-viewport "Fri 19 2/2 1 Job Sat 20 3/3 1 Job Sun 21 3/3 1 Job Mon 22 2/2 1 Job Tue 23 2/2 …" at bounding box center [701, 558] width 1402 height 773
click at [1039, 293] on app-card-role "Brand Ambassador (Saturday) 2/2 09:30-16:30 (7h) Lesley Merriman Dolly Papillo" at bounding box center [1020, 339] width 216 height 93
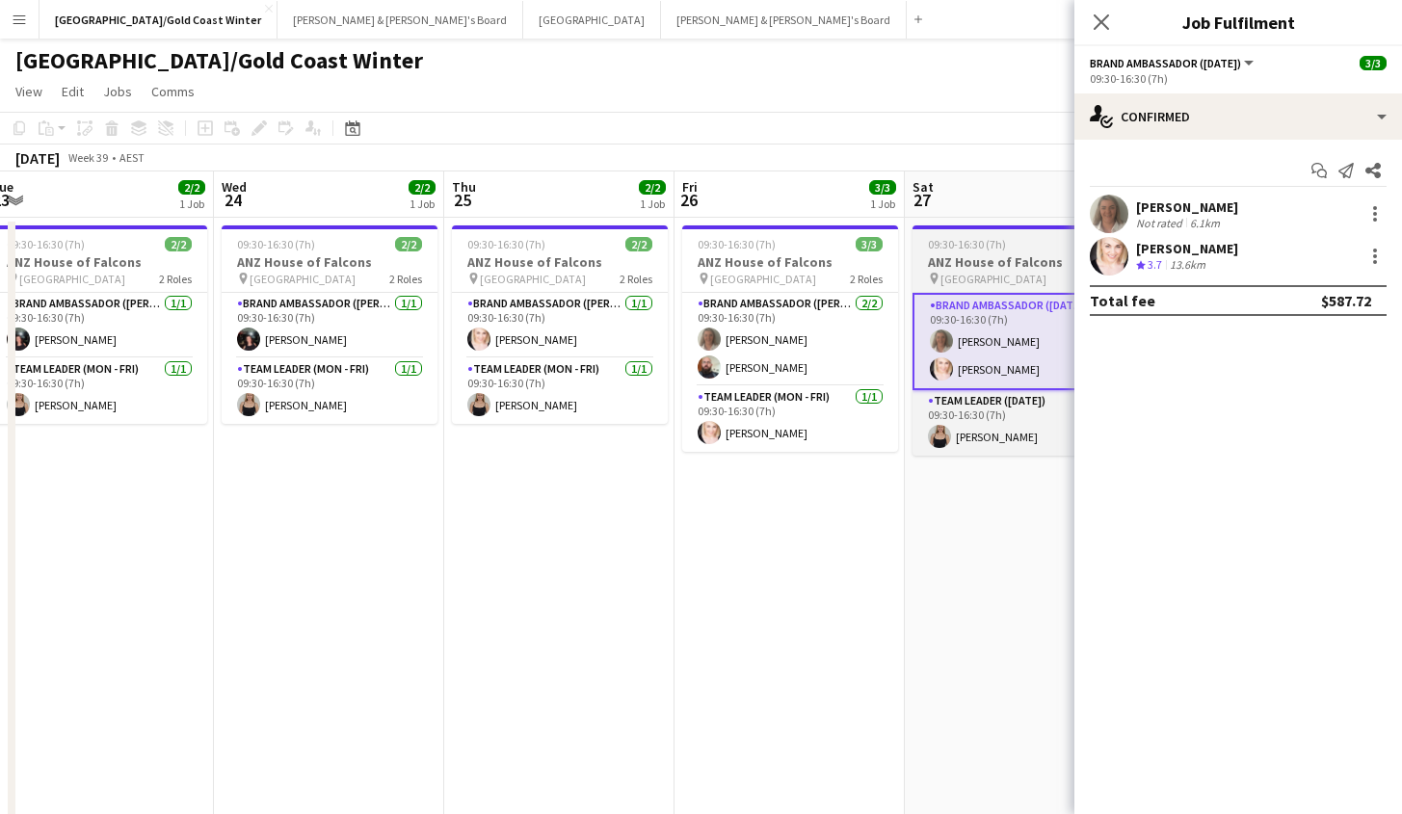
click at [1019, 261] on h3 "ANZ House of Falcons" at bounding box center [1020, 261] width 216 height 17
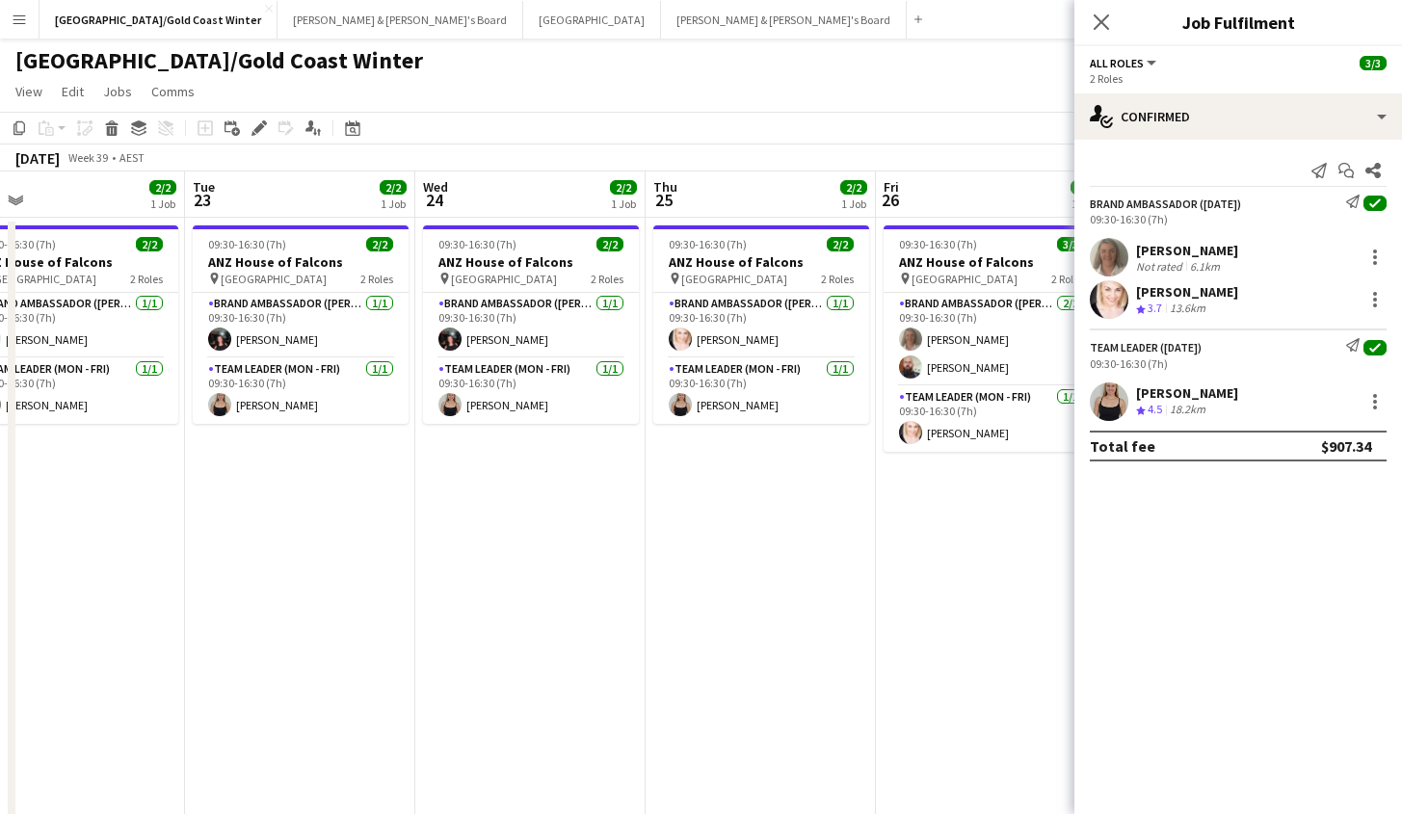
drag, startPoint x: 658, startPoint y: 647, endPoint x: 833, endPoint y: 644, distance: 175.4
click at [900, 642] on app-calendar-viewport "Sat 20 3/3 1 Job Sun 21 3/3 1 Job Mon 22 2/2 1 Job Tue 23 2/2 1 Job Wed 24 2/2 …" at bounding box center [701, 558] width 1402 height 773
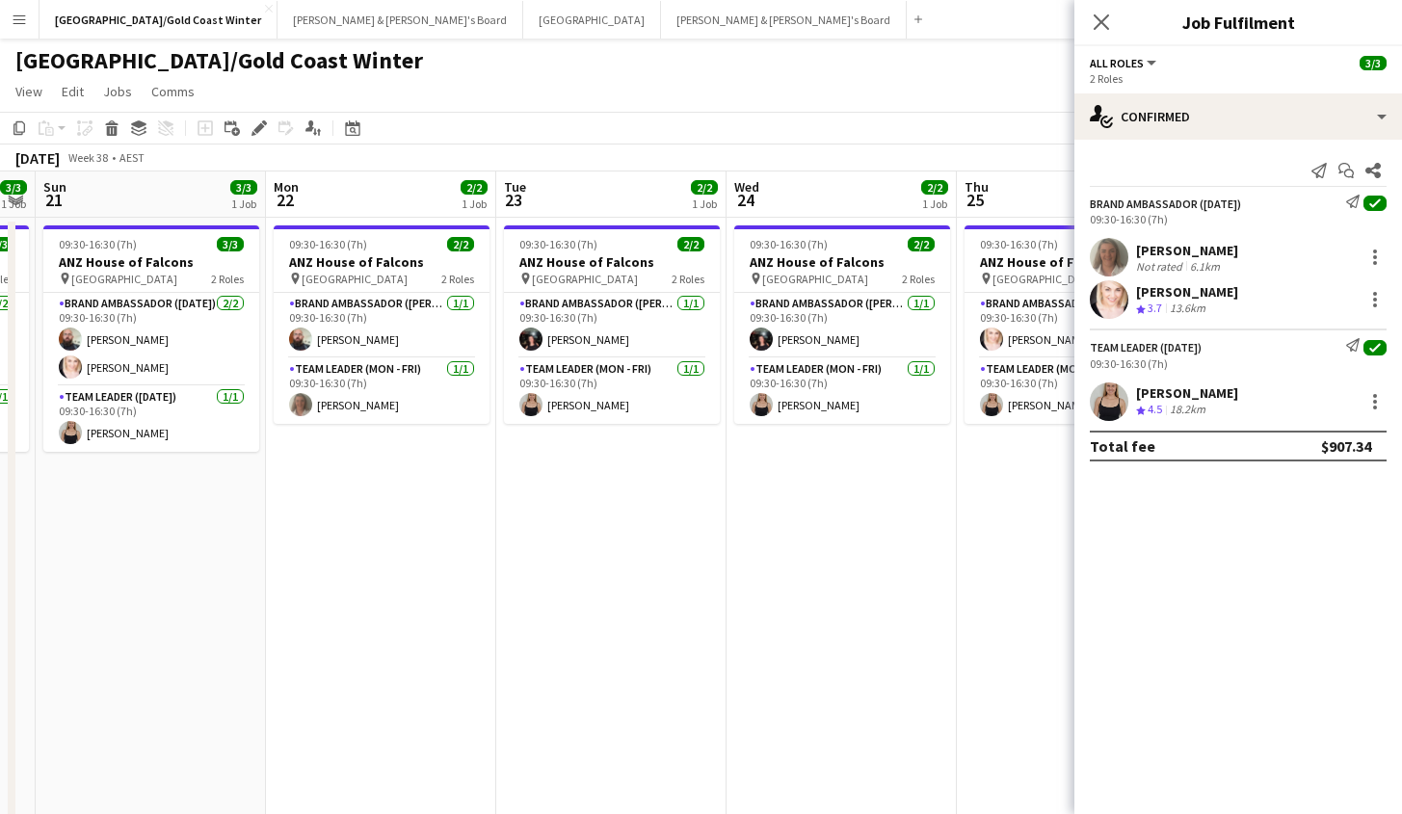
drag, startPoint x: 482, startPoint y: 596, endPoint x: 752, endPoint y: 602, distance: 270.8
click at [752, 601] on app-calendar-viewport "Fri 19 2/2 1 Job Sat 20 3/3 1 Job Sun 21 3/3 1 Job Mon 22 2/2 1 Job Tue 23 2/2 …" at bounding box center [701, 558] width 1402 height 773
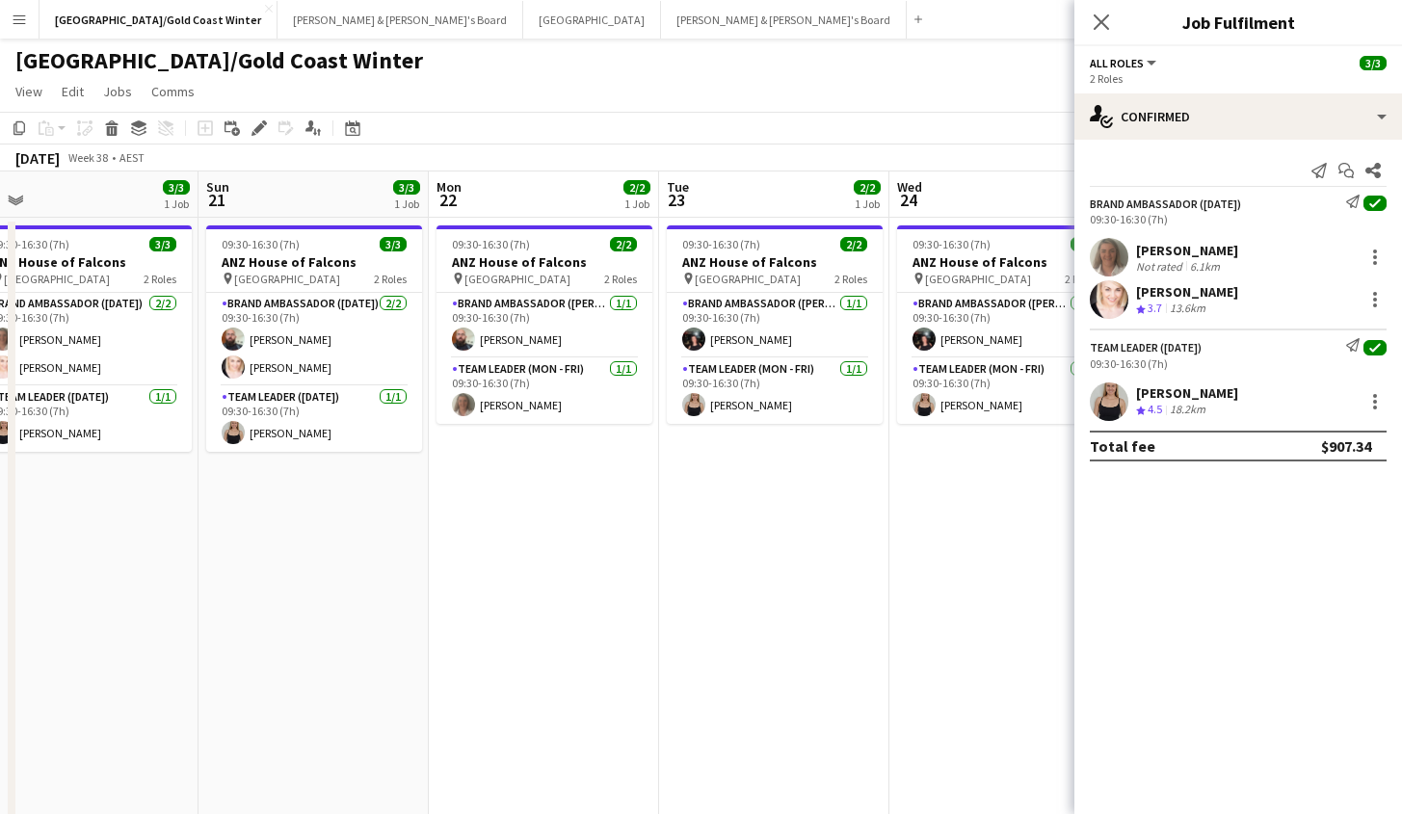
scroll to position [0, 485]
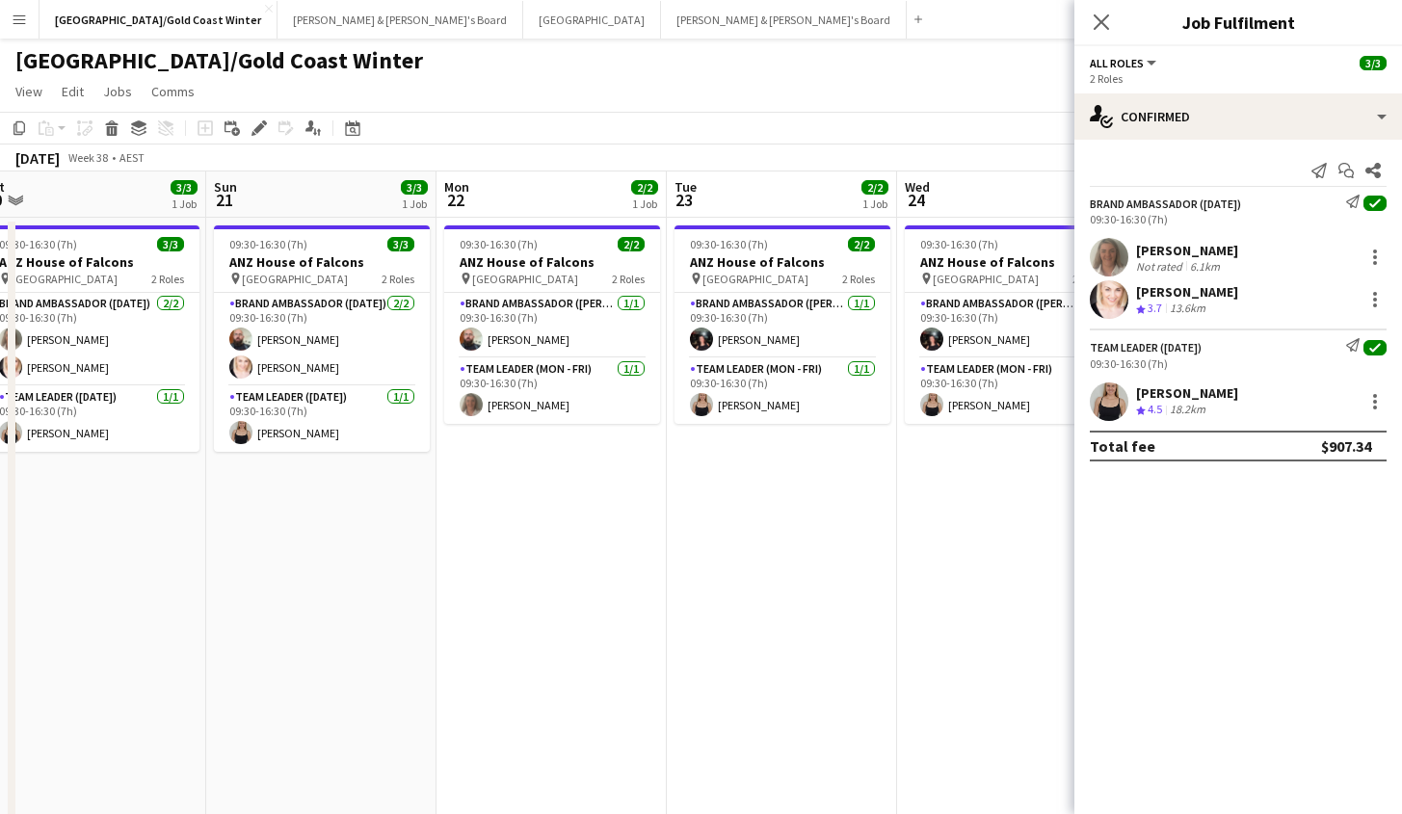
drag, startPoint x: 518, startPoint y: 601, endPoint x: 683, endPoint y: 605, distance: 164.8
click at [683, 605] on app-calendar-viewport "Thu 18 2/2 1 Job Fri 19 2/2 1 Job Sat 20 3/3 1 Job Sun 21 3/3 1 Job Mon 22 2/2 …" at bounding box center [701, 558] width 1402 height 773
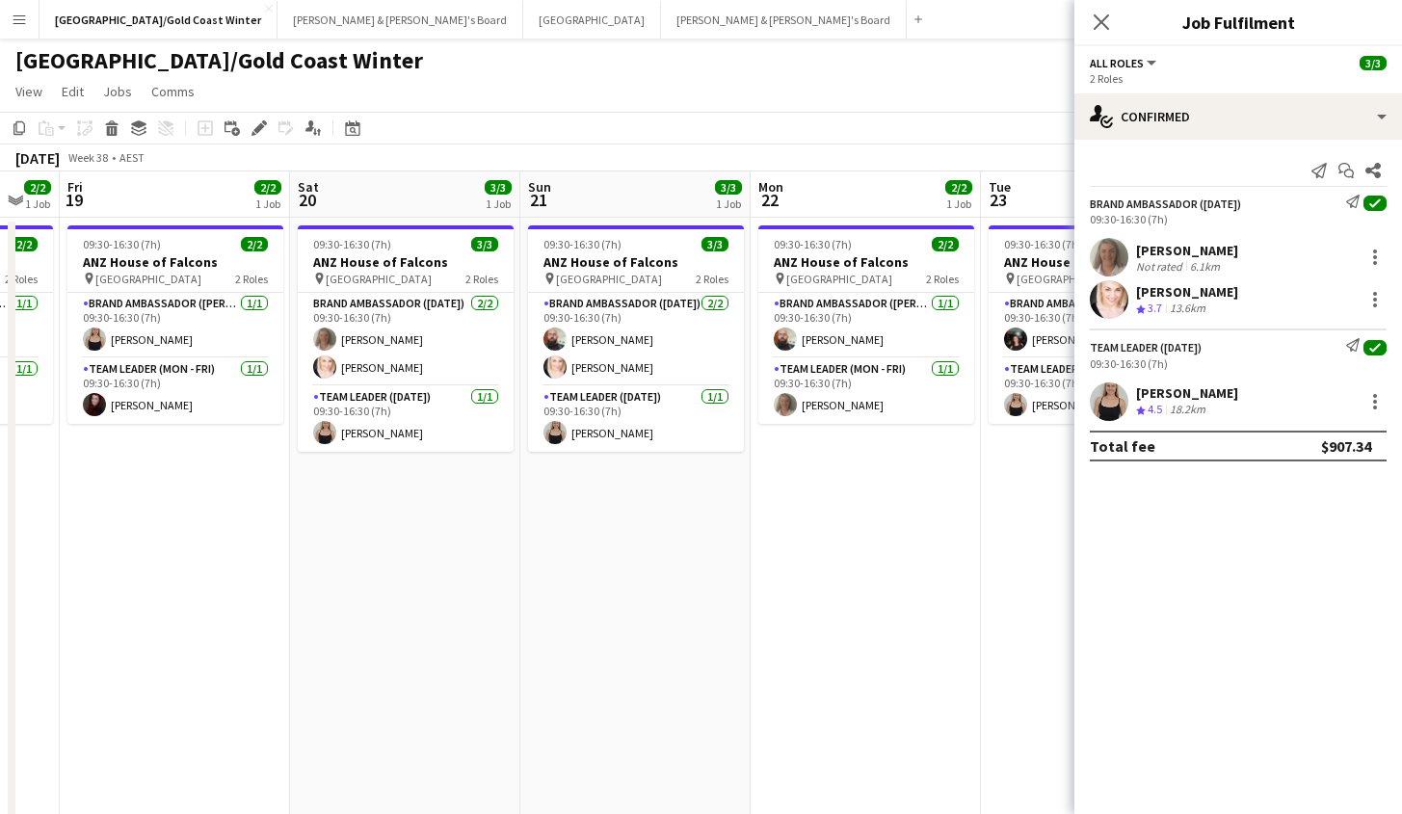
scroll to position [0, 594]
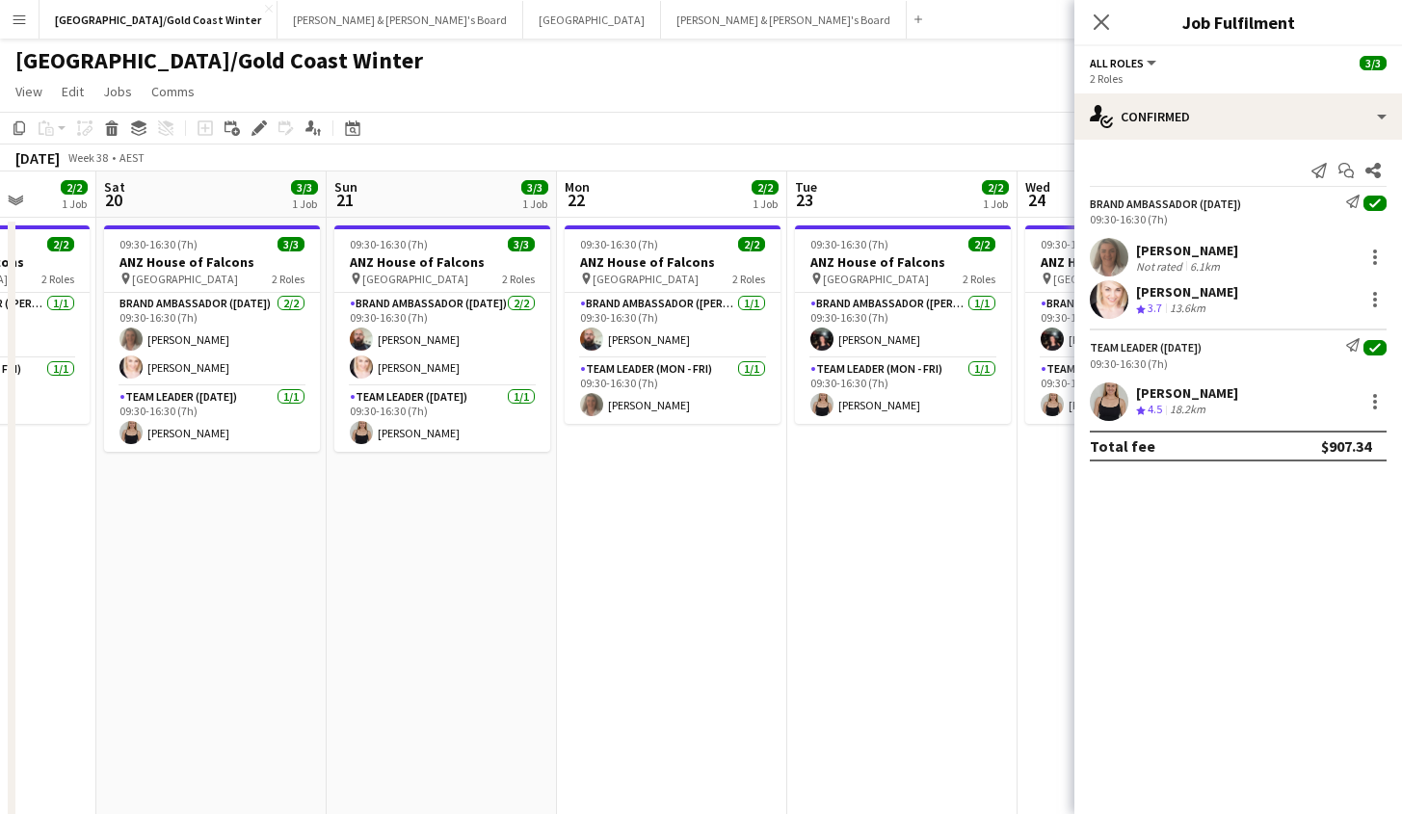
drag, startPoint x: 262, startPoint y: 637, endPoint x: 379, endPoint y: 647, distance: 117.1
click at [379, 647] on app-calendar-viewport "Wed 17 2/2 1 Job Thu 18 2/2 1 Job Fri 19 2/2 1 Job Sat 20 3/3 1 Job Sun 21 3/3 …" at bounding box center [701, 558] width 1402 height 773
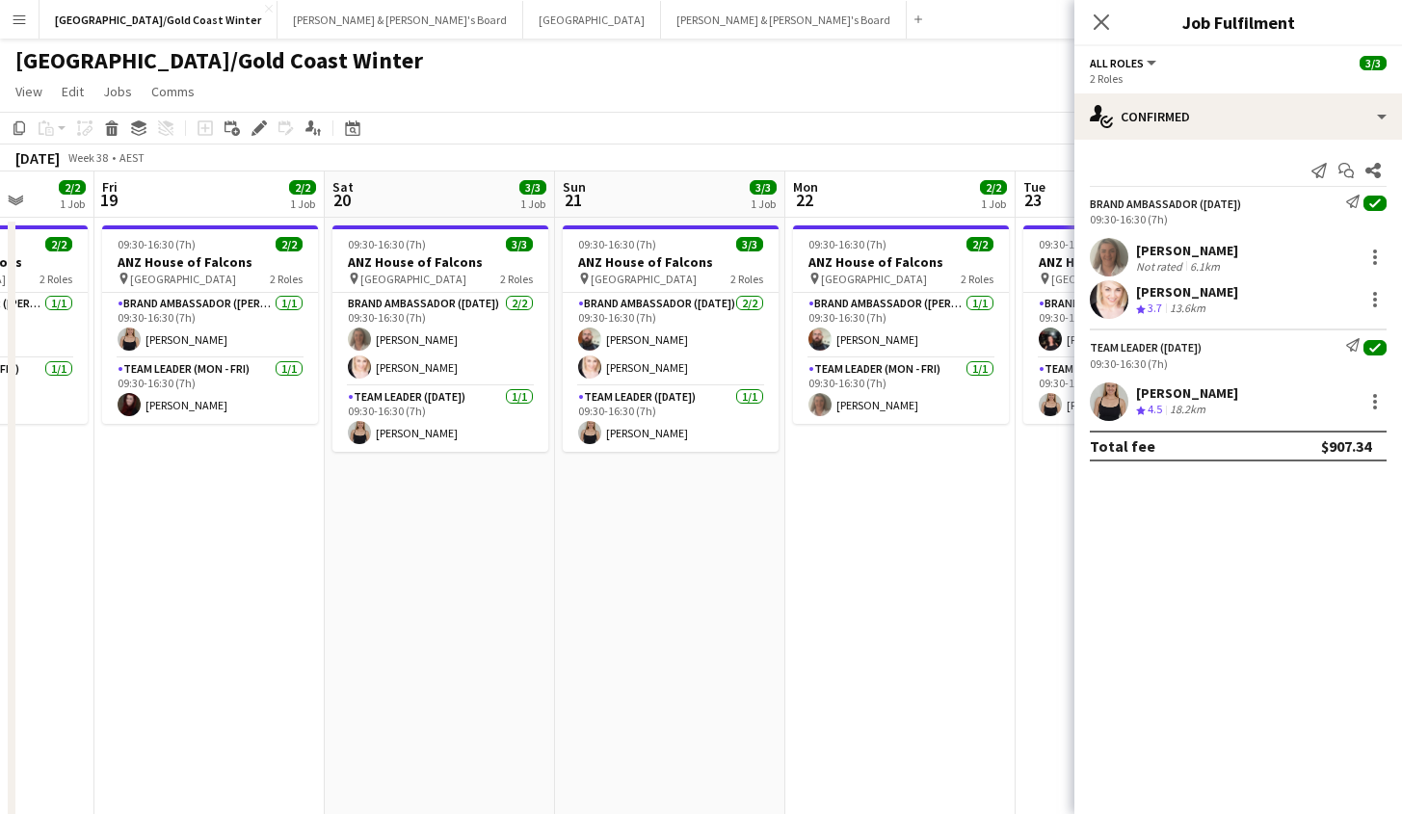
scroll to position [0, 596]
drag, startPoint x: 447, startPoint y: 560, endPoint x: 688, endPoint y: 575, distance: 241.4
click at [687, 575] on app-calendar-viewport "Tue 16 2/2 1 Job Wed 17 2/2 1 Job Thu 18 2/2 1 Job Fri 19 2/2 1 Job Sat 20 3/3 …" at bounding box center [701, 558] width 1402 height 773
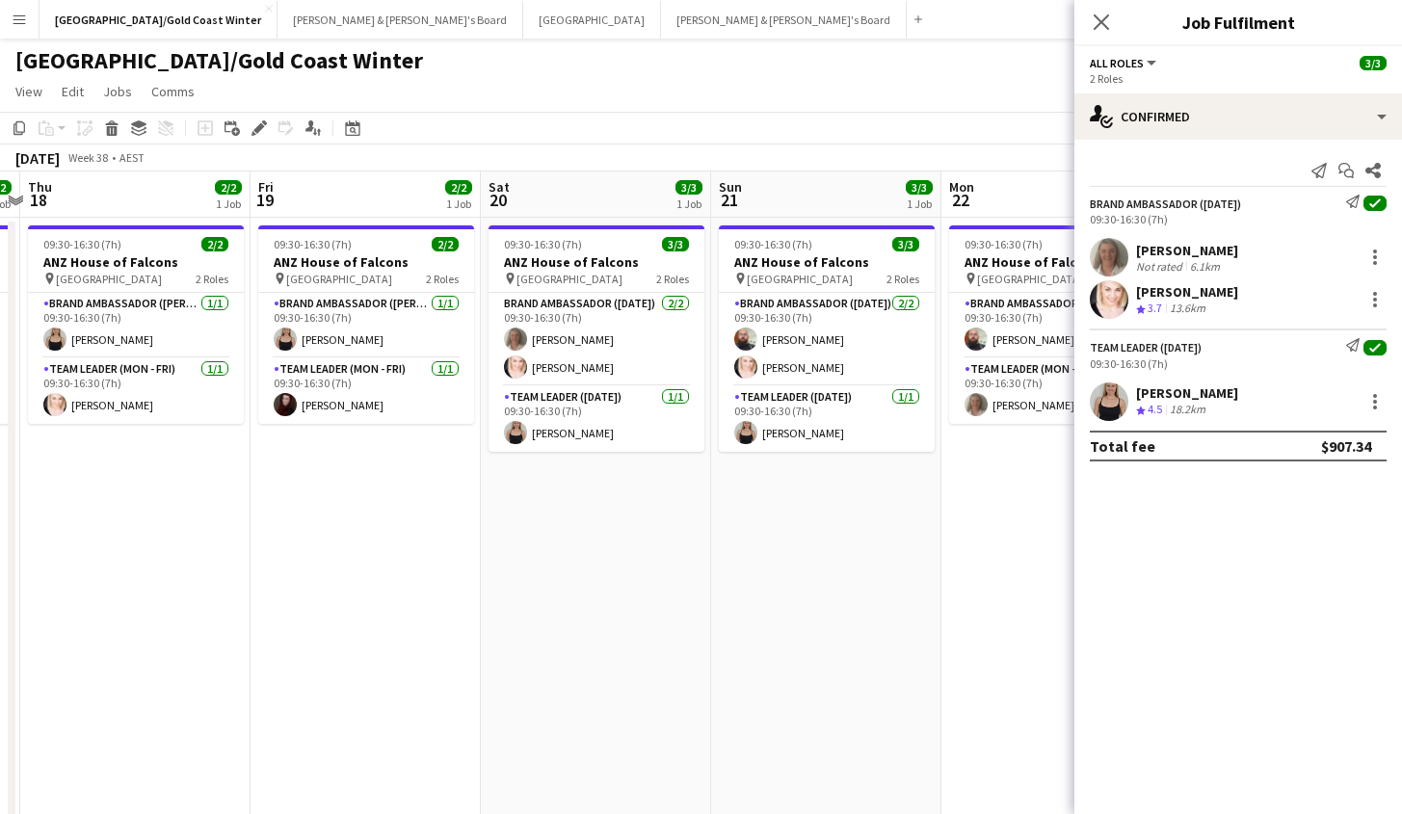
scroll to position [0, 439]
drag, startPoint x: 411, startPoint y: 606, endPoint x: 561, endPoint y: 625, distance: 150.6
click at [561, 625] on app-calendar-viewport "Tue 16 2/2 1 Job Wed 17 2/2 1 Job Thu 18 2/2 1 Job Fri 19 2/2 1 Job Sat 20 3/3 …" at bounding box center [701, 558] width 1402 height 773
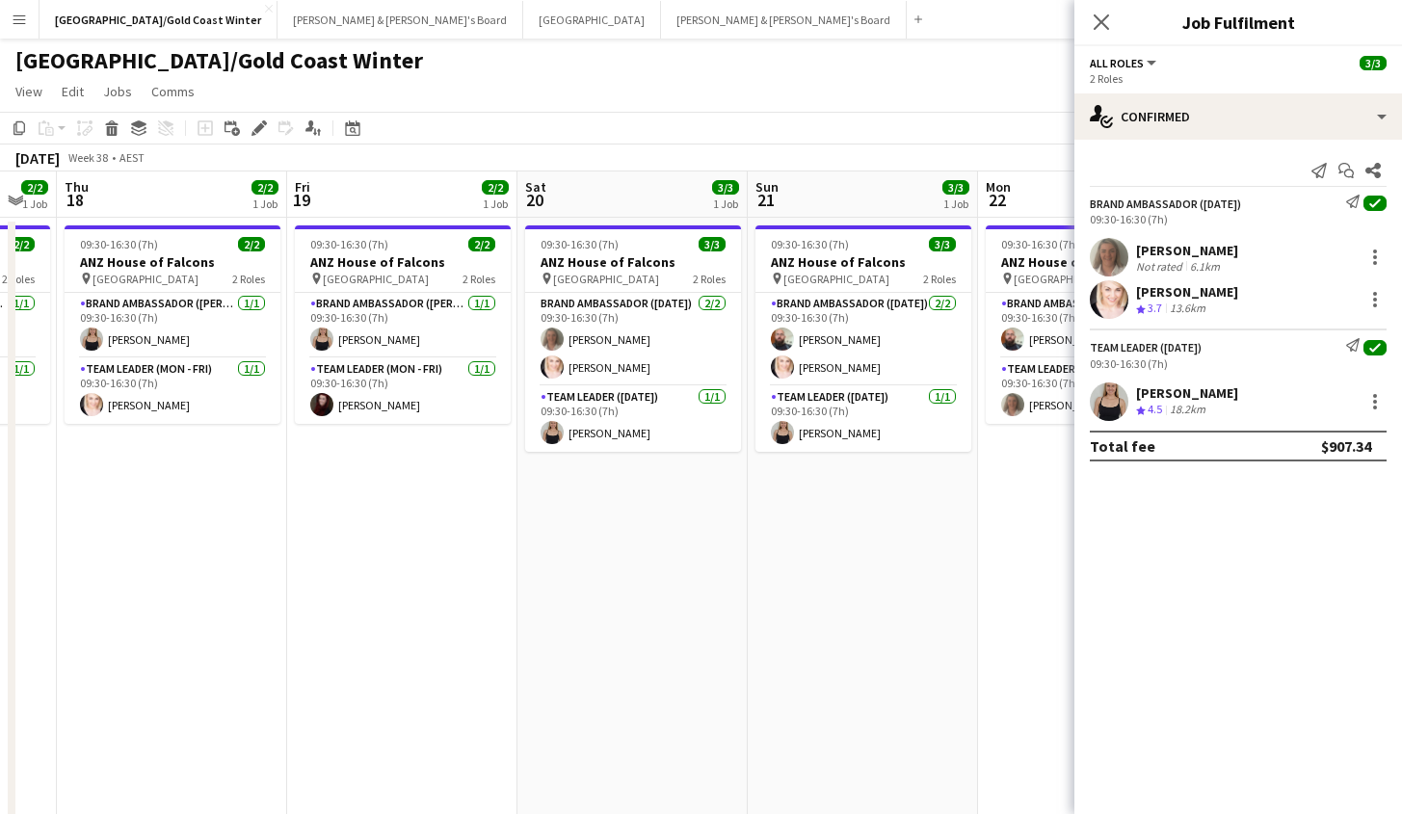
drag, startPoint x: 451, startPoint y: 514, endPoint x: 481, endPoint y: 523, distance: 31.4
click at [481, 523] on app-calendar-viewport "Tue 16 2/2 1 Job Wed 17 2/2 1 Job Thu 18 2/2 1 Job Fri 19 2/2 1 Job Sat 20 3/3 …" at bounding box center [701, 558] width 1402 height 773
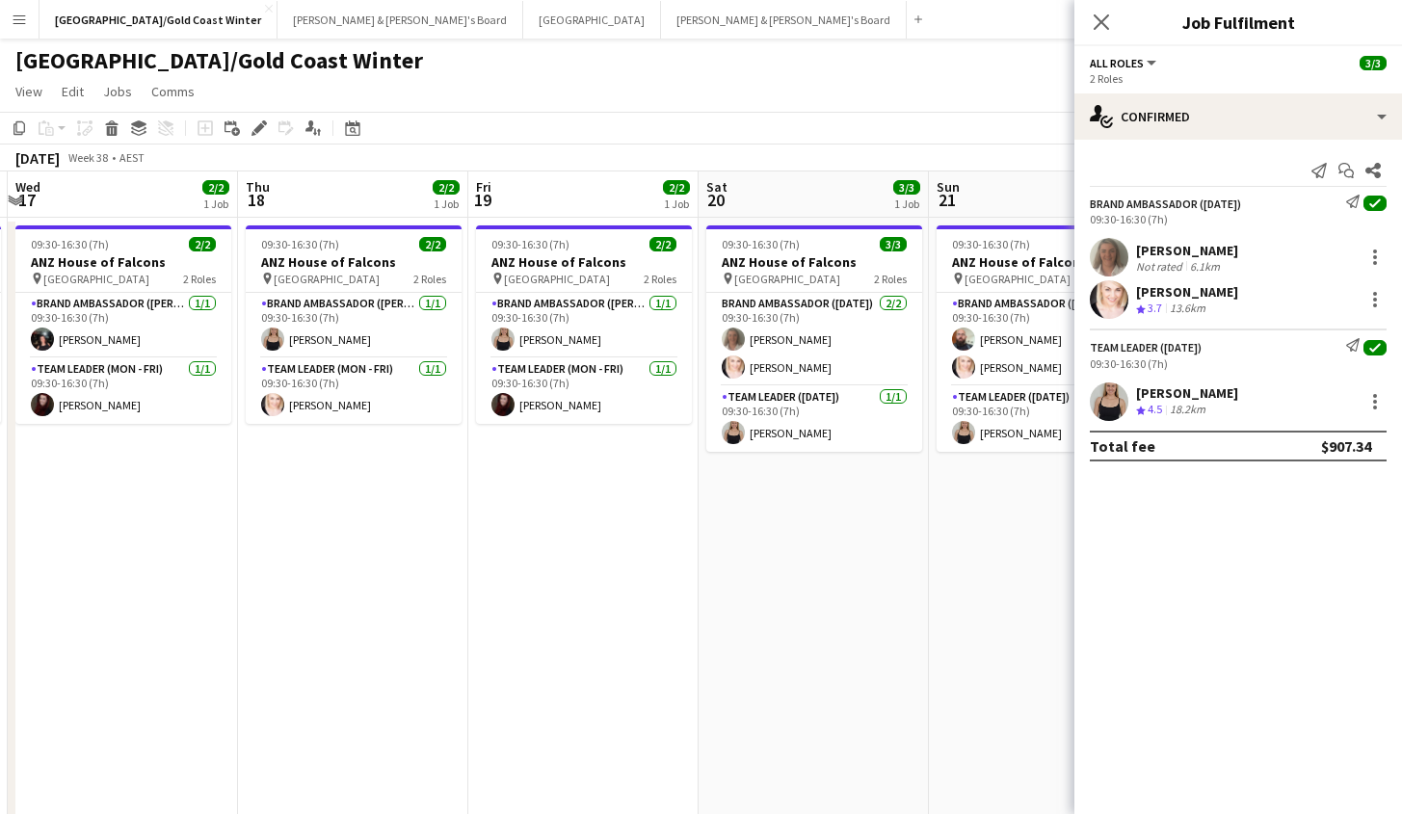
drag, startPoint x: 378, startPoint y: 683, endPoint x: 567, endPoint y: 688, distance: 189.9
click at [567, 688] on app-calendar-viewport "Mon 15 2/2 1 Job Tue 16 2/2 1 Job Wed 17 2/2 1 Job Thu 18 2/2 1 Job Fri 19 2/2 …" at bounding box center [701, 558] width 1402 height 773
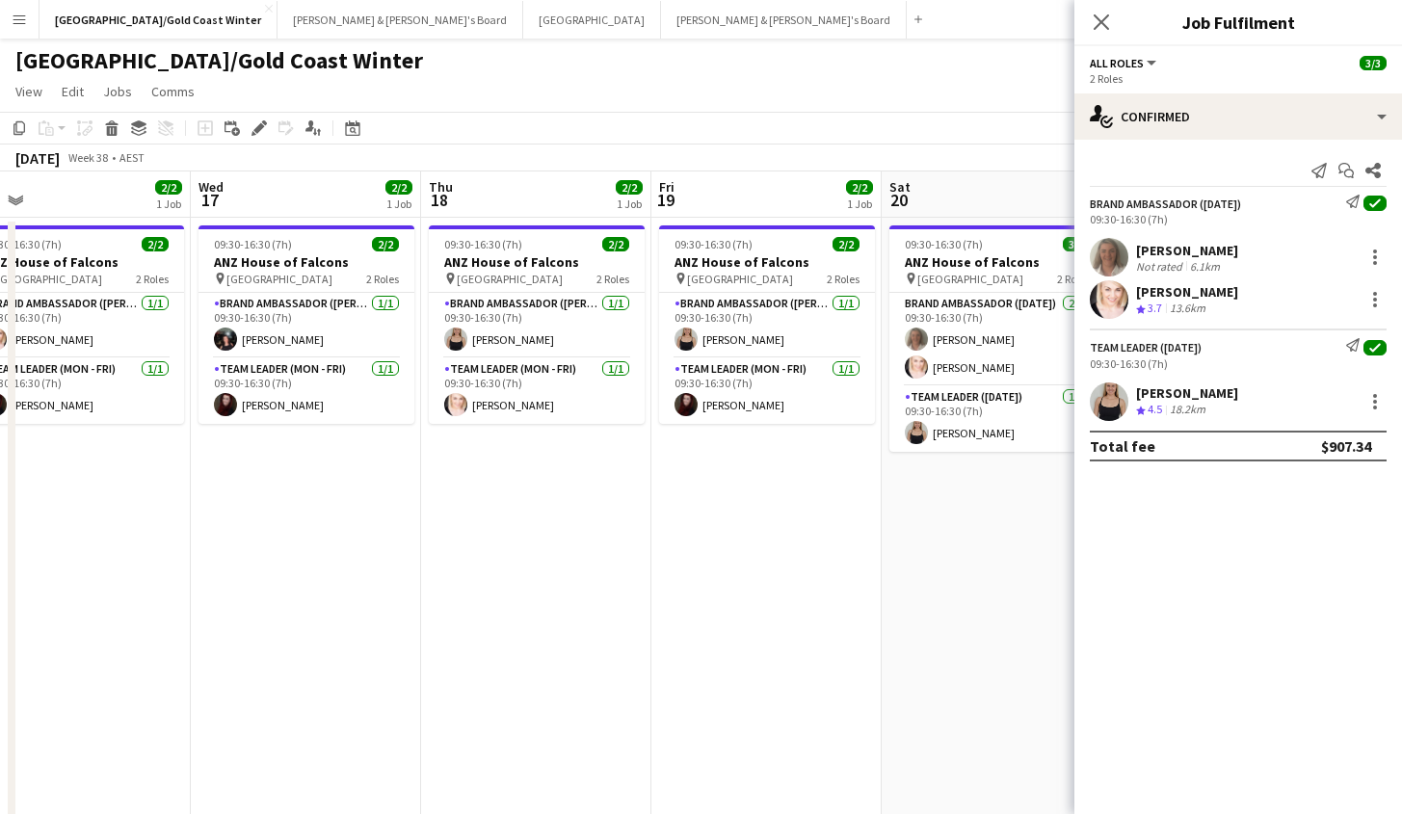
drag, startPoint x: 1340, startPoint y: 410, endPoint x: 556, endPoint y: 545, distance: 795.8
click at [566, 545] on app-calendar-viewport "Sun 14 3/3 1 Job Mon 15 2/2 1 Job Tue 16 2/2 1 Job Wed 17 2/2 1 Job Thu 18 2/2 …" at bounding box center [701, 558] width 1402 height 773
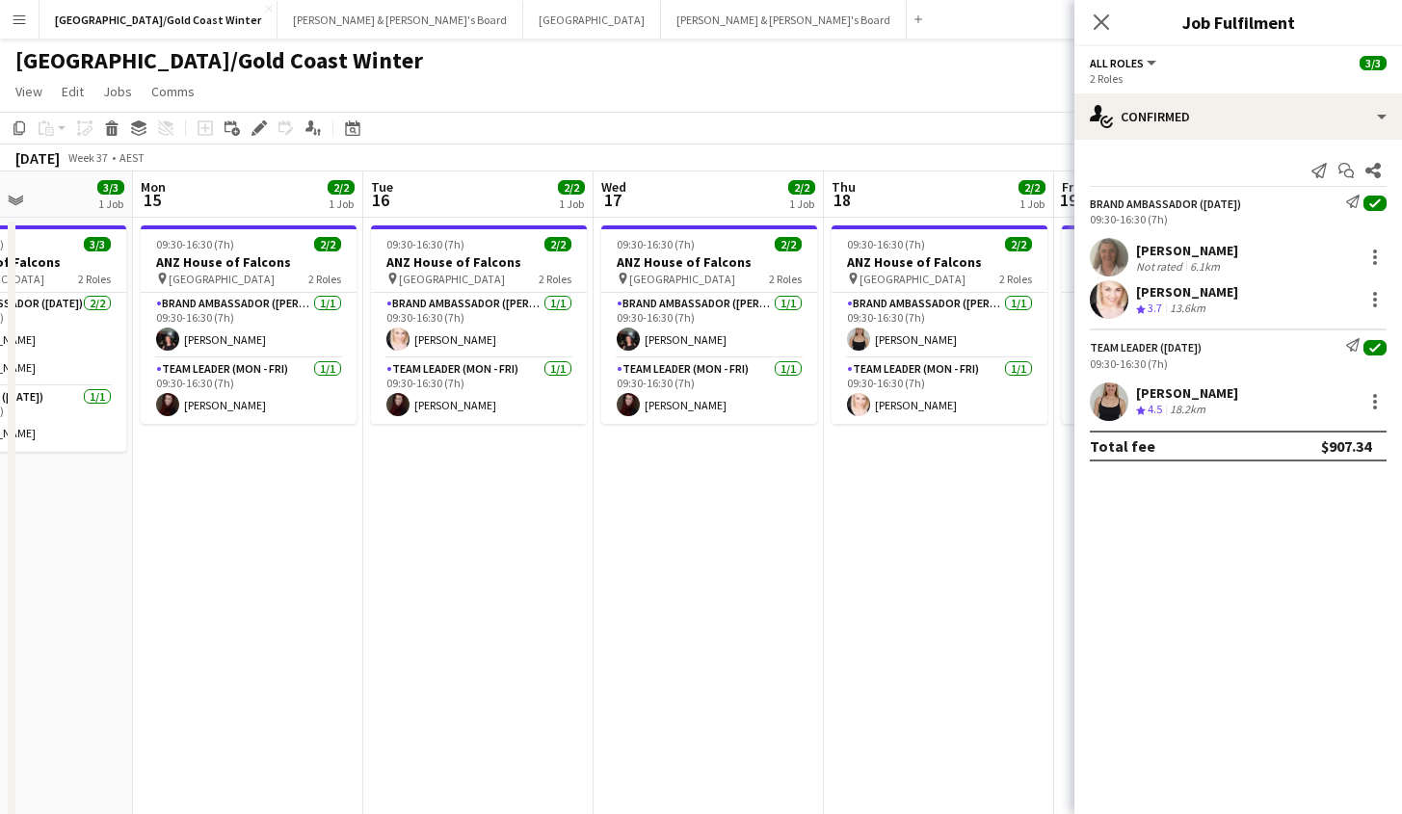
drag, startPoint x: 503, startPoint y: 518, endPoint x: 960, endPoint y: 531, distance: 456.9
click at [960, 531] on app-calendar-viewport "Fri 12 2/2 1 Job Sat 13 3/3 1 Job Sun 14 3/3 1 Job Mon 15 2/2 1 Job Tue 16 2/2 …" at bounding box center [701, 558] width 1402 height 773
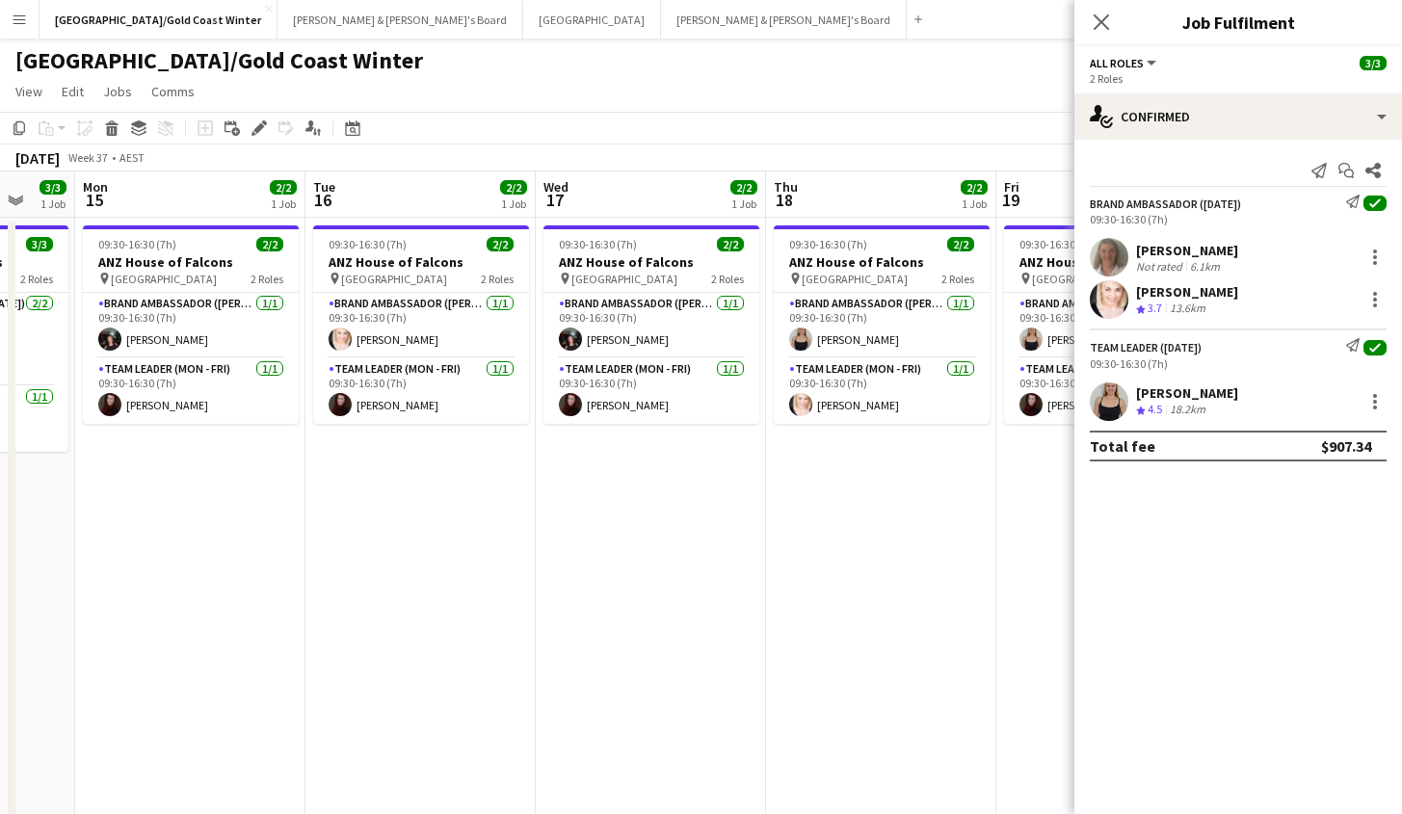
drag, startPoint x: 428, startPoint y: 582, endPoint x: 976, endPoint y: 626, distance: 550.0
click at [1007, 624] on app-calendar-viewport "Fri 12 2/2 1 Job Sat 13 3/3 1 Job Sun 14 3/3 1 Job Mon 15 2/2 1 Job Tue 16 2/2 …" at bounding box center [701, 558] width 1402 height 773
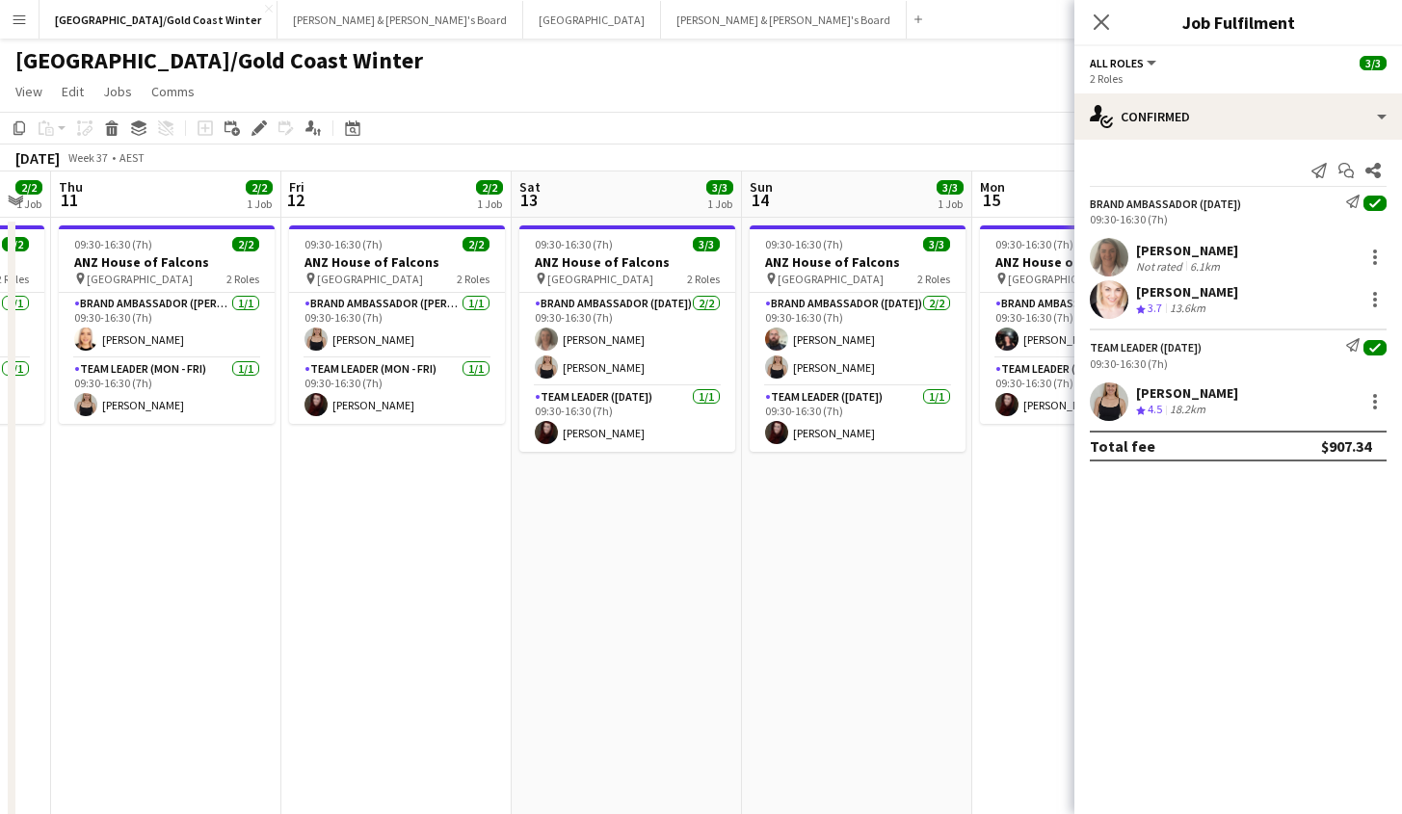
drag, startPoint x: 477, startPoint y: 649, endPoint x: 543, endPoint y: 631, distance: 69.0
click at [1031, 621] on app-calendar-viewport "Tue 9 4/7 3 Jobs Wed 10 2/2 1 Job Thu 11 2/2 1 Job Fri 12 2/2 1 Job Sat 13 3/3 …" at bounding box center [701, 558] width 1402 height 773
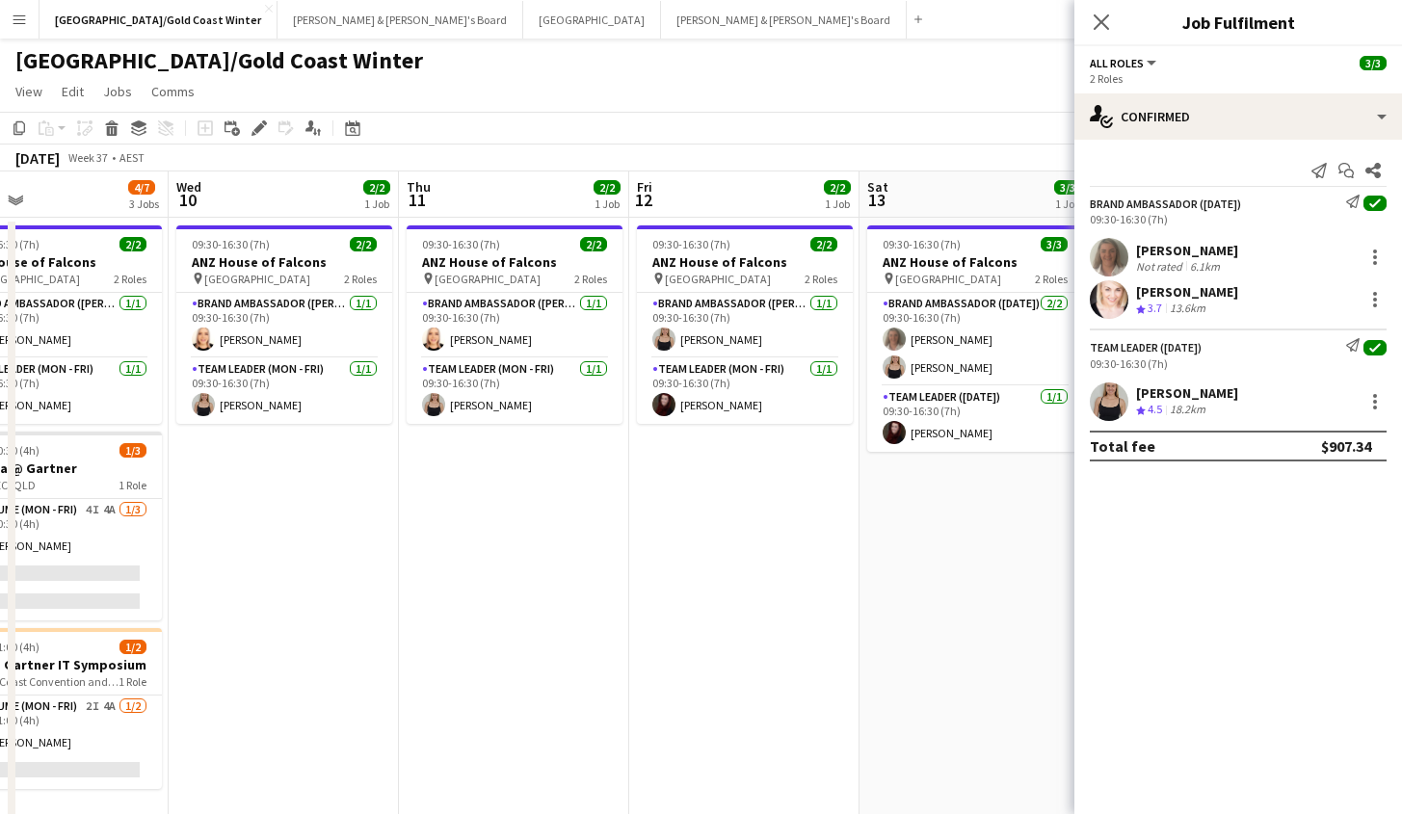
scroll to position [0, 504]
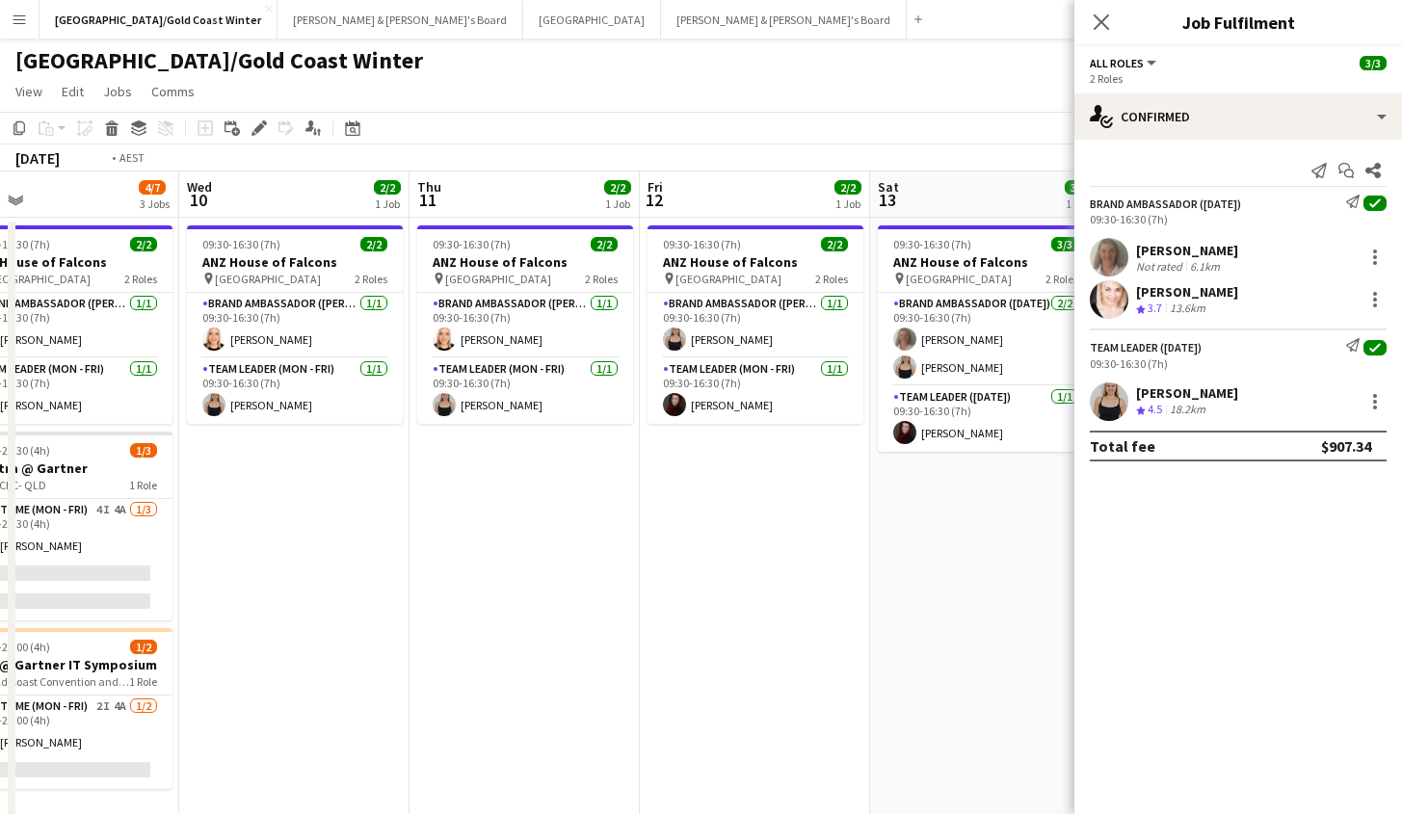
drag, startPoint x: 728, startPoint y: 615, endPoint x: 902, endPoint y: 630, distance: 174.1
click at [1052, 647] on app-calendar-viewport "Sun 7 3/3 1 Job Mon 8 8/11 3 Jobs Tue 9 4/7 3 Jobs Wed 10 2/2 1 Job Thu 11 2/2 …" at bounding box center [701, 558] width 1402 height 773
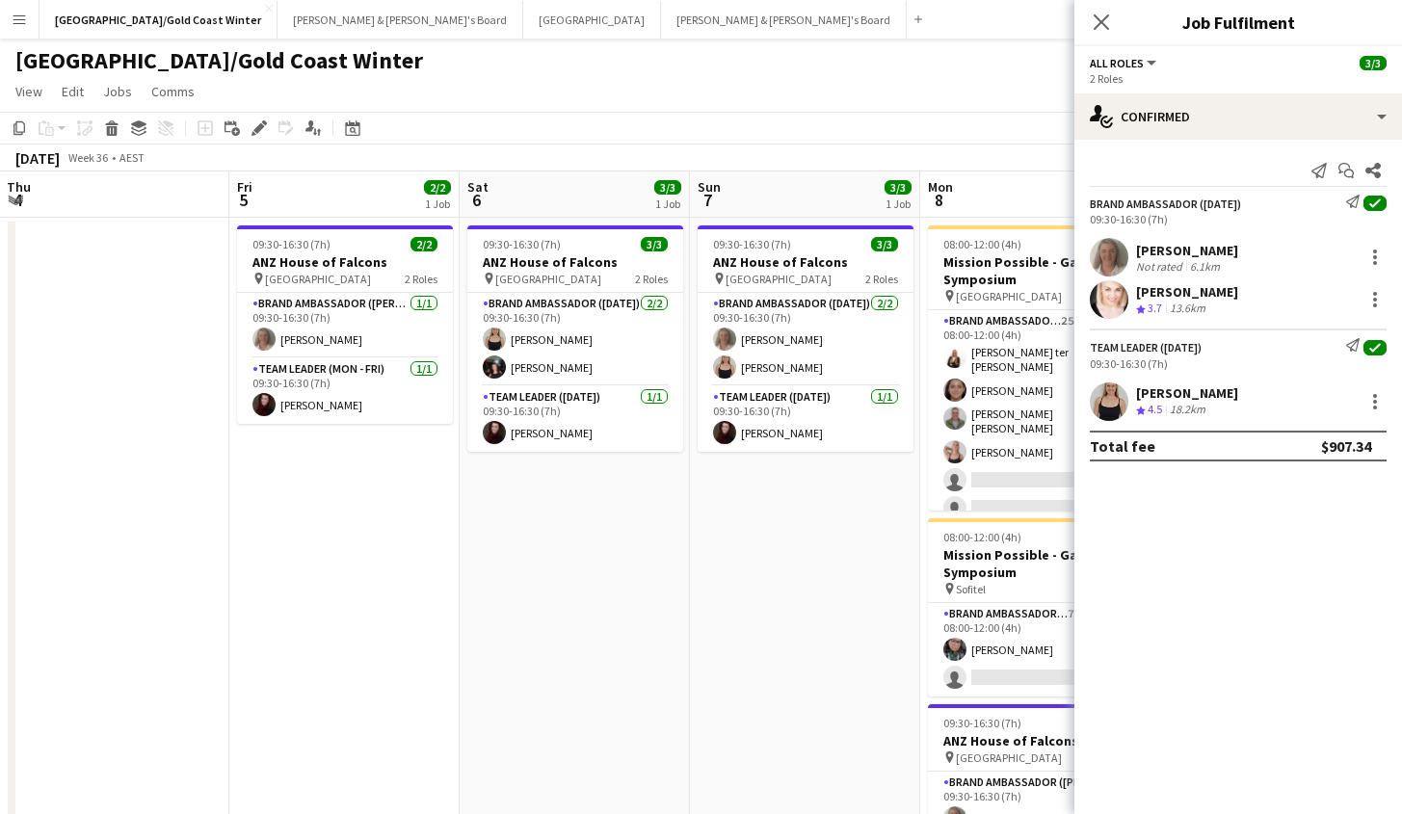
drag, startPoint x: 134, startPoint y: 583, endPoint x: 838, endPoint y: 589, distance: 704.3
click at [839, 589] on app-calendar-viewport "Tue 2 Wed 3 Thu 4 Fri 5 2/2 1 Job Sat 6 3/3 1 Job Sun 7 3/3 1 Job Mon 8 8/11 3 …" at bounding box center [701, 558] width 1402 height 773
click at [842, 621] on app-date-cell "09:30-16:30 (7h) 3/3 ANZ House of Falcons pin Brisbane 2 Roles Brand Ambassador…" at bounding box center [804, 581] width 230 height 726
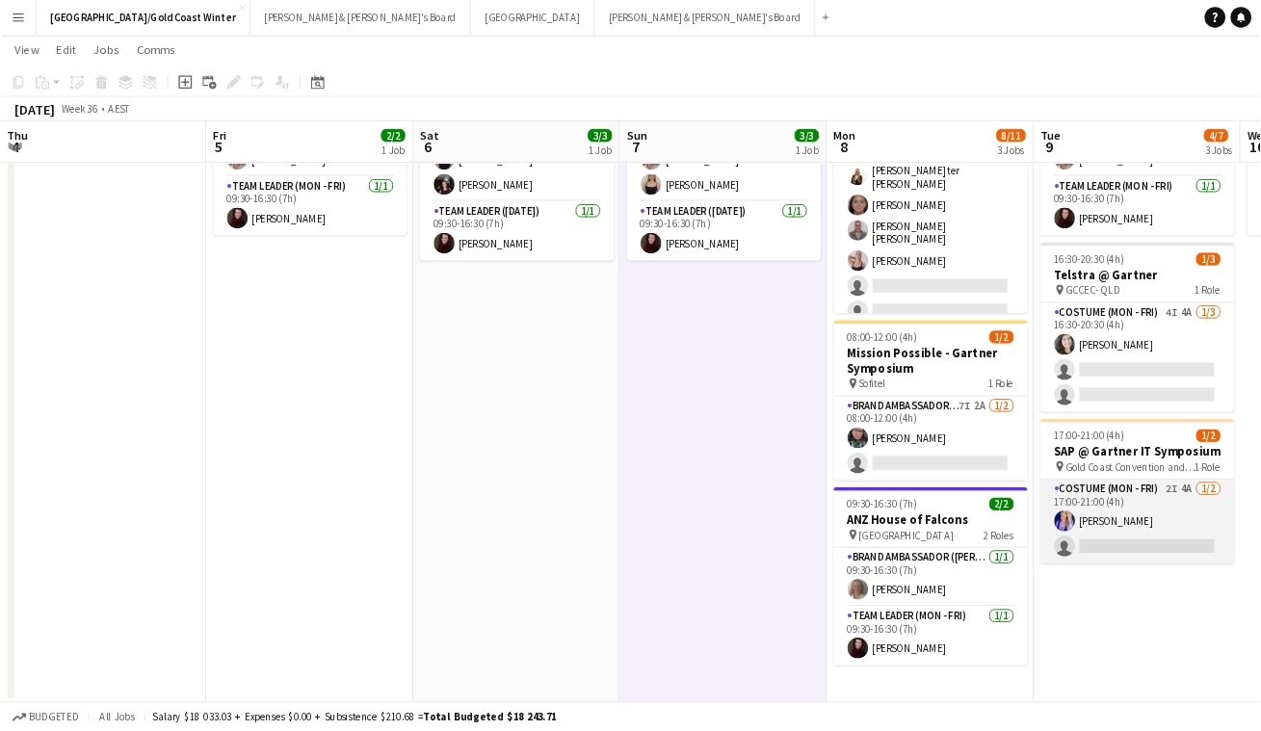
scroll to position [0, 0]
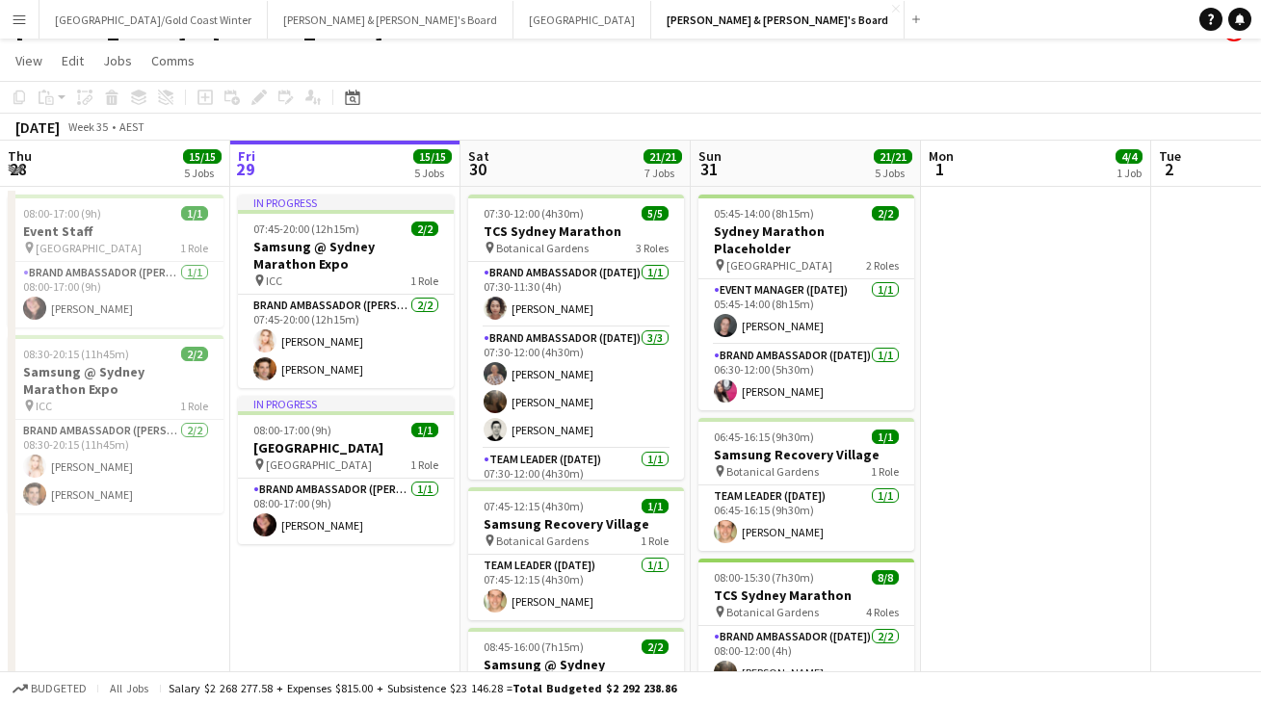
scroll to position [59, 0]
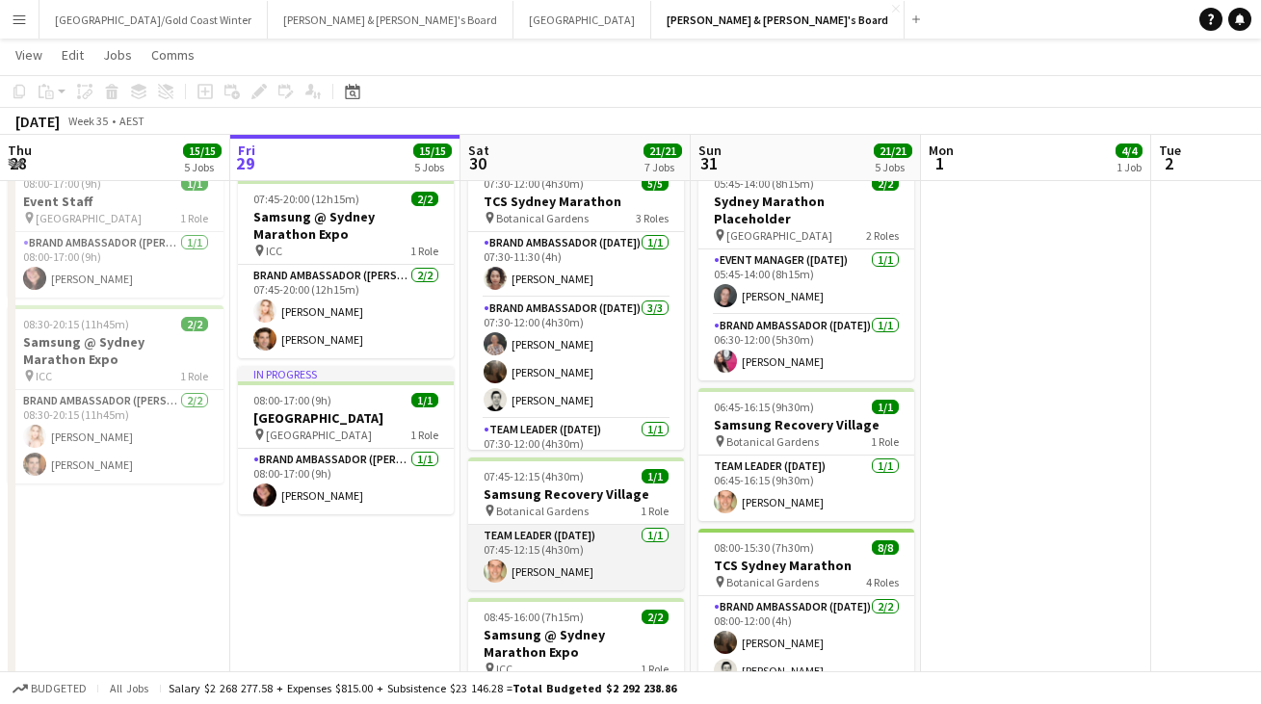
click at [597, 555] on app-card-role "Team Leader (Saturday) 1/1 07:45-12:15 (4h30m) Tom Caley" at bounding box center [576, 558] width 216 height 66
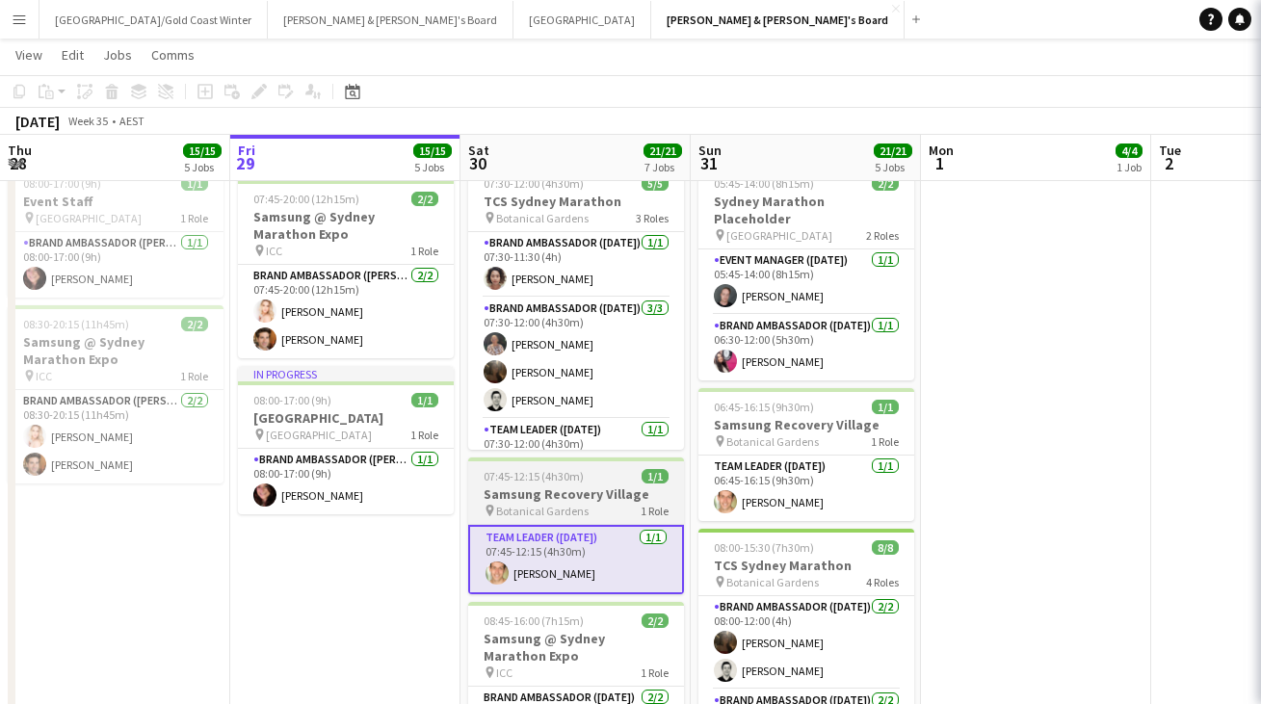
click at [592, 488] on h3 "Samsung Recovery Village" at bounding box center [576, 494] width 216 height 17
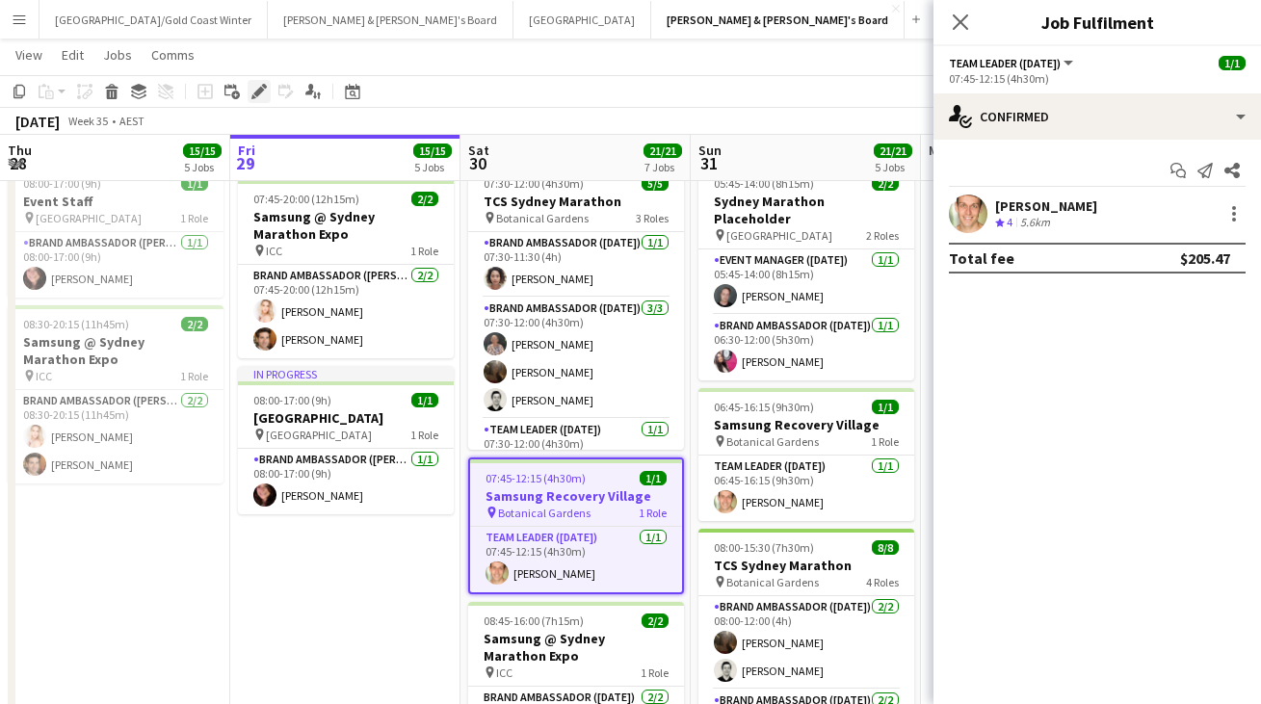
click at [252, 87] on icon "Edit" at bounding box center [258, 91] width 15 height 15
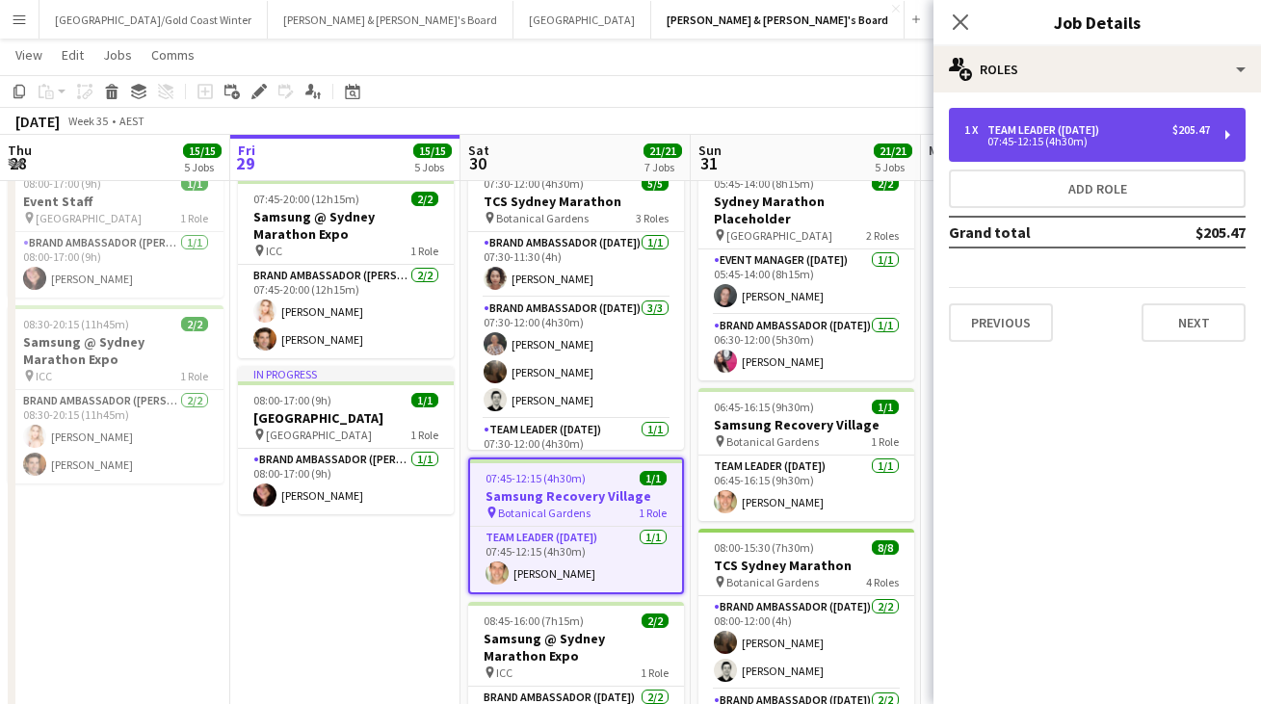
click at [1107, 133] on div "Team Leader ([DATE])" at bounding box center [1047, 129] width 119 height 13
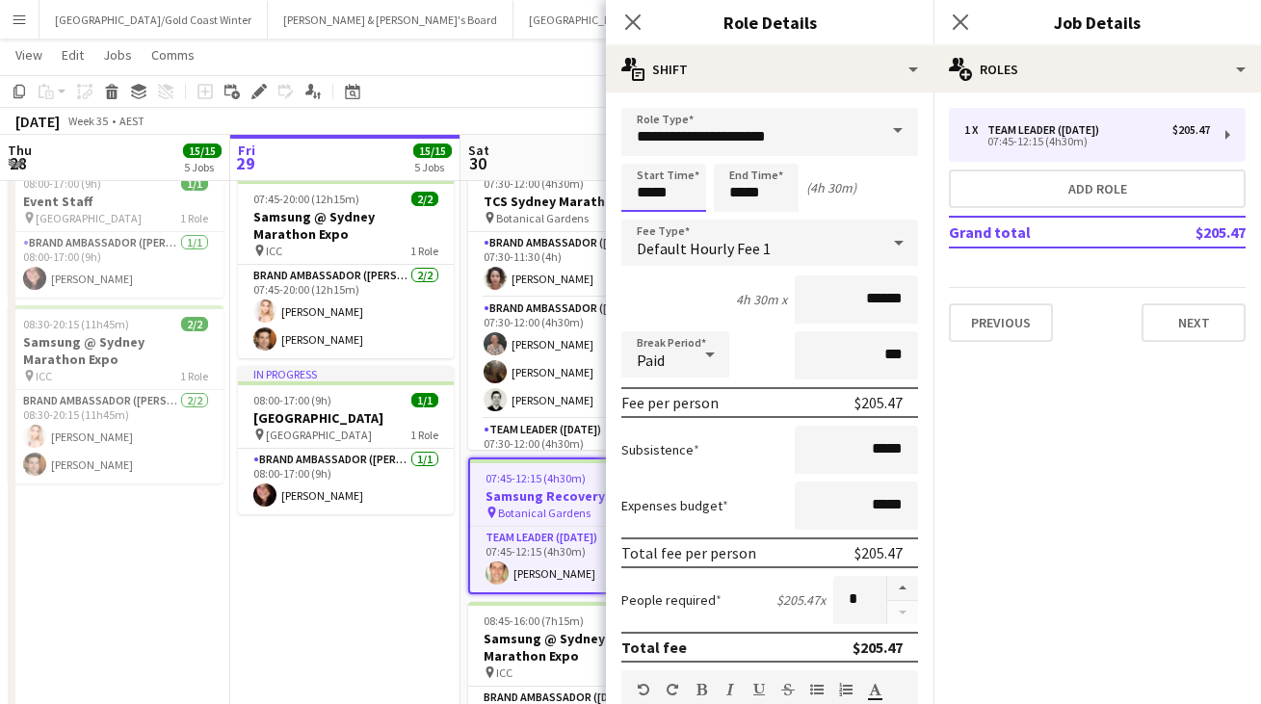
click at [672, 199] on input "*****" at bounding box center [663, 188] width 85 height 48
click at [645, 160] on div at bounding box center [644, 154] width 39 height 19
click at [653, 224] on div at bounding box center [644, 221] width 39 height 19
click at [666, 220] on div at bounding box center [683, 221] width 39 height 19
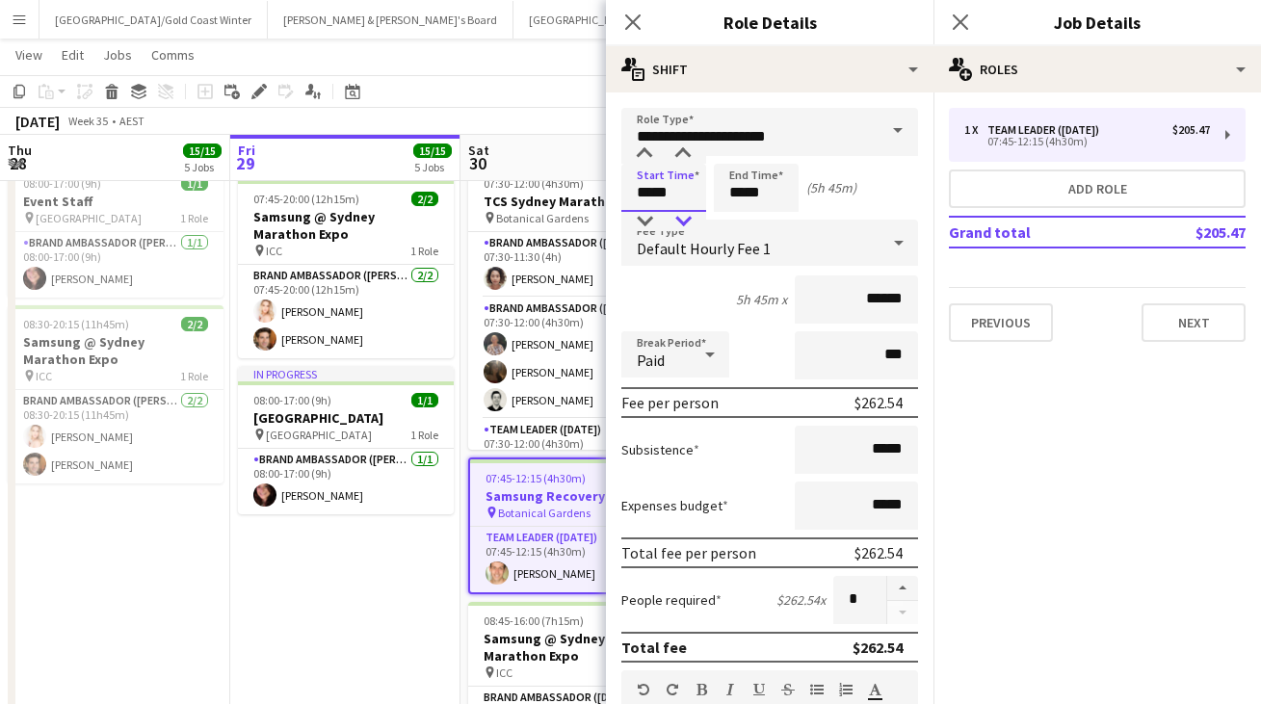
type input "*****"
click at [668, 222] on div at bounding box center [683, 221] width 39 height 19
drag, startPoint x: 847, startPoint y: 347, endPoint x: 869, endPoint y: 344, distance: 22.3
click at [869, 344] on input "***" at bounding box center [856, 355] width 123 height 48
type input "****"
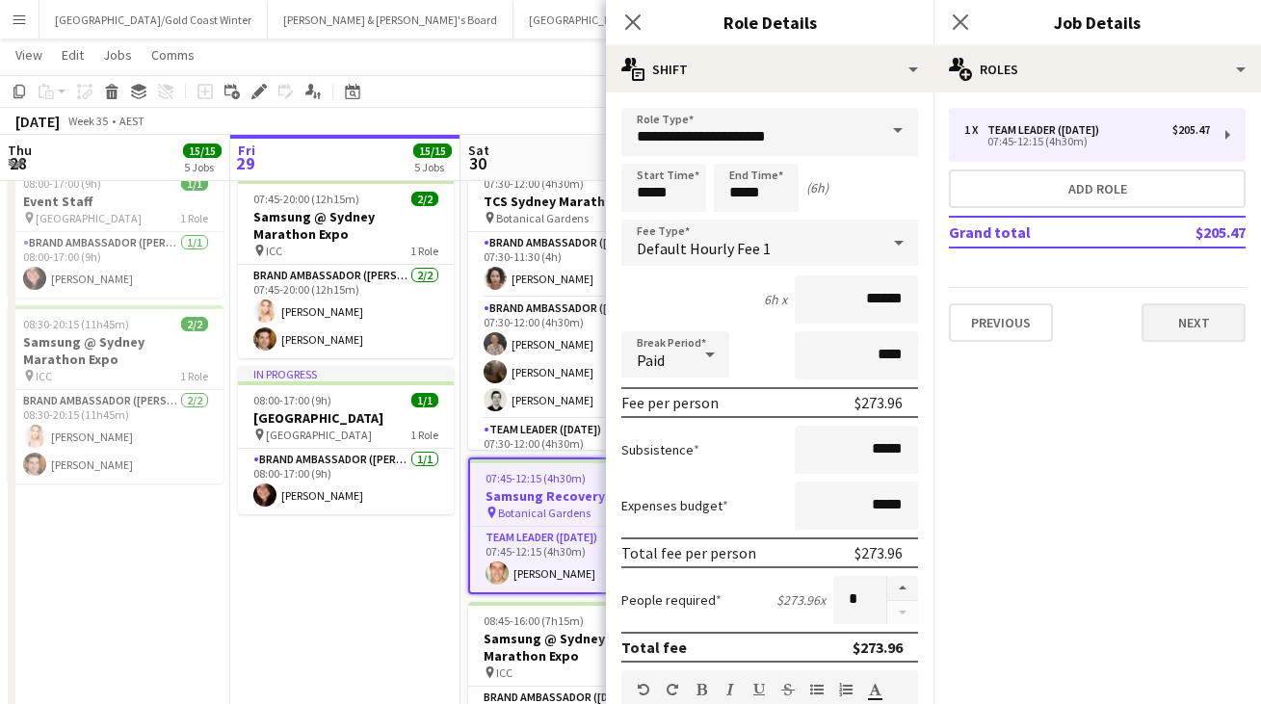
click at [1186, 315] on button "Next" at bounding box center [1194, 323] width 104 height 39
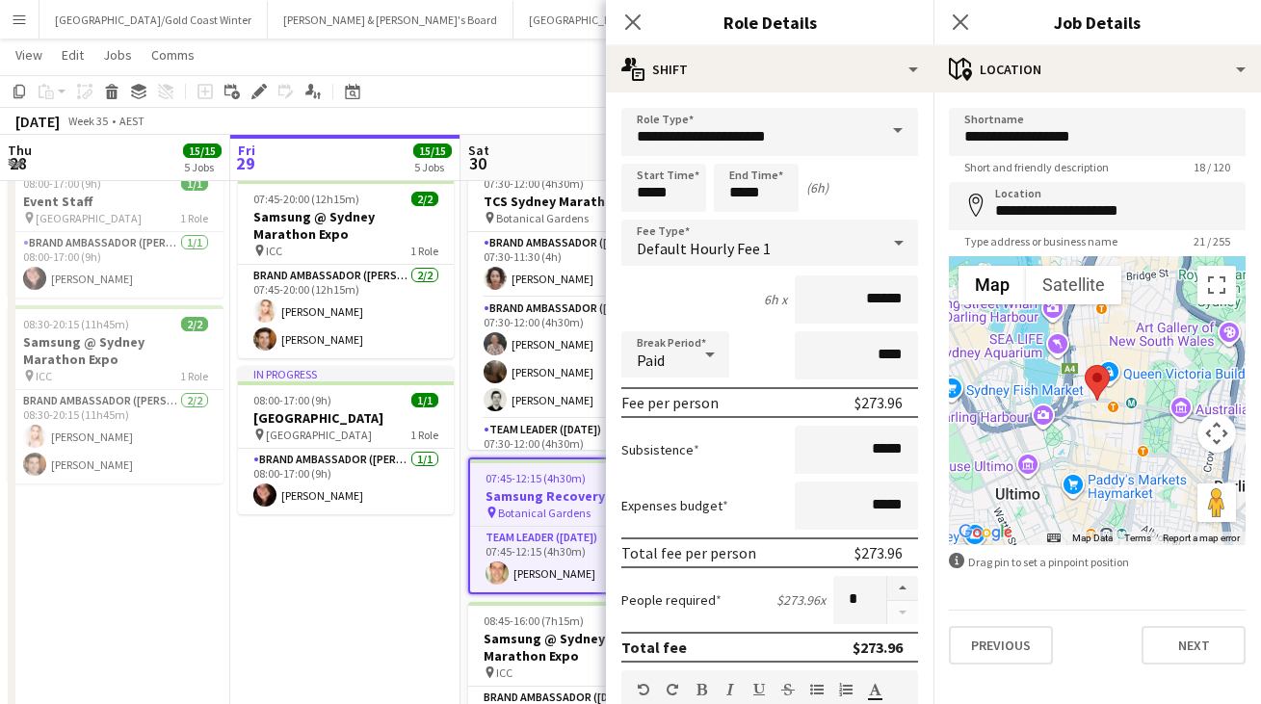
click at [1219, 672] on div "**********" at bounding box center [1098, 386] width 328 height 588
click at [948, 16] on div "Close pop-in" at bounding box center [961, 22] width 54 height 44
click at [957, 18] on icon at bounding box center [960, 22] width 18 height 18
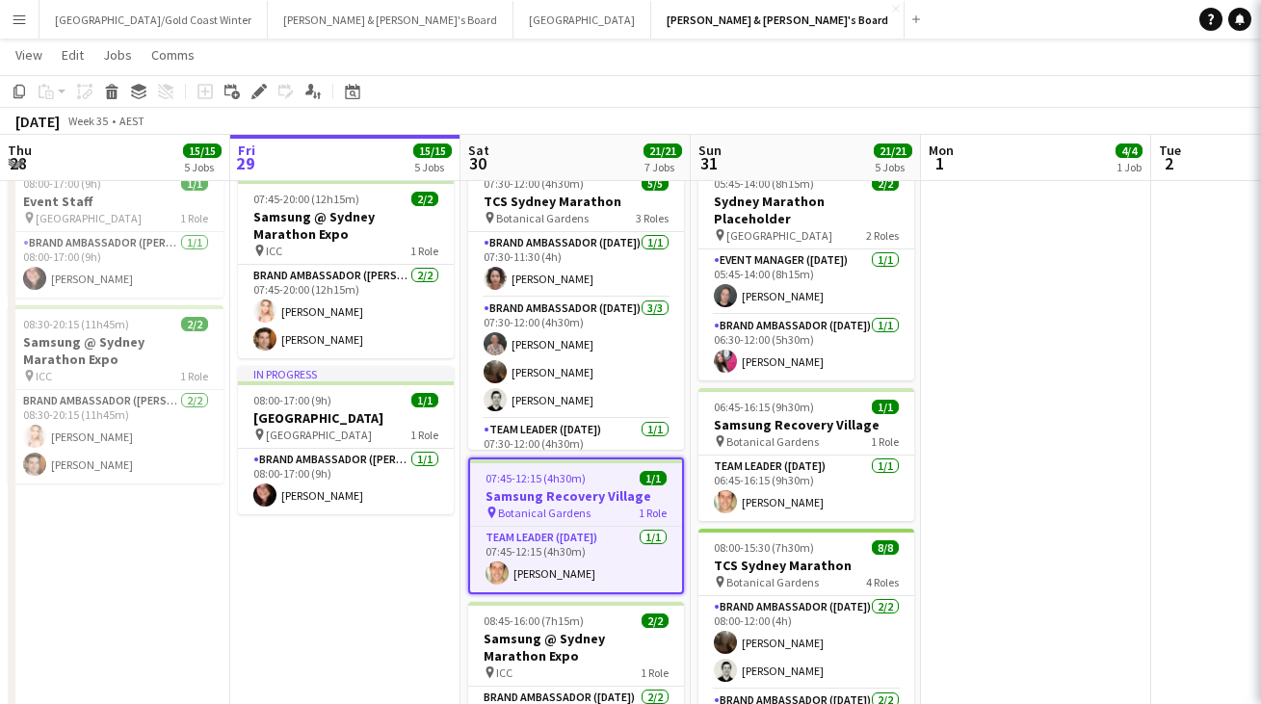
scroll to position [0, 0]
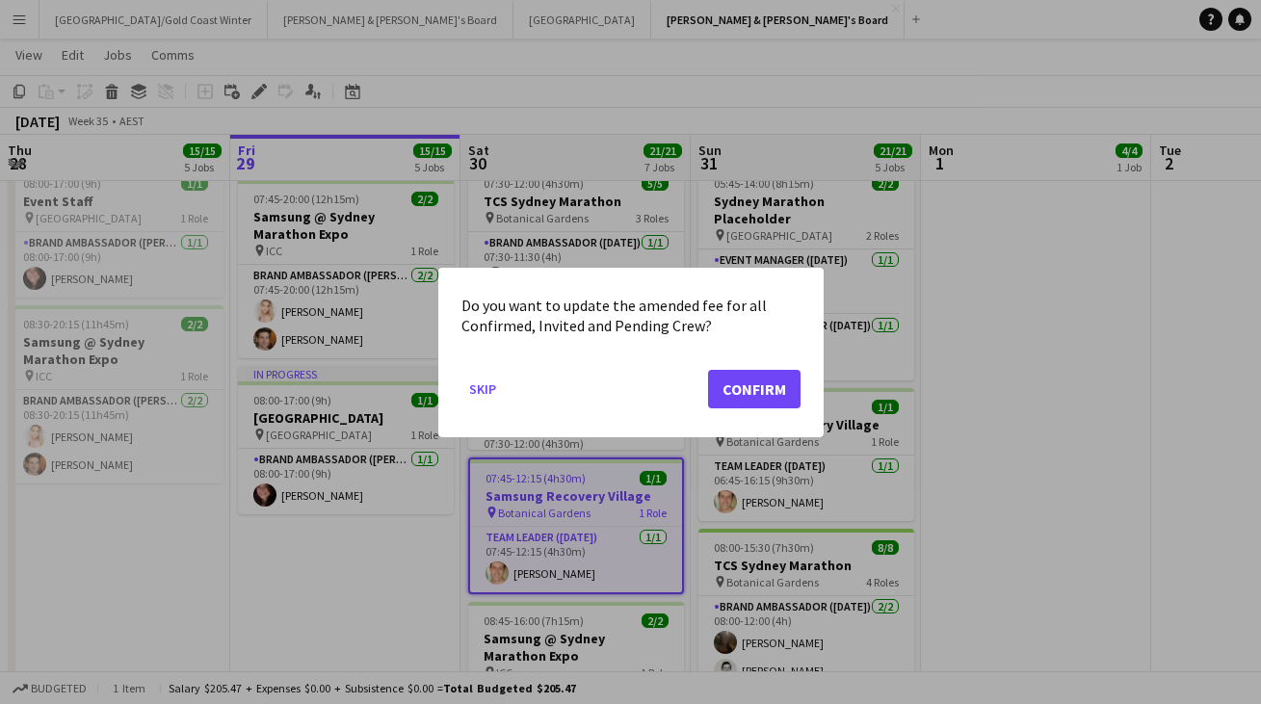
click at [757, 390] on button "Confirm" at bounding box center [754, 388] width 92 height 39
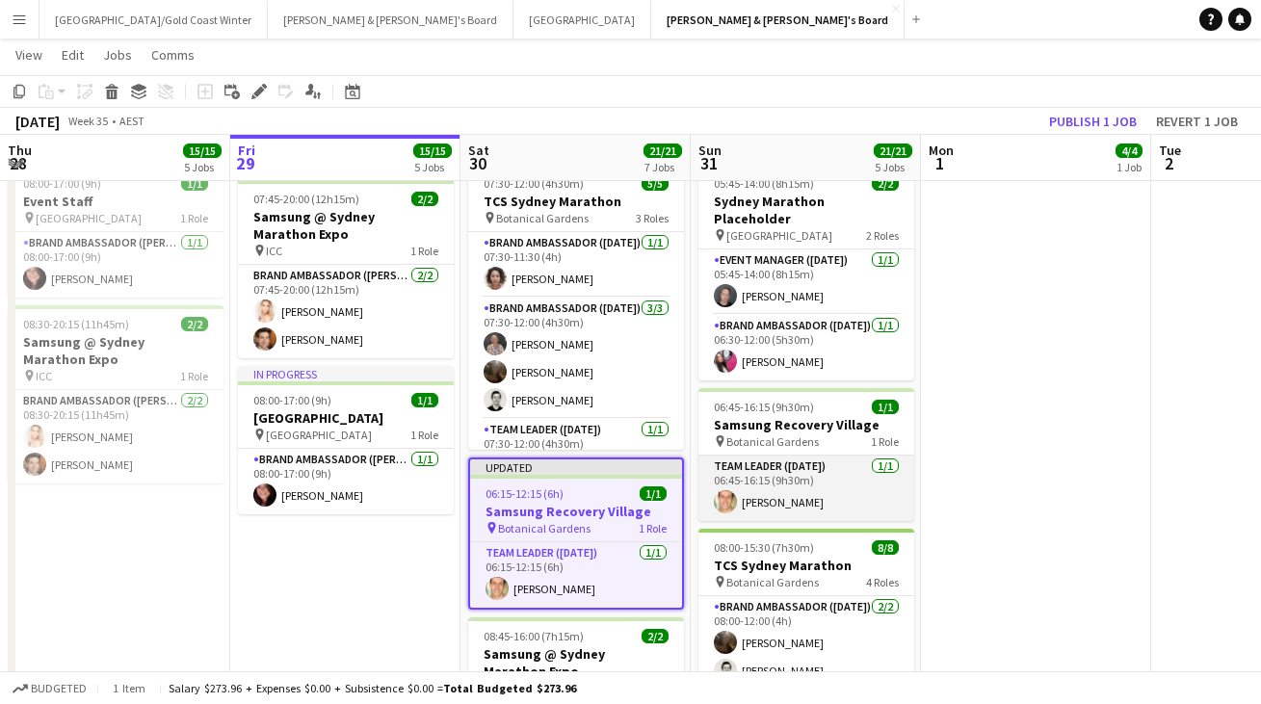
scroll to position [63, 0]
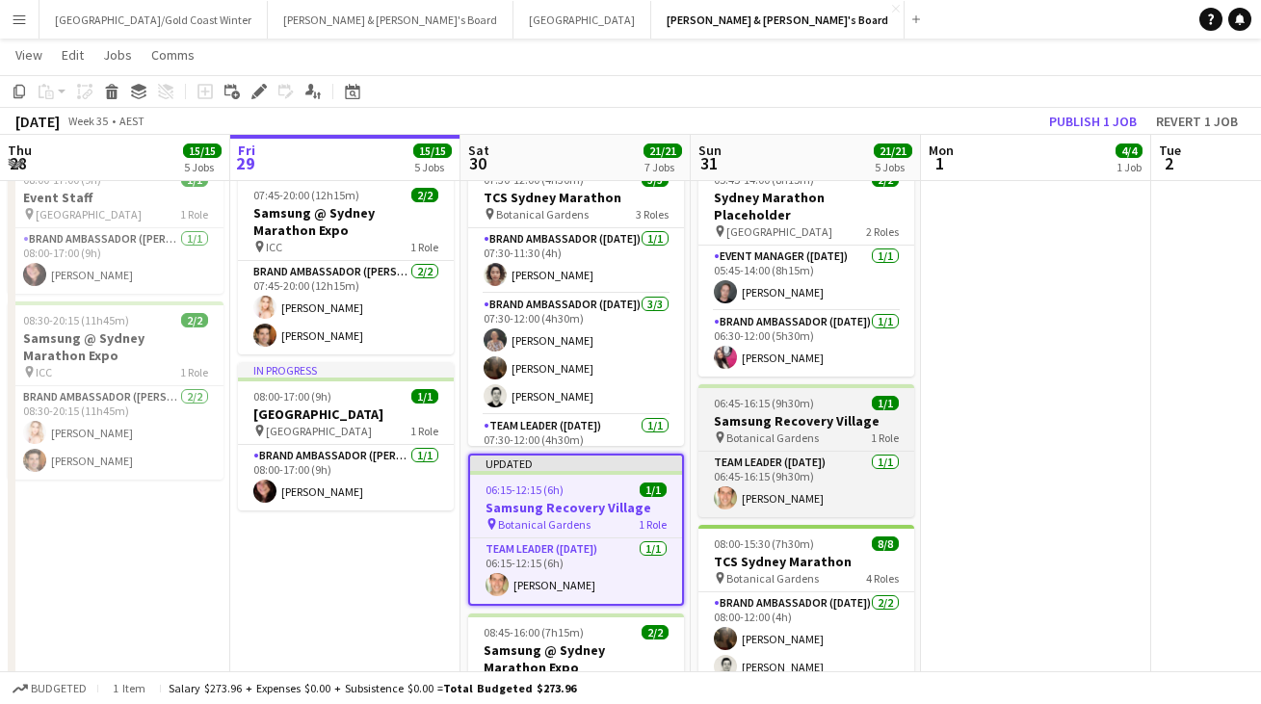
click at [798, 431] on span "Botanical Gardens" at bounding box center [772, 438] width 92 height 14
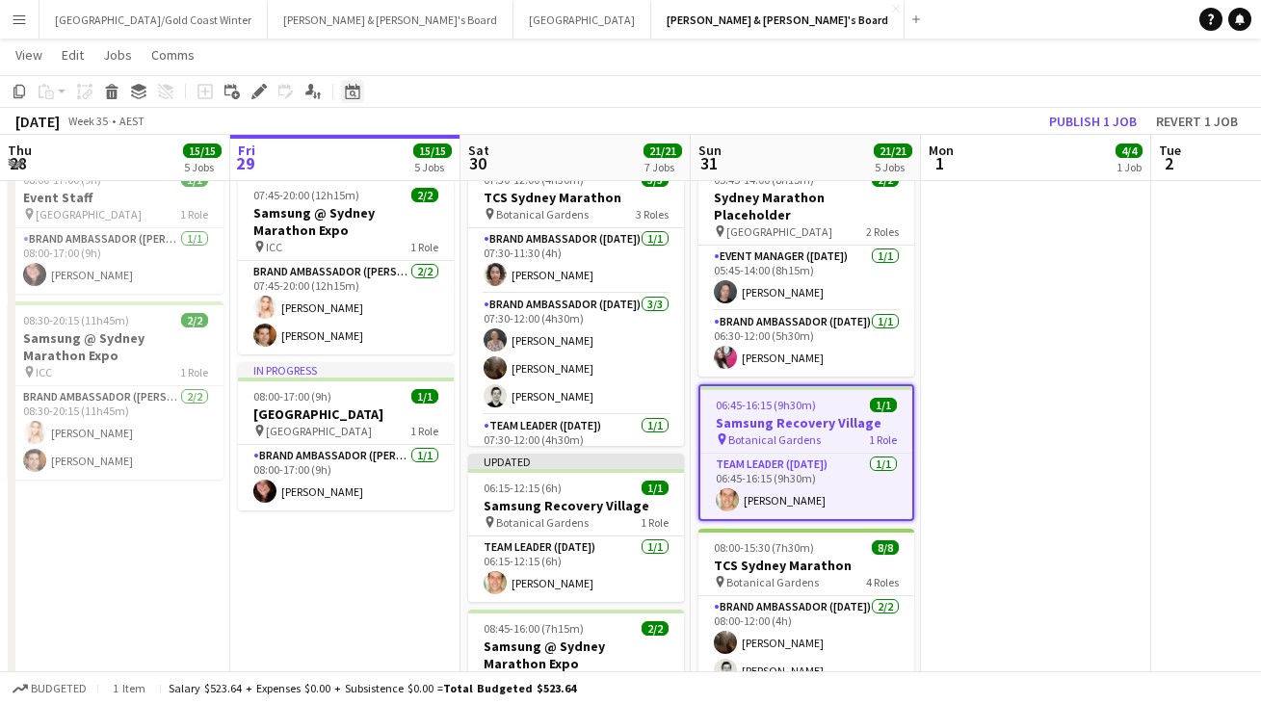
drag, startPoint x: 255, startPoint y: 91, endPoint x: 355, endPoint y: 92, distance: 99.3
click at [254, 91] on icon "Edit" at bounding box center [258, 91] width 15 height 15
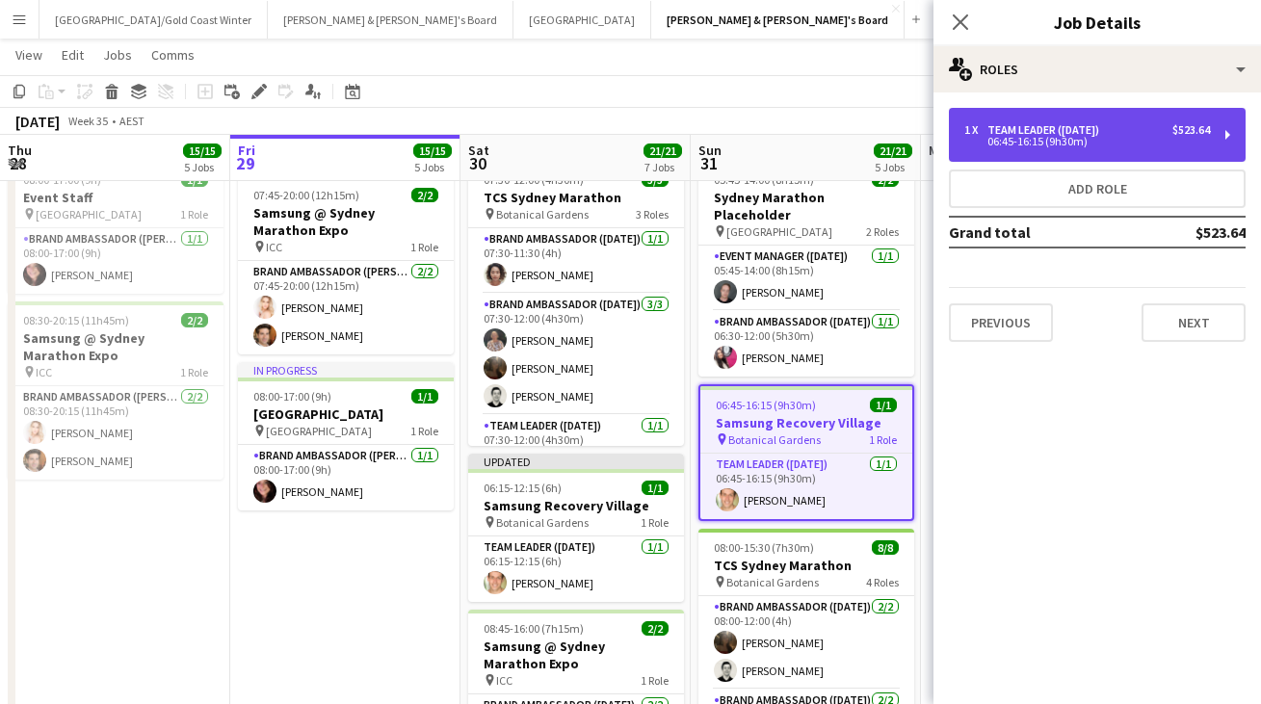
click at [1030, 148] on div "1 x Team Leader (Sunday) $523.64 06:45-16:15 (9h30m)" at bounding box center [1097, 135] width 297 height 54
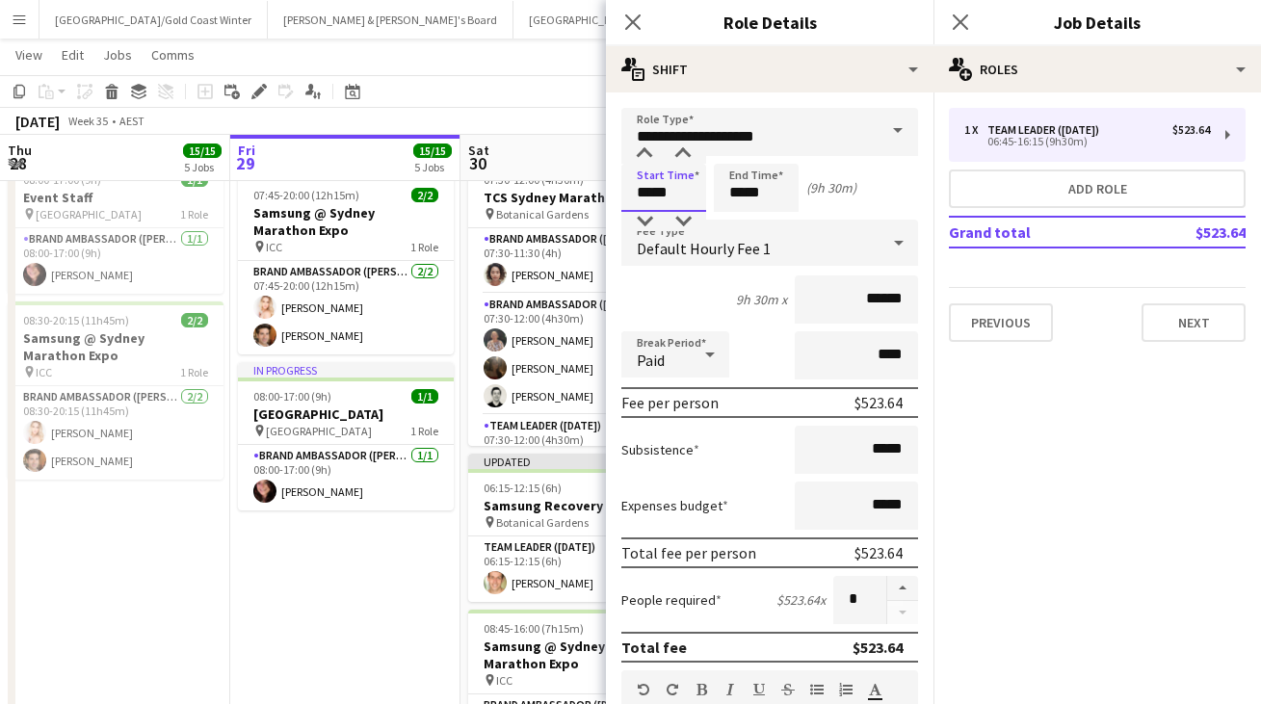
click at [682, 195] on input "*****" at bounding box center [663, 188] width 85 height 48
click at [652, 218] on div at bounding box center [644, 221] width 39 height 19
click at [654, 158] on div at bounding box center [644, 154] width 39 height 19
type input "*****"
click at [696, 220] on div at bounding box center [683, 221] width 39 height 19
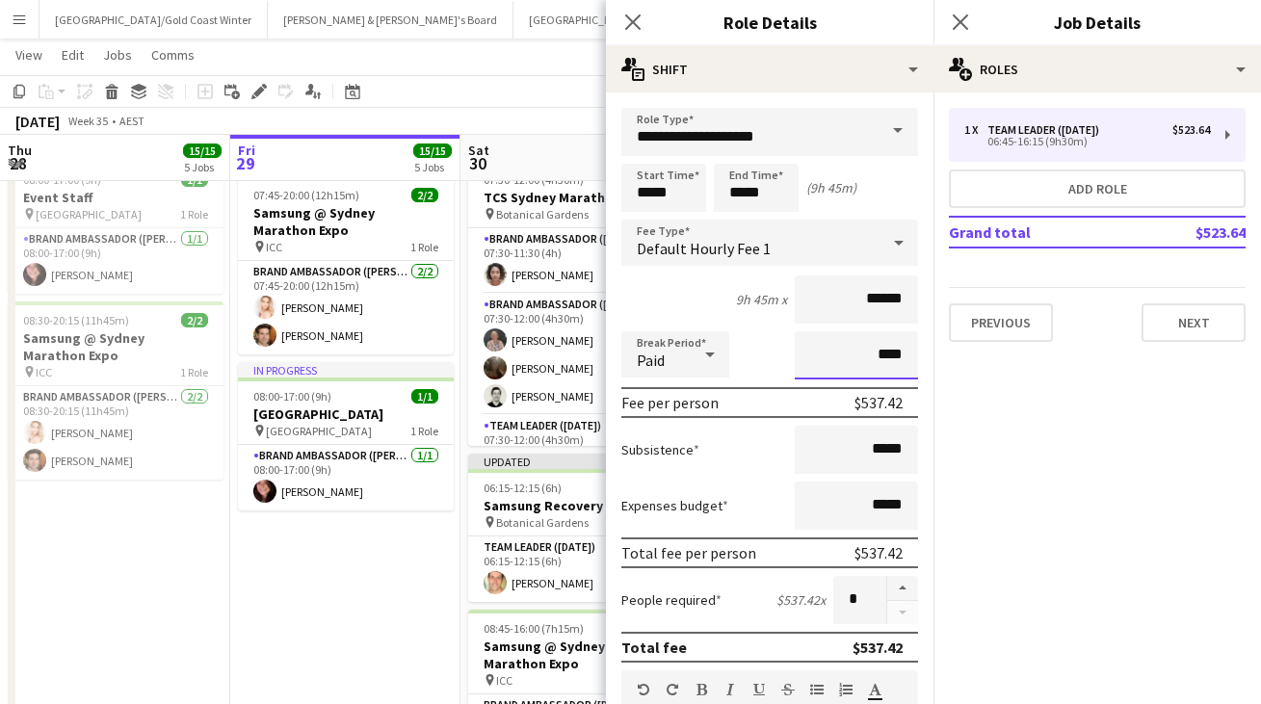
drag, startPoint x: 858, startPoint y: 351, endPoint x: 869, endPoint y: 352, distance: 10.6
click at [869, 352] on input "****" at bounding box center [856, 355] width 123 height 48
type input "****"
click at [1185, 333] on button "Next" at bounding box center [1194, 323] width 104 height 39
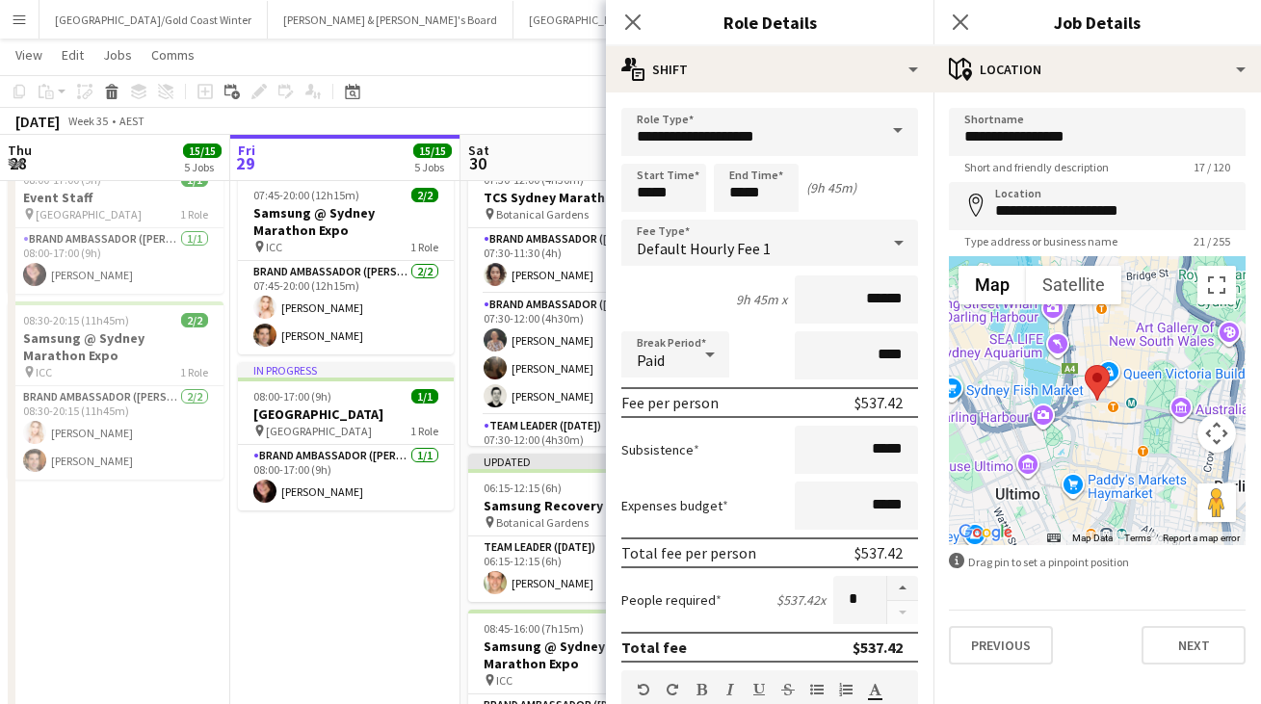
drag, startPoint x: 1211, startPoint y: 627, endPoint x: 1058, endPoint y: 388, distance: 283.8
click at [1211, 628] on button "Next" at bounding box center [1194, 645] width 104 height 39
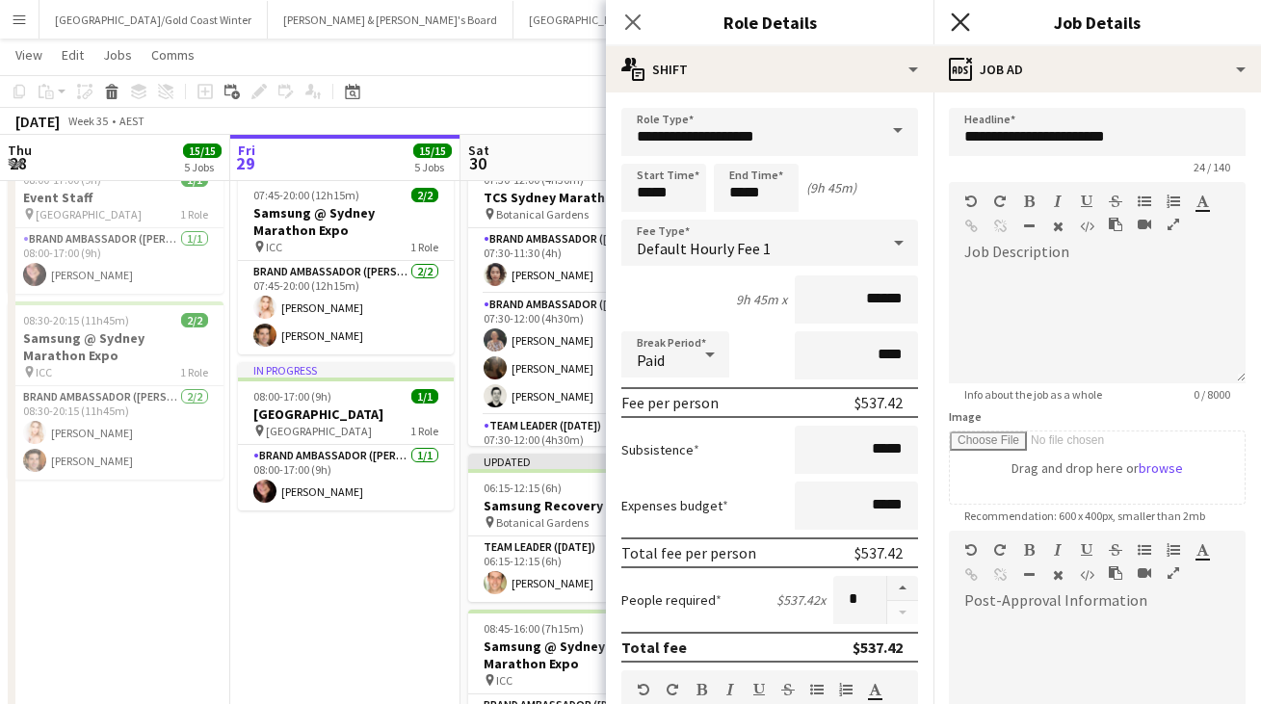
click at [968, 27] on icon "Close pop-in" at bounding box center [960, 22] width 18 height 18
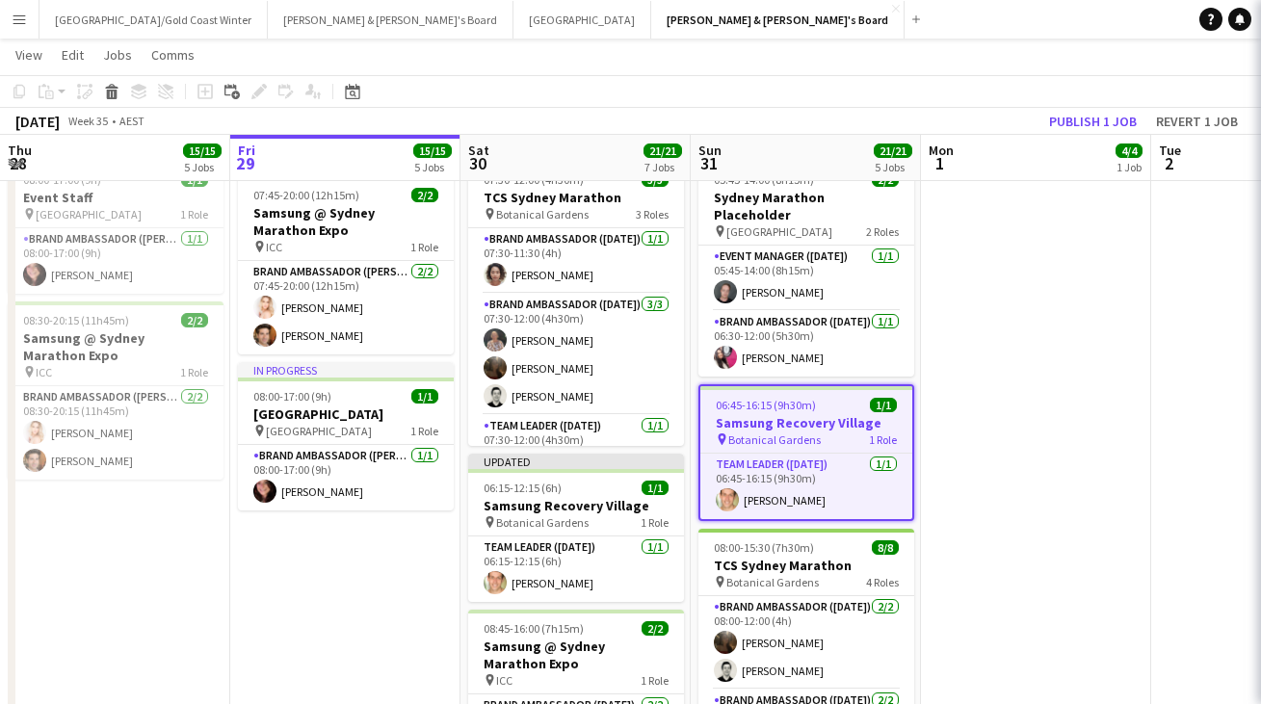
scroll to position [0, 0]
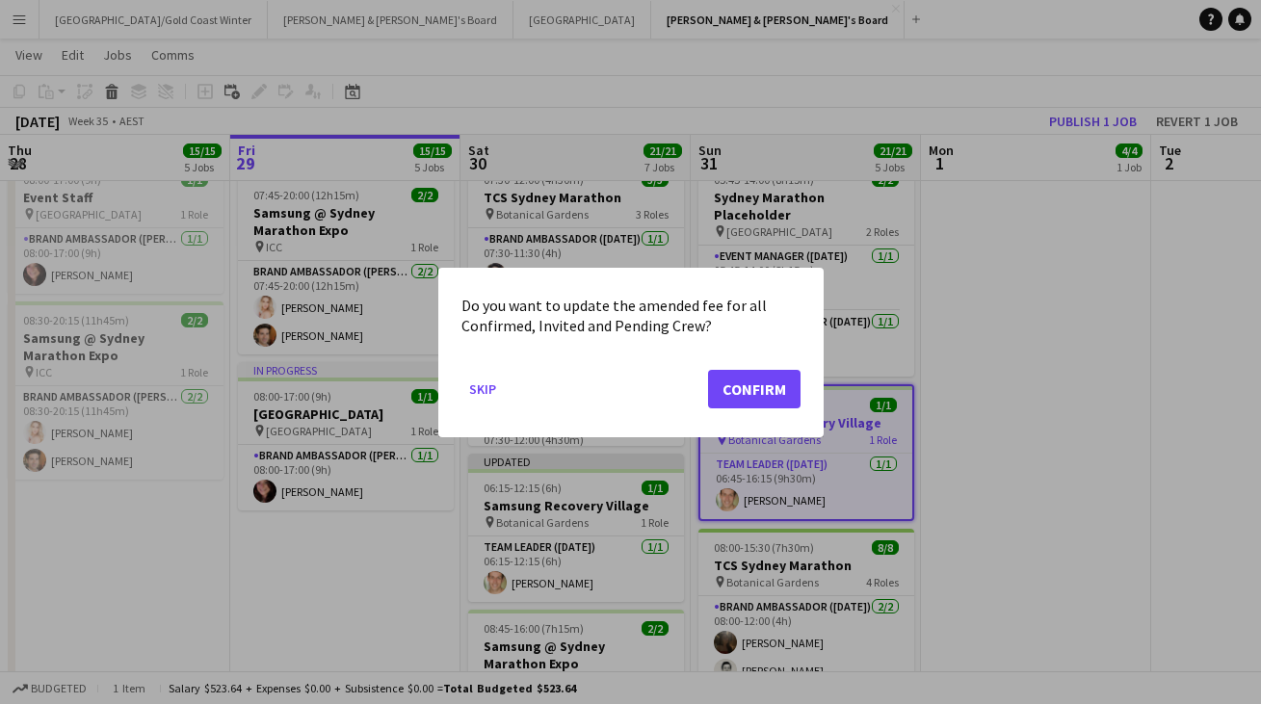
click at [763, 378] on button "Confirm" at bounding box center [754, 388] width 92 height 39
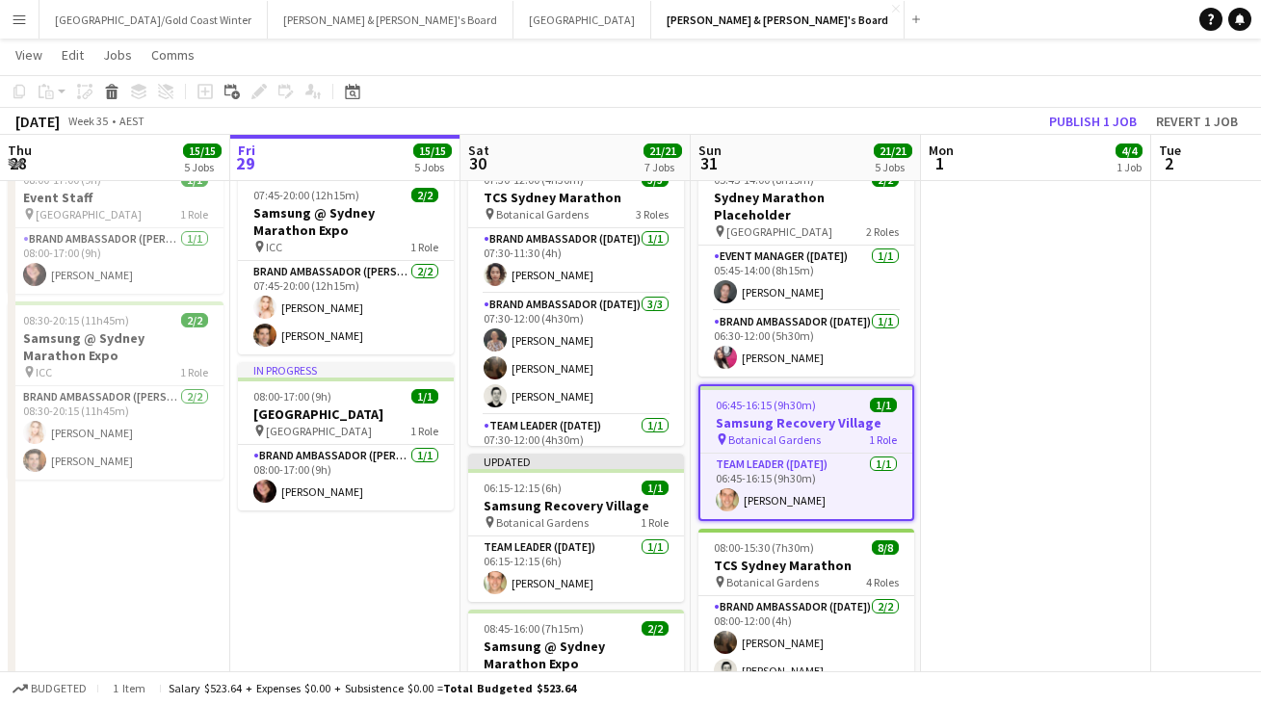
scroll to position [63, 0]
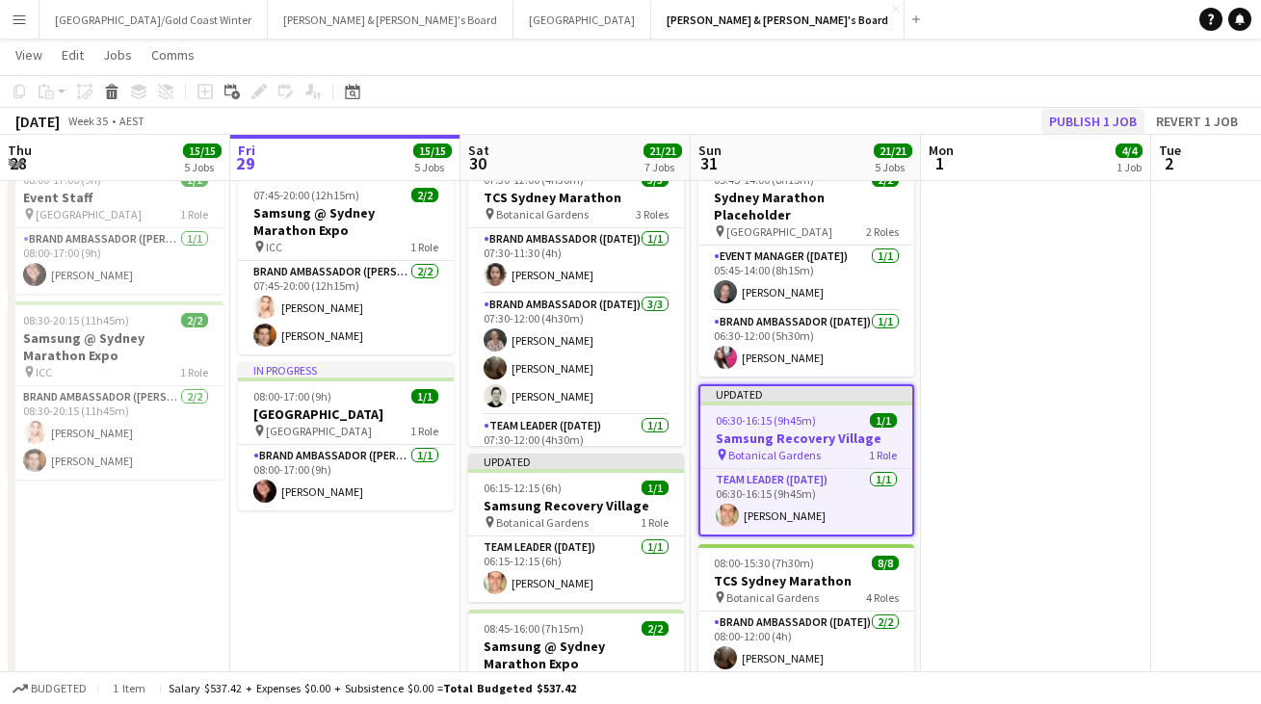
click at [1105, 118] on button "Publish 1 job" at bounding box center [1093, 121] width 103 height 25
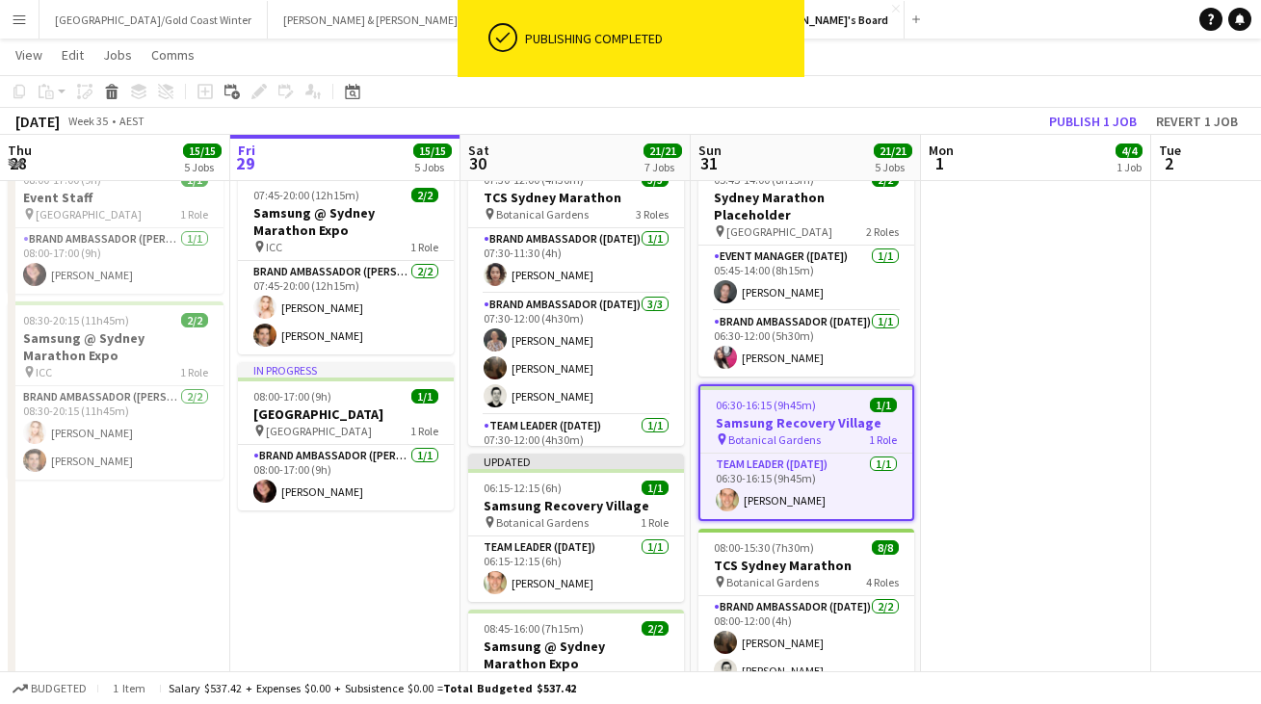
click at [1110, 380] on app-date-cell at bounding box center [1036, 511] width 230 height 716
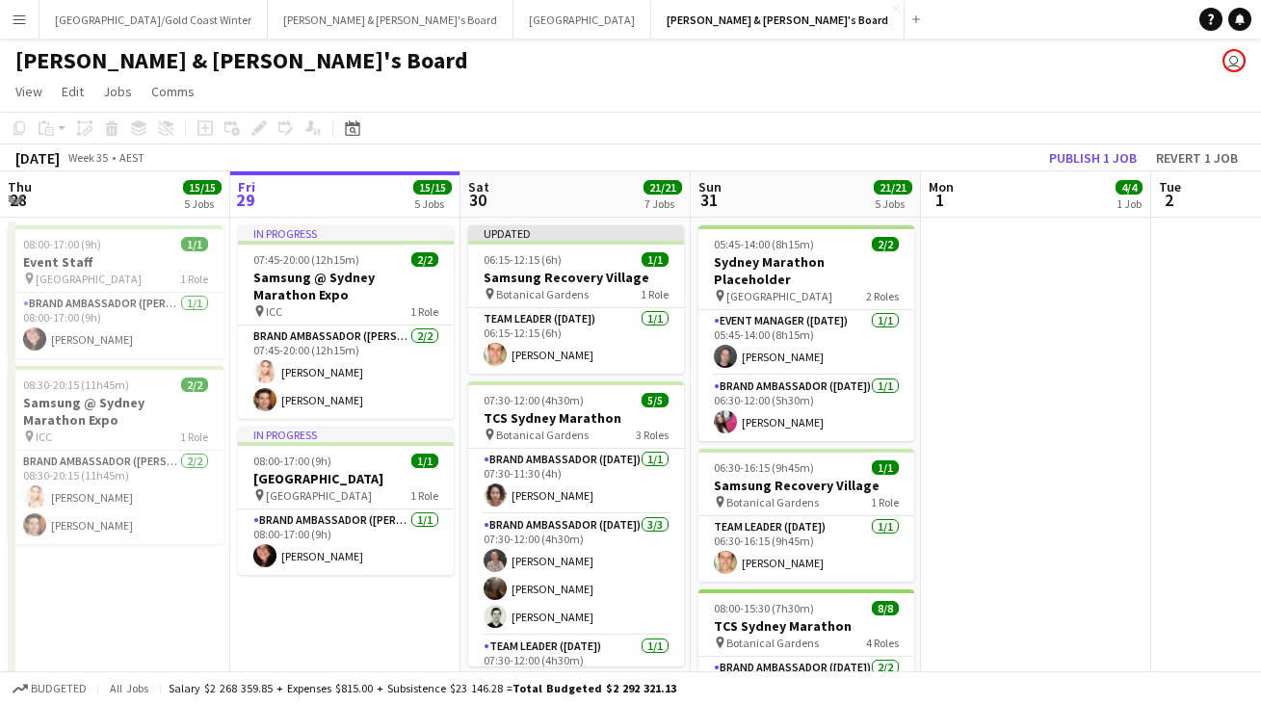
click at [720, 112] on app-toolbar "Copy Paste Paste Command V Paste with crew Command Shift V Paste linked Job [GE…" at bounding box center [630, 128] width 1261 height 33
click at [559, 181] on app-board-header-date "Sat 30 21/21 7 Jobs" at bounding box center [576, 195] width 230 height 46
click at [567, 185] on app-board-header-date "Sat 30 21/21 7 Jobs" at bounding box center [576, 195] width 230 height 46
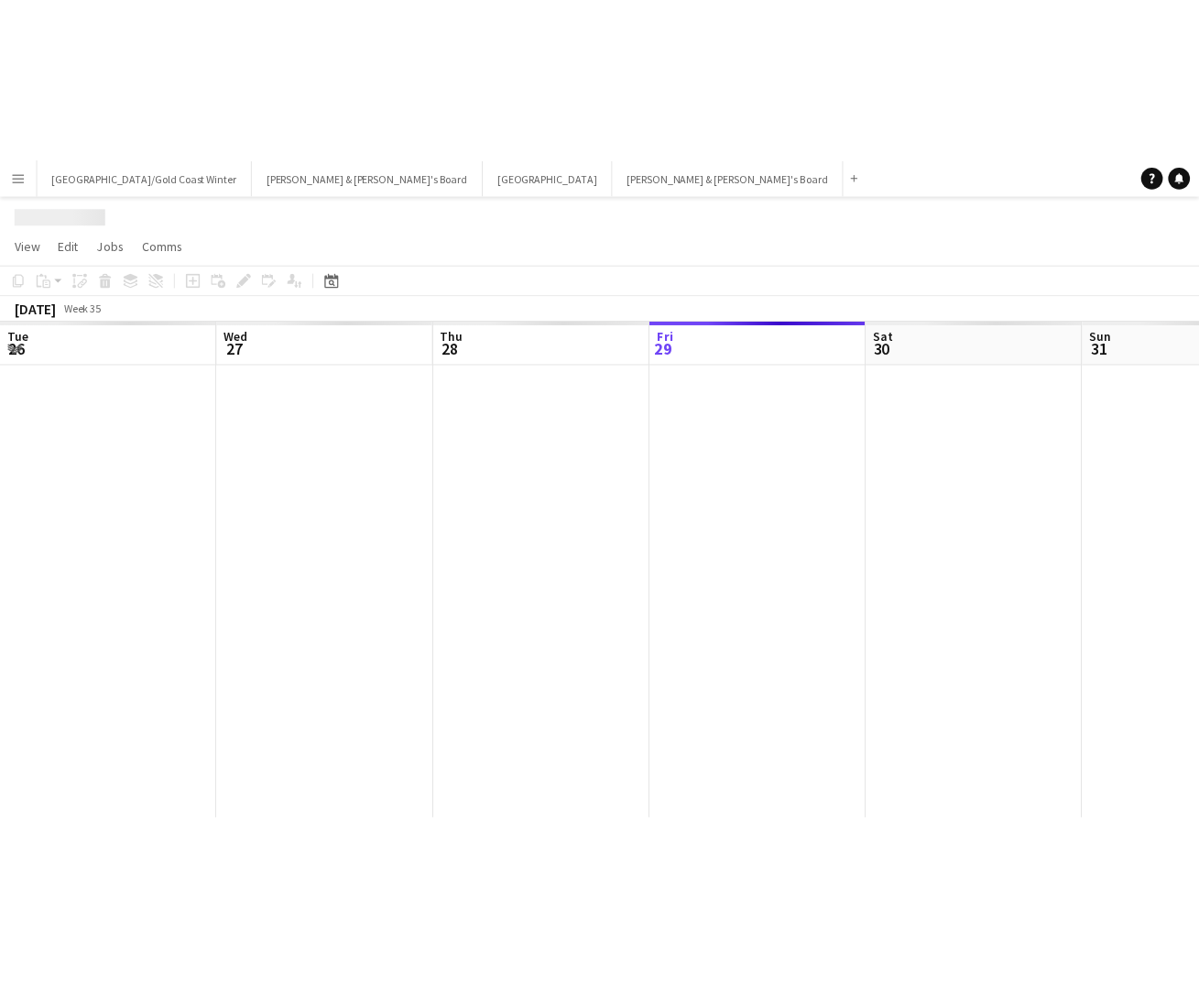
scroll to position [0, 438]
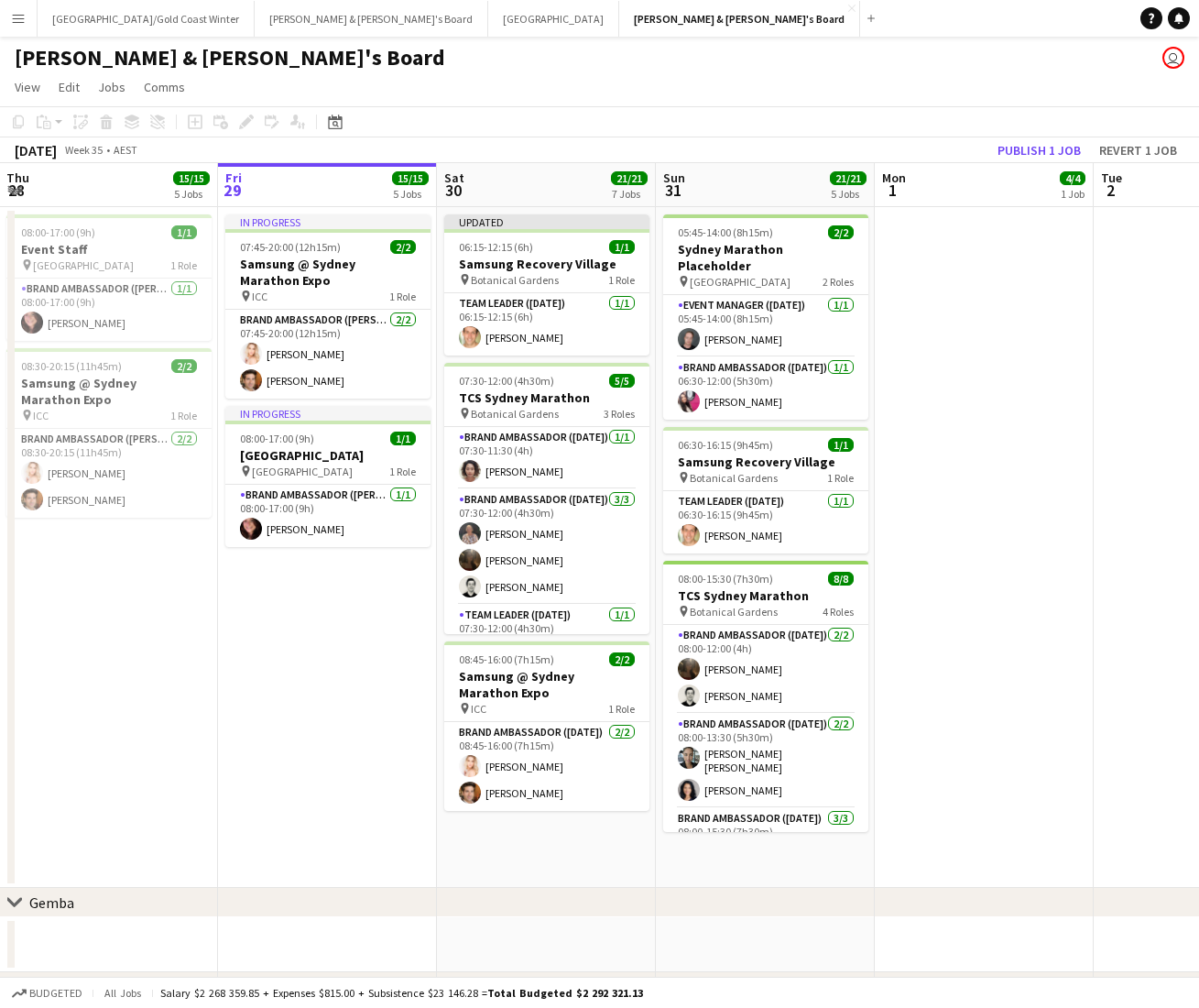
click at [589, 251] on div "06:15-12:15 (6h) 1/1" at bounding box center [547, 246] width 205 height 13
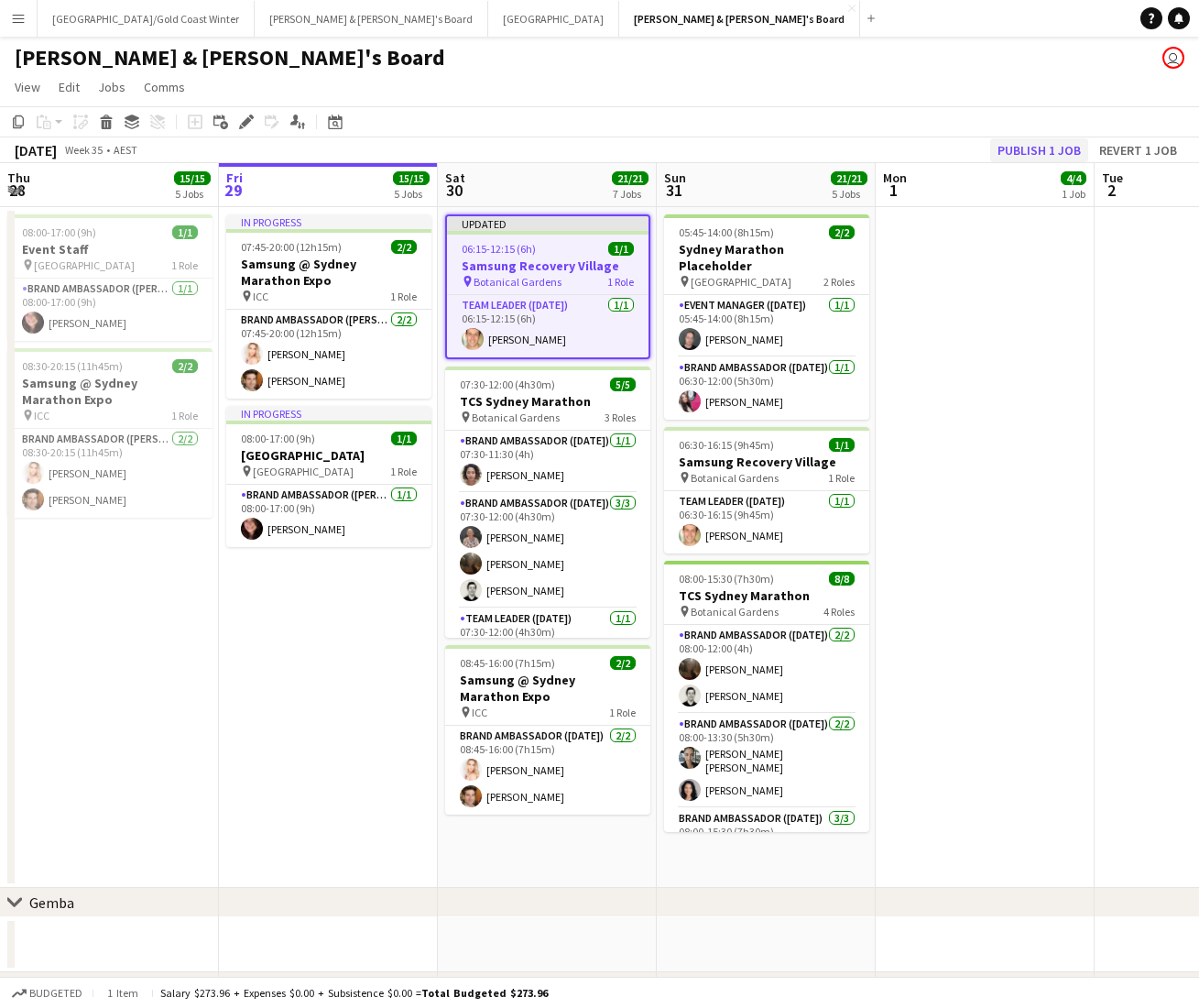
click at [1062, 154] on button "Publish 1 job" at bounding box center [1039, 149] width 98 height 24
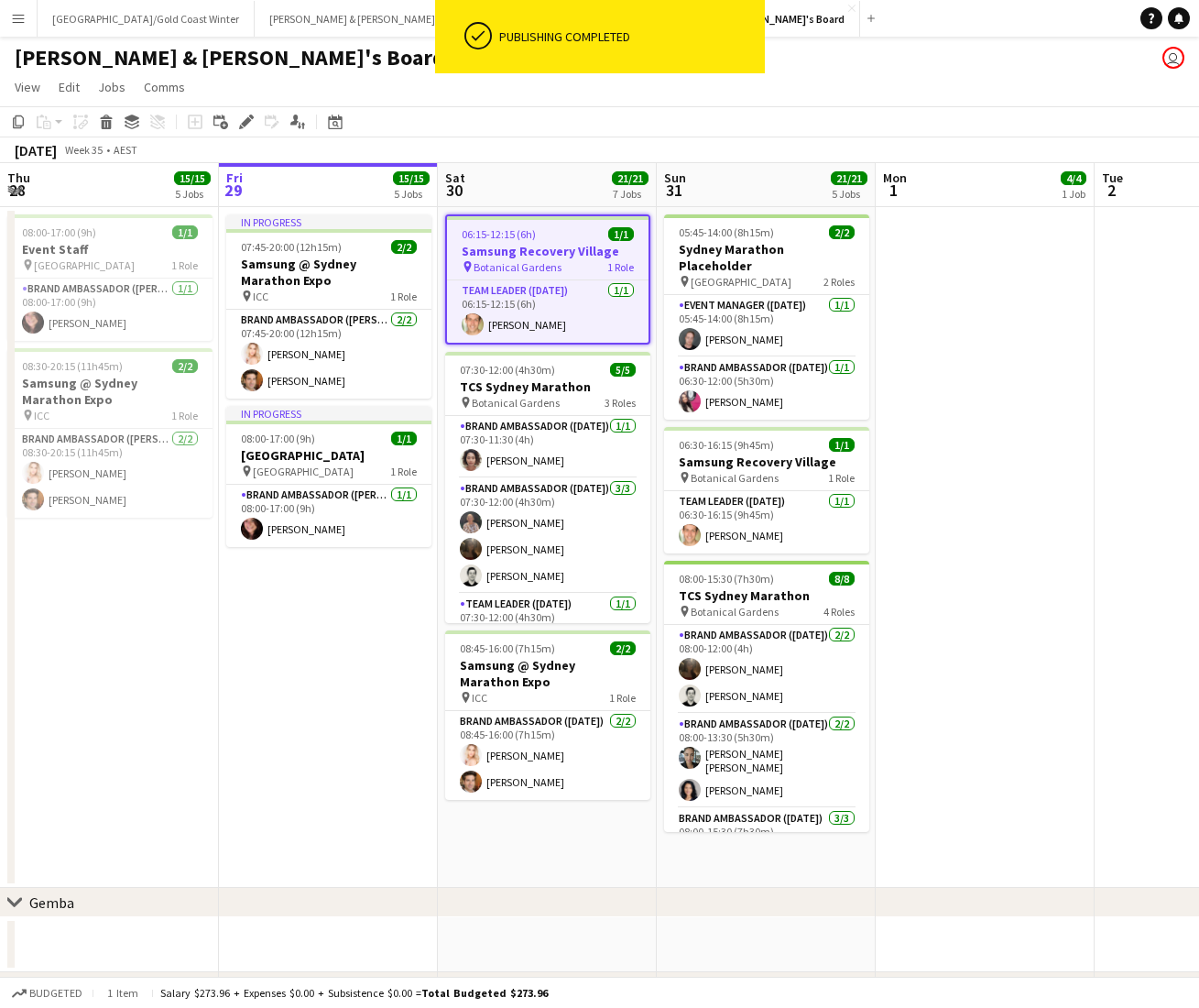
click at [869, 133] on app-toolbar "Copy Paste Paste Command V Paste with crew Command Shift V Paste linked Job [GE…" at bounding box center [599, 122] width 1199 height 31
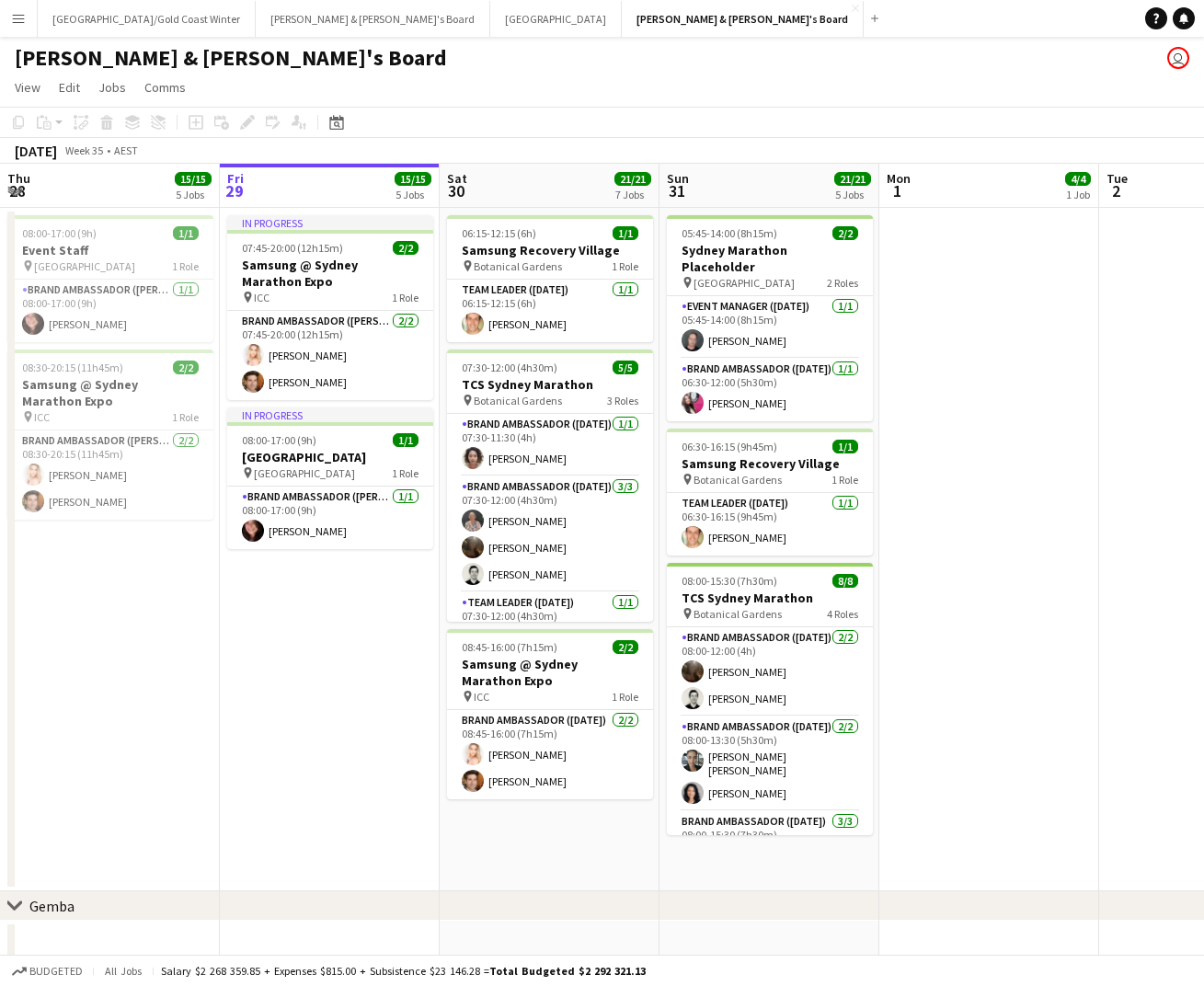
click at [810, 2] on app-navbar "Menu Boards Boards Boards All jobs Status Workforce Workforce My Workforce Recr…" at bounding box center [602, 18] width 1204 height 37
click at [591, 321] on app-card-role "Team Leader ([DATE]) [DATE] 06:15-12:15 (6h) [PERSON_NAME]" at bounding box center [550, 311] width 206 height 63
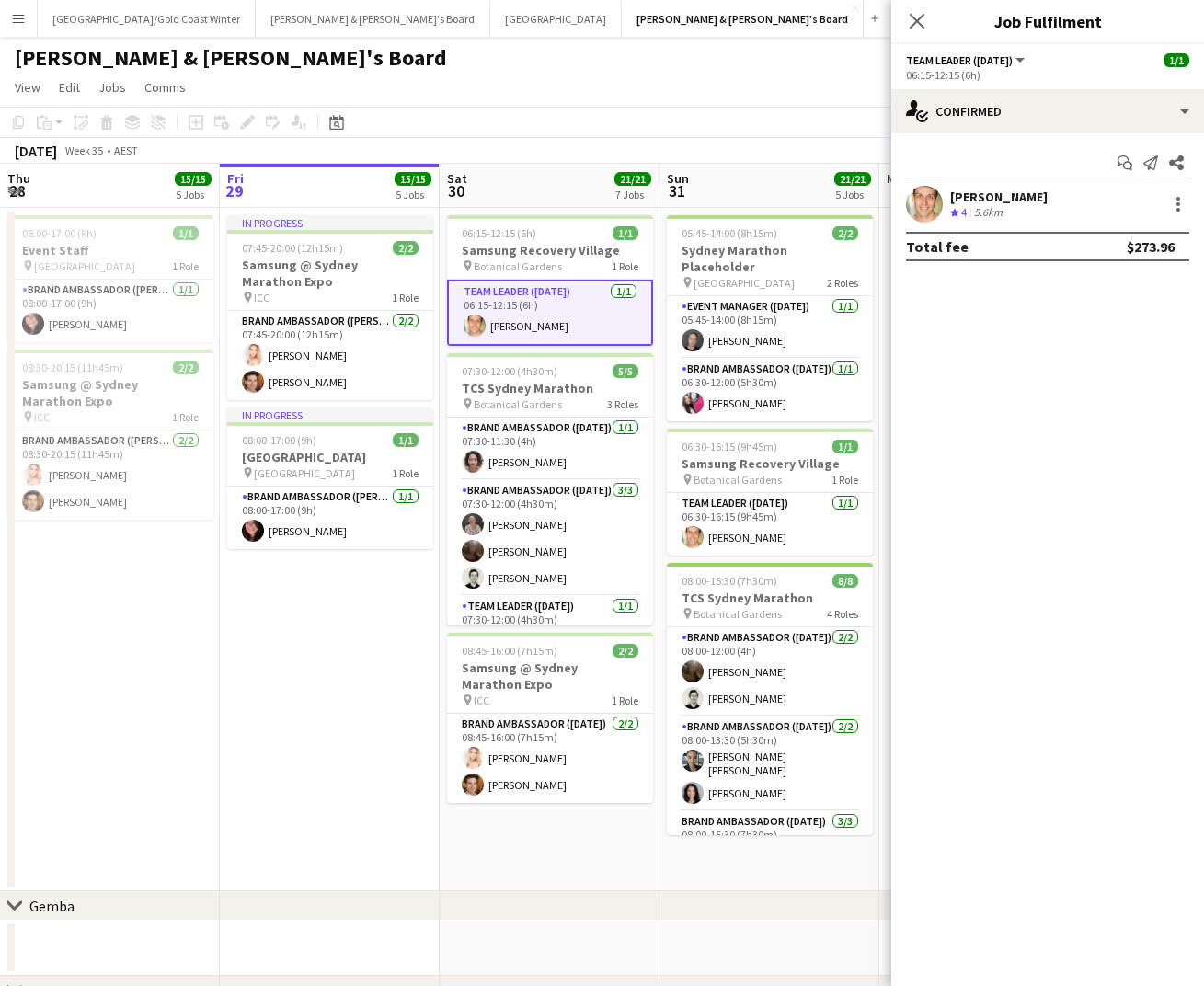
click at [1021, 207] on div "[PERSON_NAME] Crew rating 4 5.6km" at bounding box center [1048, 204] width 313 height 37
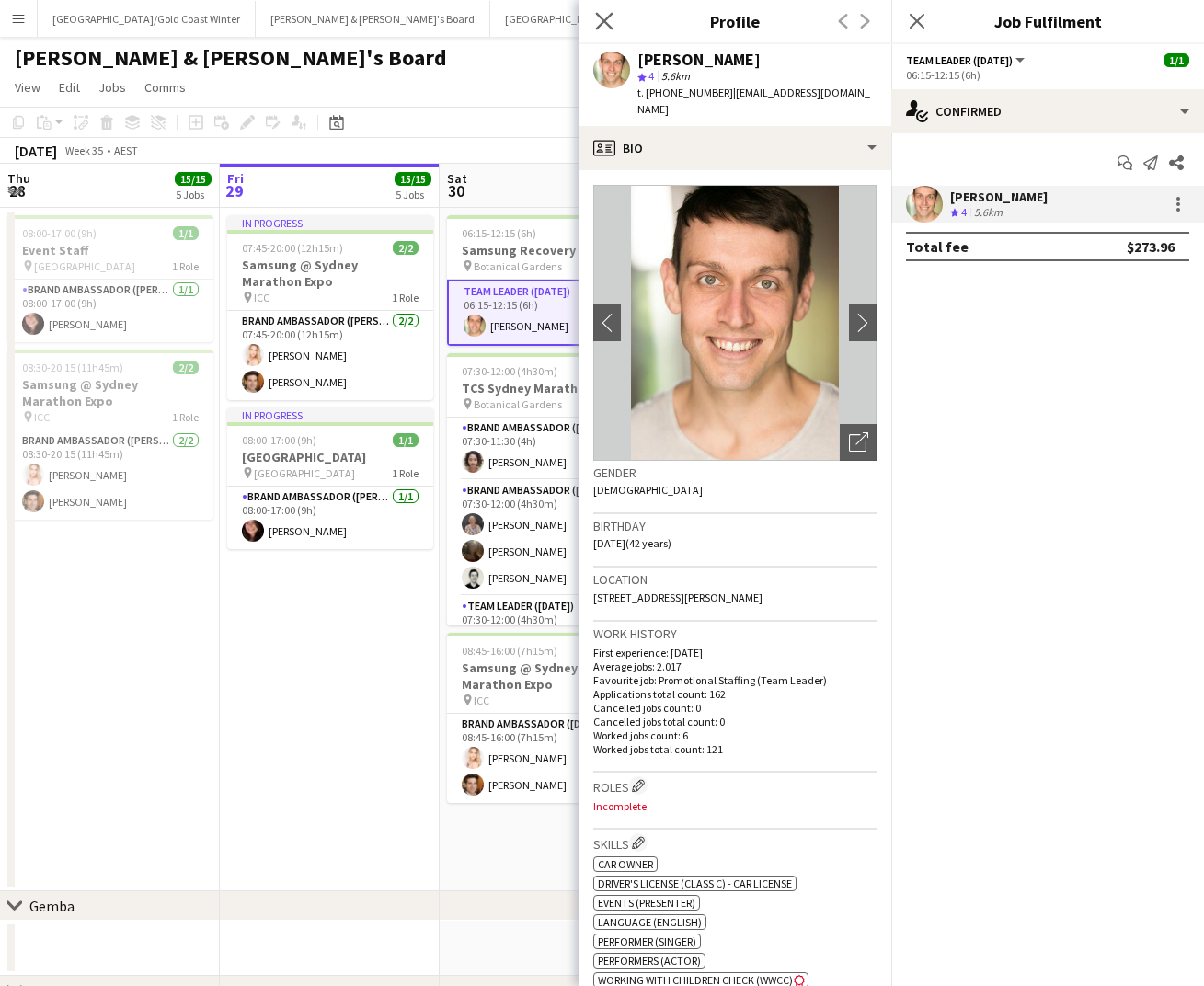
click at [615, 21] on app-icon "Close pop-in" at bounding box center [605, 22] width 27 height 27
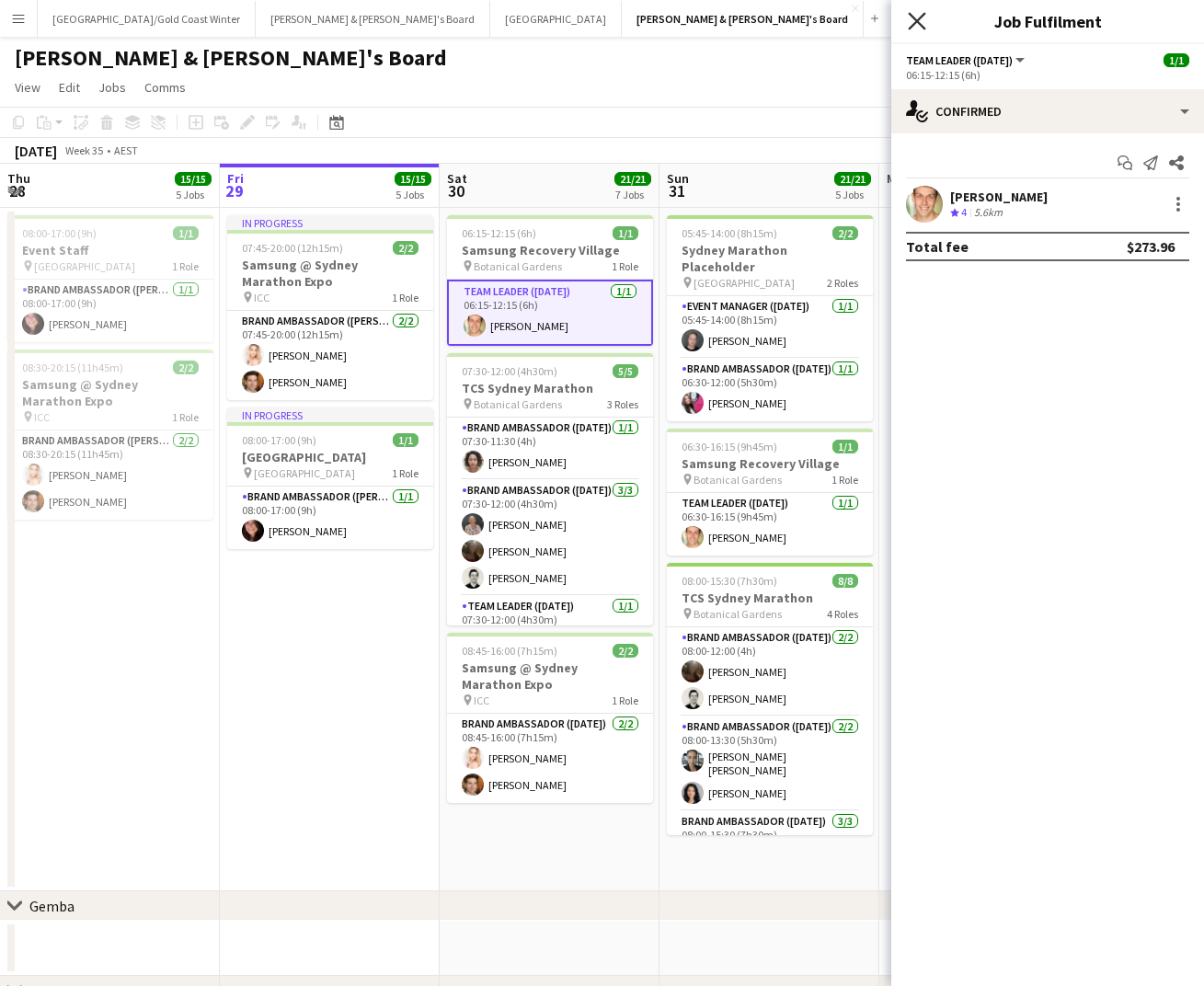
click at [919, 20] on icon at bounding box center [917, 21] width 17 height 17
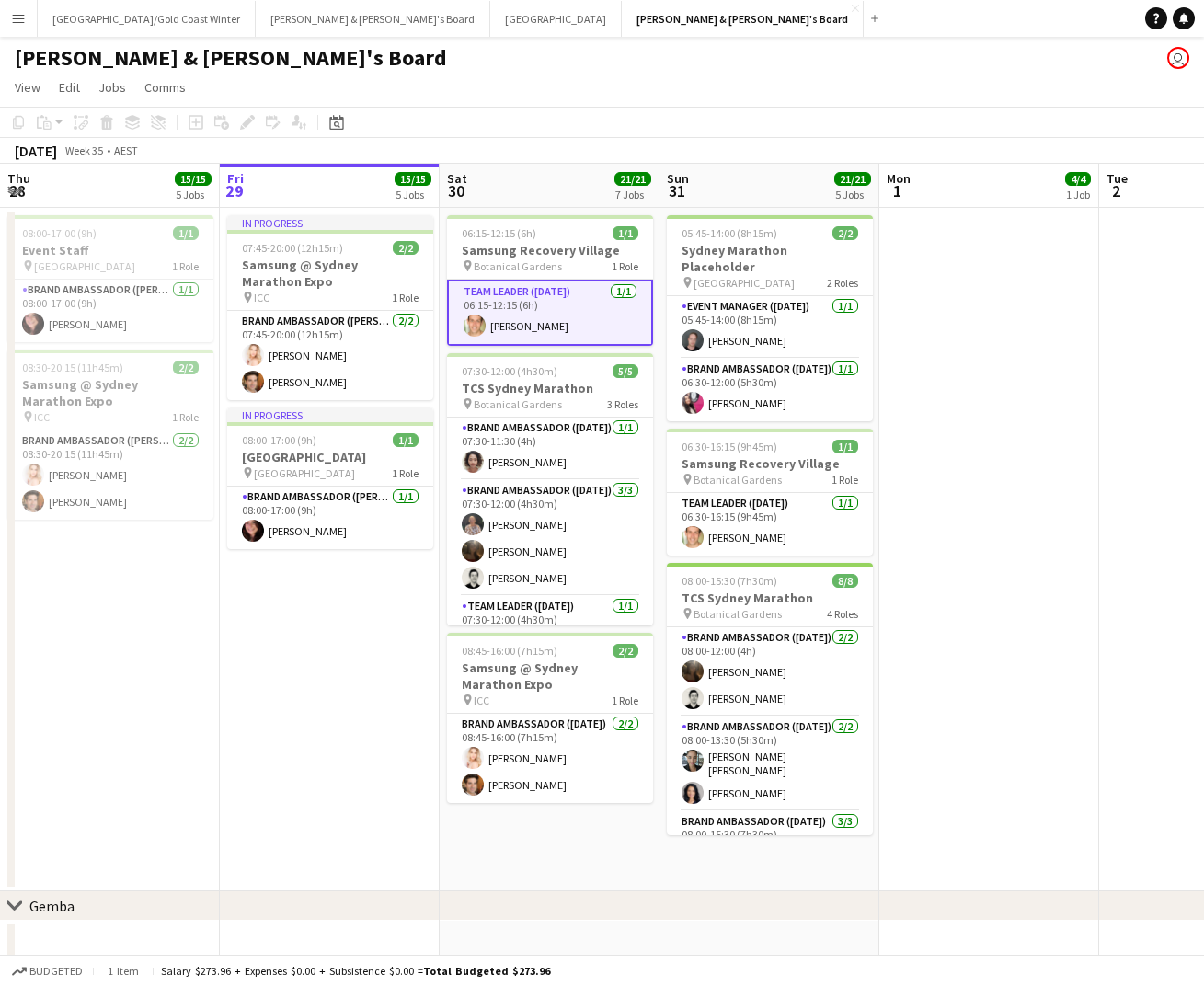
click at [728, 78] on app-page-menu "View Day view expanded Day view collapsed Month view Date picker Jump to [DATE]…" at bounding box center [602, 89] width 1204 height 35
